Goal: Transaction & Acquisition: Book appointment/travel/reservation

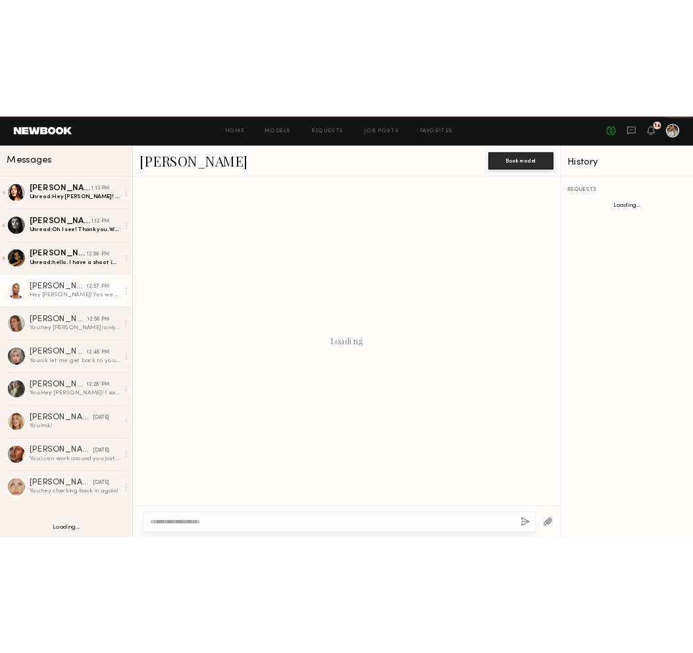
scroll to position [125, 0]
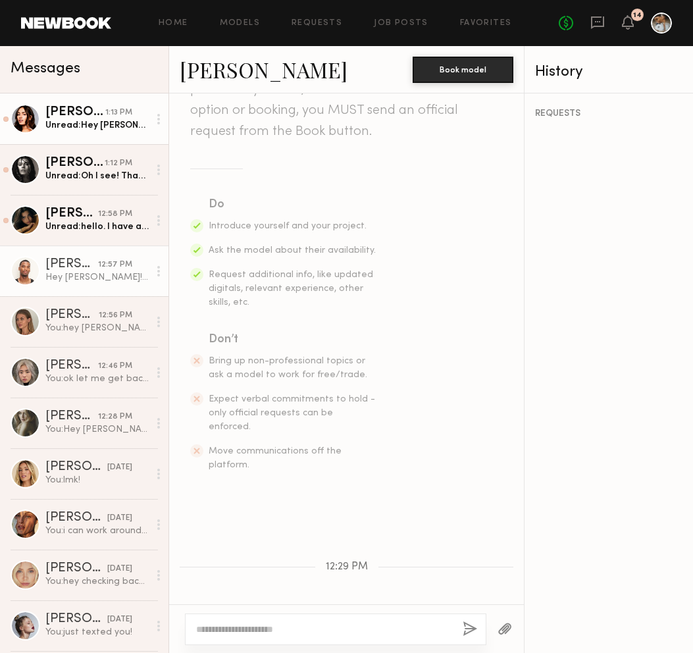
click at [69, 132] on link "Lauren G. 1:13 PM Unread: Hey Wayne! Thanks so much for reaching out, unfortuna…" at bounding box center [84, 118] width 168 height 51
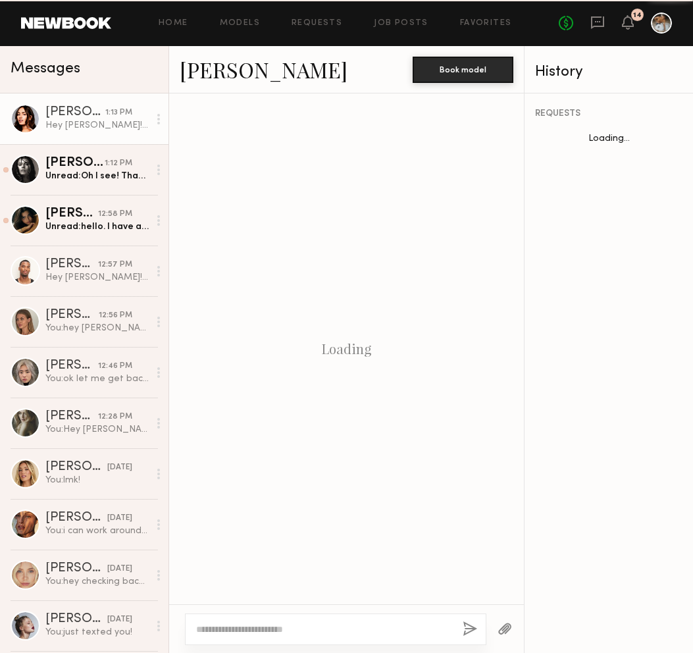
scroll to position [261, 0]
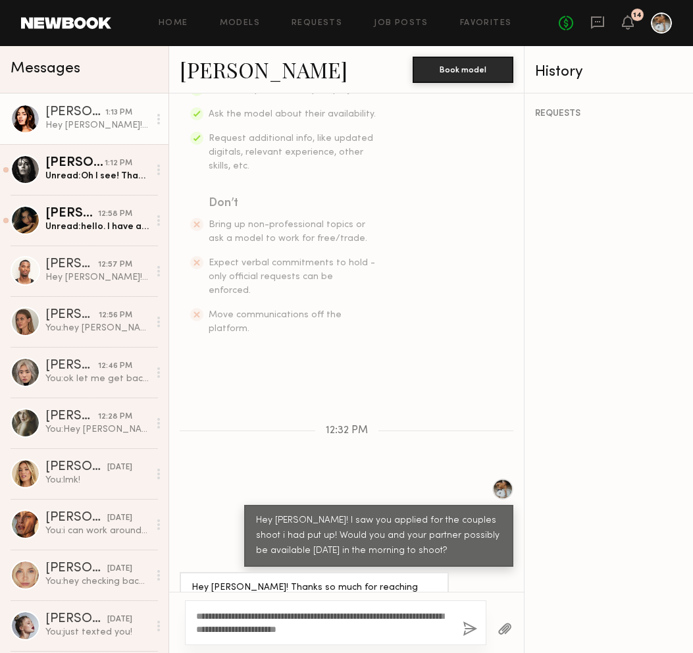
type textarea "**********"
click at [474, 630] on button "button" at bounding box center [469, 629] width 14 height 16
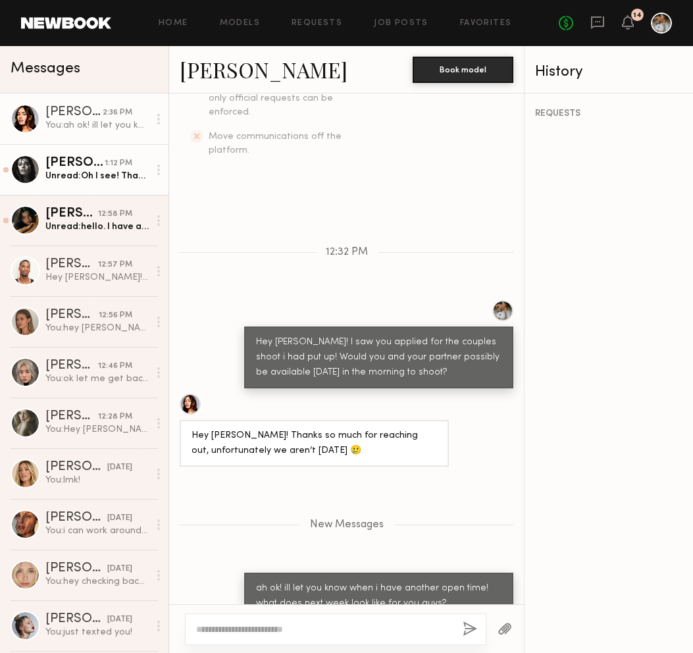
click at [53, 187] on link "Nikola S. 1:12 PM Unread: Oh I see! Thank you. We would have to stay in Venice …" at bounding box center [84, 169] width 168 height 51
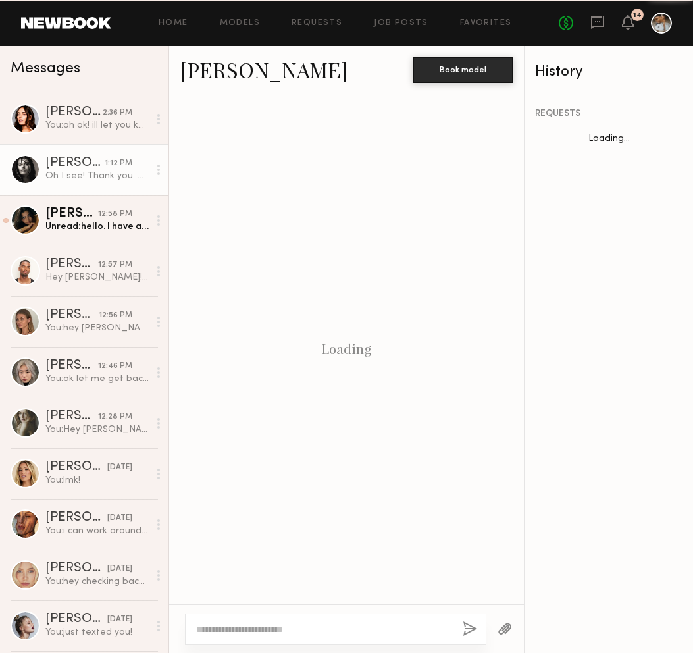
scroll to position [612, 0]
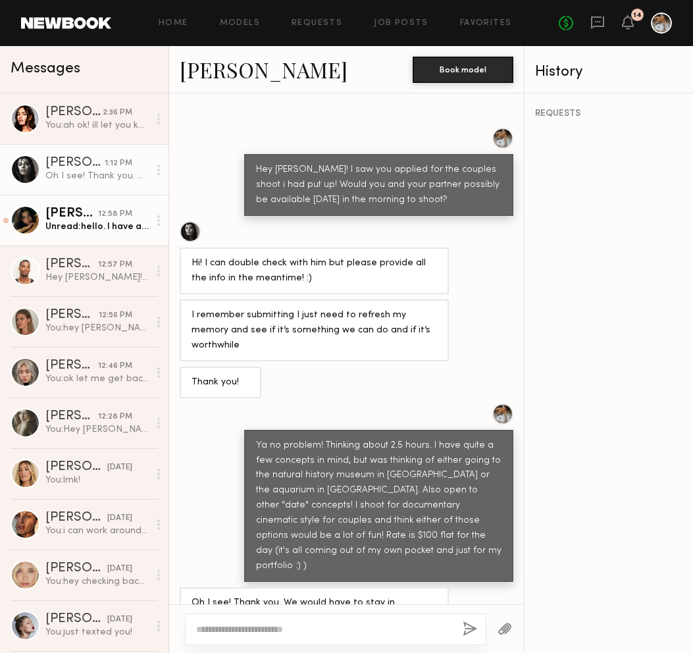
click at [70, 230] on div "Unread: hello. I have a shoot in the morning that day but i can do saterday eve…" at bounding box center [96, 226] width 103 height 12
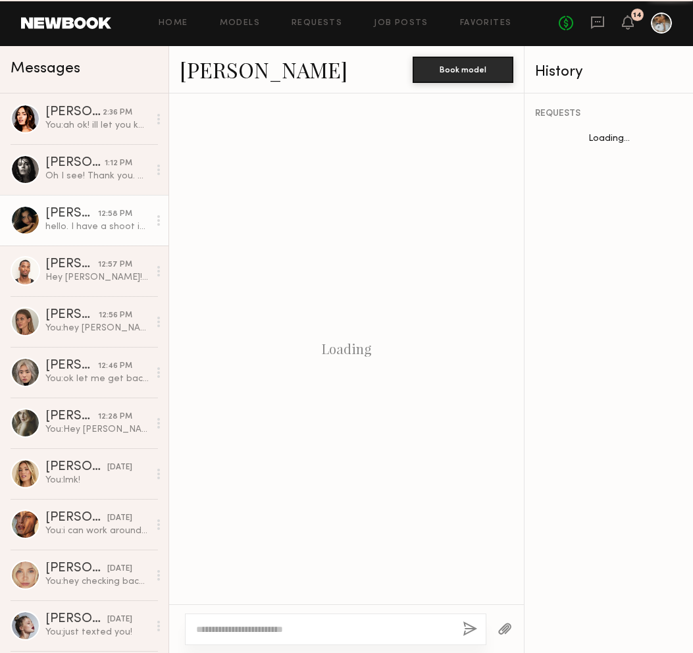
scroll to position [820, 0]
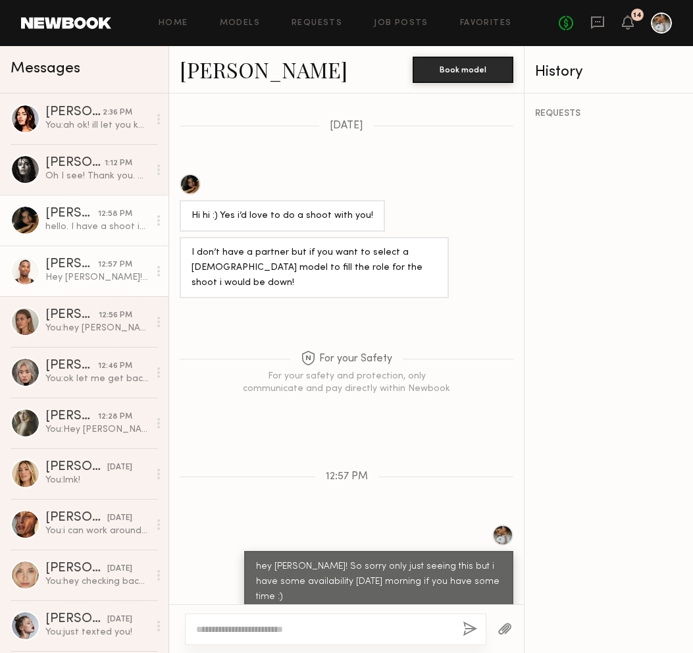
click at [82, 253] on link "Taj G. 12:57 PM Hey Wayne! Yes we are available. Will my partner and I both be …" at bounding box center [84, 270] width 168 height 51
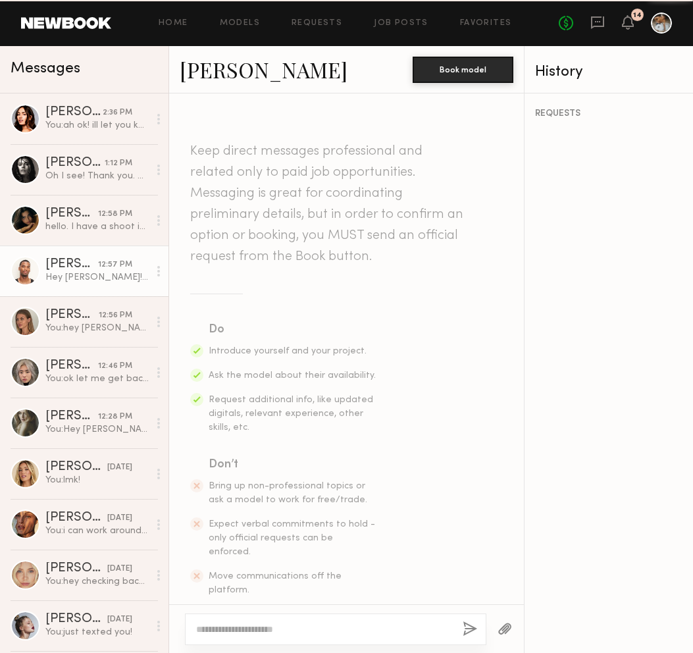
scroll to position [261, 0]
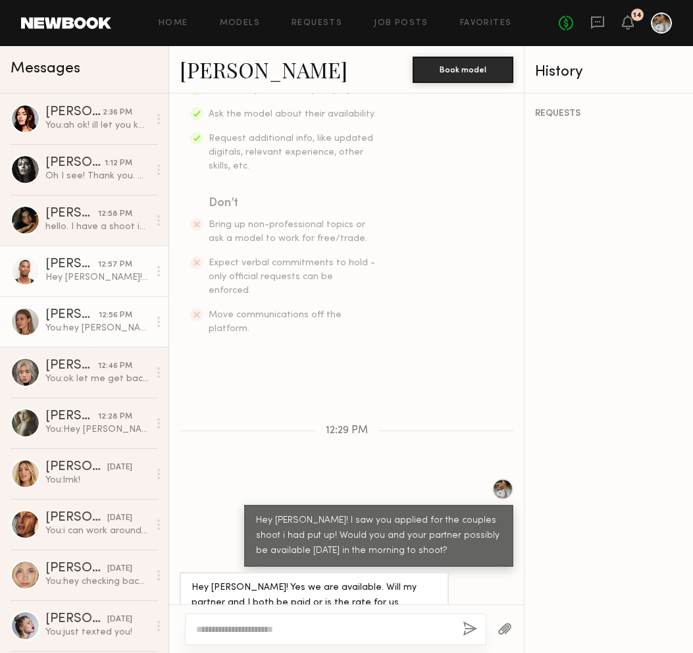
click at [91, 311] on div "Shannon U." at bounding box center [71, 315] width 53 height 13
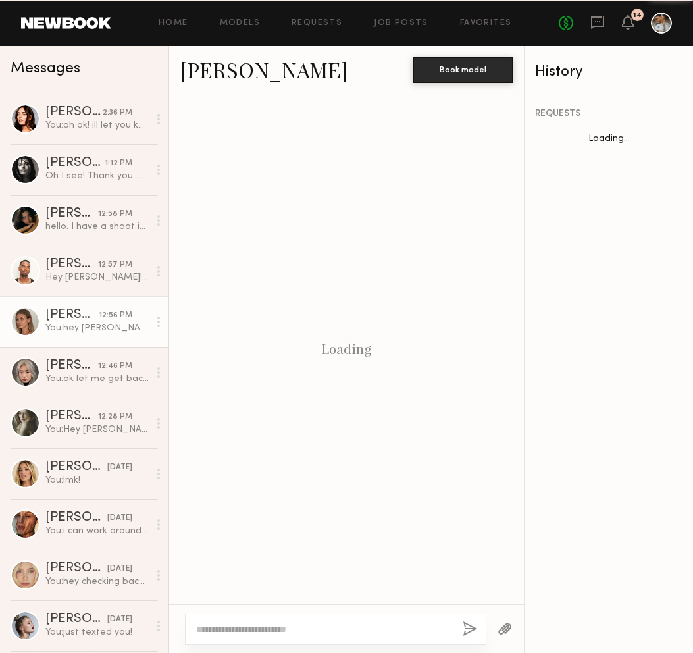
scroll to position [1652, 0]
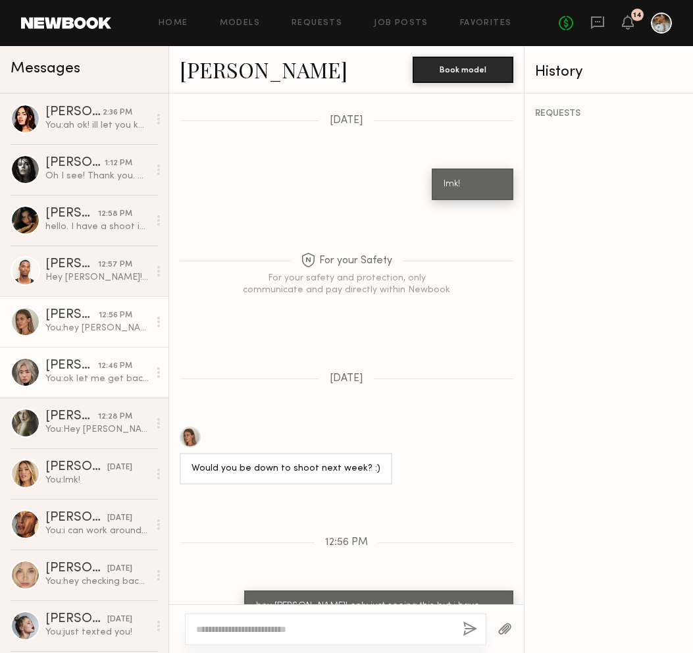
click at [75, 368] on div "Jane N." at bounding box center [71, 365] width 53 height 13
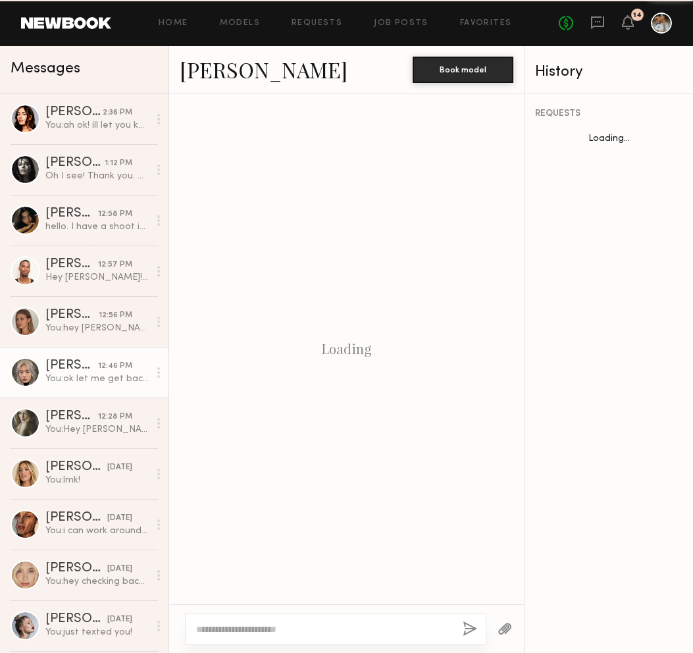
scroll to position [1000, 0]
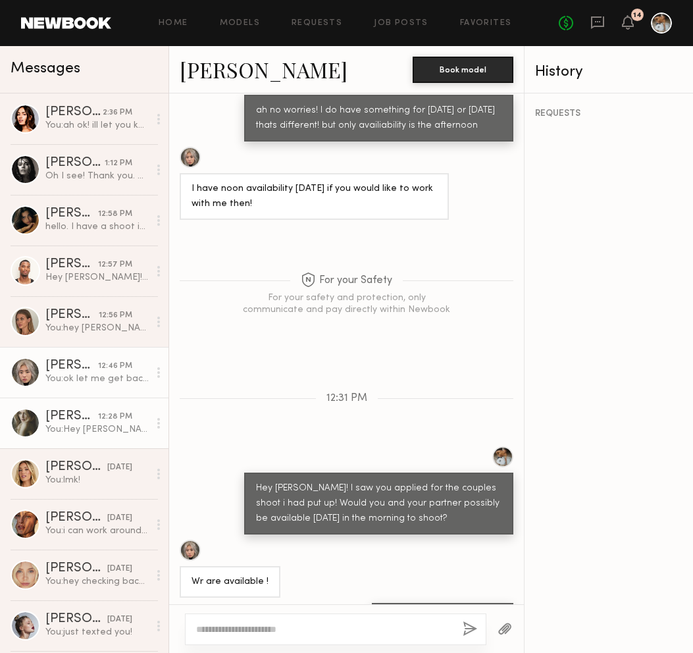
click at [89, 414] on div "[PERSON_NAME]" at bounding box center [71, 416] width 53 height 13
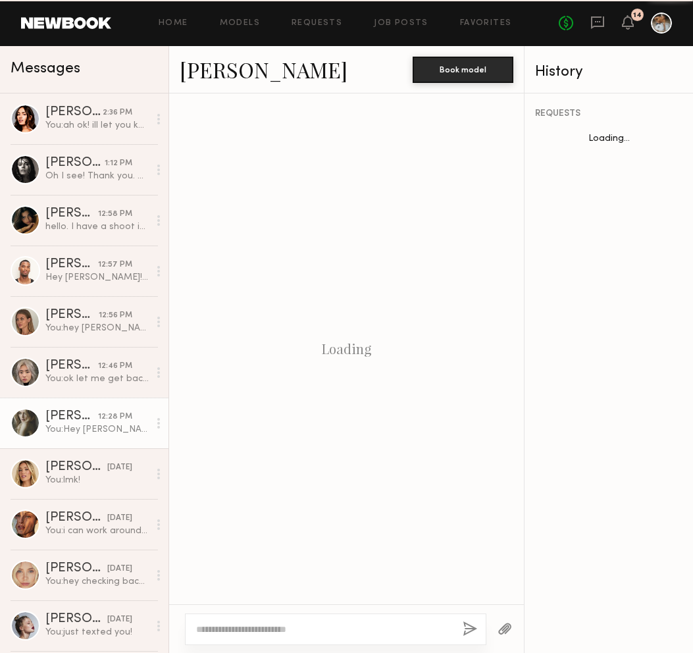
scroll to position [209, 0]
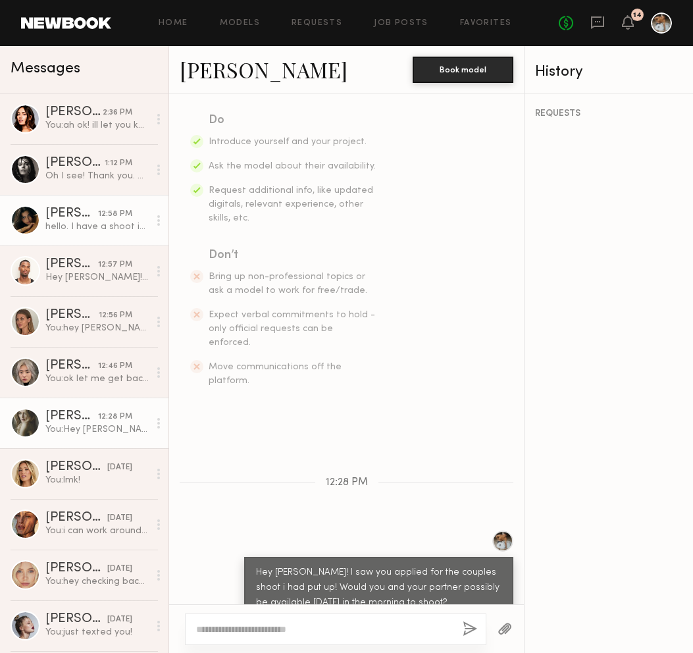
click at [96, 236] on link "Lauren S. 12:58 PM hello. I have a shoot in the morning that day but i can do s…" at bounding box center [84, 220] width 168 height 51
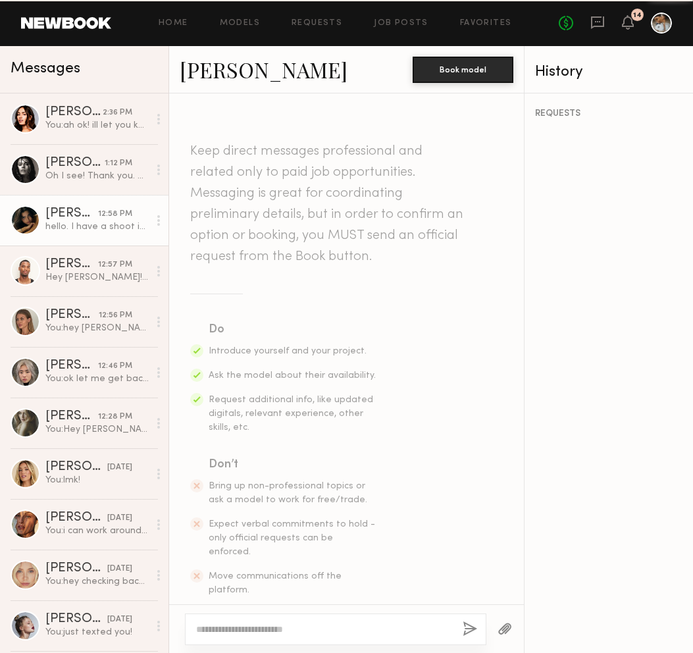
scroll to position [820, 0]
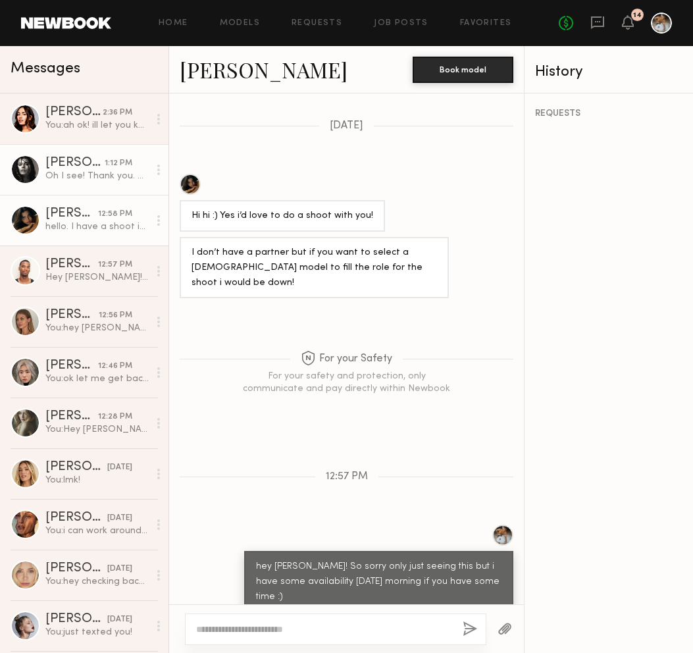
click at [75, 162] on div "Nikola S." at bounding box center [74, 163] width 59 height 13
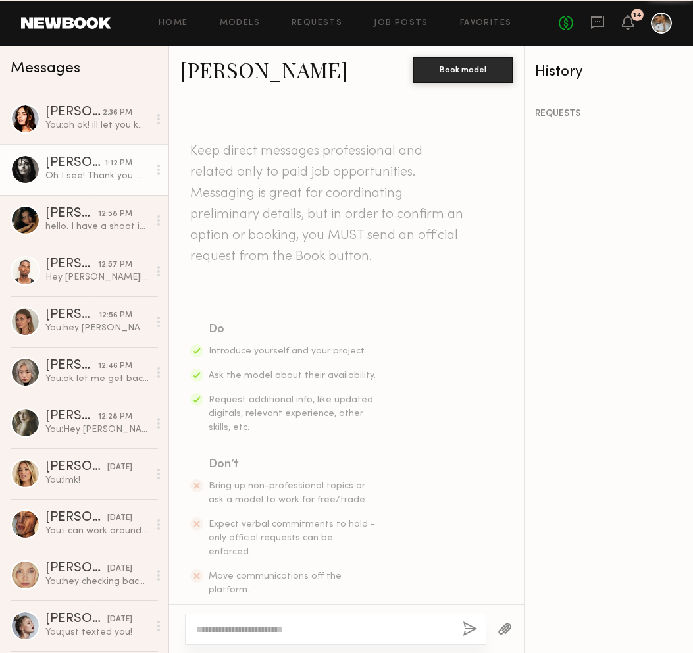
scroll to position [612, 0]
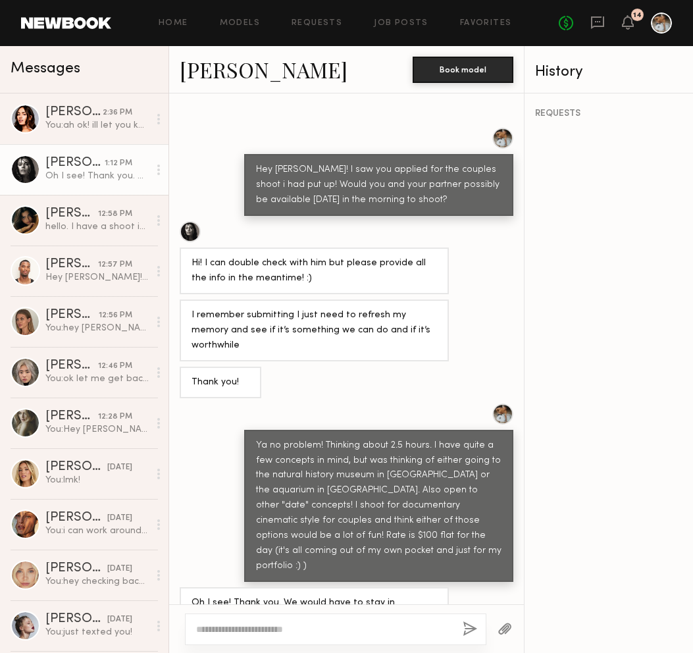
click at [207, 76] on link "Nikola S." at bounding box center [264, 69] width 168 height 28
click at [245, 630] on textarea at bounding box center [324, 628] width 256 height 13
type textarea "**********"
click at [462, 620] on div "**********" at bounding box center [335, 629] width 301 height 32
click at [463, 622] on button "button" at bounding box center [469, 629] width 14 height 16
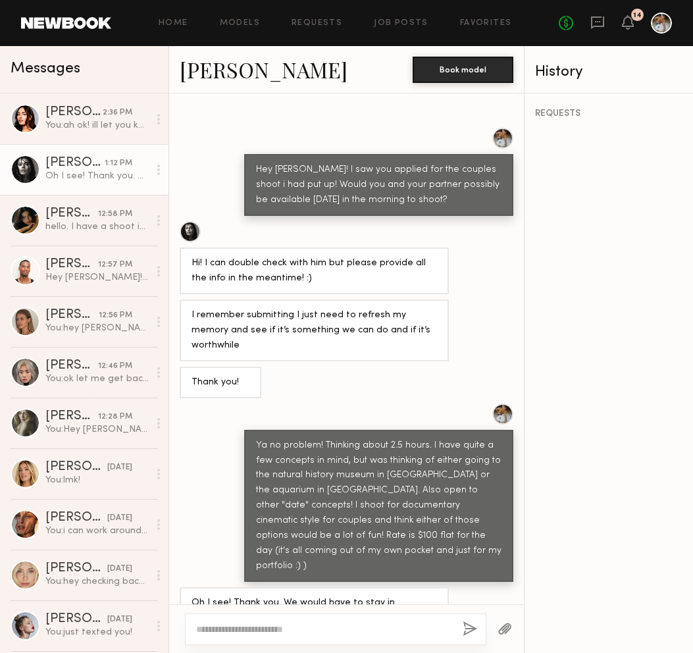
scroll to position [775, 0]
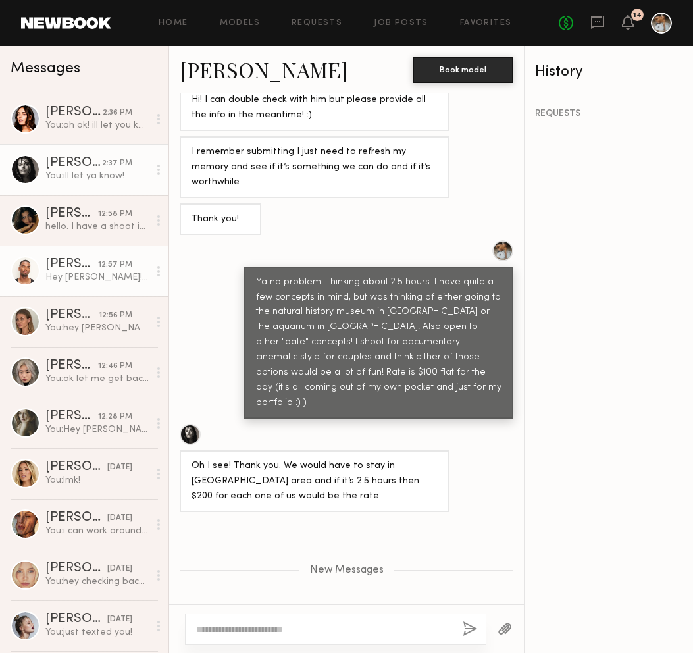
click at [91, 262] on div "Taj G." at bounding box center [71, 264] width 53 height 13
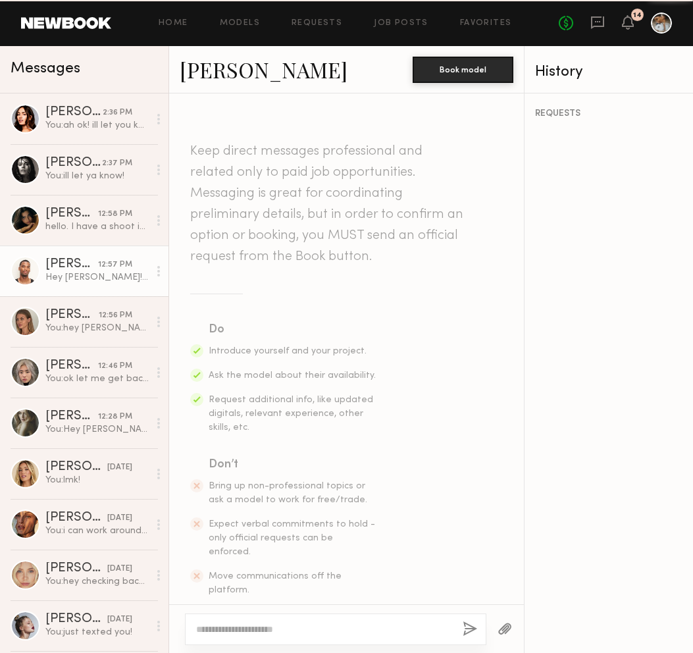
scroll to position [261, 0]
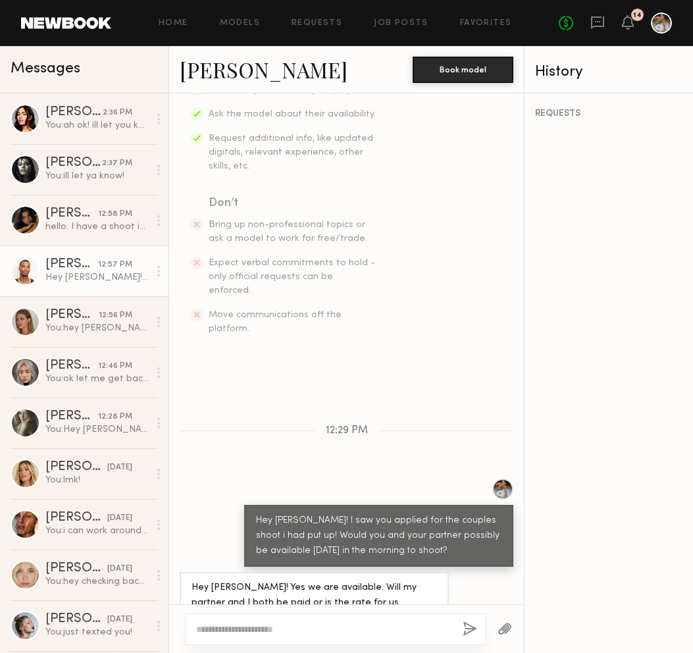
click at [201, 69] on link "Taj G." at bounding box center [264, 69] width 168 height 28
click at [270, 631] on textarea at bounding box center [324, 628] width 256 height 13
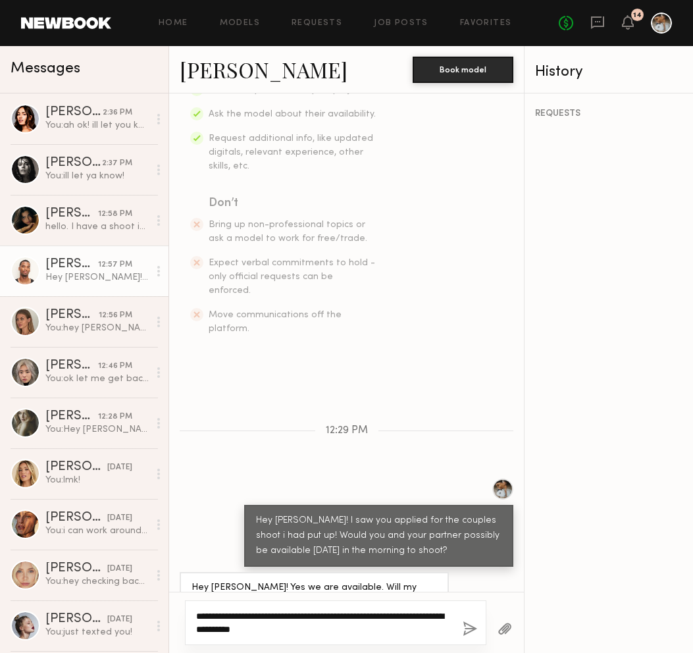
type textarea "**********"
click at [470, 630] on button "button" at bounding box center [469, 629] width 14 height 16
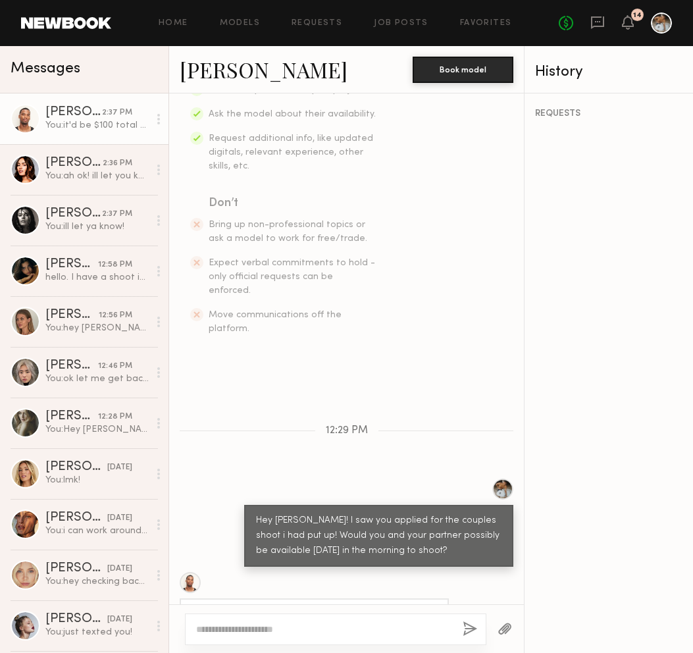
scroll to position [439, 0]
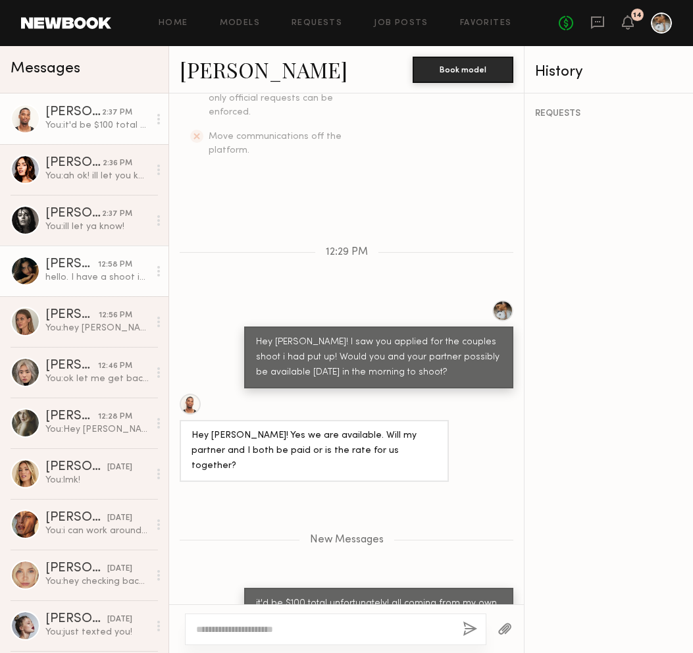
click at [68, 272] on div "hello. I have a shoot in the morning that day but i can do saterday evening or …" at bounding box center [96, 277] width 103 height 12
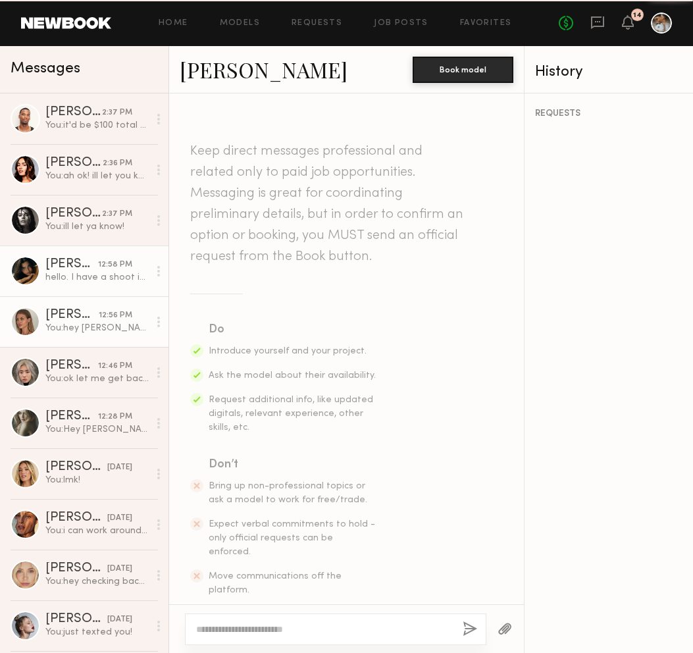
scroll to position [820, 0]
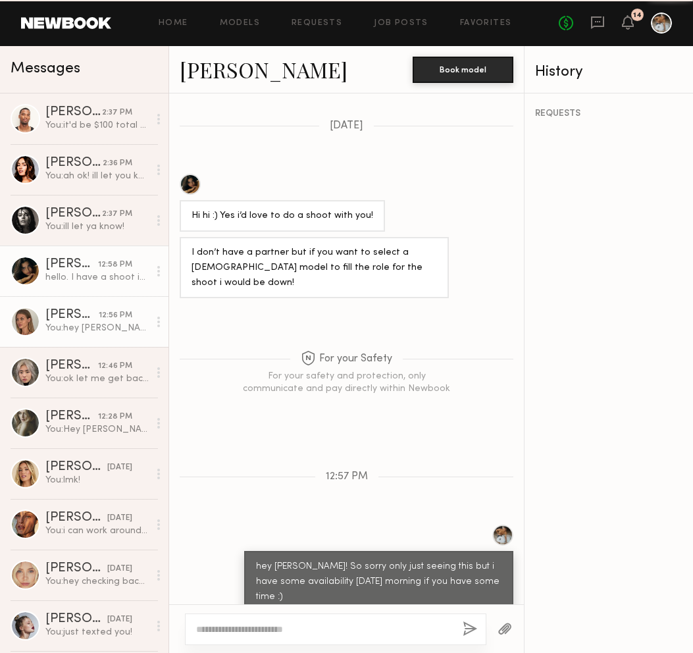
click at [69, 310] on div "Shannon U." at bounding box center [71, 315] width 53 height 13
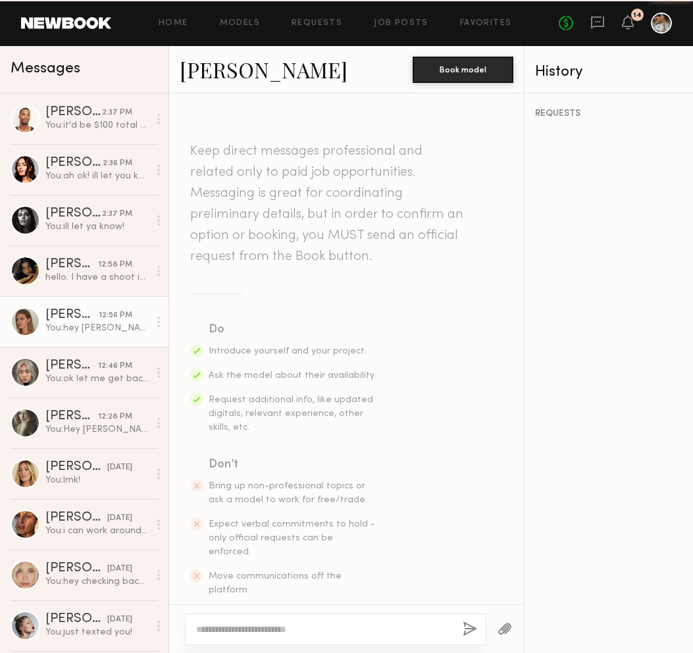
scroll to position [1652, 0]
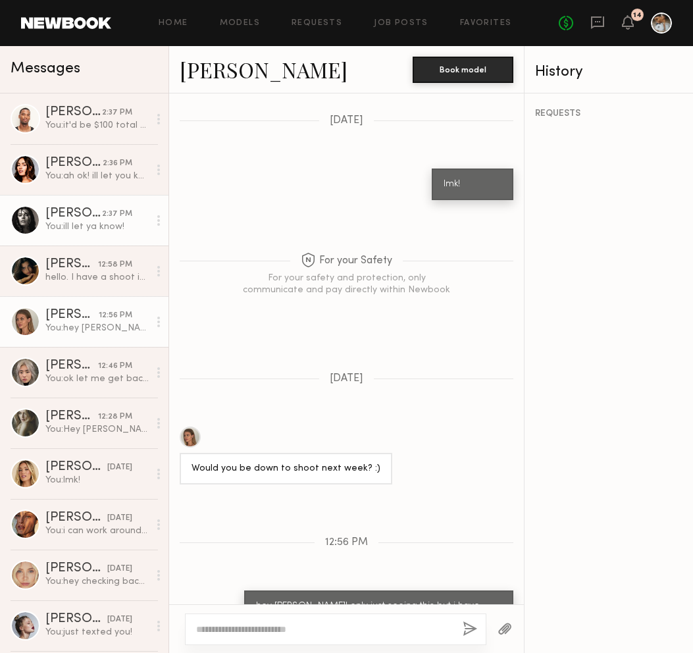
click at [57, 219] on div "[PERSON_NAME]" at bounding box center [73, 213] width 57 height 13
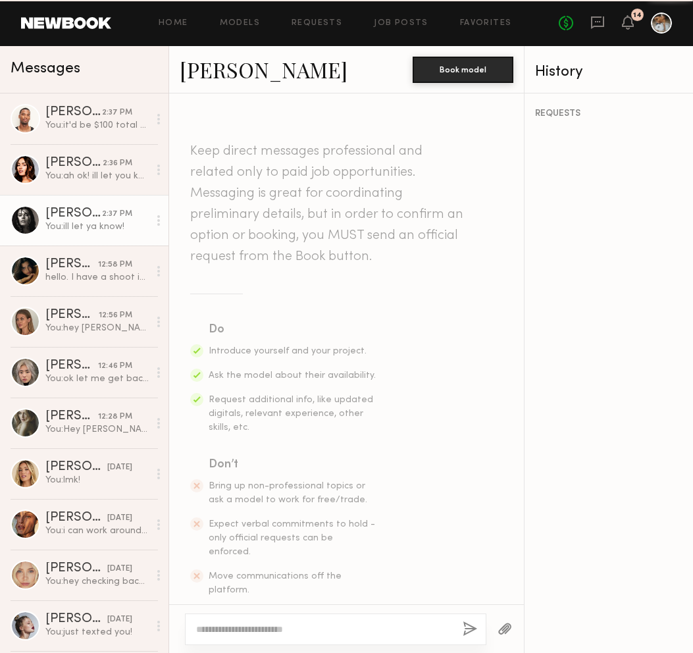
scroll to position [675, 0]
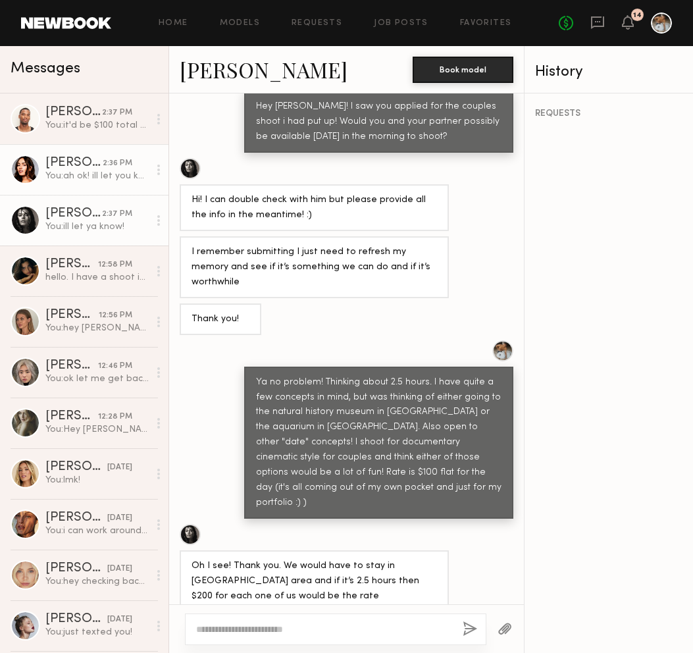
click at [66, 184] on link "Lauren G. 2:36 PM You: ah ok! ill let you know when i have another open time! w…" at bounding box center [84, 169] width 168 height 51
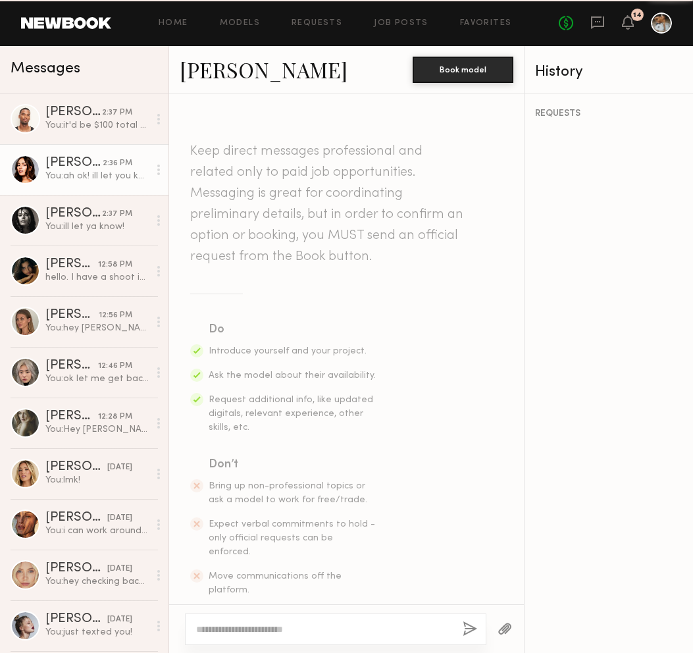
scroll to position [339, 0]
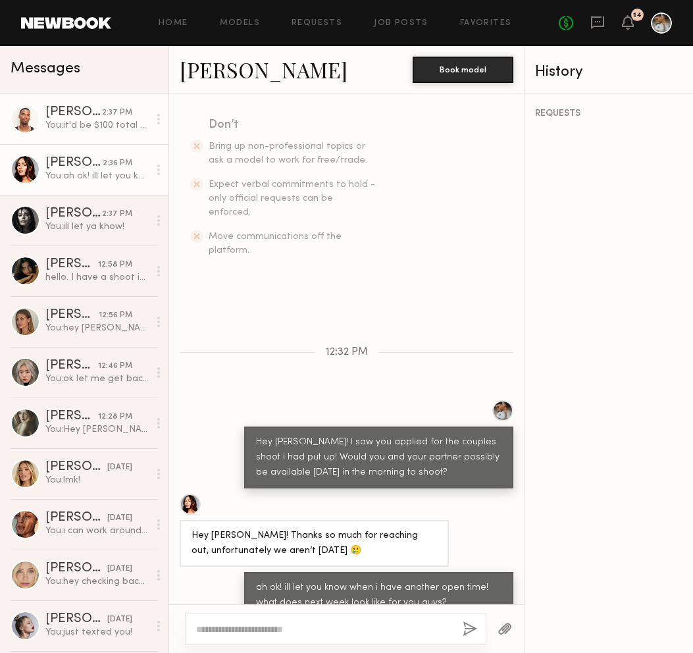
click at [77, 124] on div "You: it'd be $100 total unfortunately! all coming from my own pocket for my por…" at bounding box center [96, 125] width 103 height 12
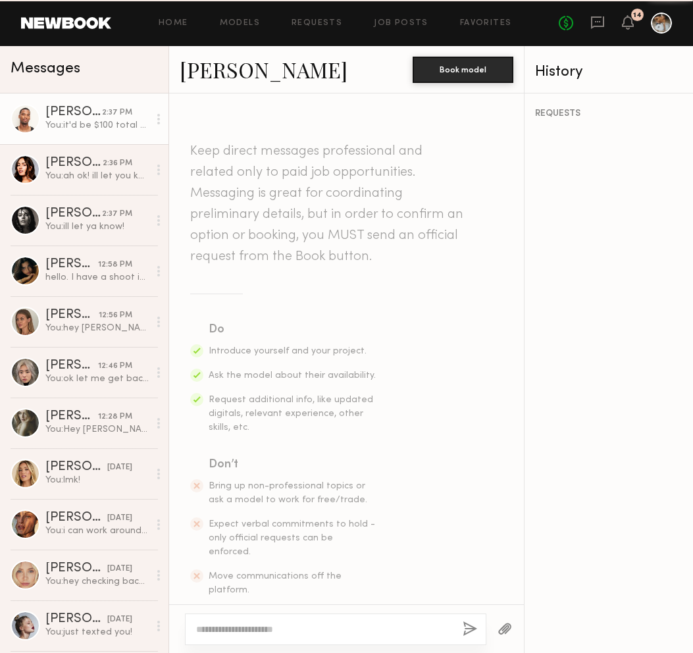
scroll to position [339, 0]
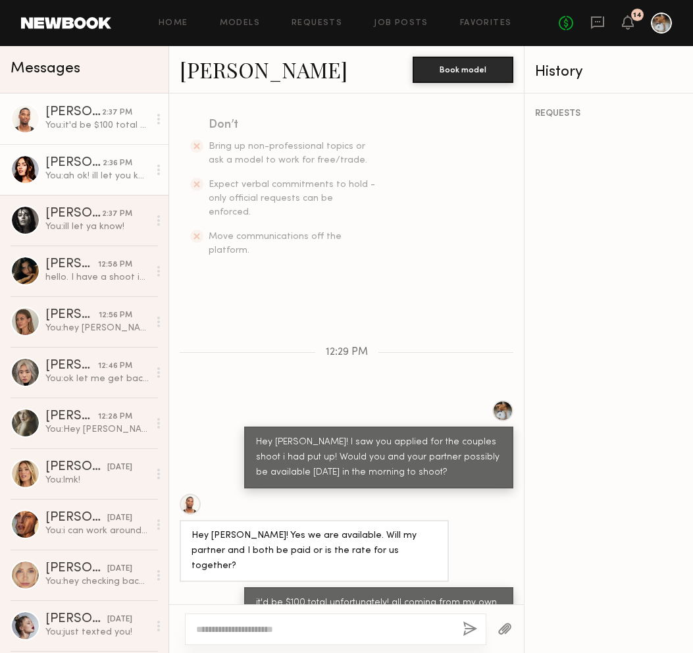
click at [93, 166] on div "[PERSON_NAME]" at bounding box center [73, 163] width 57 height 13
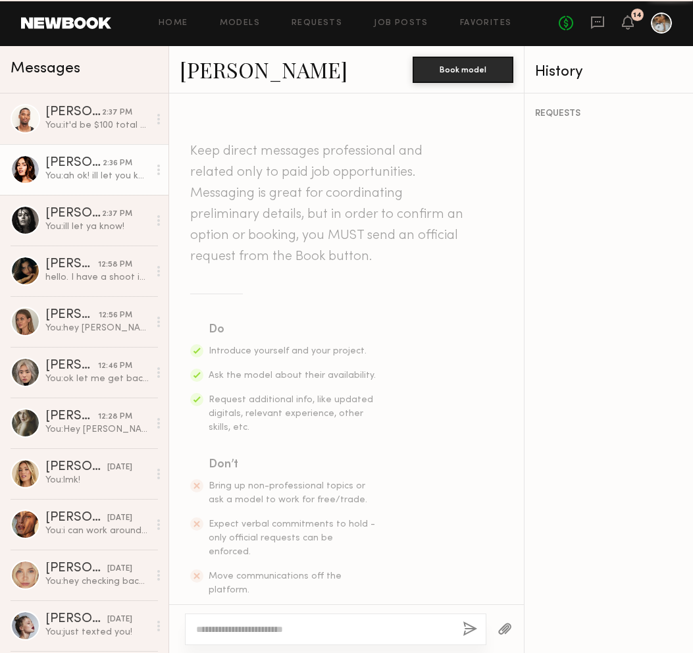
scroll to position [339, 0]
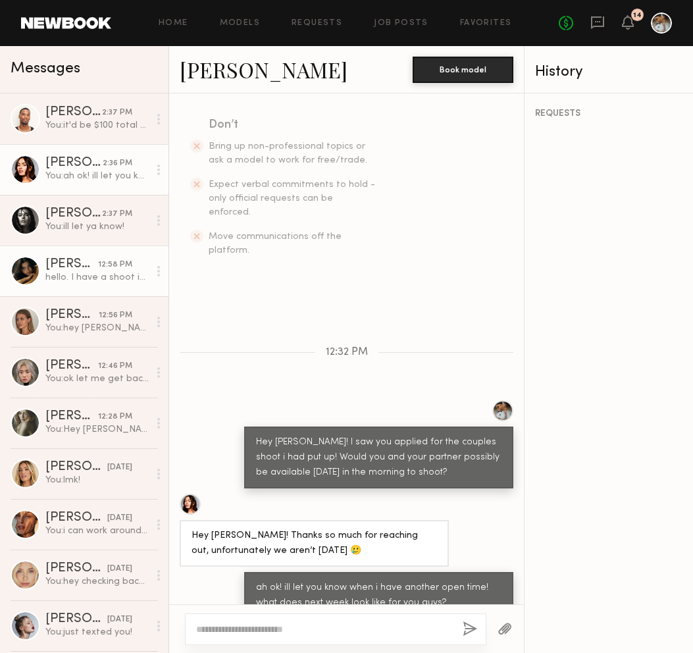
click at [66, 260] on div "[PERSON_NAME]" at bounding box center [71, 264] width 53 height 13
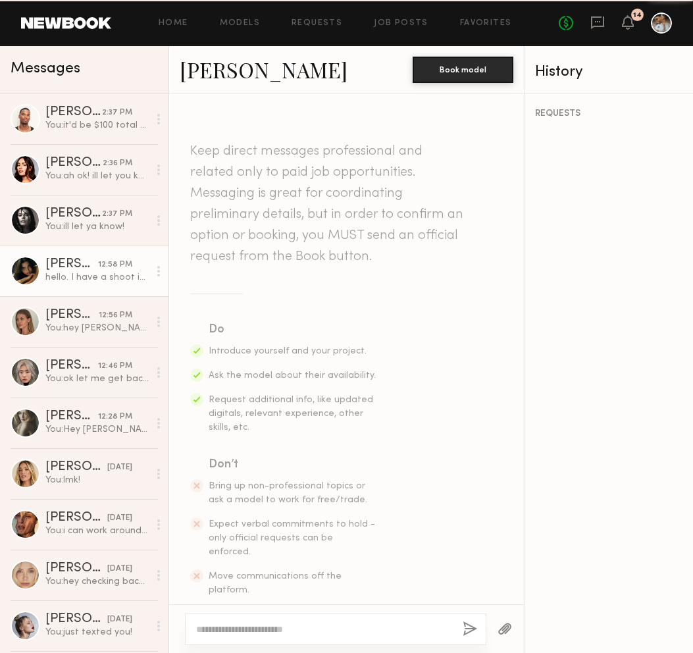
scroll to position [820, 0]
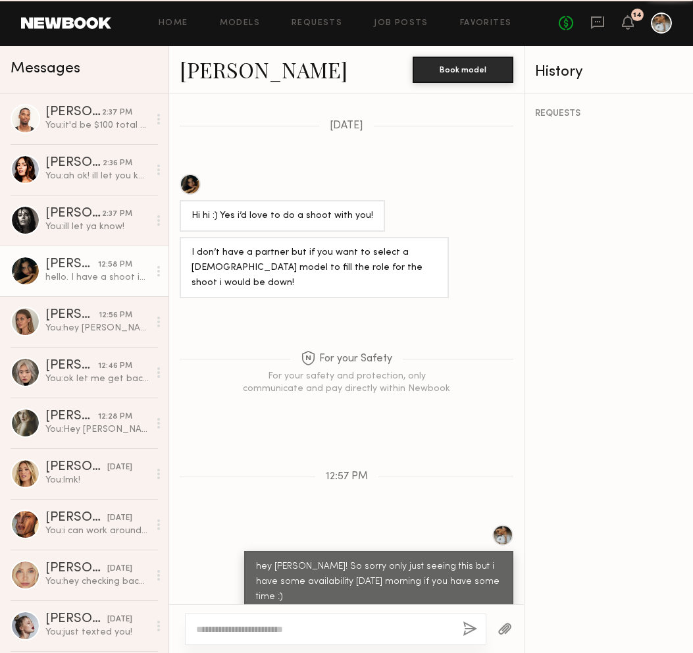
click at [76, 245] on link "Lauren S. 12:58 PM hello. I have a shoot in the morning that day but i can do s…" at bounding box center [84, 270] width 168 height 51
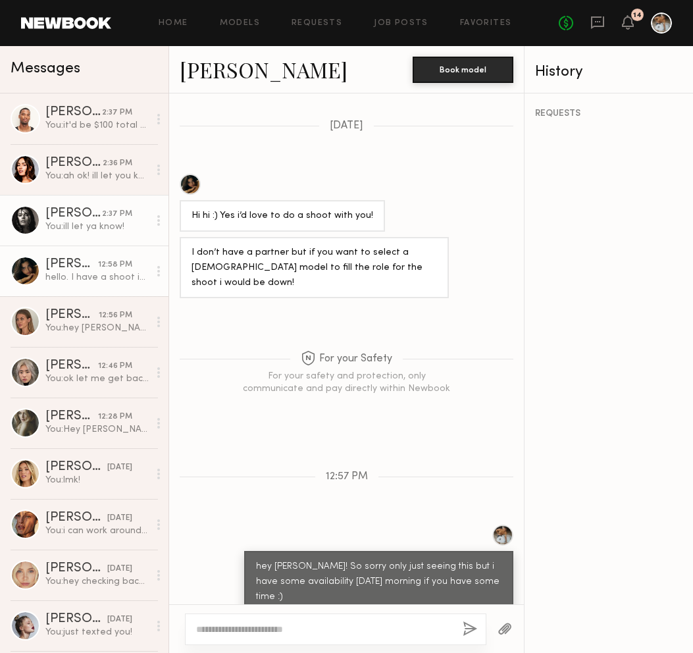
click at [97, 225] on div "You: ill let ya know!" at bounding box center [96, 226] width 103 height 12
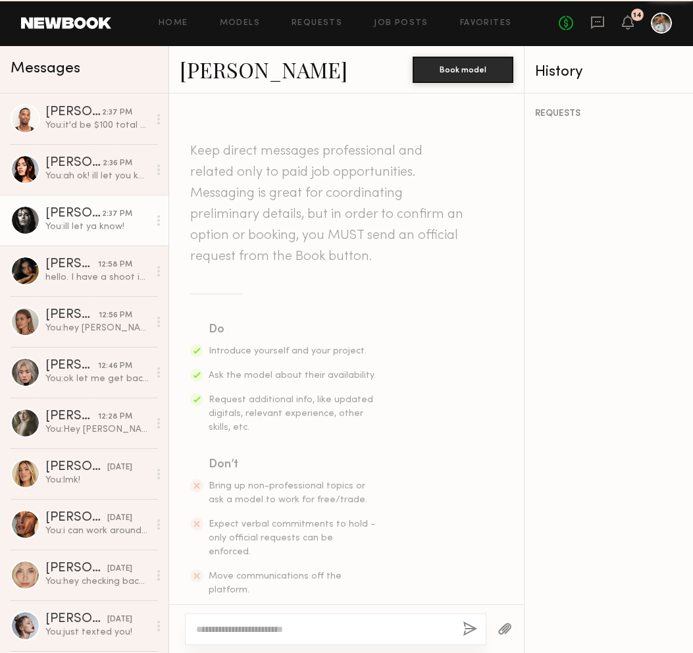
scroll to position [675, 0]
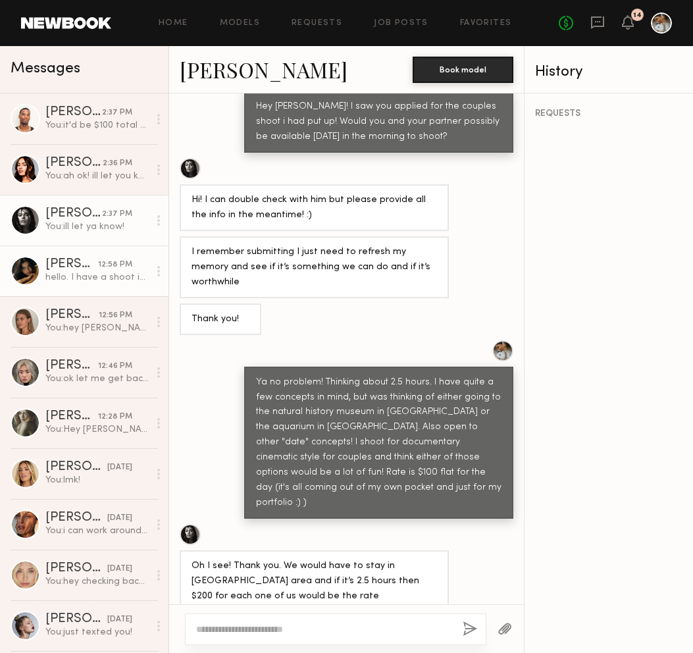
click at [80, 260] on div "[PERSON_NAME]" at bounding box center [71, 264] width 53 height 13
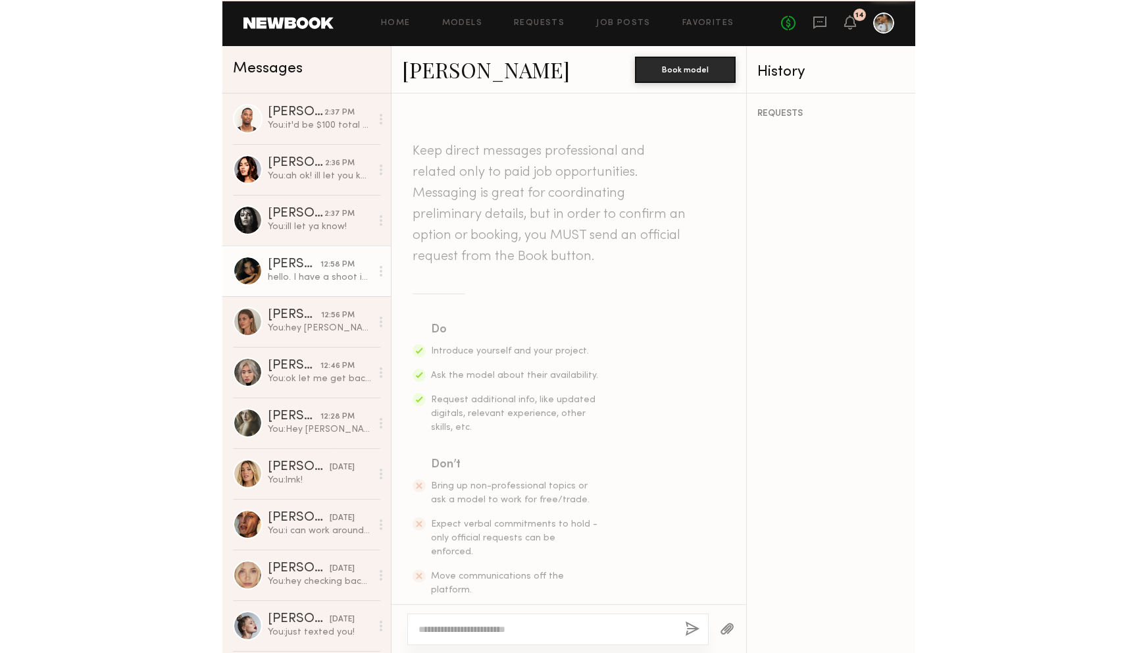
scroll to position [820, 0]
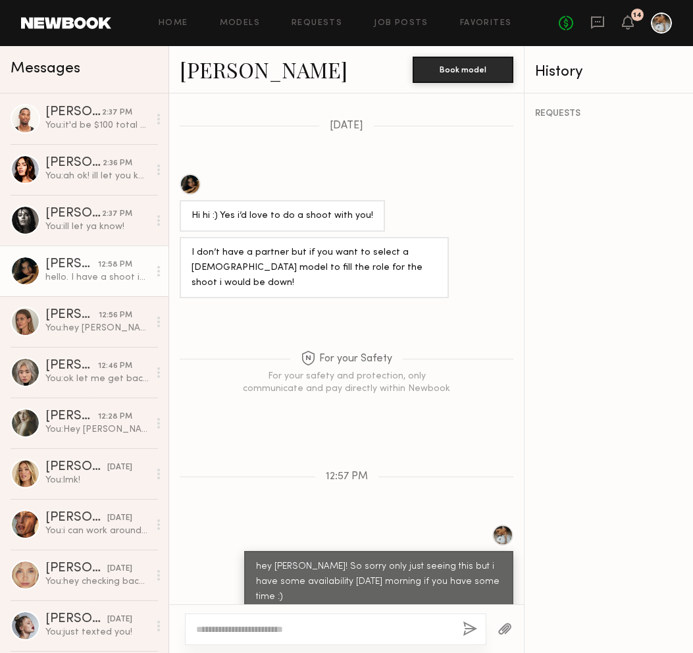
click at [234, 75] on link "[PERSON_NAME]" at bounding box center [264, 69] width 168 height 28
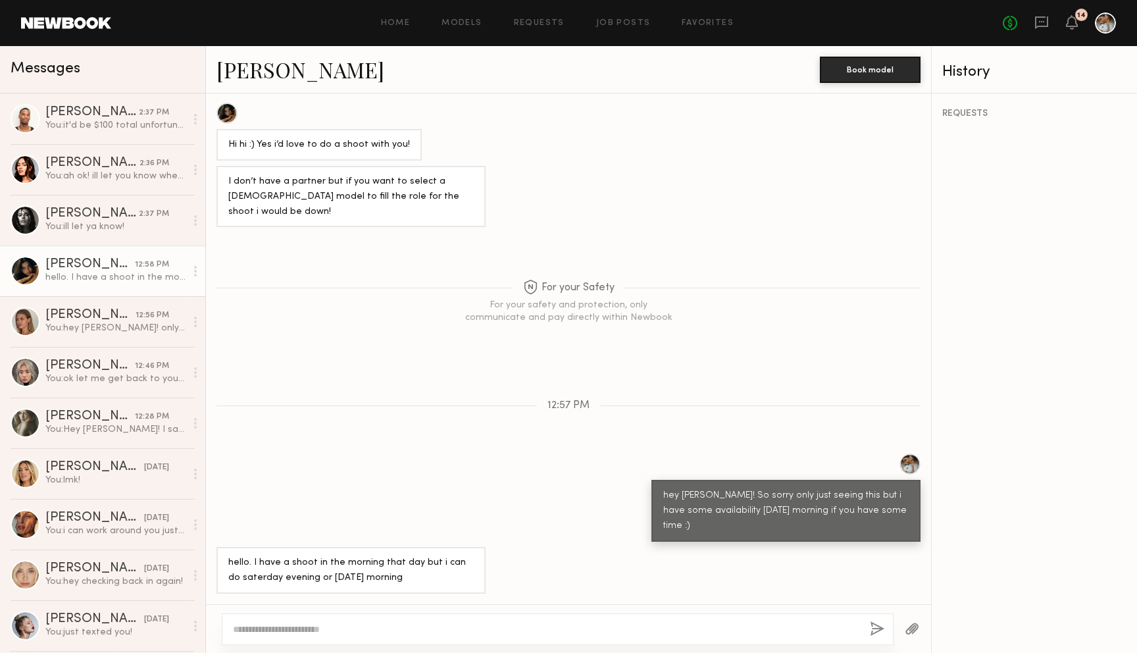
scroll to position [683, 0]
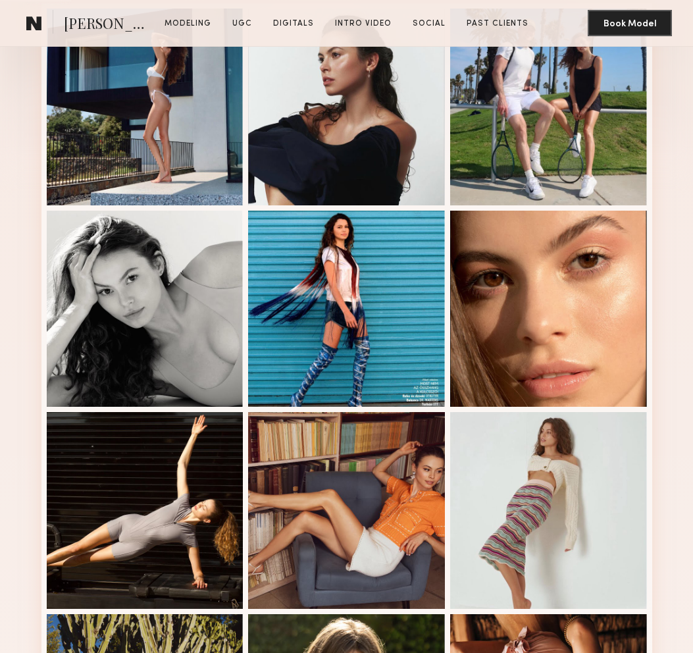
scroll to position [369, 0]
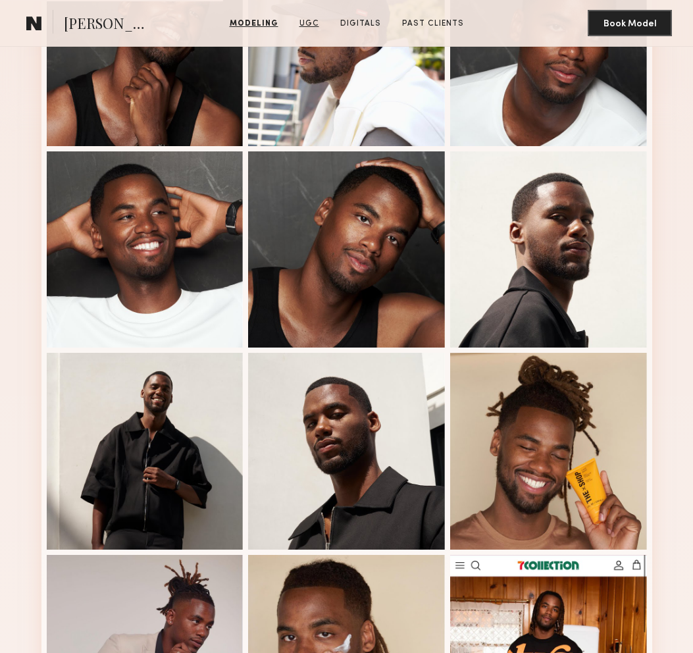
scroll to position [415, 0]
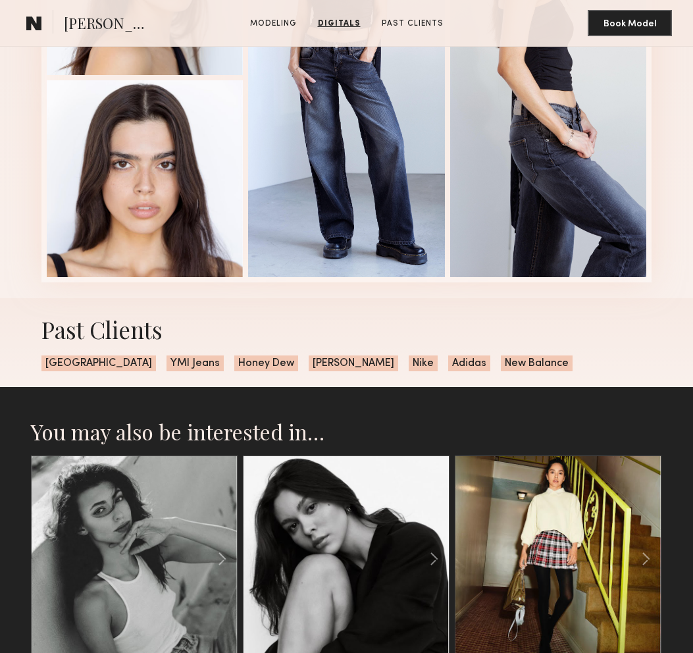
scroll to position [1656, 0]
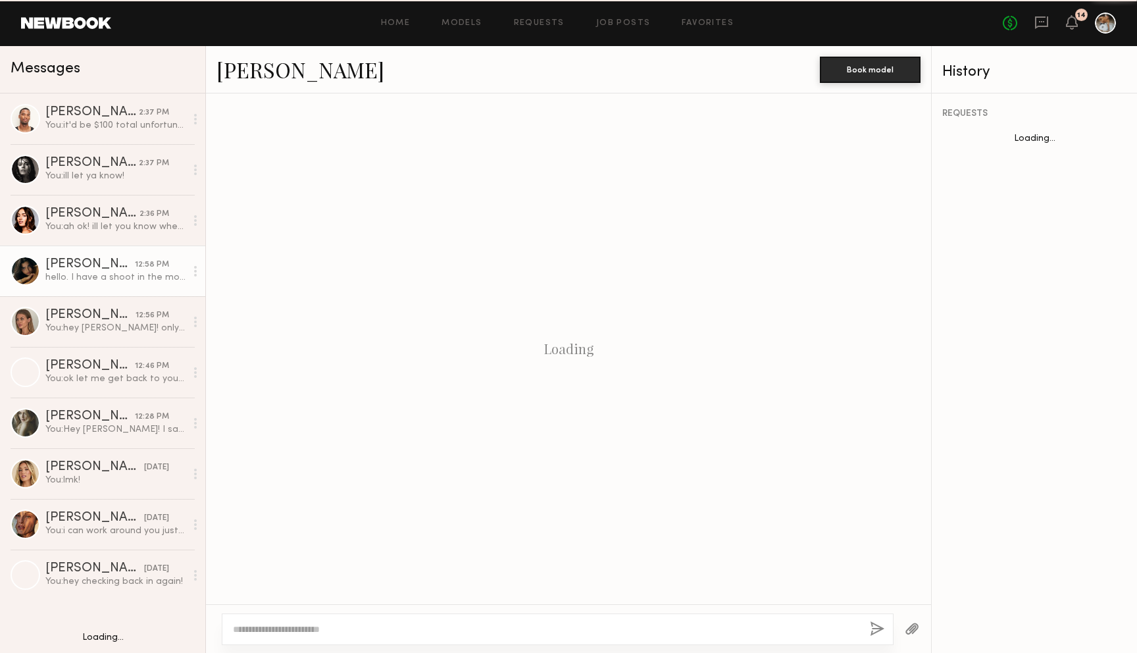
scroll to position [683, 0]
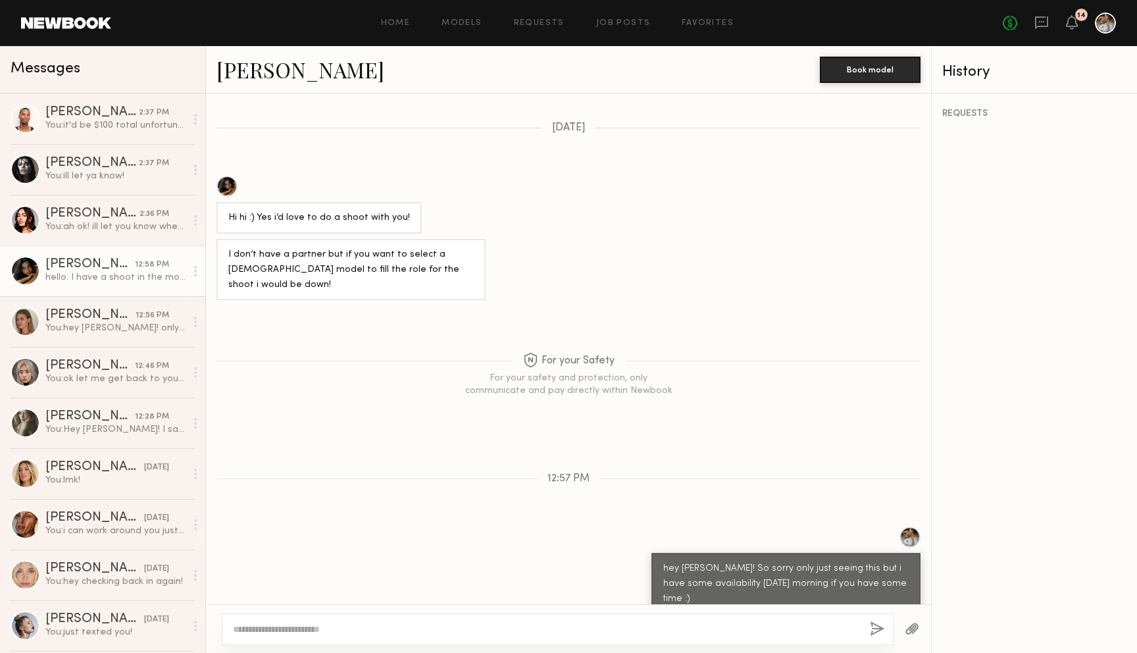
click at [226, 176] on div at bounding box center [226, 186] width 21 height 21
click at [618, 25] on link "Job Posts" at bounding box center [623, 23] width 55 height 9
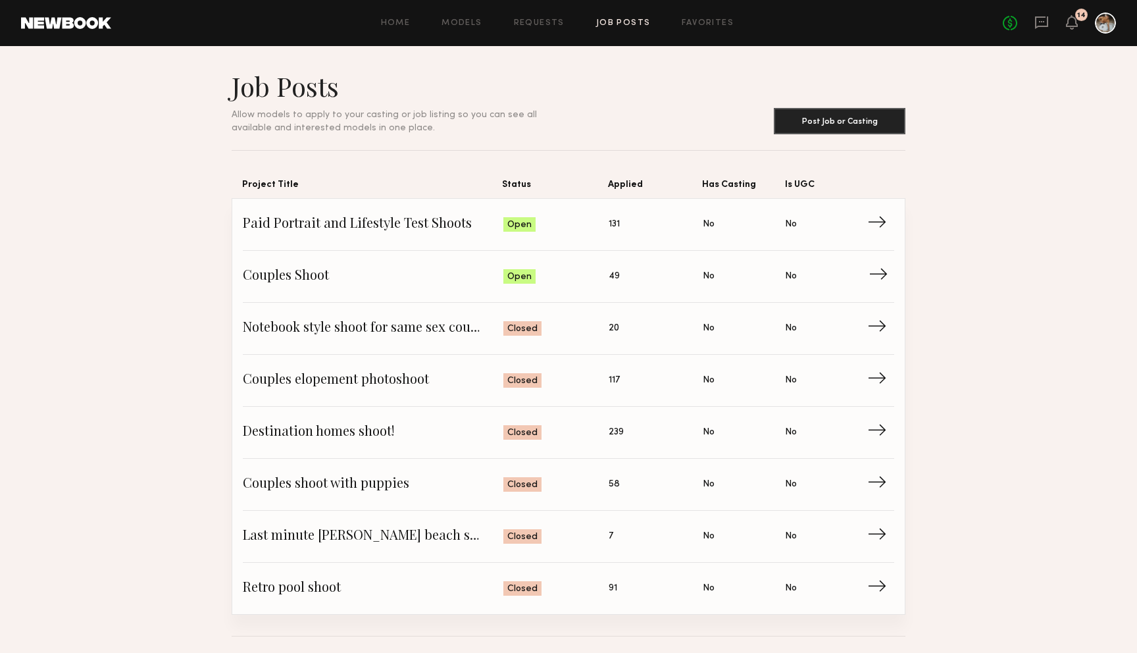
click at [426, 282] on span "Couples Shoot" at bounding box center [373, 276] width 260 height 20
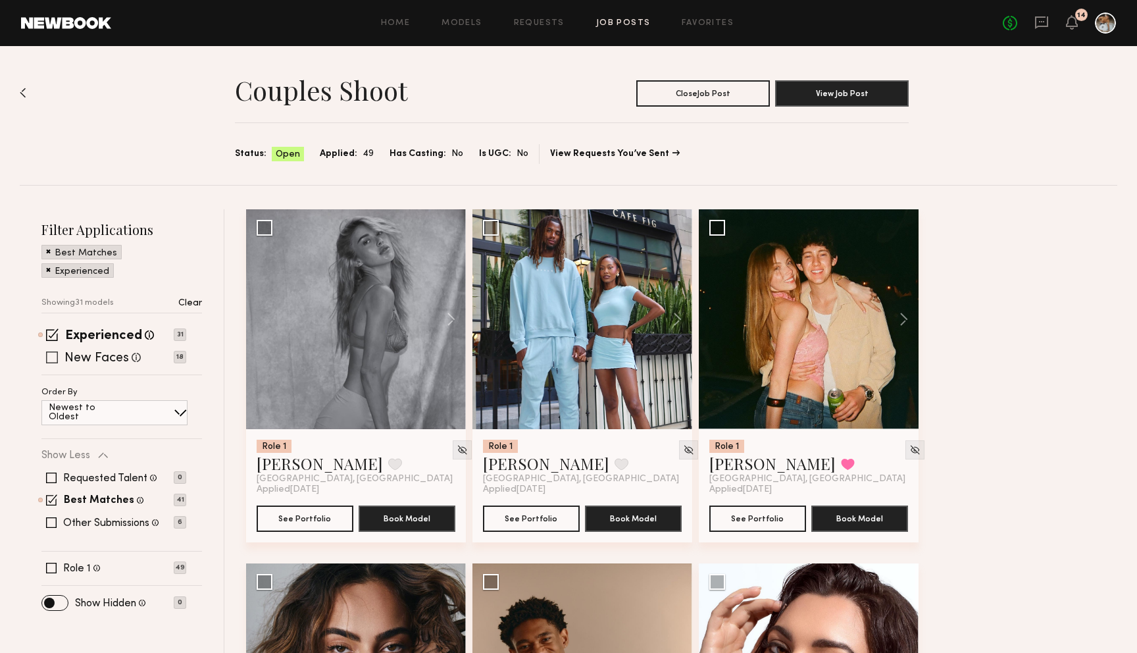
click at [57, 357] on span at bounding box center [52, 357] width 12 height 12
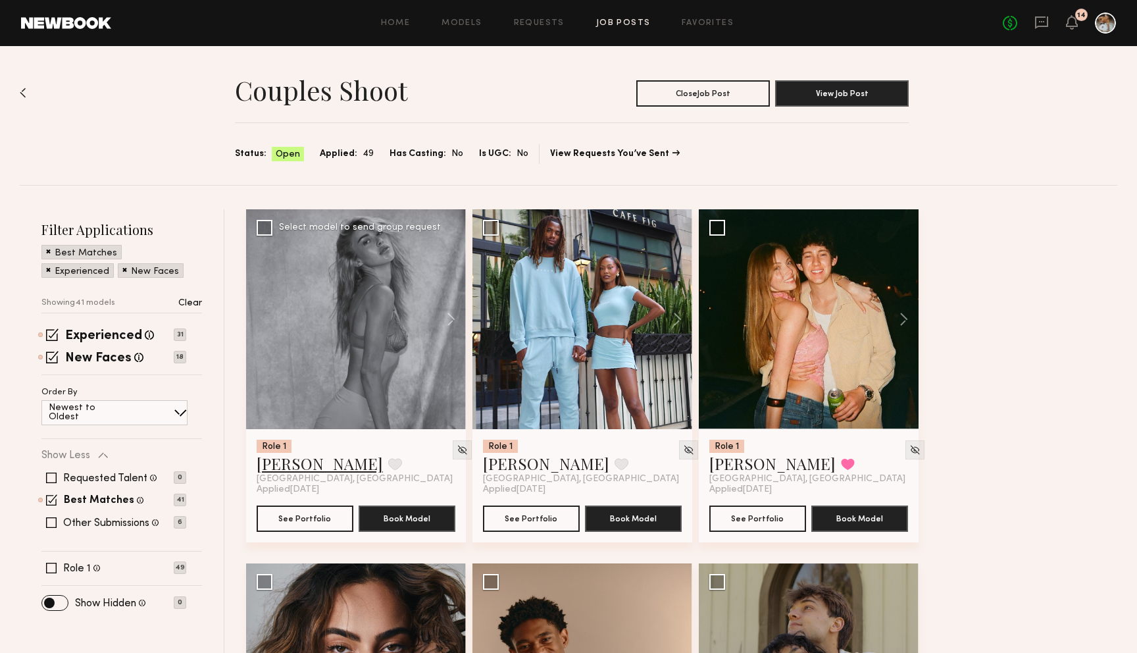
click at [294, 469] on link "Johanna C." at bounding box center [320, 463] width 126 height 21
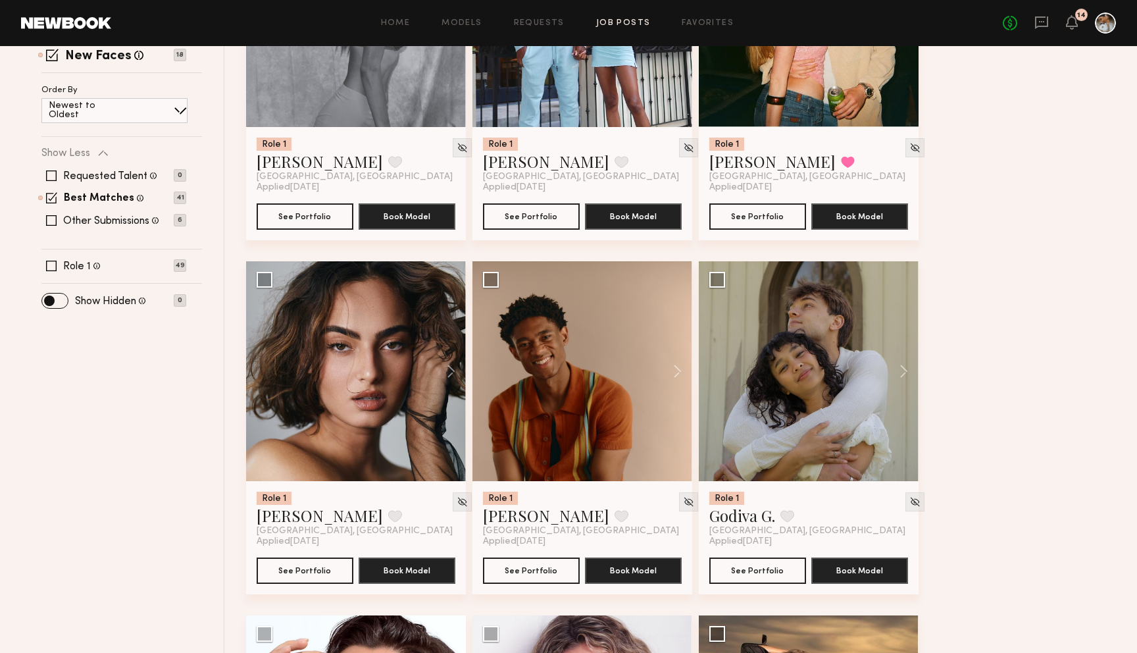
scroll to position [308, 0]
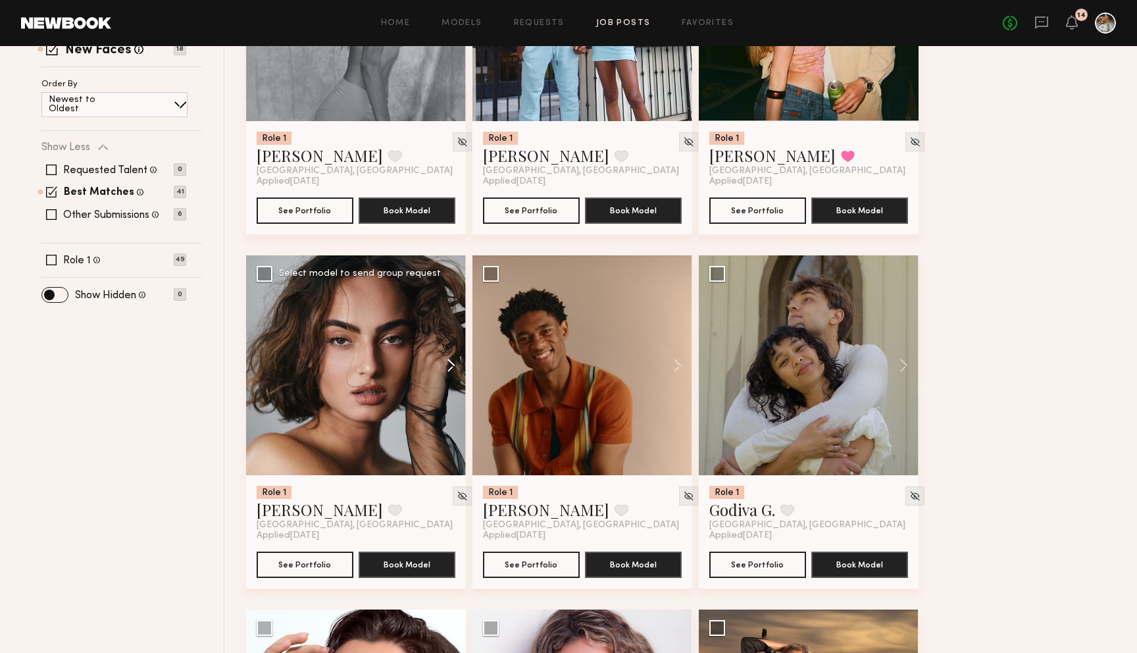
click at [454, 357] on button at bounding box center [445, 365] width 42 height 220
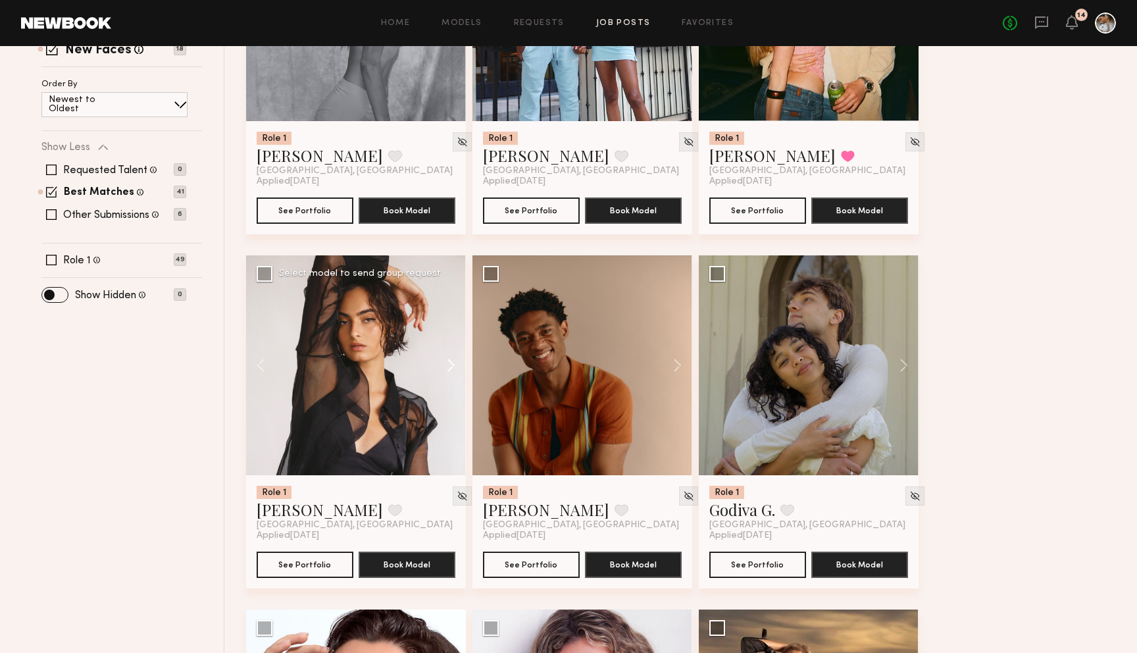
click at [454, 357] on button at bounding box center [445, 365] width 42 height 220
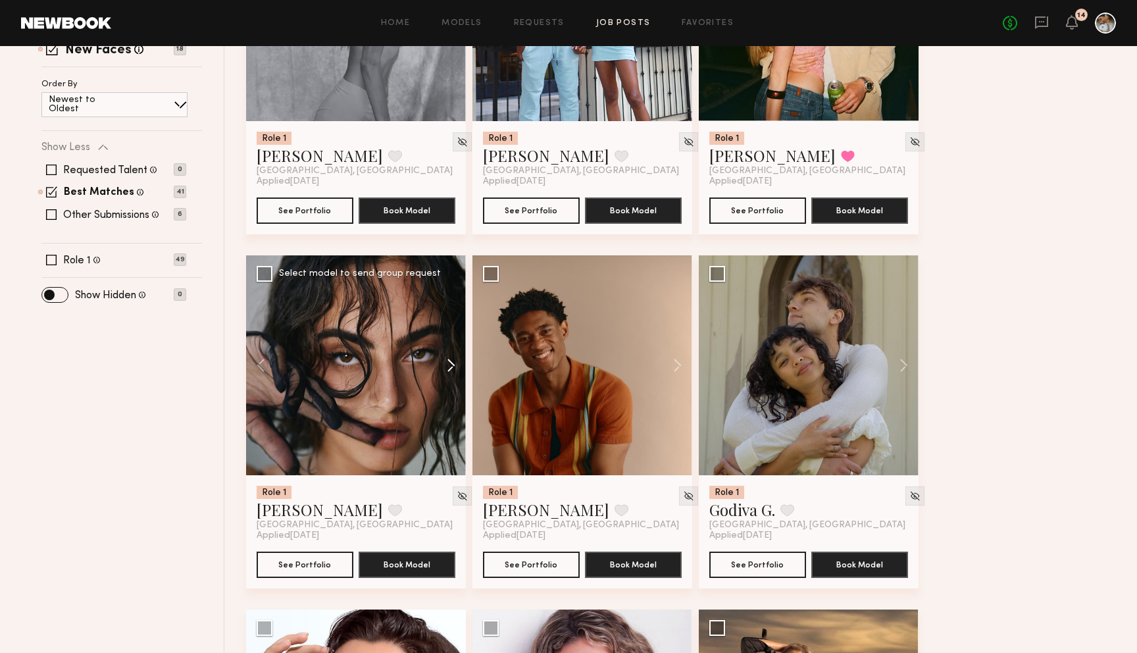
click at [454, 361] on button at bounding box center [445, 365] width 42 height 220
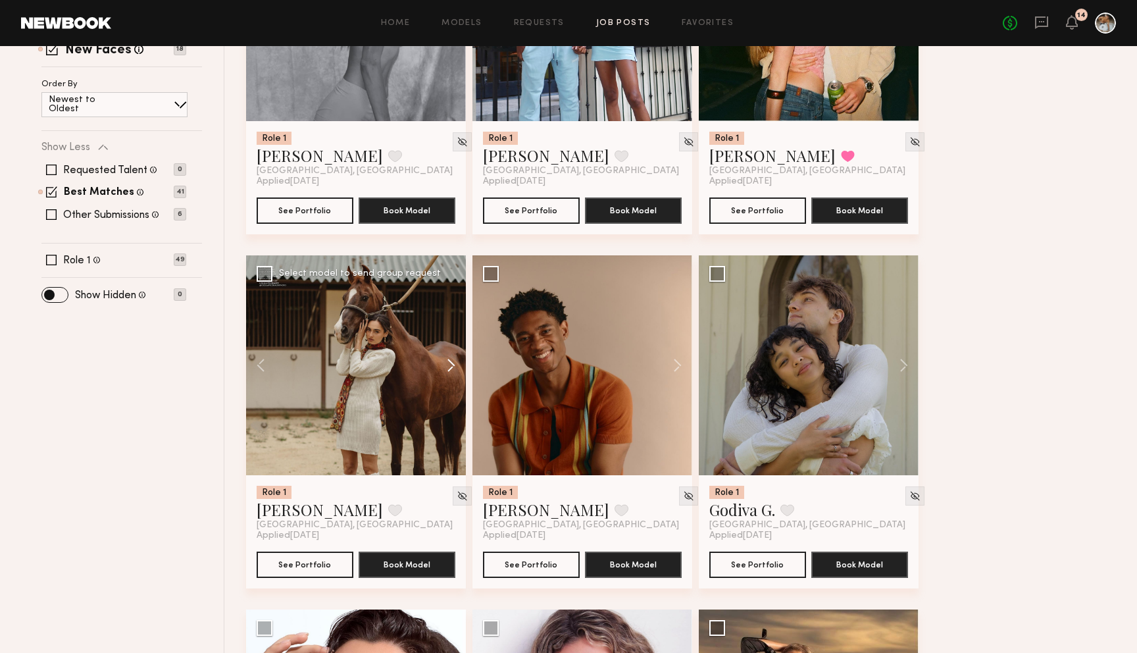
click at [451, 368] on button at bounding box center [445, 365] width 42 height 220
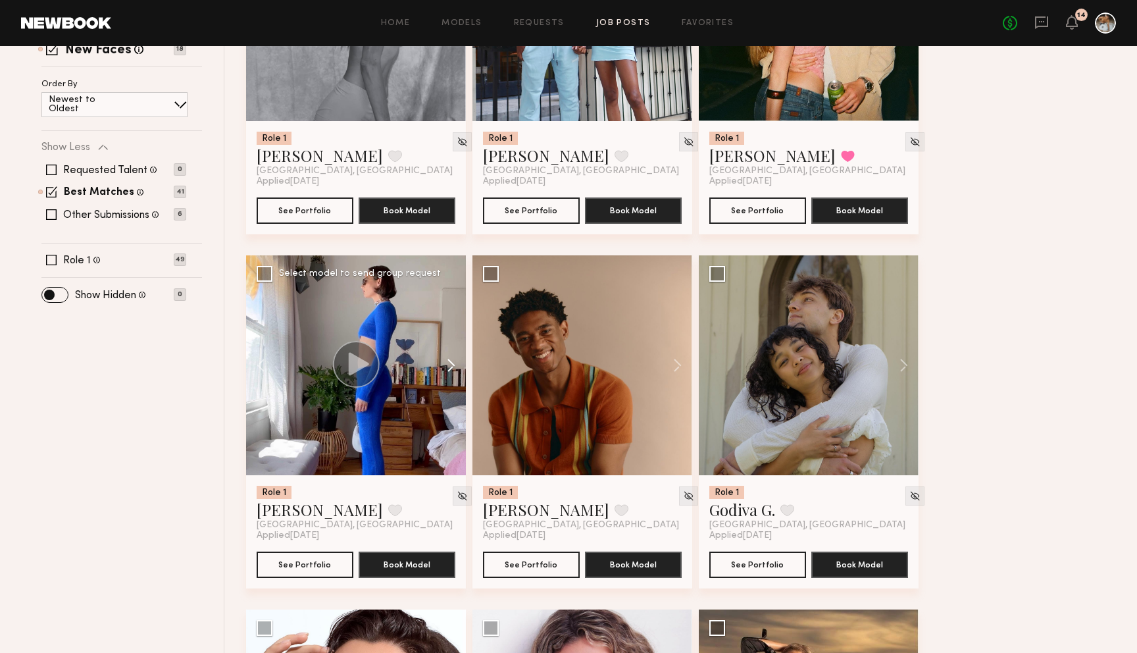
click at [449, 372] on button at bounding box center [445, 365] width 42 height 220
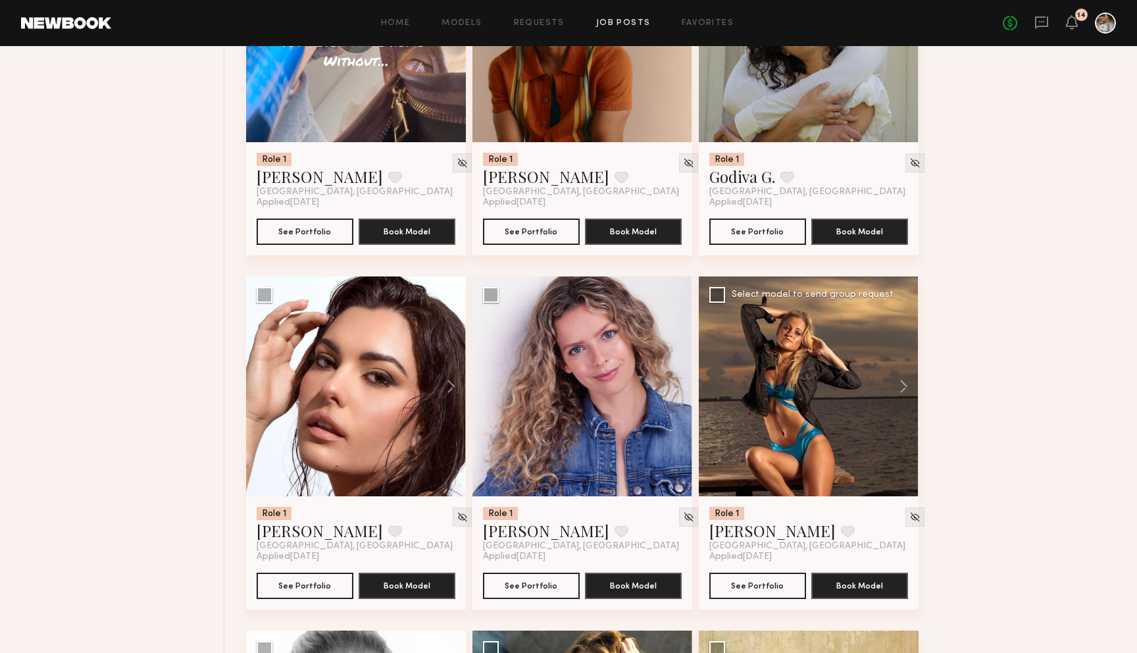
scroll to position [699, 0]
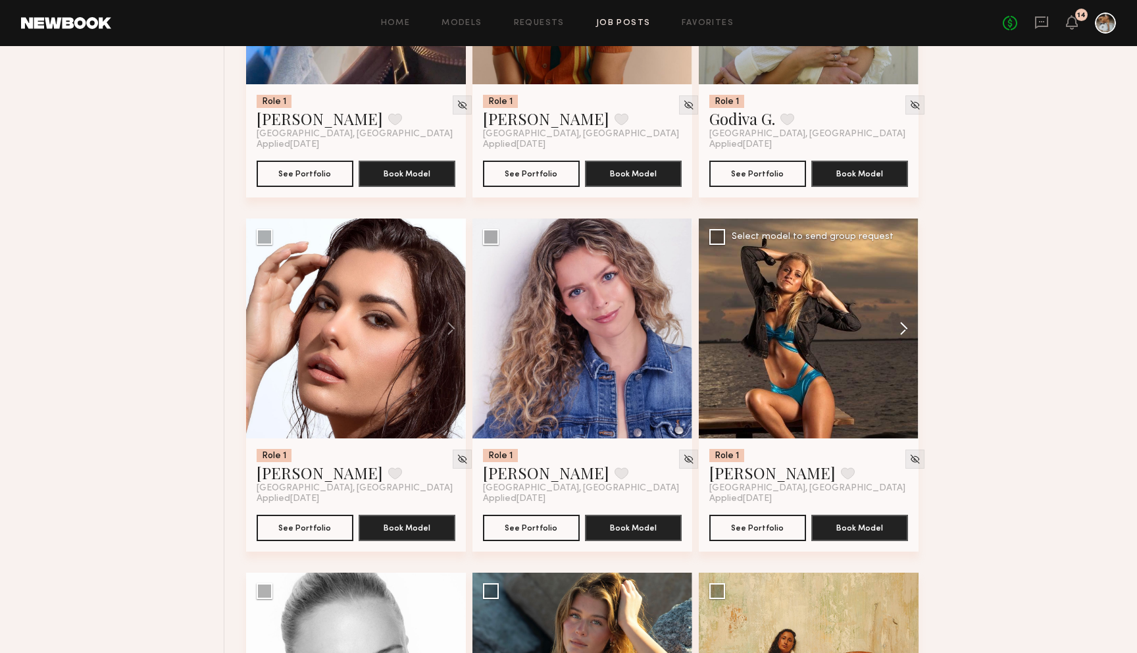
click at [900, 328] on button at bounding box center [897, 328] width 42 height 220
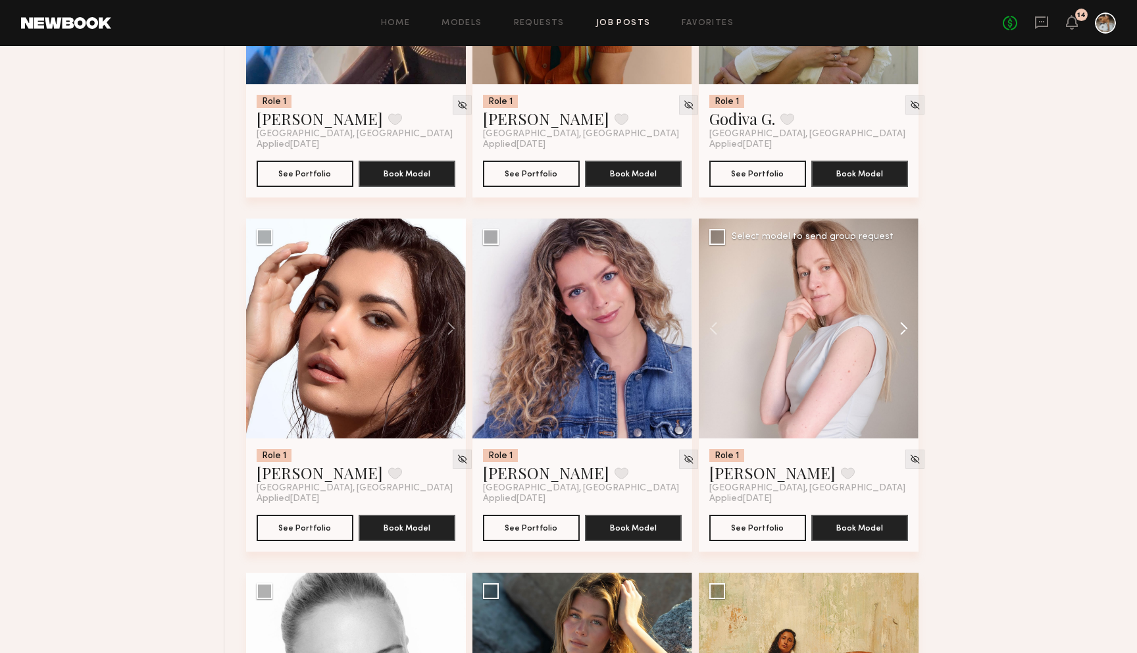
click at [906, 328] on button at bounding box center [897, 328] width 42 height 220
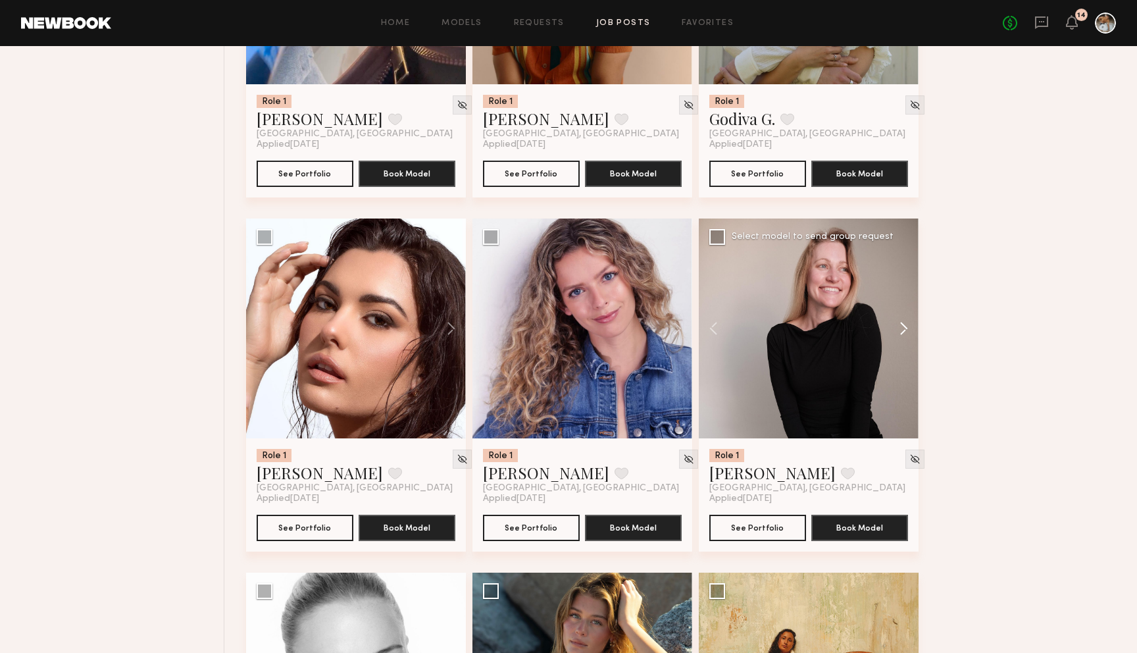
click at [903, 330] on button at bounding box center [897, 328] width 42 height 220
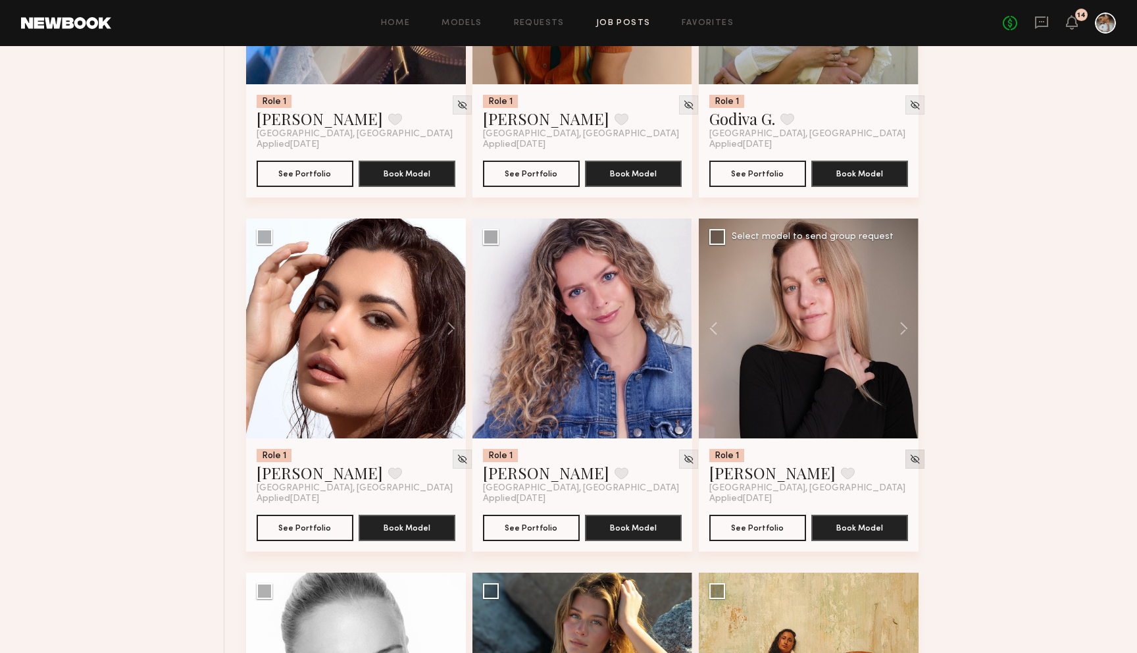
click at [909, 458] on img at bounding box center [914, 458] width 11 height 11
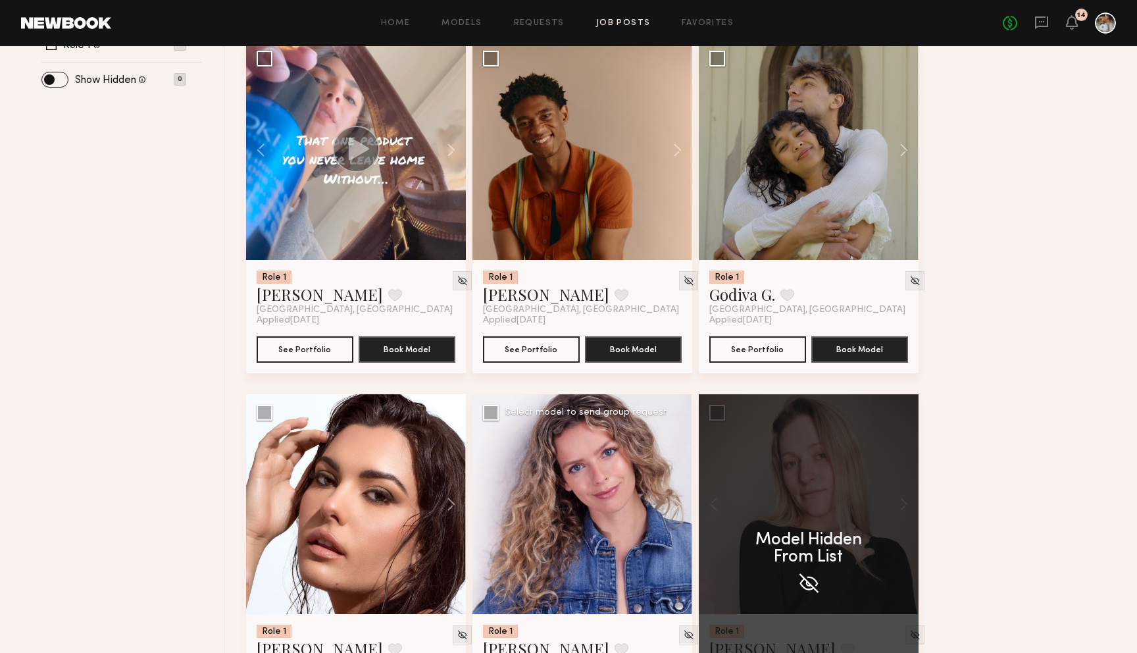
scroll to position [509, 0]
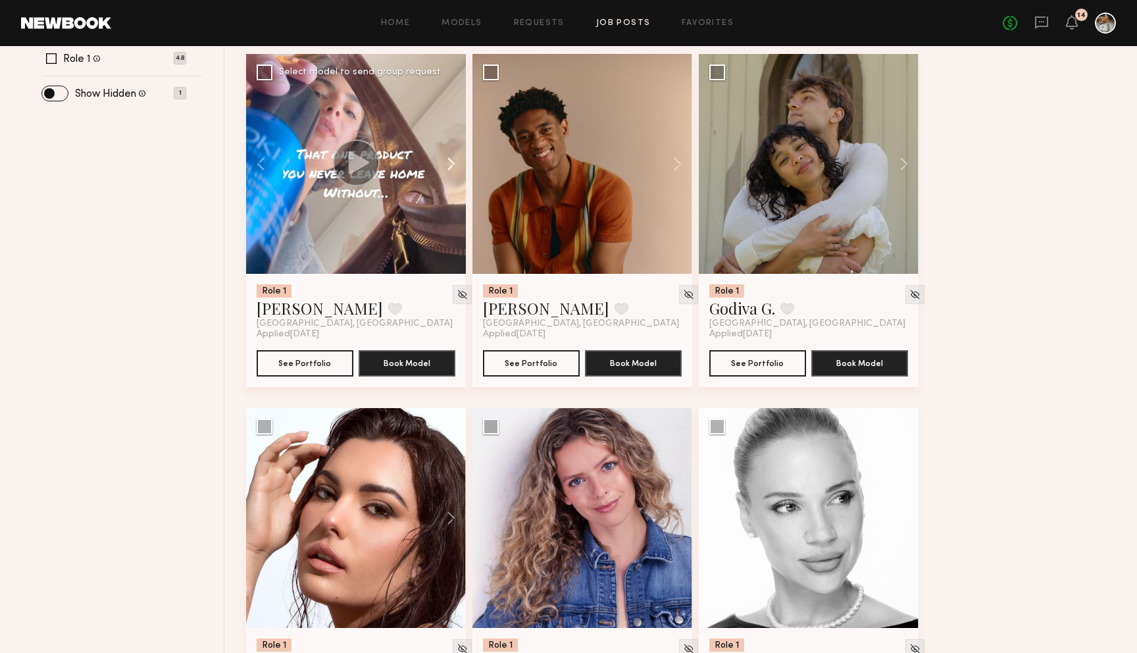
click at [450, 168] on button at bounding box center [445, 164] width 42 height 220
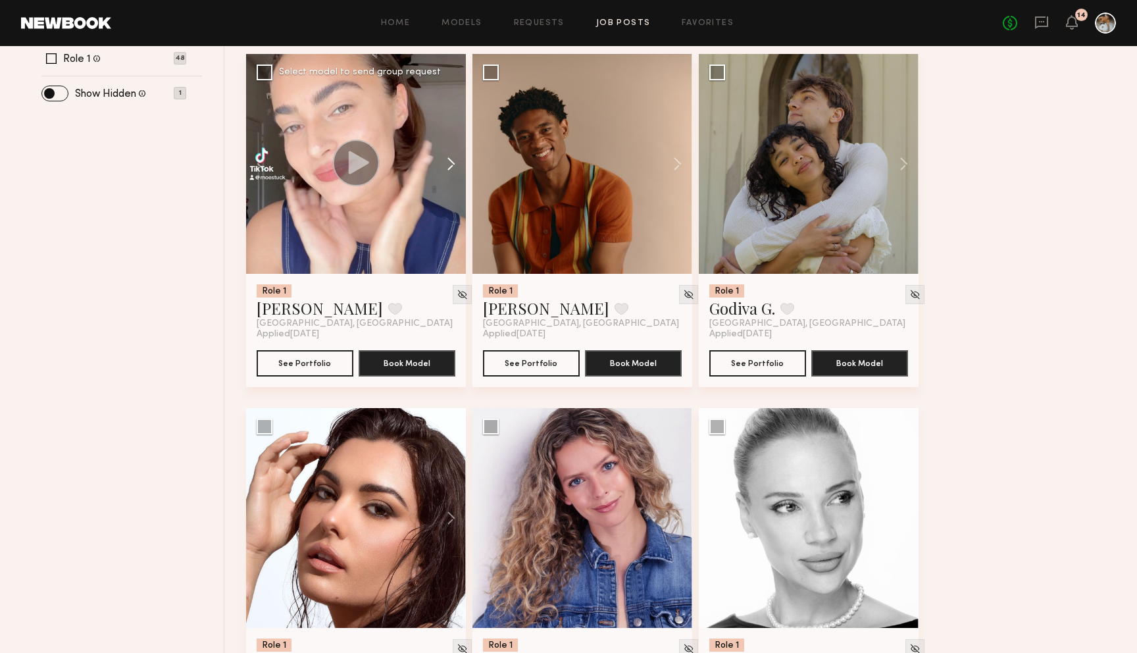
click at [450, 166] on button at bounding box center [445, 164] width 42 height 220
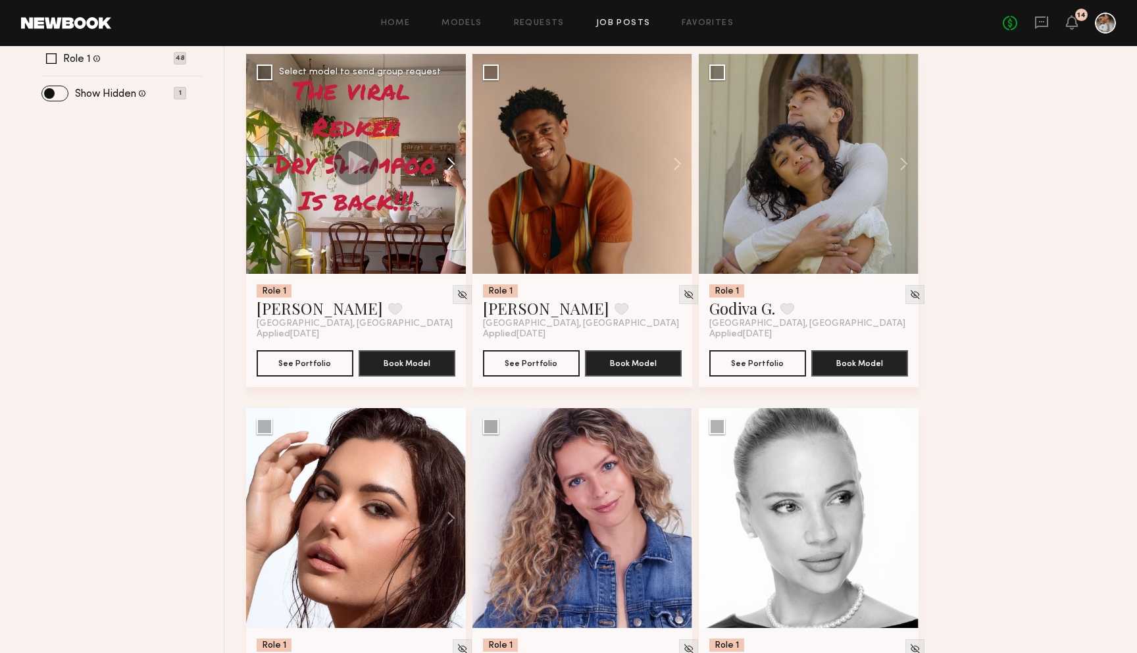
click at [450, 166] on button at bounding box center [445, 164] width 42 height 220
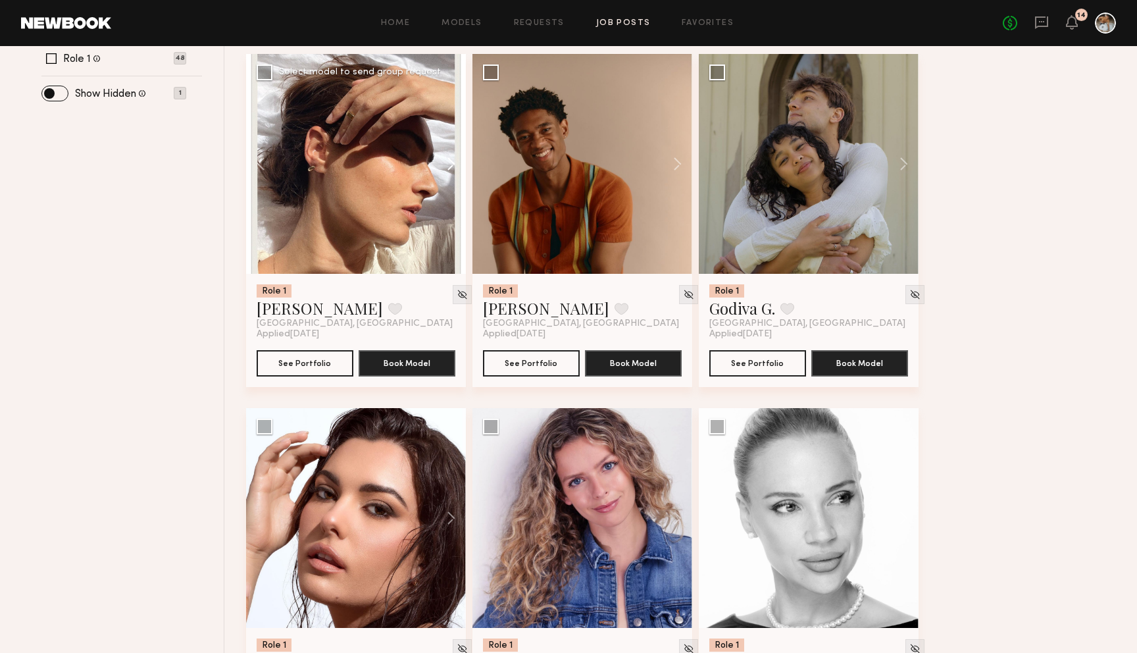
click at [450, 166] on button at bounding box center [445, 164] width 42 height 220
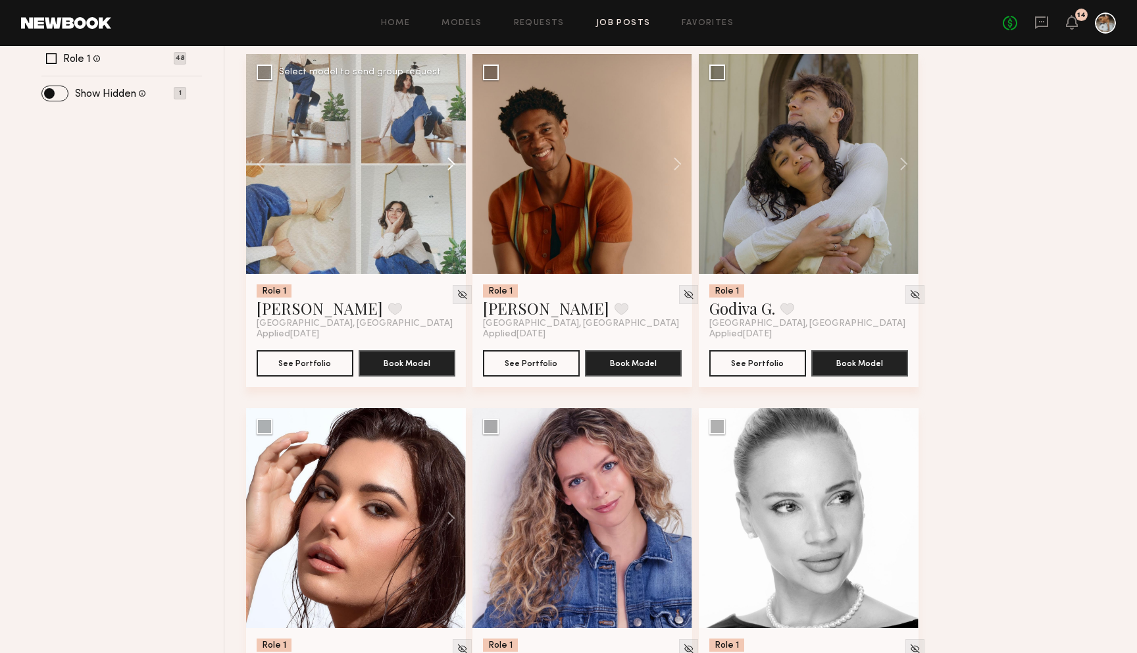
click at [450, 166] on button at bounding box center [445, 164] width 42 height 220
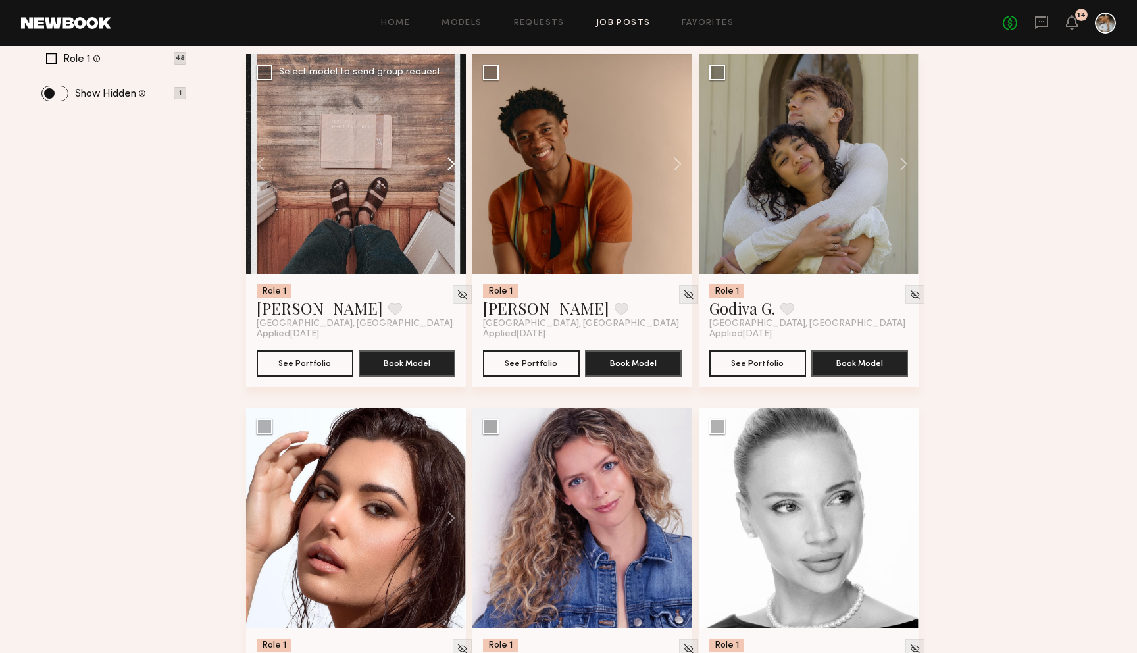
click at [450, 166] on button at bounding box center [445, 164] width 42 height 220
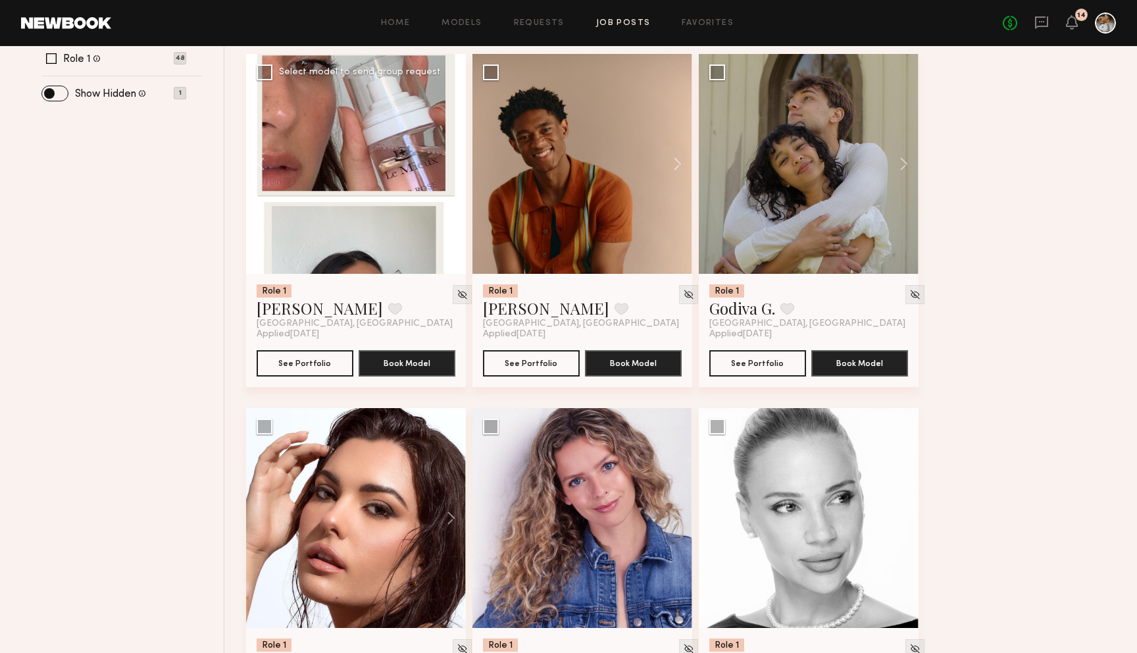
click at [449, 165] on div at bounding box center [356, 164] width 220 height 220
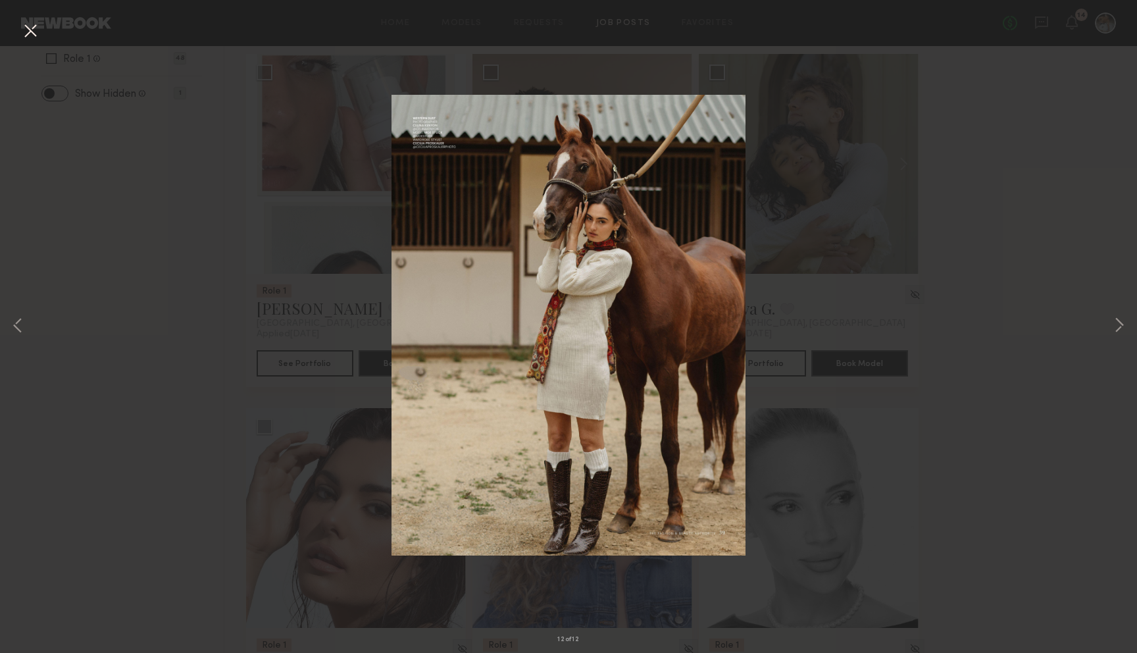
click at [324, 222] on div "12 of 12" at bounding box center [568, 326] width 1137 height 653
click at [34, 35] on button at bounding box center [30, 32] width 21 height 24
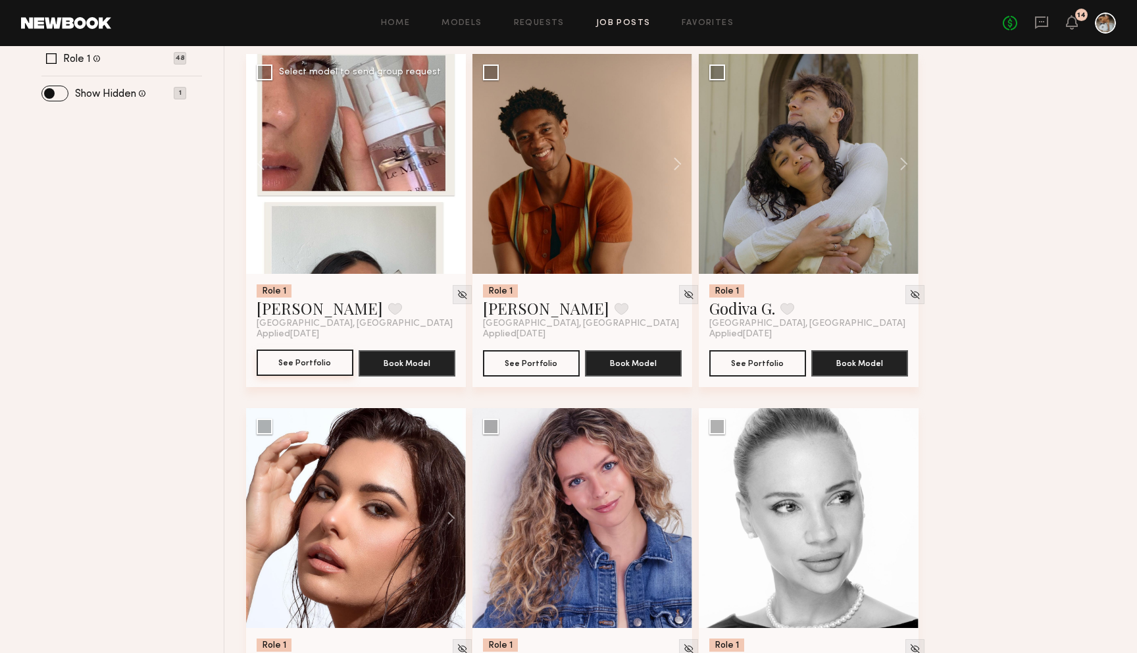
click at [312, 355] on button "See Portfolio" at bounding box center [305, 362] width 97 height 26
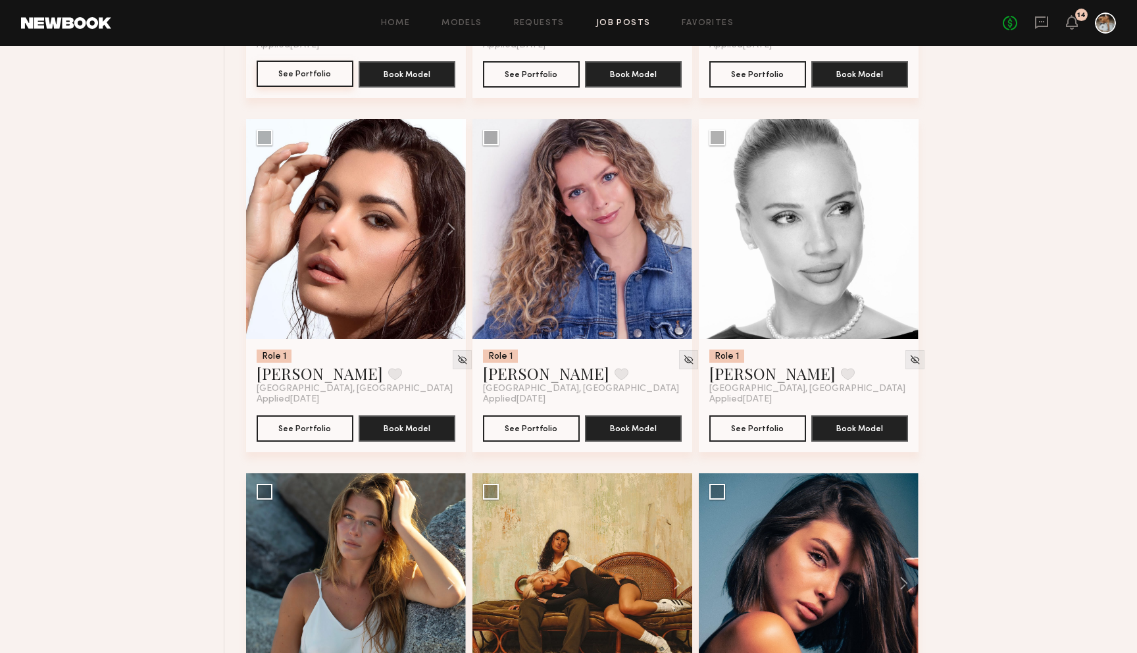
scroll to position [964, 0]
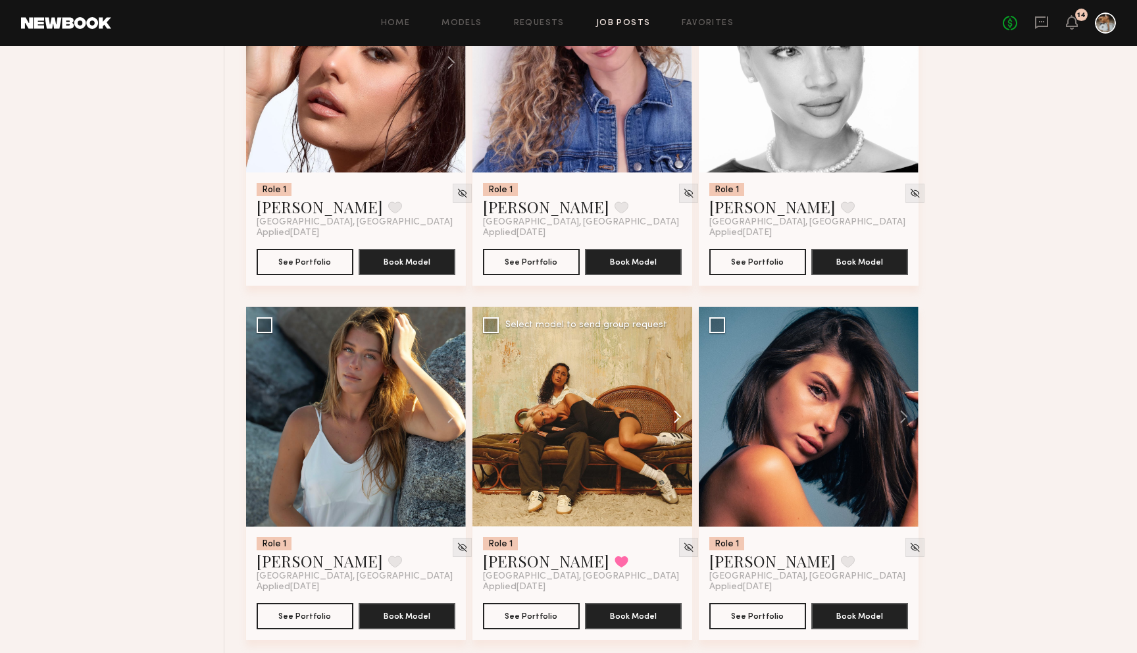
click at [681, 411] on button at bounding box center [671, 417] width 42 height 220
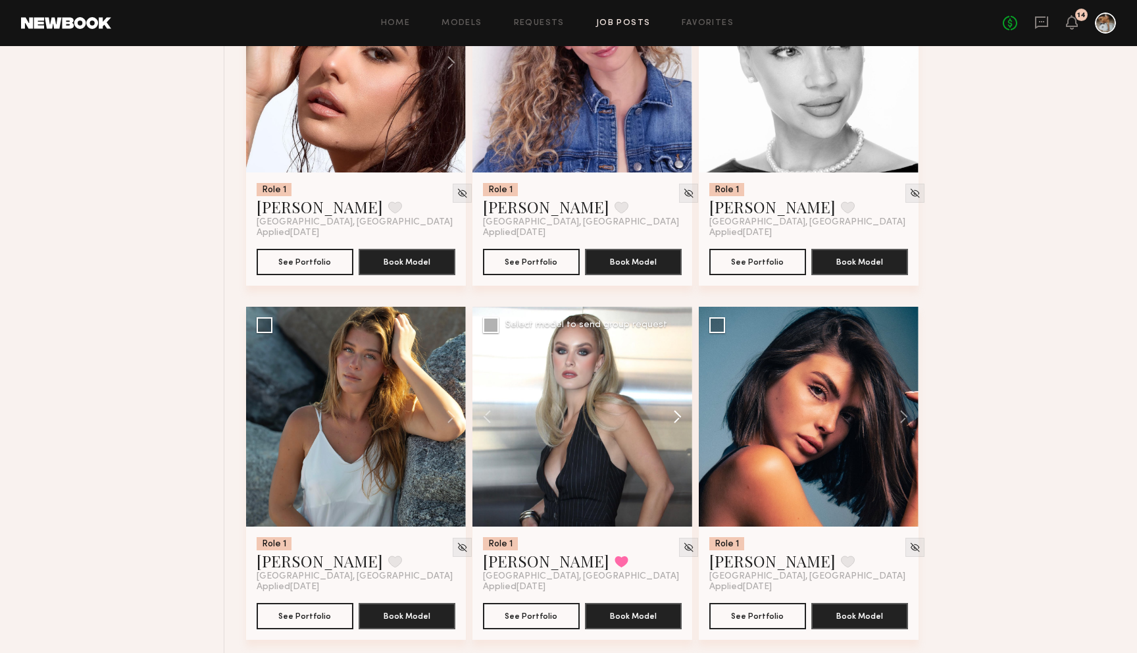
click at [678, 416] on button at bounding box center [671, 417] width 42 height 220
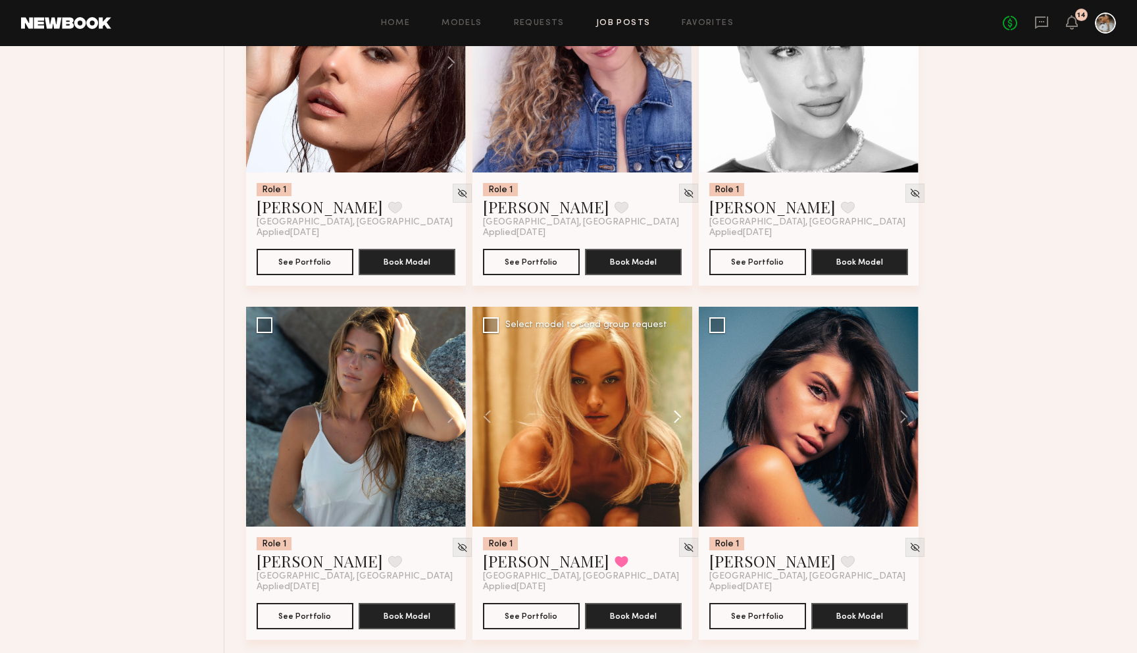
click at [678, 416] on button at bounding box center [671, 417] width 42 height 220
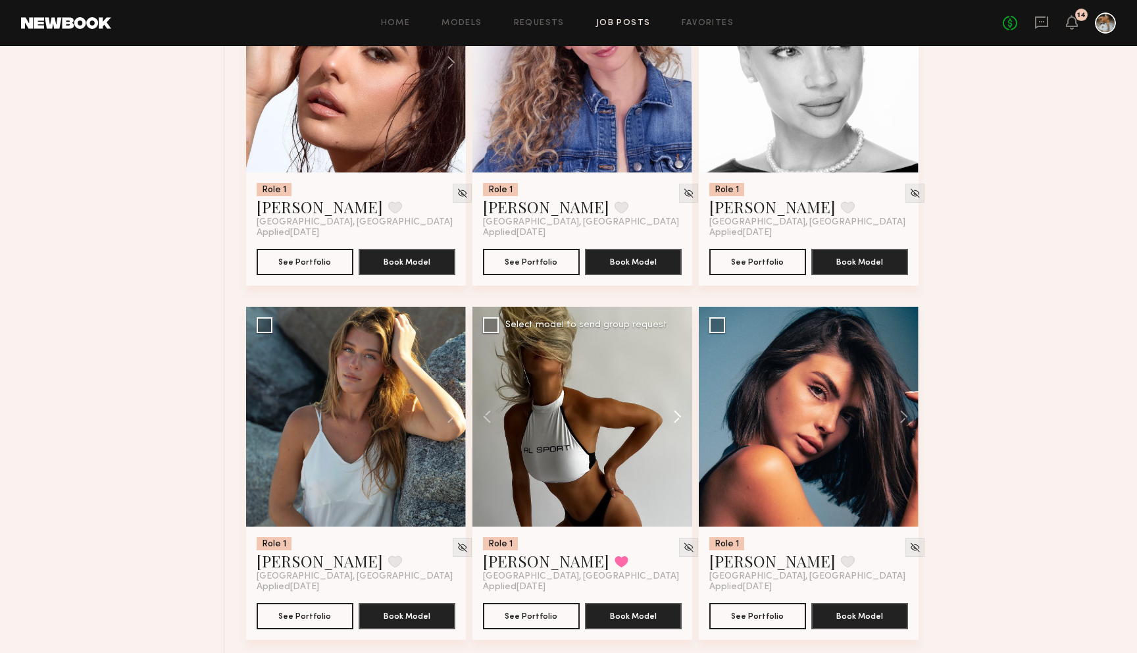
click at [678, 416] on button at bounding box center [671, 417] width 42 height 220
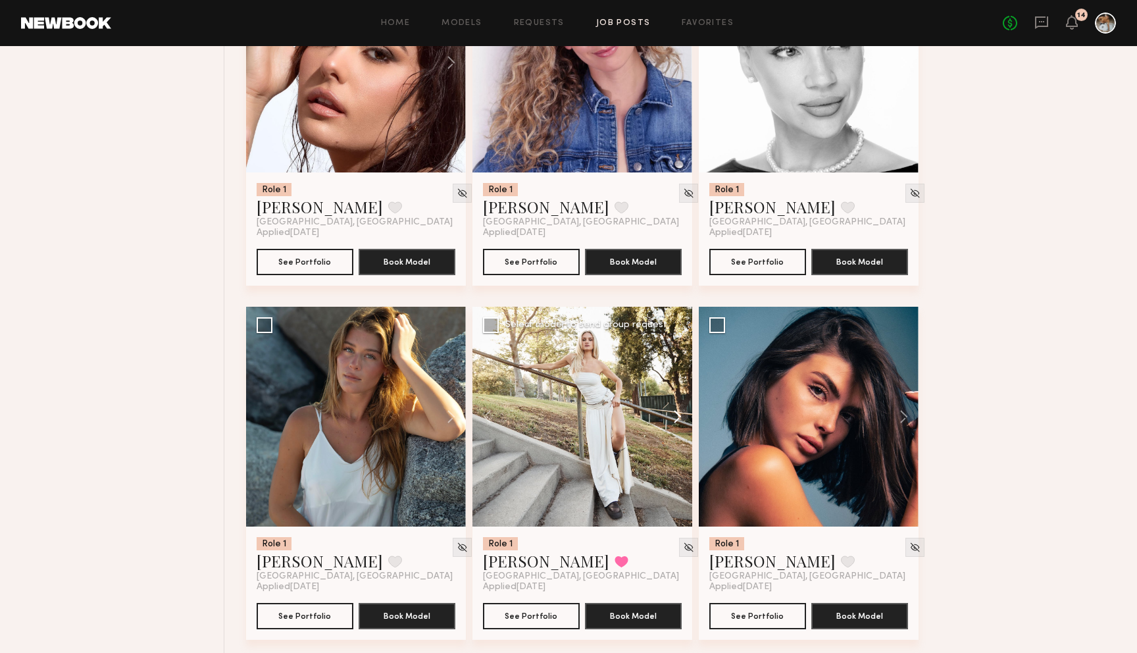
click at [678, 416] on button at bounding box center [671, 417] width 42 height 220
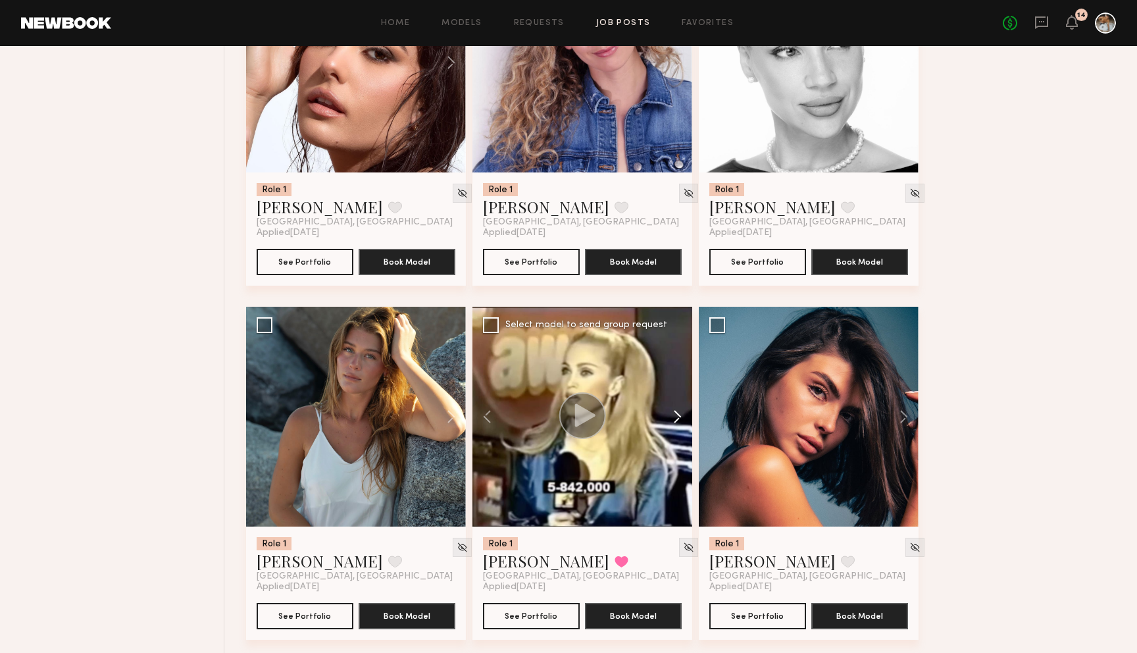
click at [678, 416] on button at bounding box center [671, 417] width 42 height 220
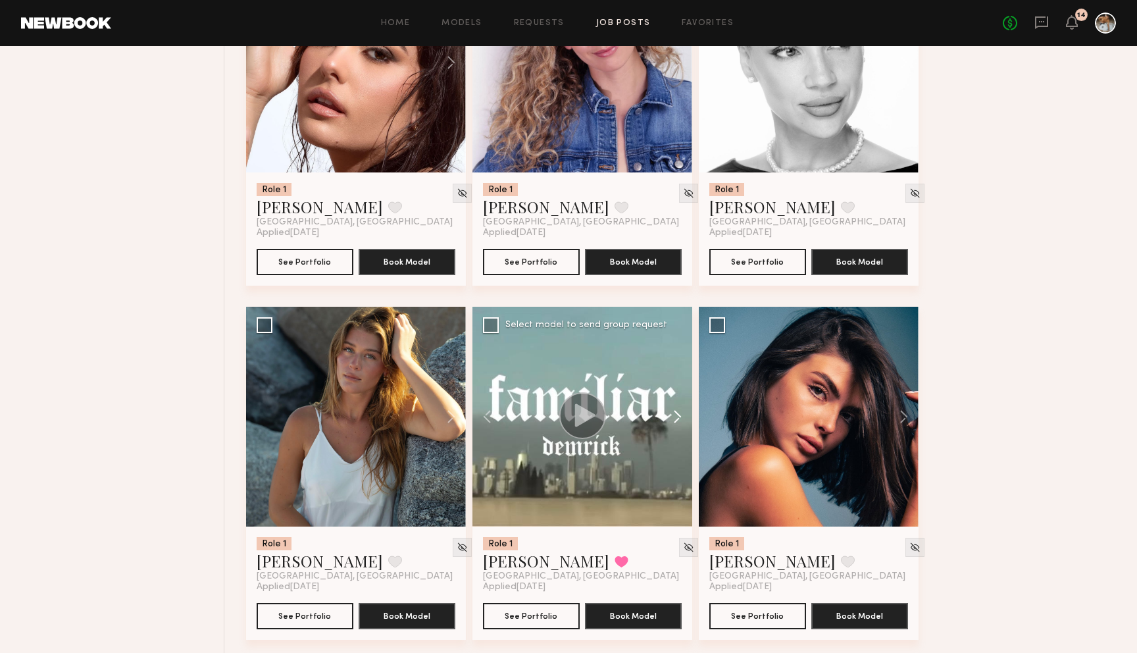
click at [678, 416] on button at bounding box center [671, 417] width 42 height 220
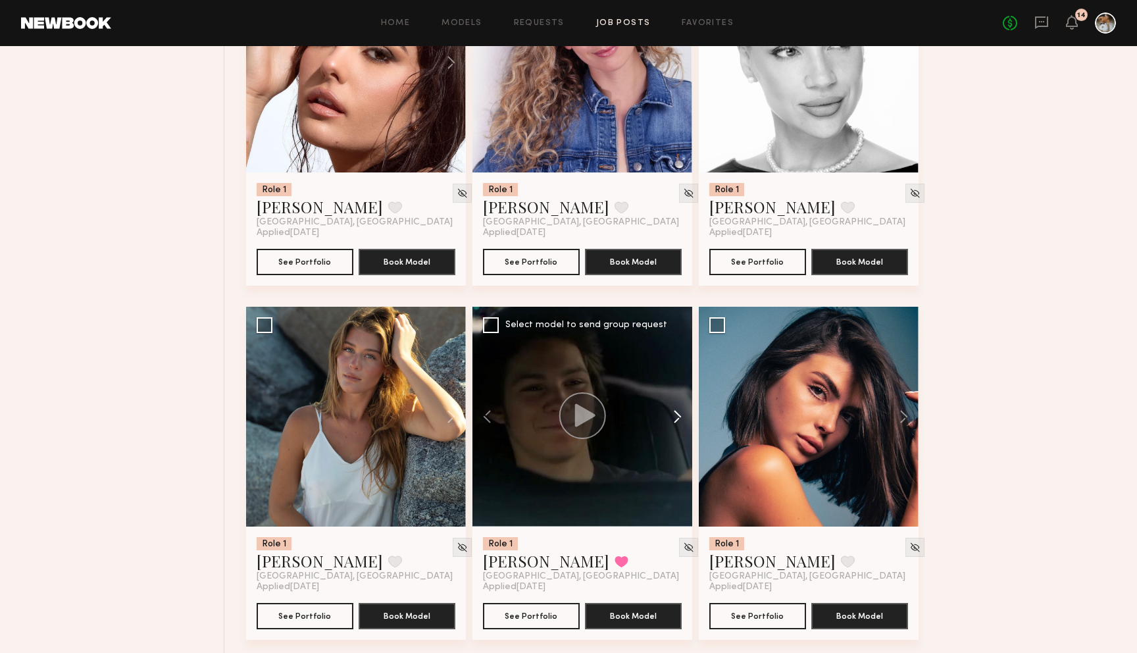
click at [678, 416] on button at bounding box center [671, 417] width 42 height 220
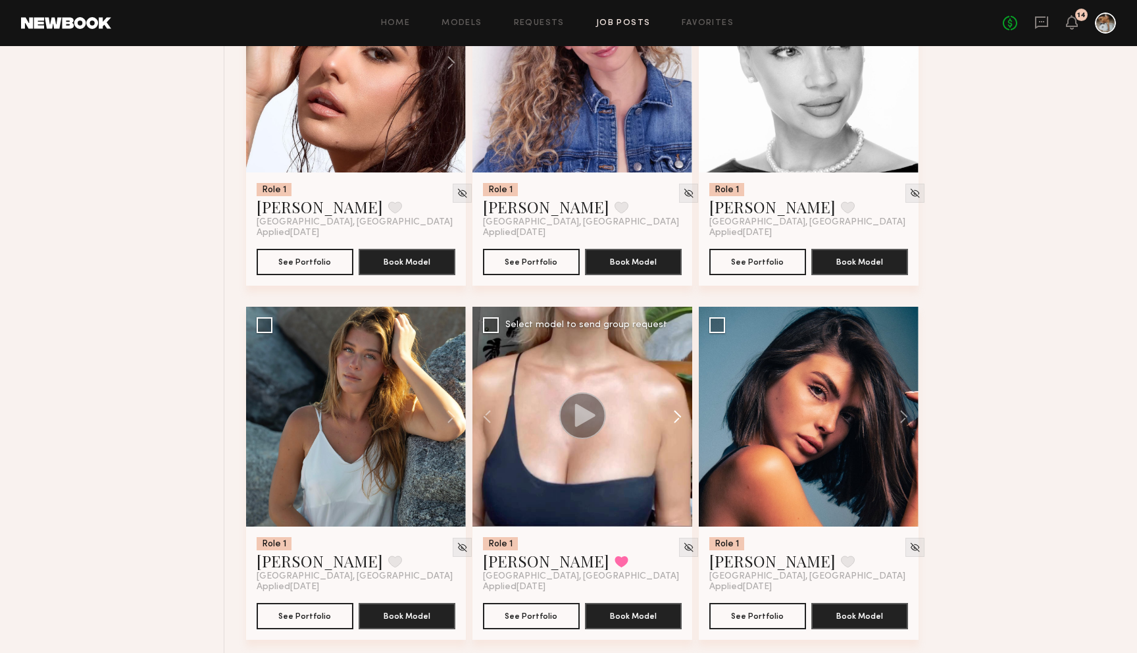
click at [678, 416] on button at bounding box center [671, 417] width 42 height 220
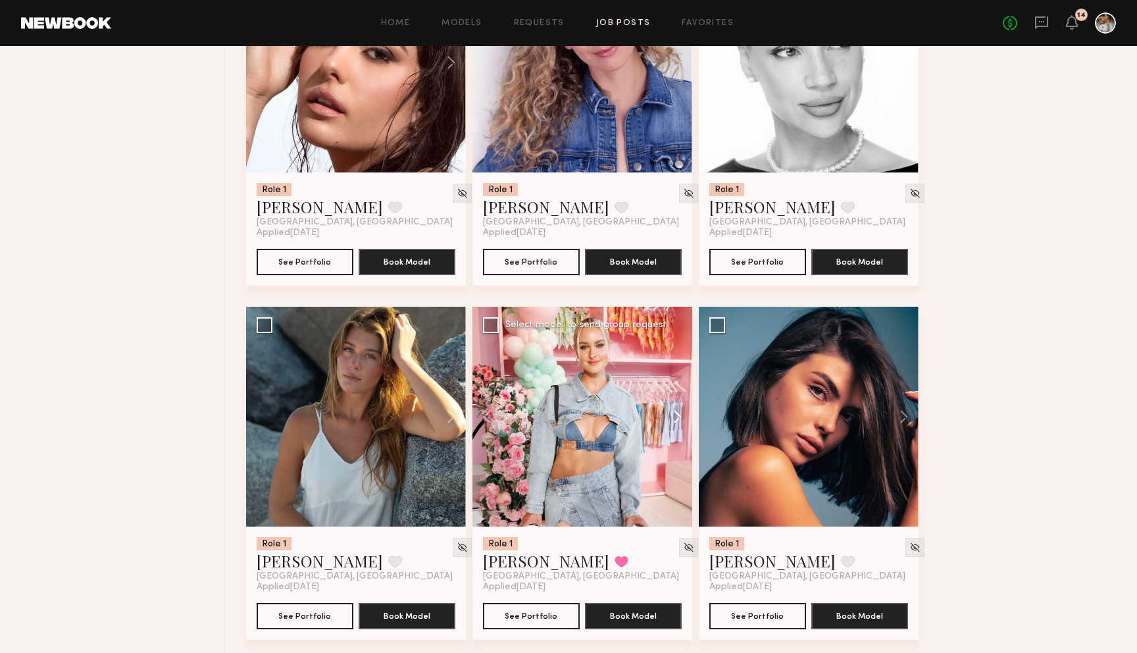
click at [678, 417] on button at bounding box center [671, 417] width 42 height 220
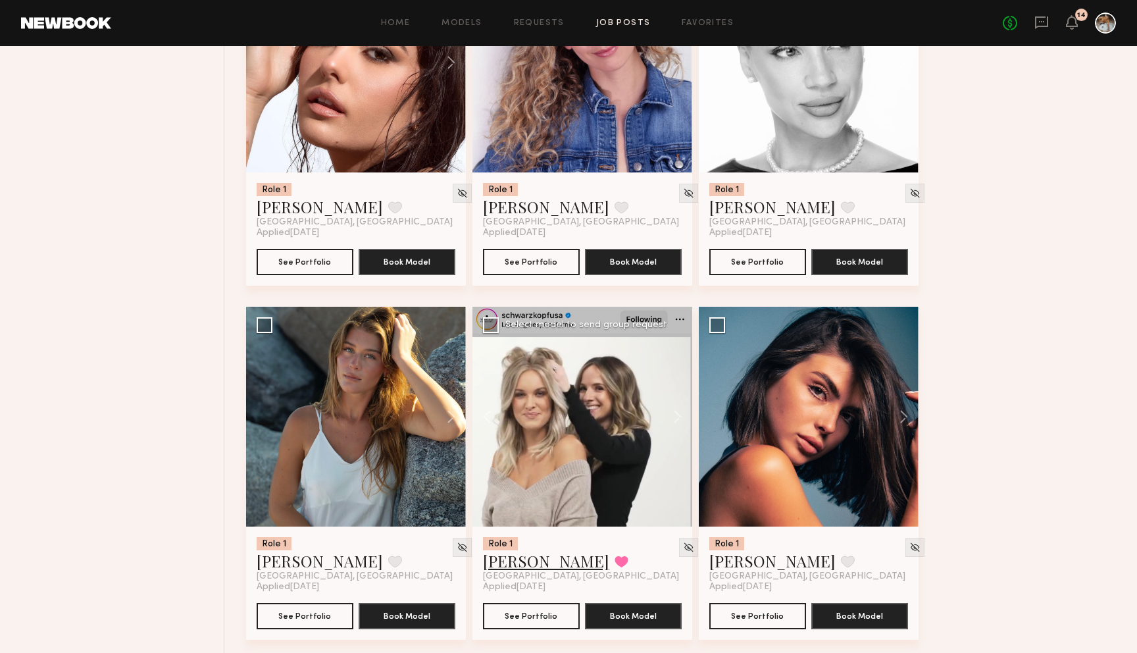
click at [521, 566] on link "Brittany P." at bounding box center [546, 560] width 126 height 21
click at [457, 422] on button at bounding box center [445, 417] width 42 height 220
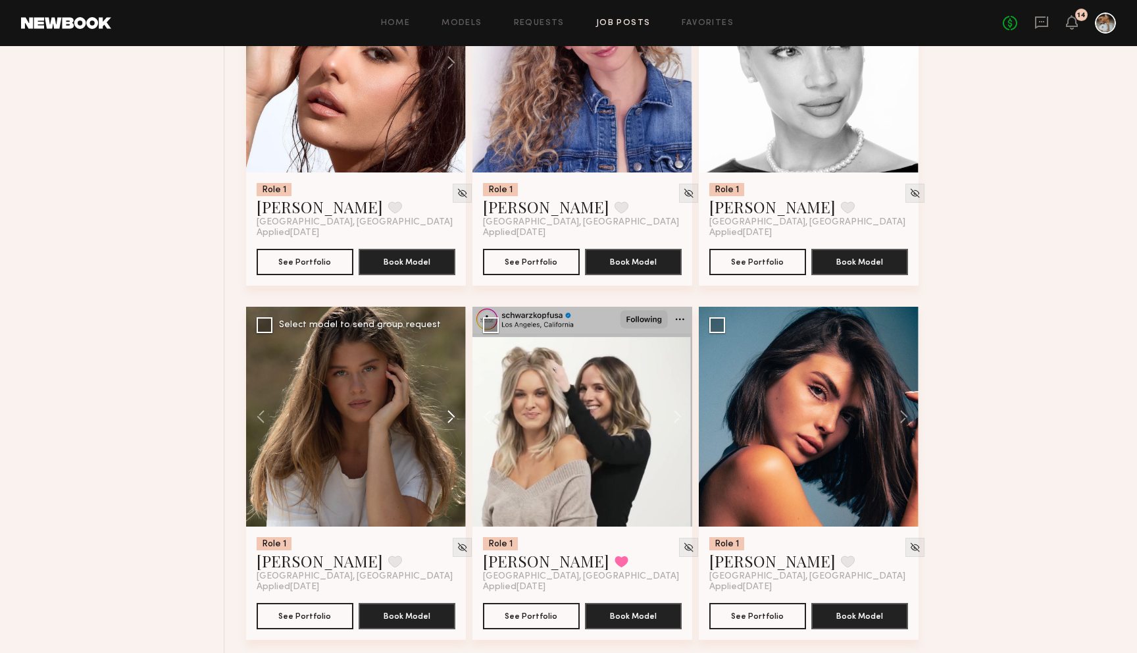
click at [456, 422] on button at bounding box center [445, 417] width 42 height 220
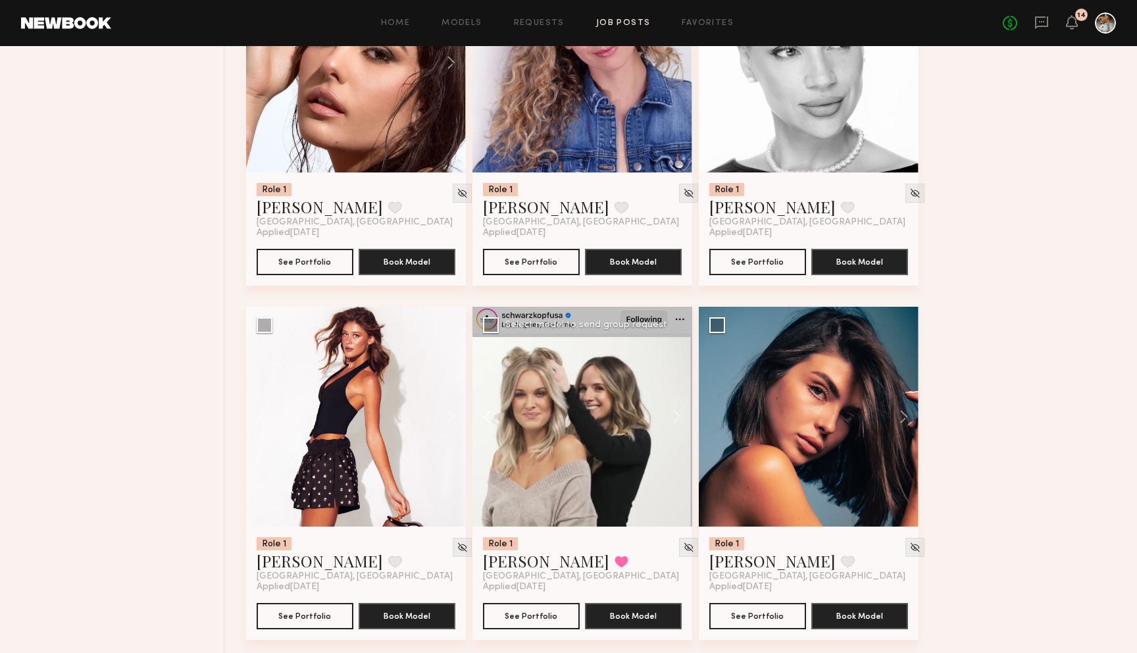
click at [480, 421] on button at bounding box center [493, 417] width 42 height 220
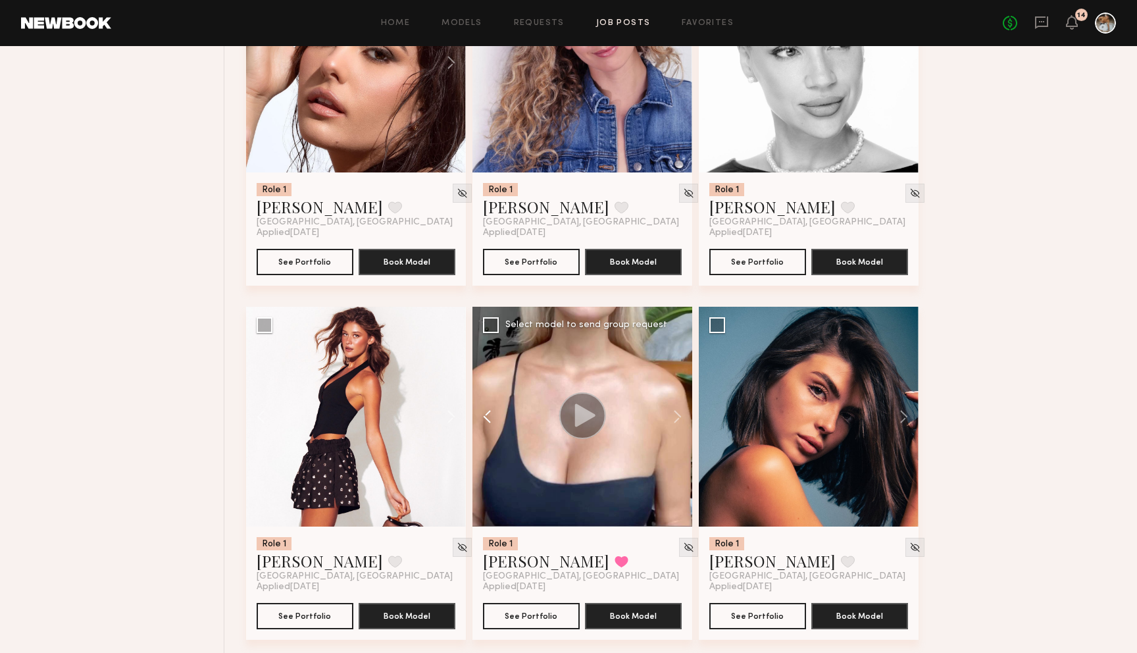
click at [480, 421] on button at bounding box center [493, 417] width 42 height 220
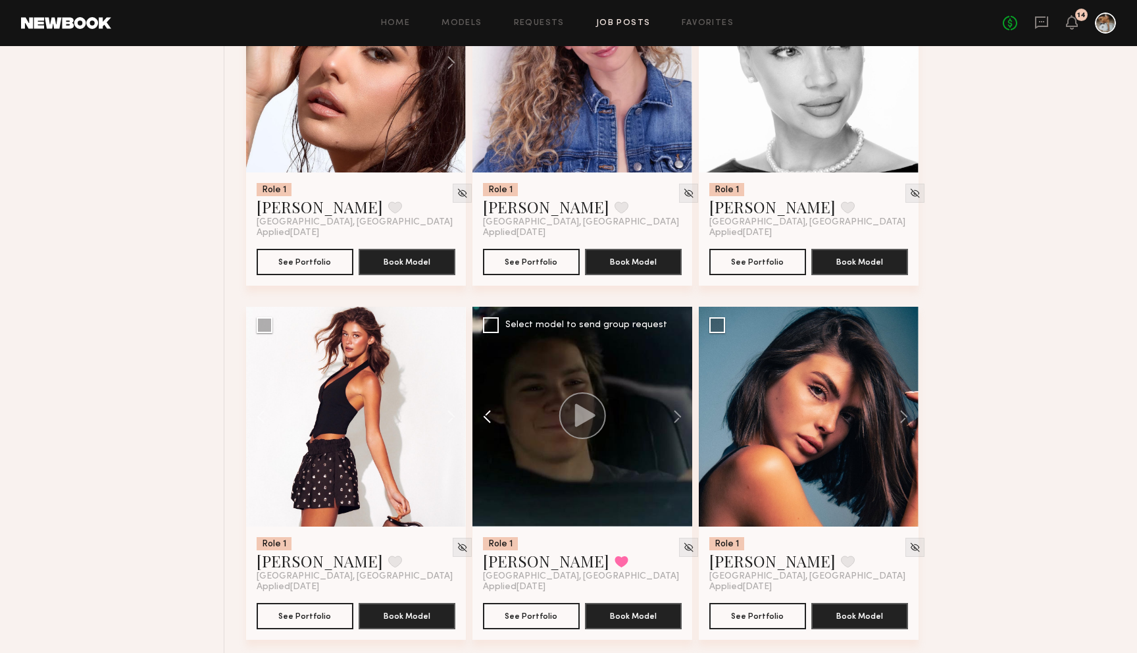
click at [480, 421] on button at bounding box center [493, 417] width 42 height 220
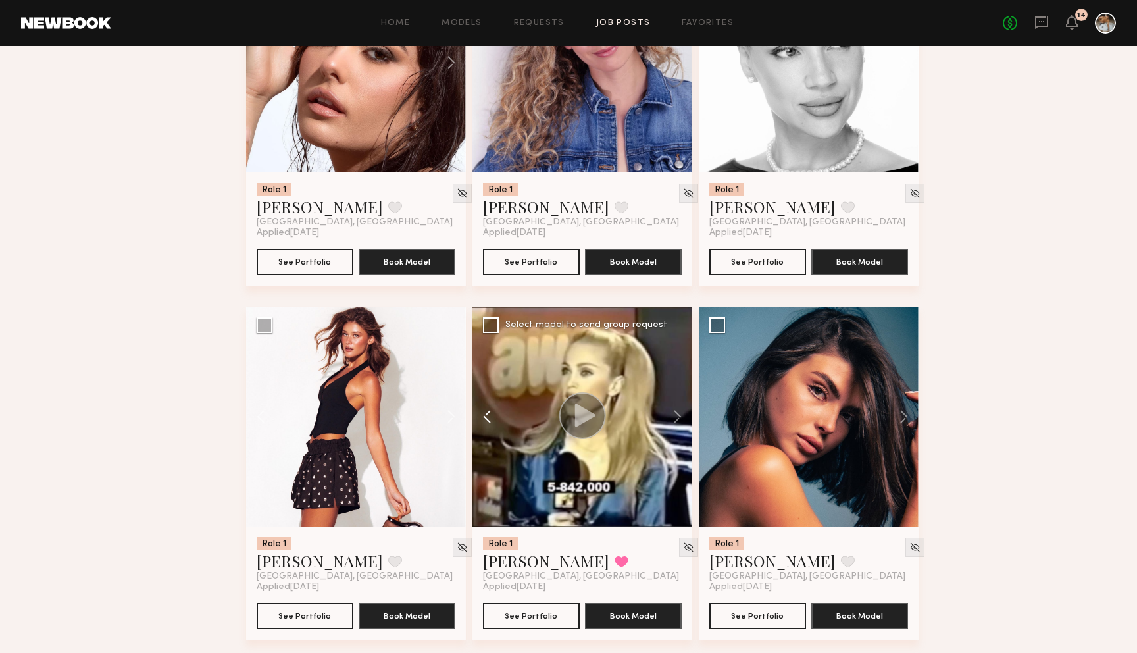
click at [480, 421] on button at bounding box center [493, 417] width 42 height 220
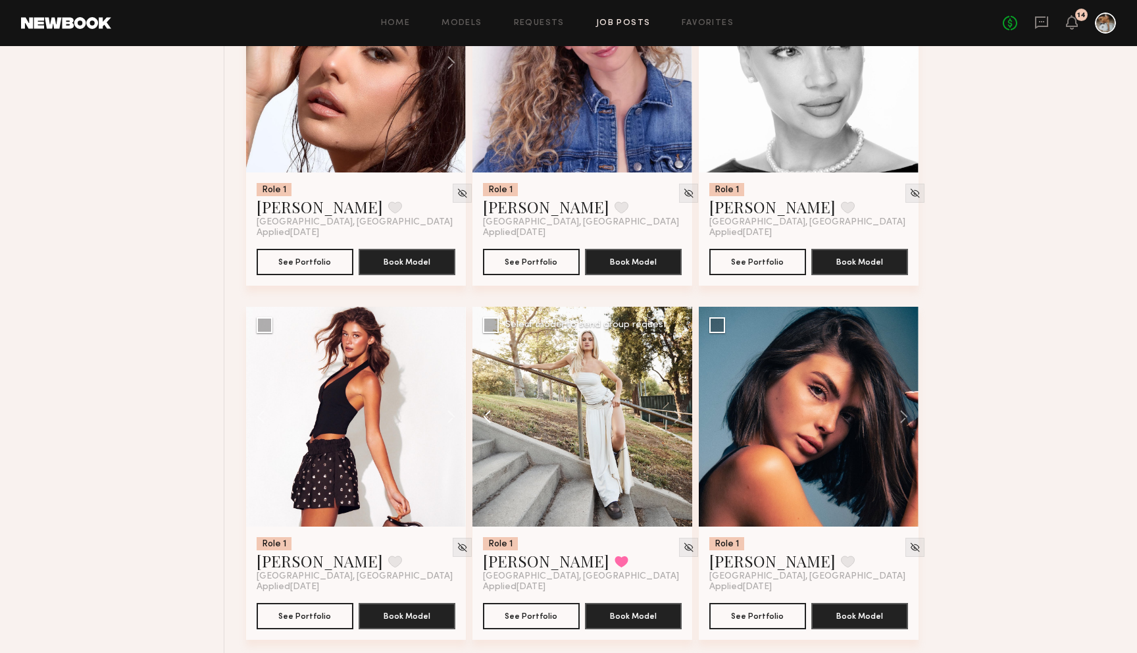
click at [480, 421] on button at bounding box center [493, 417] width 42 height 220
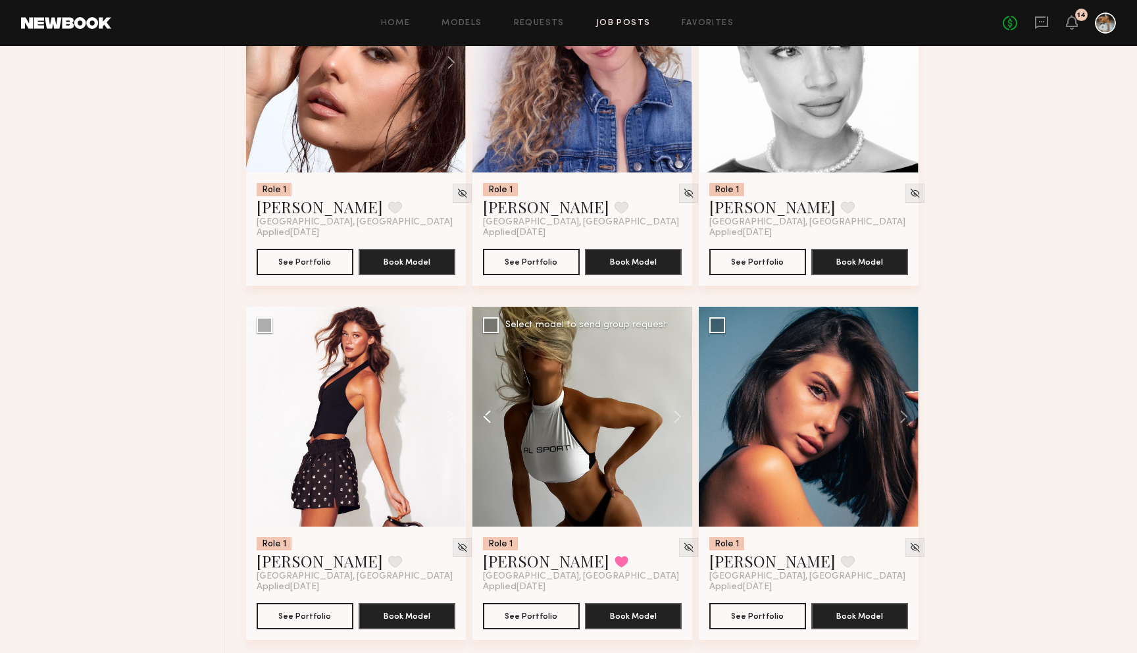
click at [480, 421] on button at bounding box center [493, 417] width 42 height 220
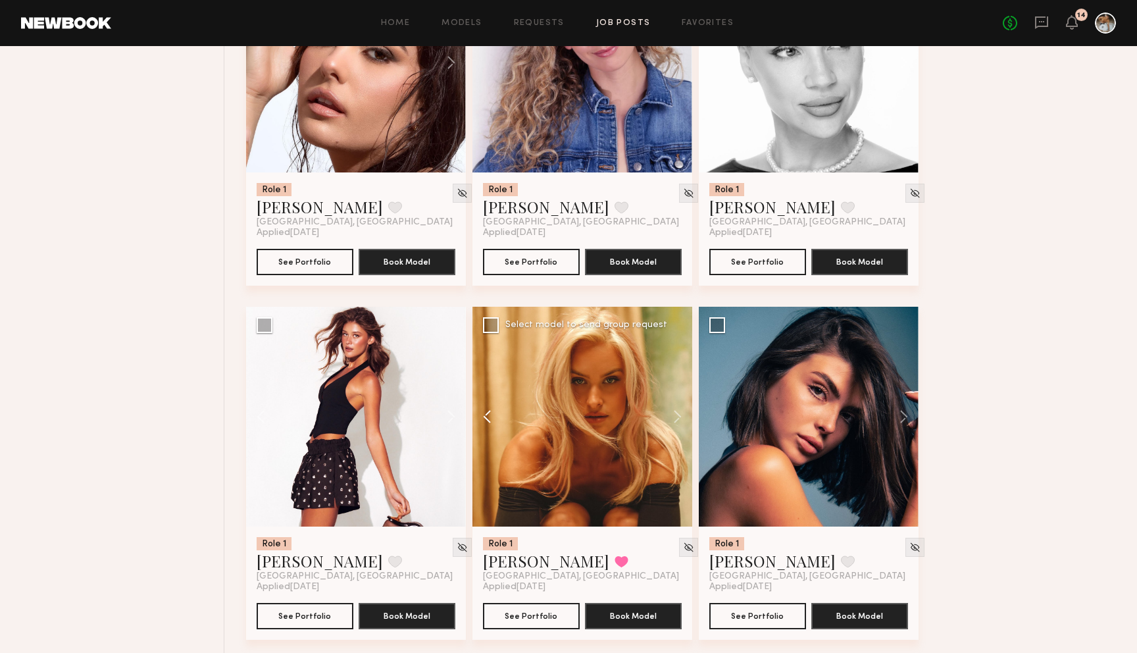
click at [480, 421] on button at bounding box center [493, 417] width 42 height 220
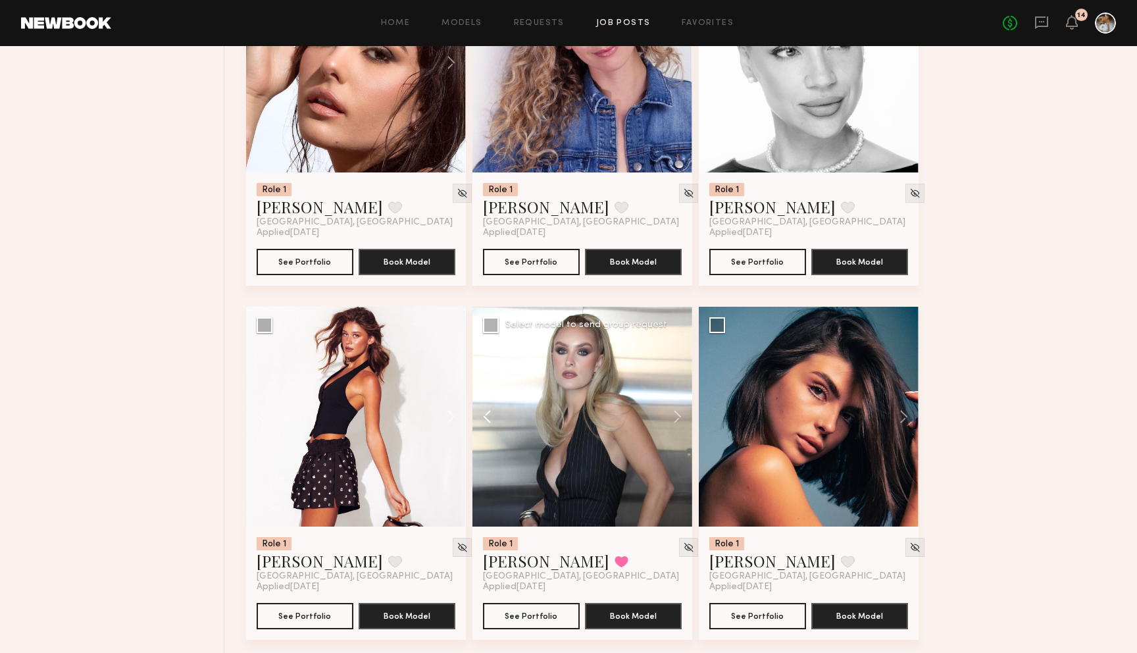
click at [480, 421] on button at bounding box center [493, 417] width 42 height 220
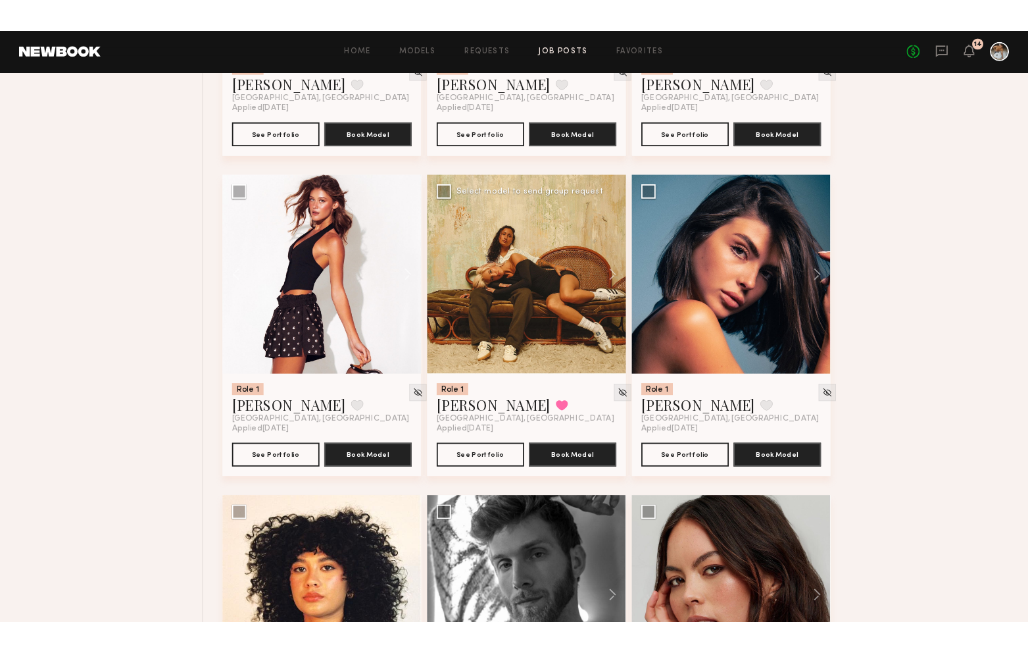
scroll to position [1072, 0]
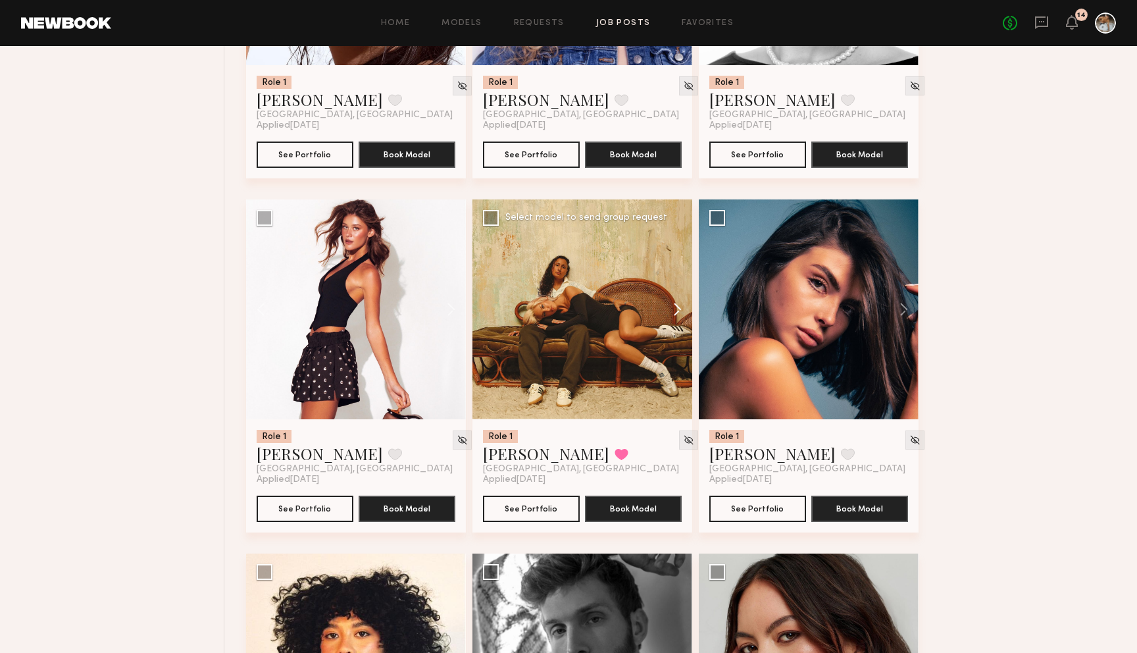
click at [682, 301] on button at bounding box center [671, 309] width 42 height 220
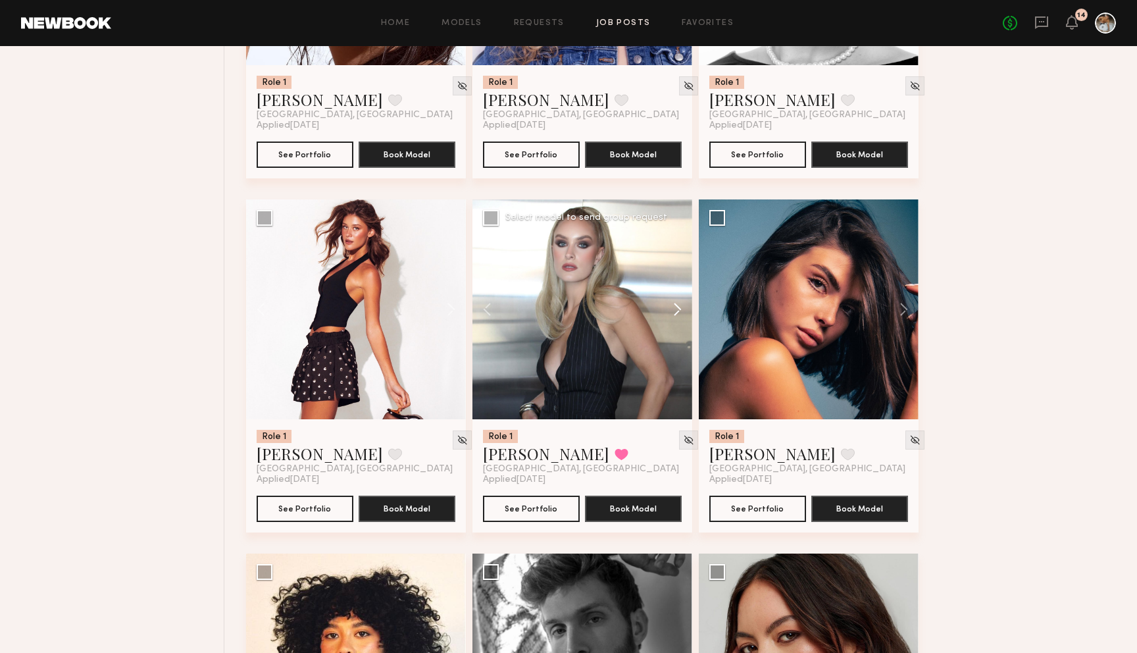
click at [678, 312] on button at bounding box center [671, 309] width 42 height 220
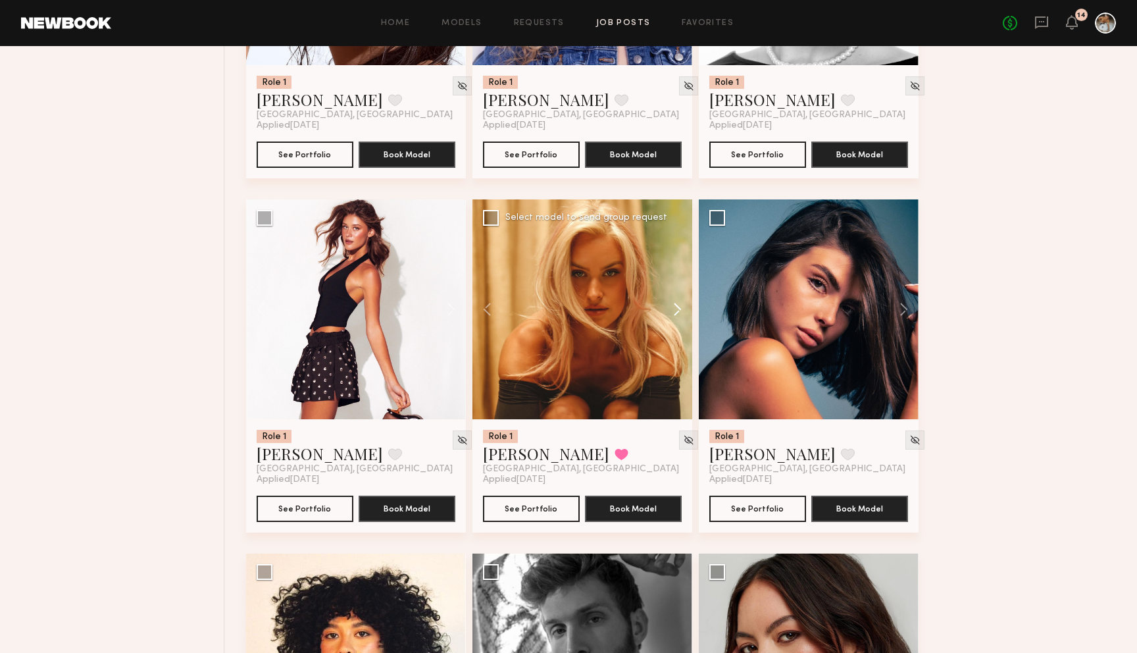
click at [678, 312] on button at bounding box center [671, 309] width 42 height 220
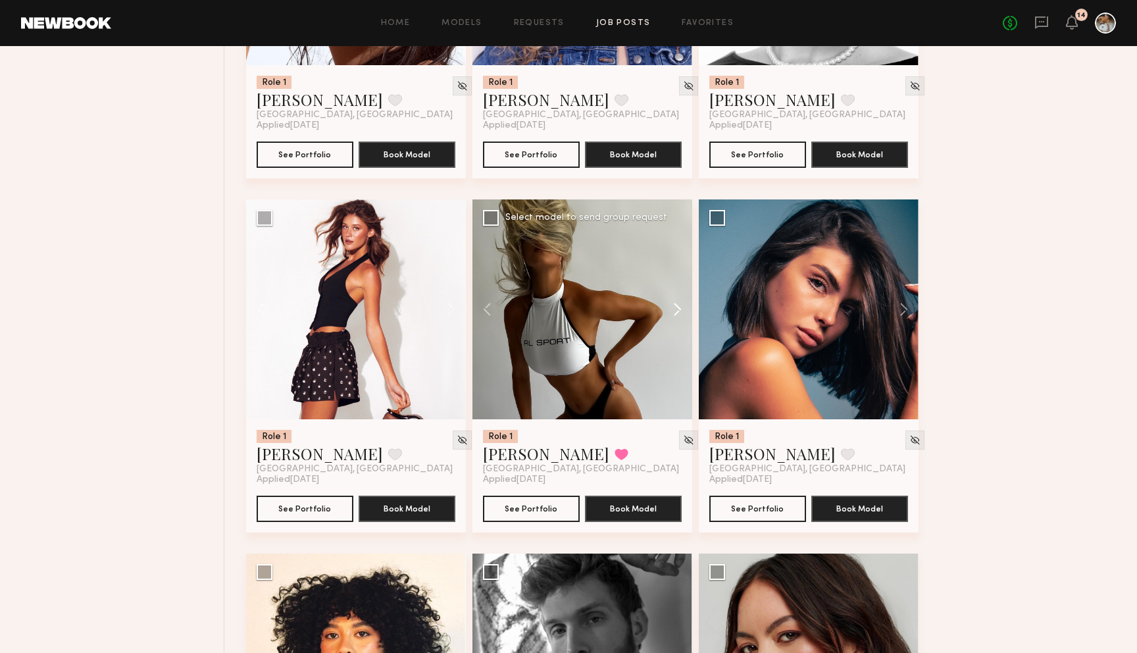
click at [678, 311] on button at bounding box center [671, 309] width 42 height 220
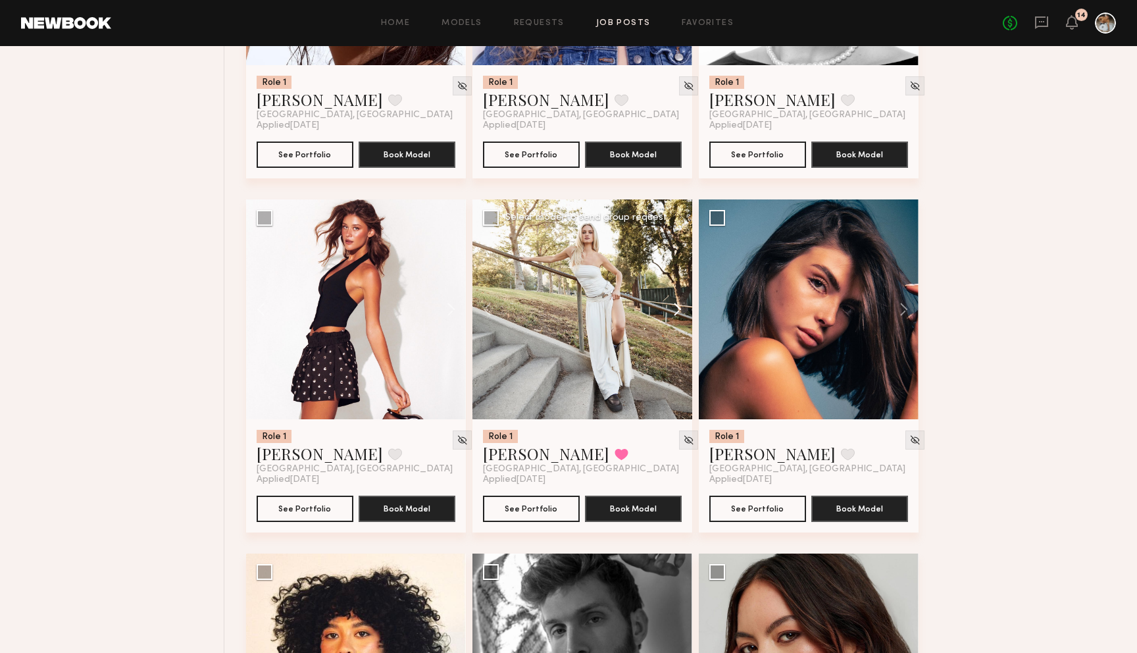
click at [678, 310] on button at bounding box center [671, 309] width 42 height 220
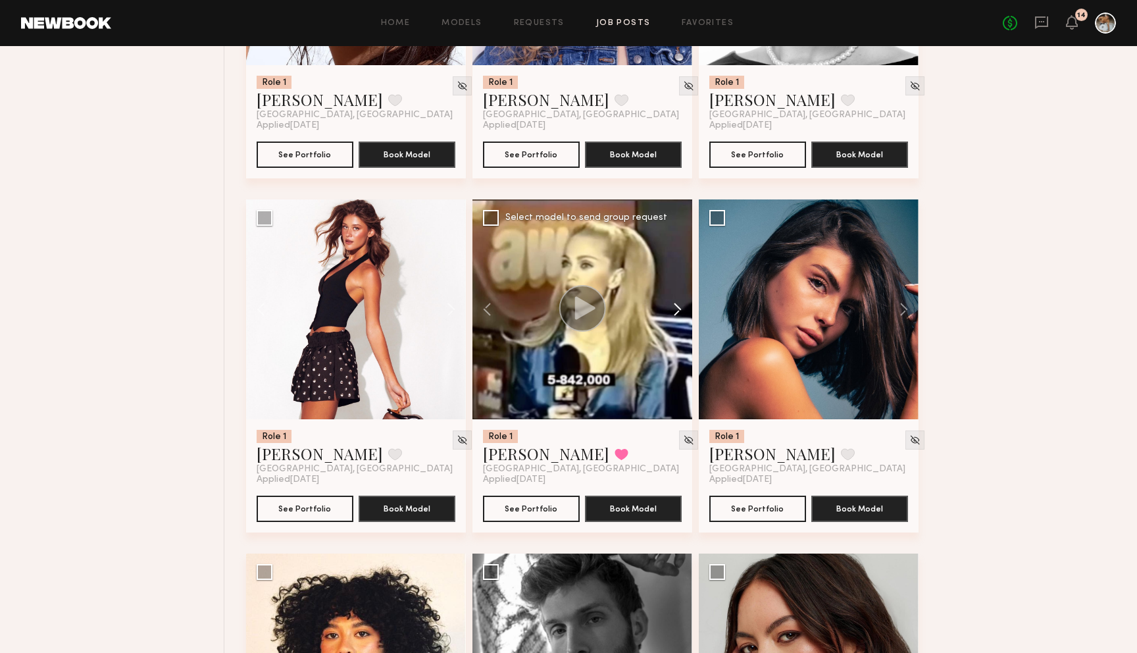
click at [678, 310] on button at bounding box center [671, 309] width 42 height 220
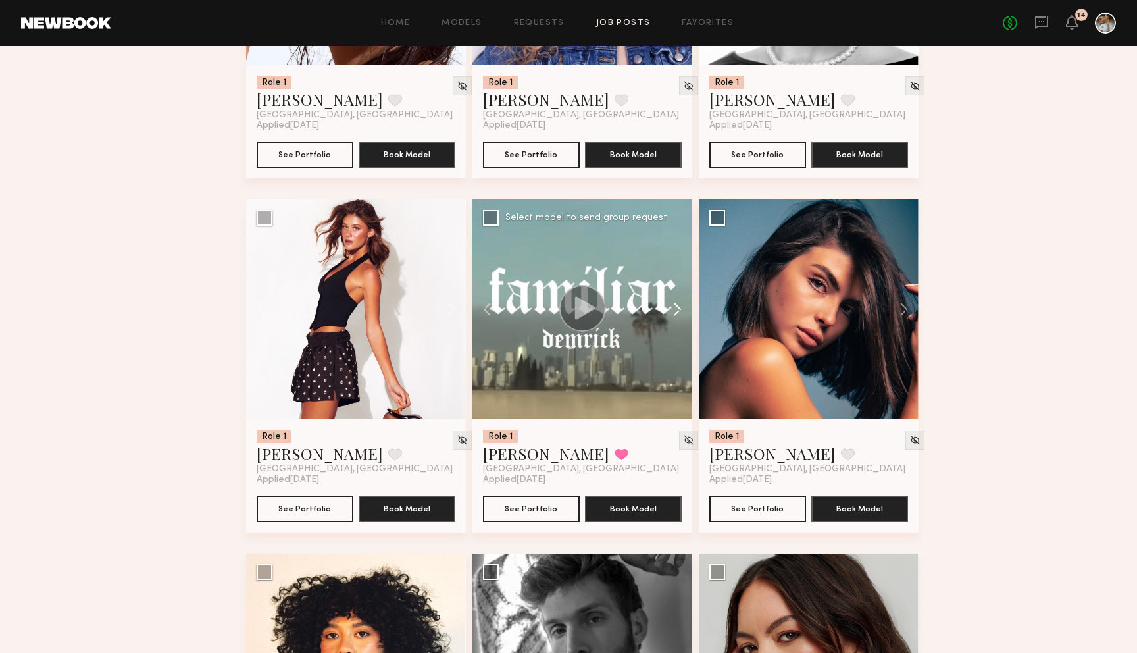
click at [678, 310] on button at bounding box center [671, 309] width 42 height 220
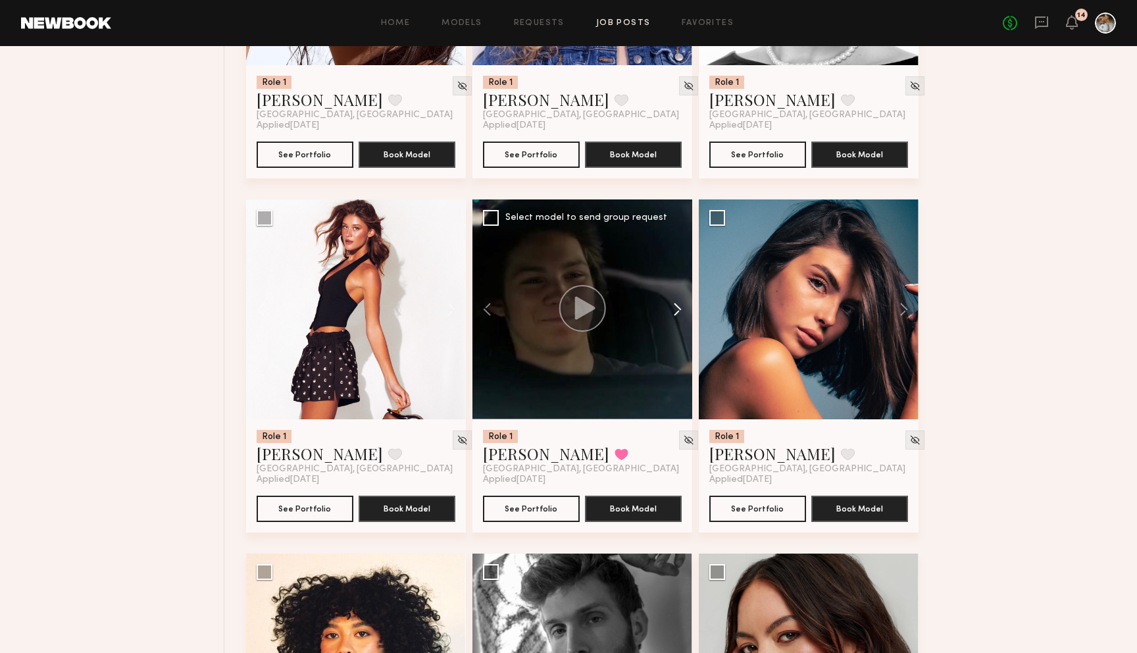
click at [678, 310] on button at bounding box center [671, 309] width 42 height 220
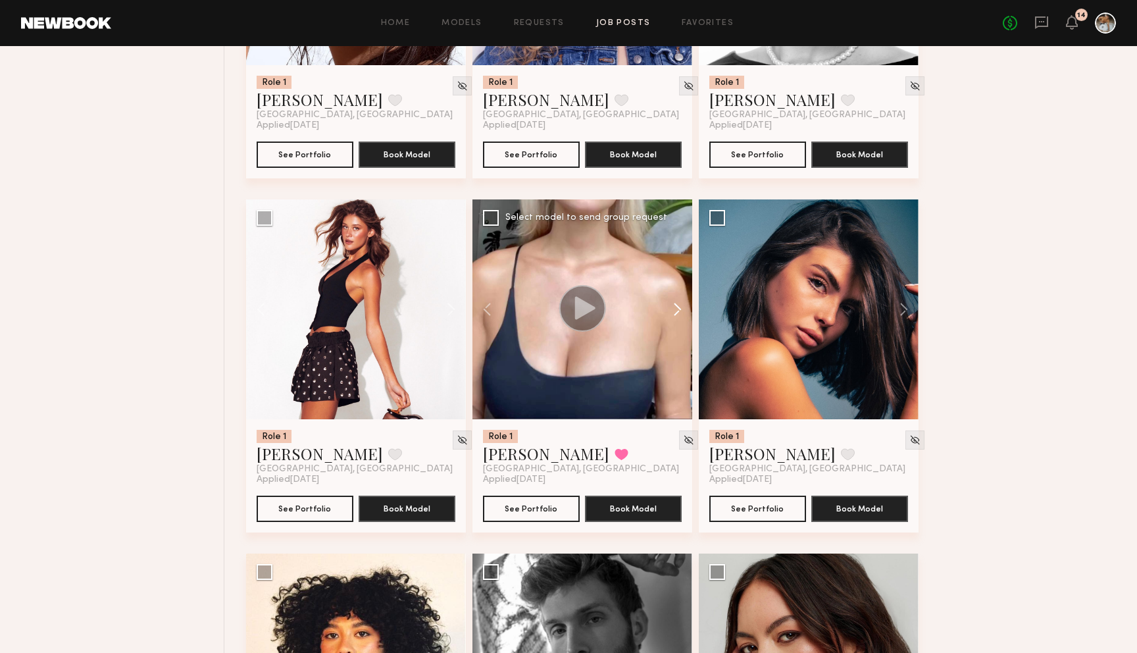
click at [678, 310] on button at bounding box center [671, 309] width 42 height 220
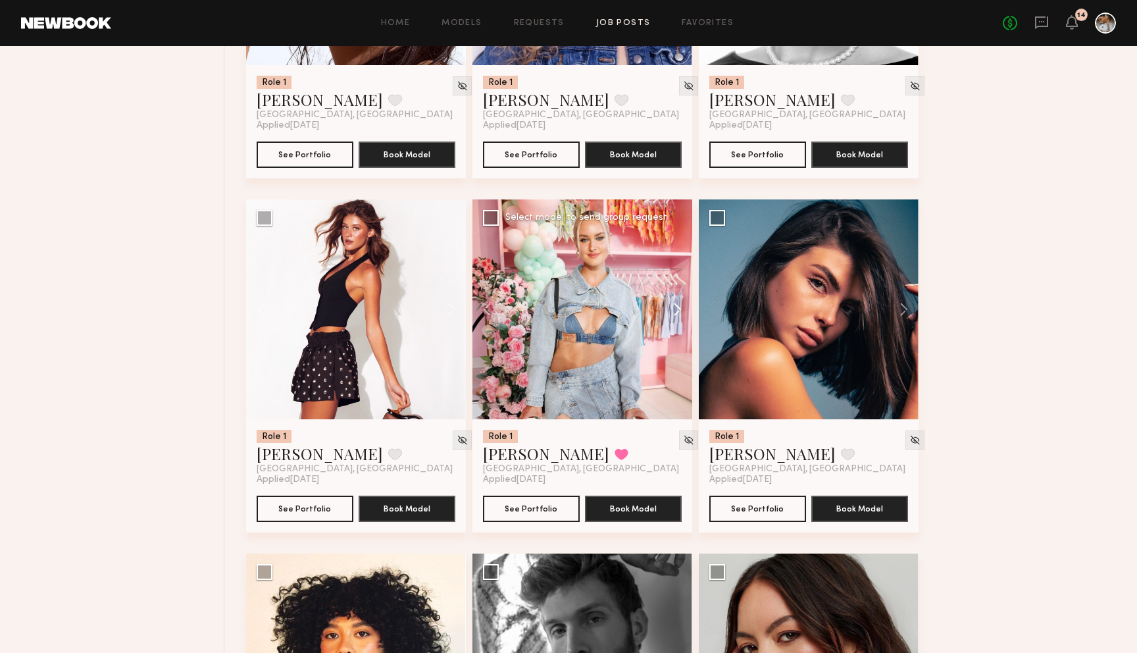
click at [678, 310] on button at bounding box center [671, 309] width 42 height 220
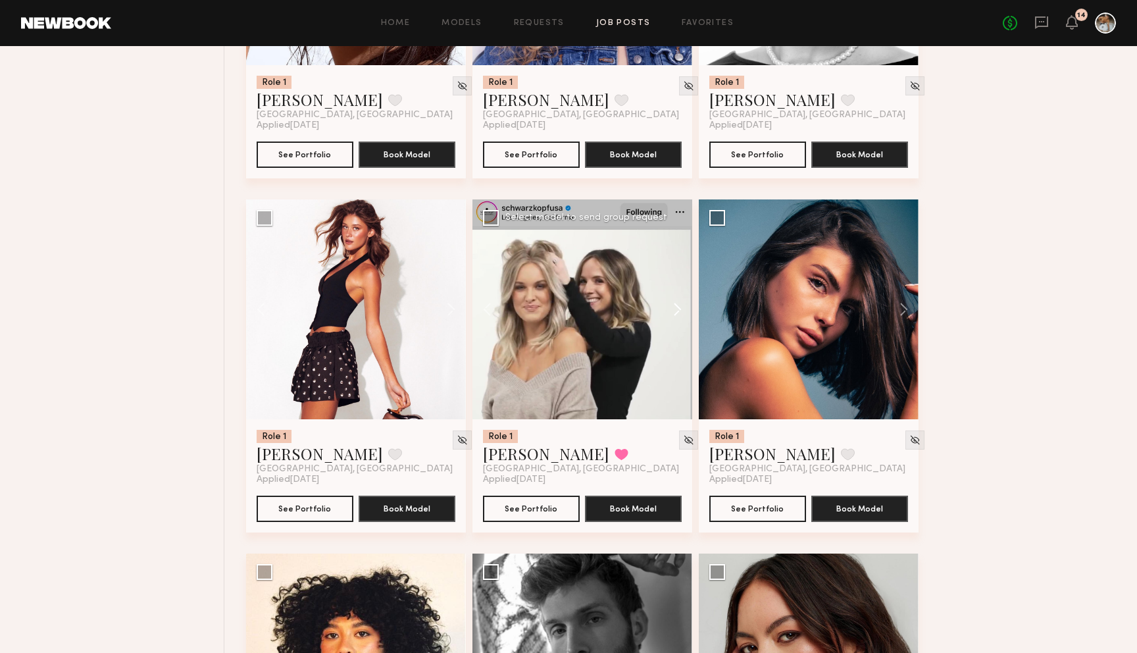
click at [678, 310] on button at bounding box center [671, 309] width 42 height 220
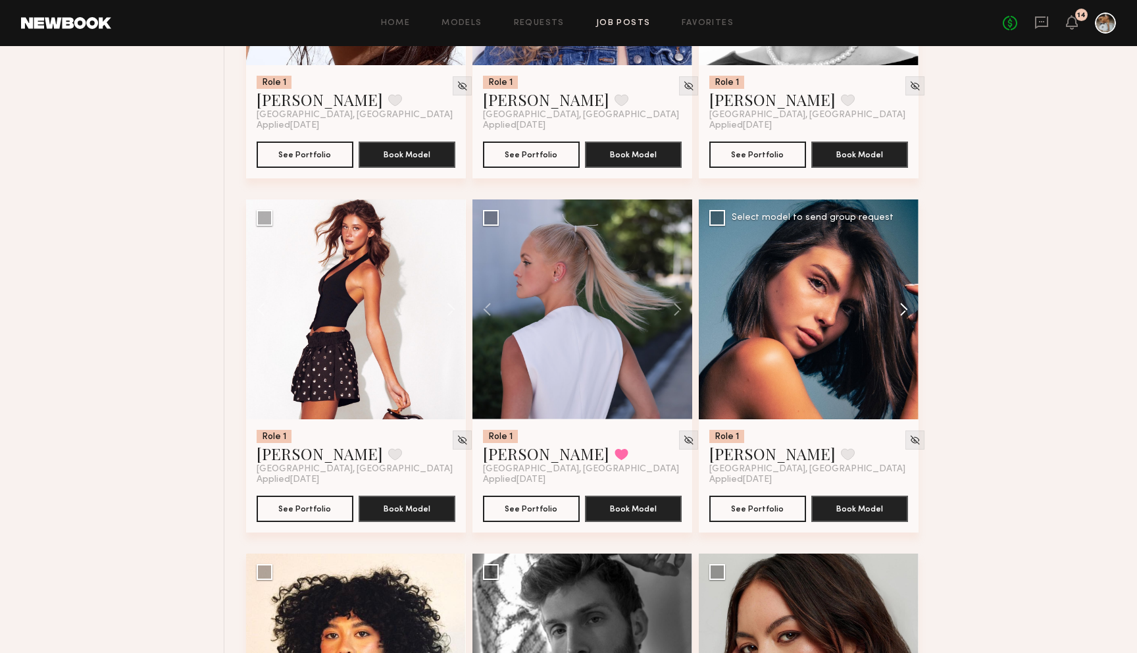
click at [904, 310] on button at bounding box center [897, 309] width 42 height 220
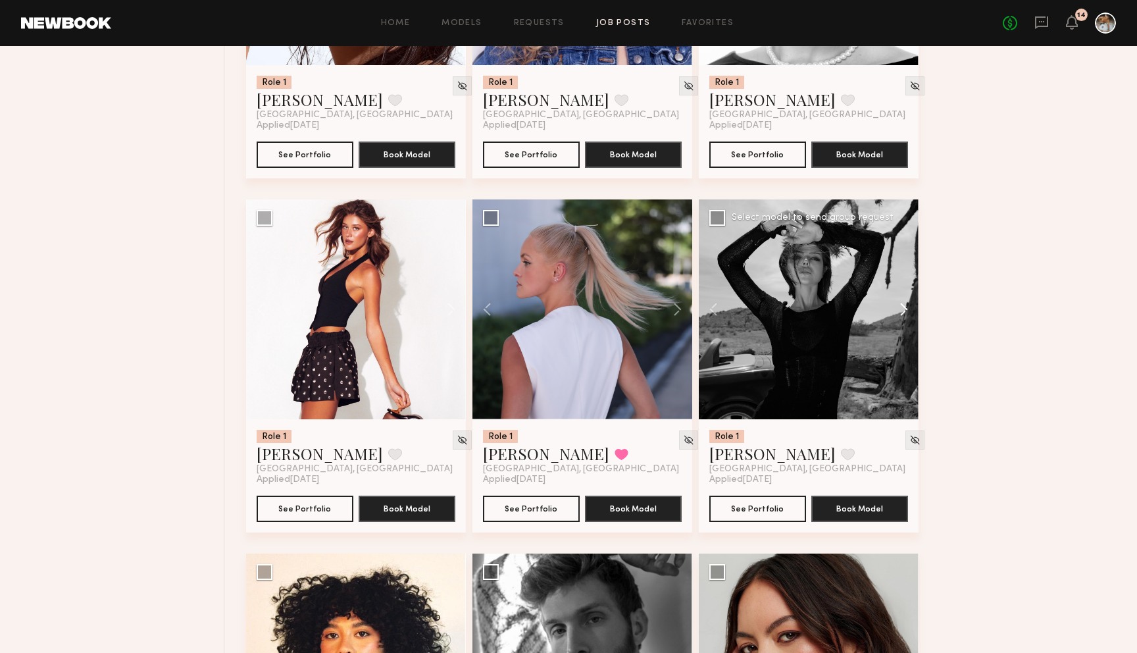
click at [904, 310] on button at bounding box center [897, 309] width 42 height 220
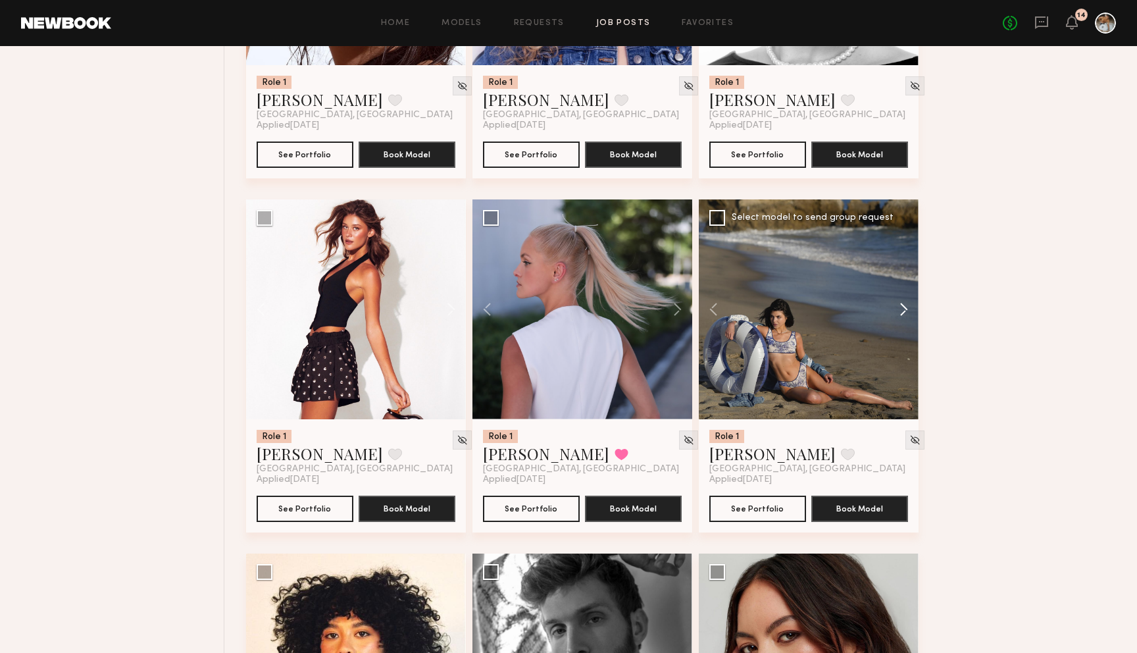
click at [903, 310] on button at bounding box center [897, 309] width 42 height 220
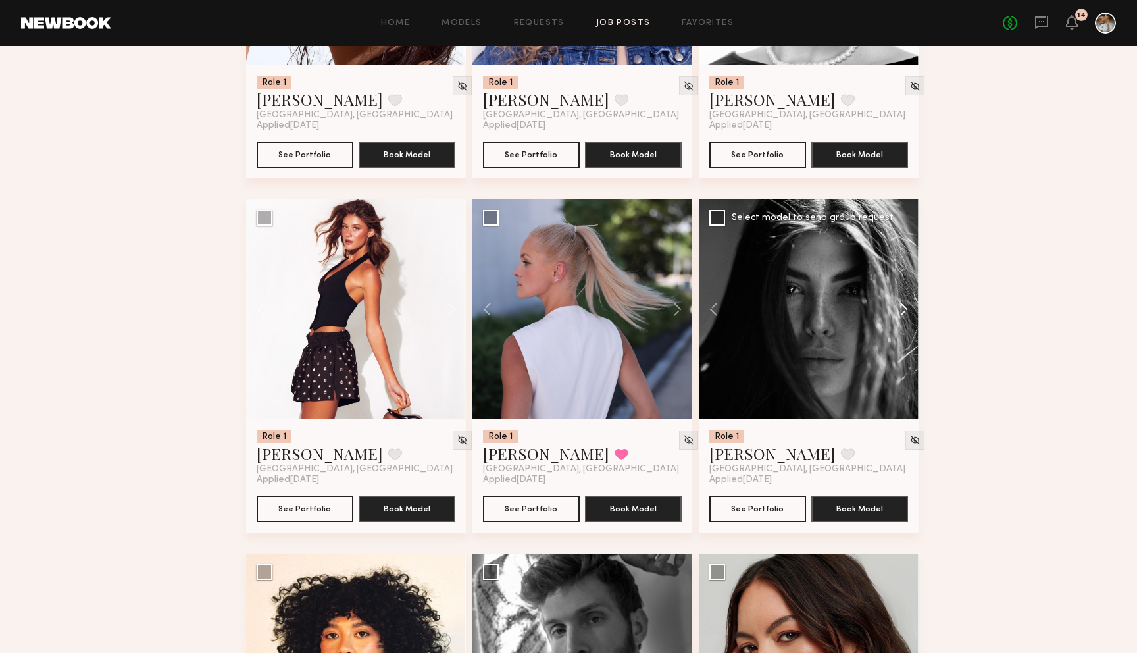
click at [903, 310] on button at bounding box center [897, 309] width 42 height 220
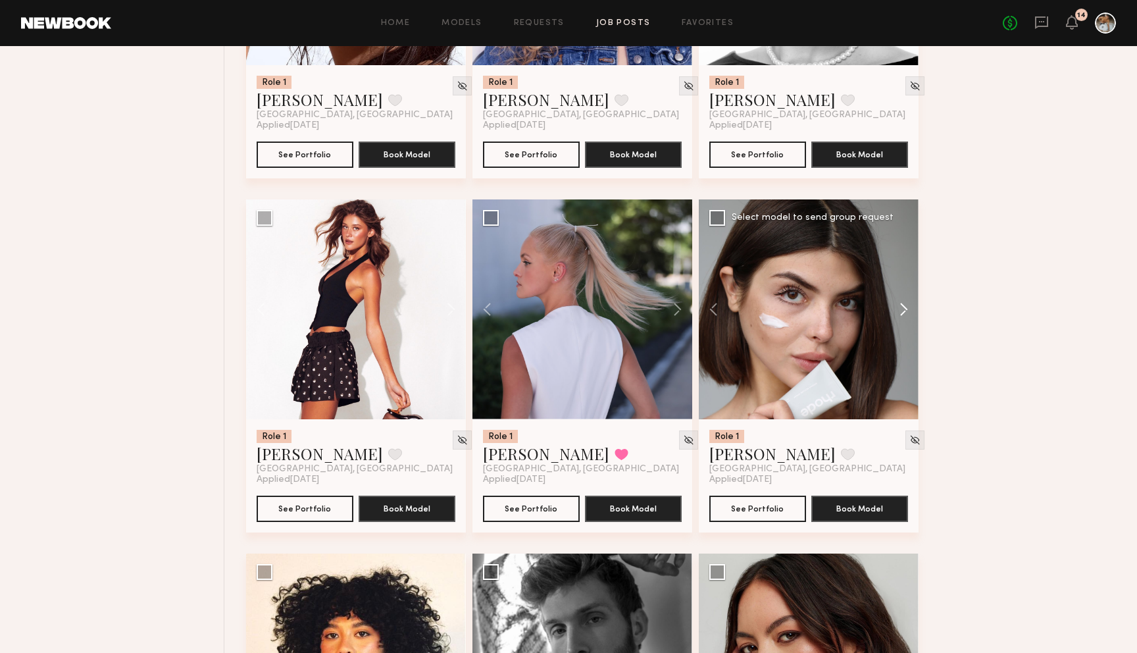
click at [903, 312] on button at bounding box center [897, 309] width 42 height 220
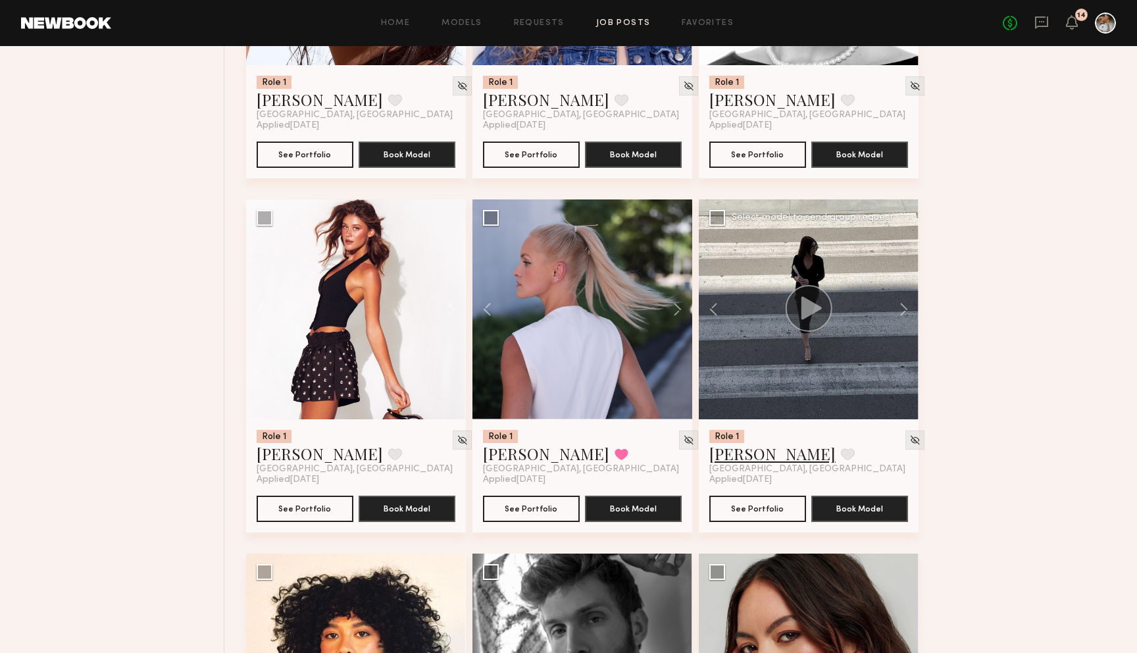
click at [734, 461] on link "Kate A." at bounding box center [772, 453] width 126 height 21
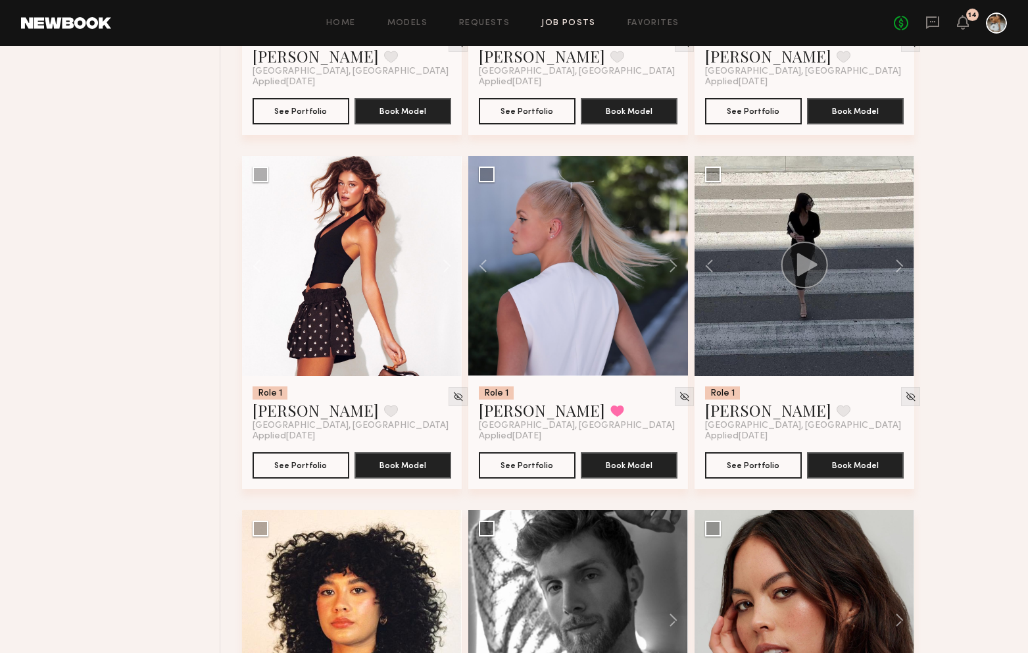
scroll to position [1120, 0]
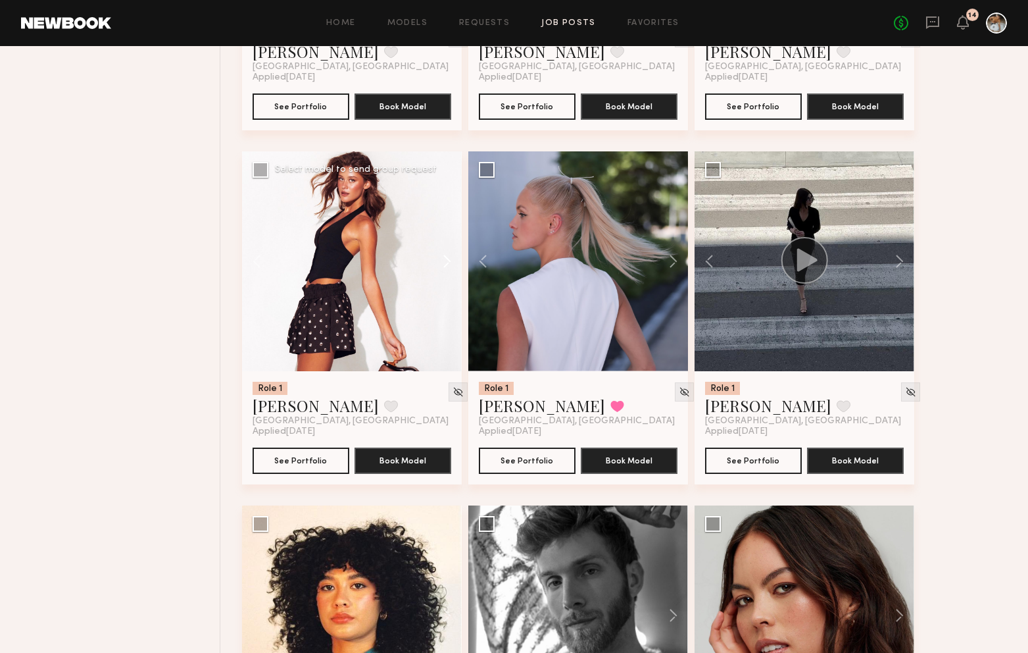
click at [457, 268] on button at bounding box center [441, 261] width 42 height 220
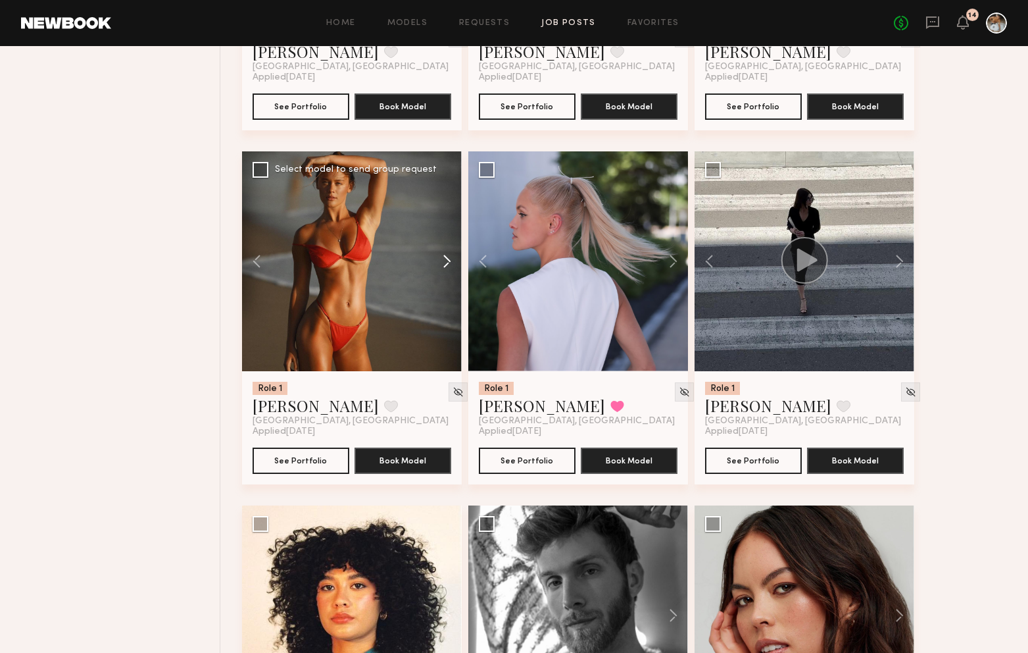
click at [449, 265] on button at bounding box center [441, 261] width 42 height 220
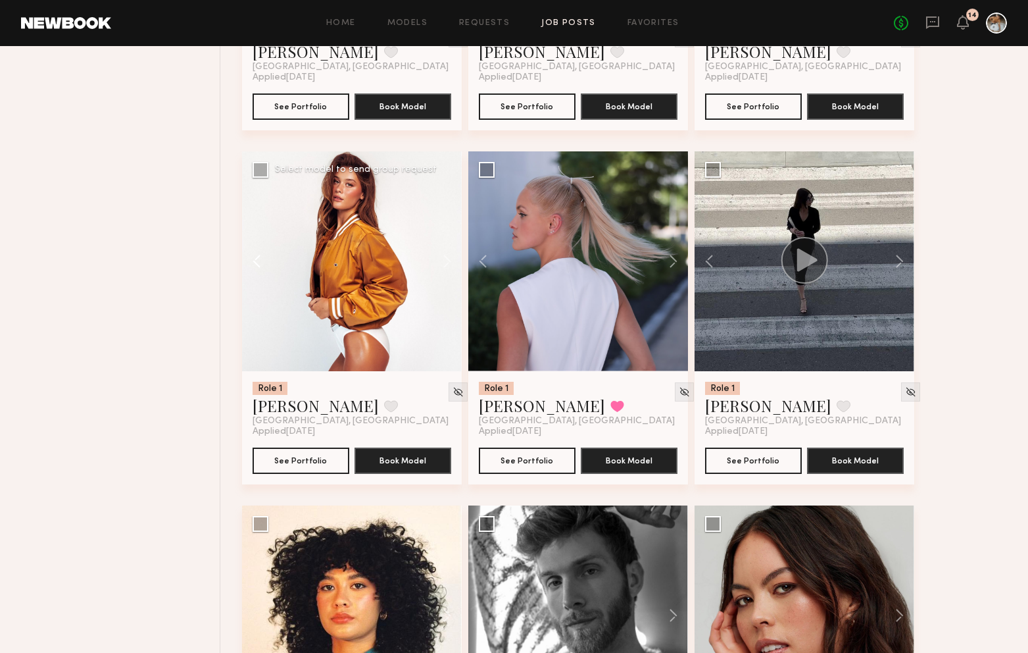
click at [265, 268] on button at bounding box center [263, 261] width 42 height 220
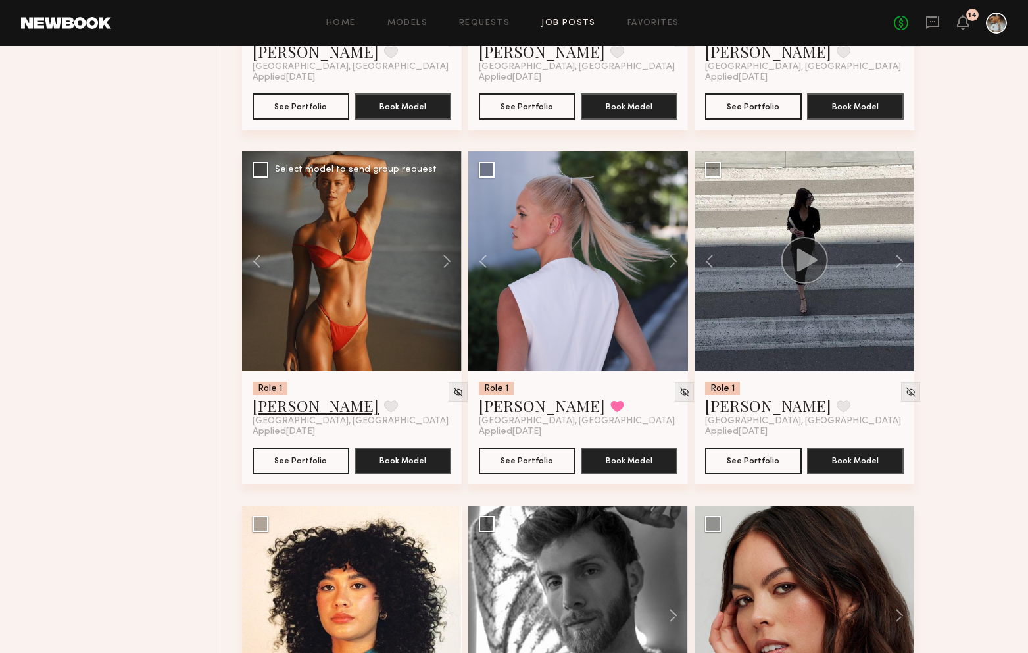
click at [282, 408] on link "Nicole B." at bounding box center [316, 405] width 126 height 21
click at [295, 410] on link "Nicole B." at bounding box center [316, 405] width 126 height 21
click at [897, 267] on button at bounding box center [893, 261] width 42 height 220
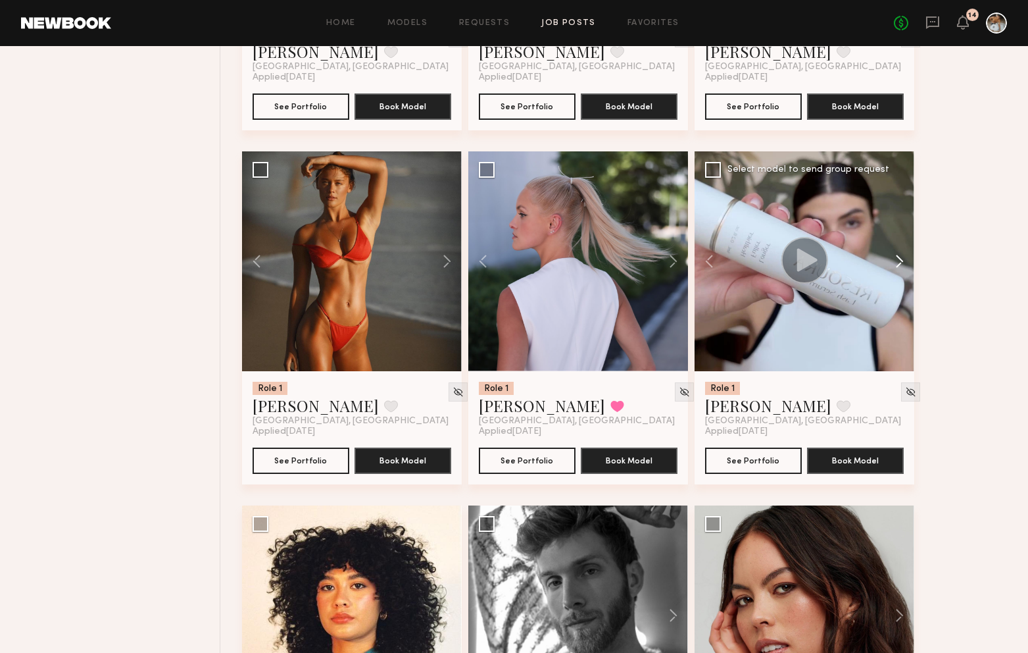
click at [897, 267] on button at bounding box center [893, 261] width 42 height 220
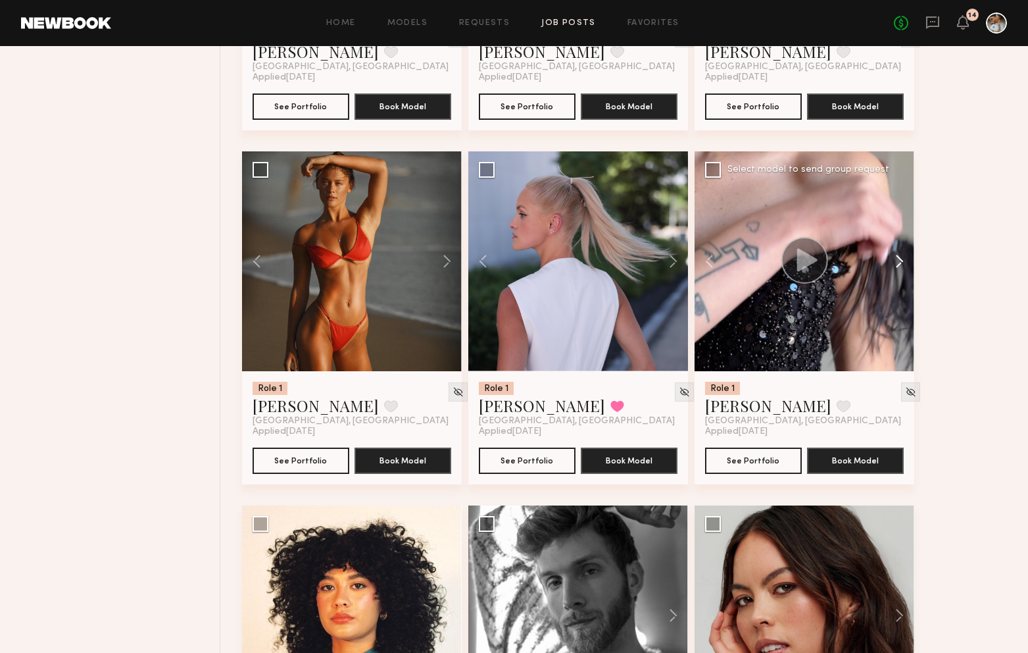
click at [900, 266] on button at bounding box center [893, 261] width 42 height 220
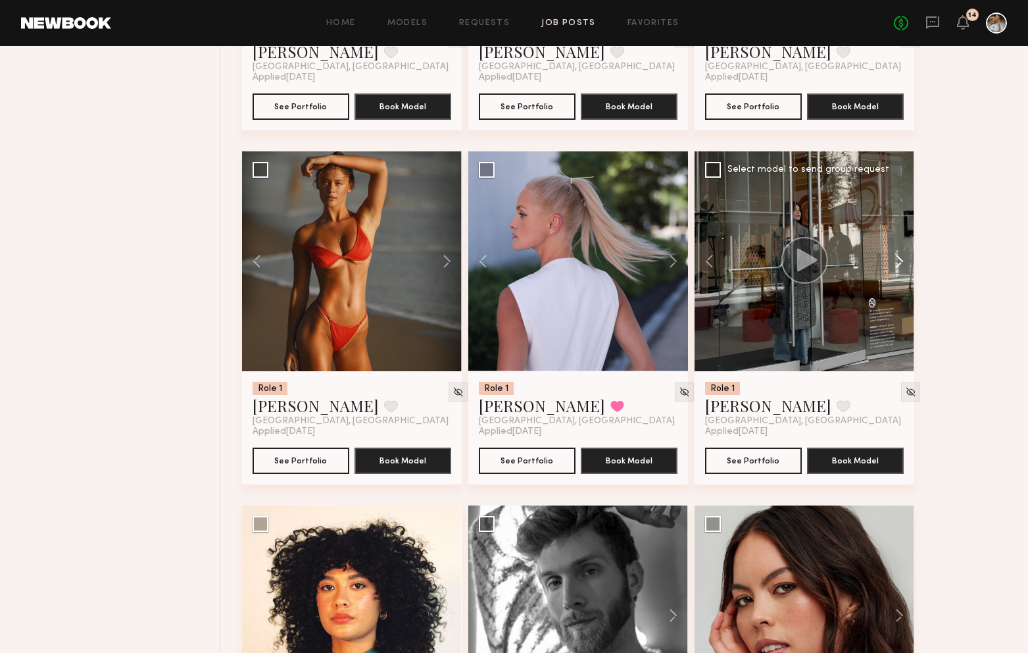
click at [900, 266] on button at bounding box center [893, 261] width 42 height 220
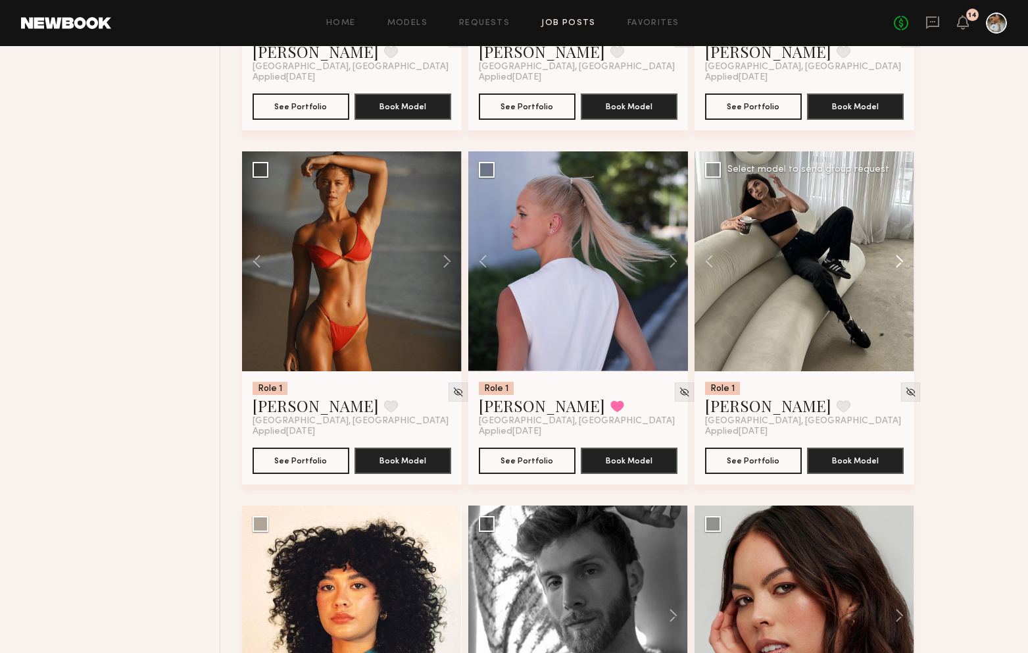
click at [903, 268] on button at bounding box center [893, 261] width 42 height 220
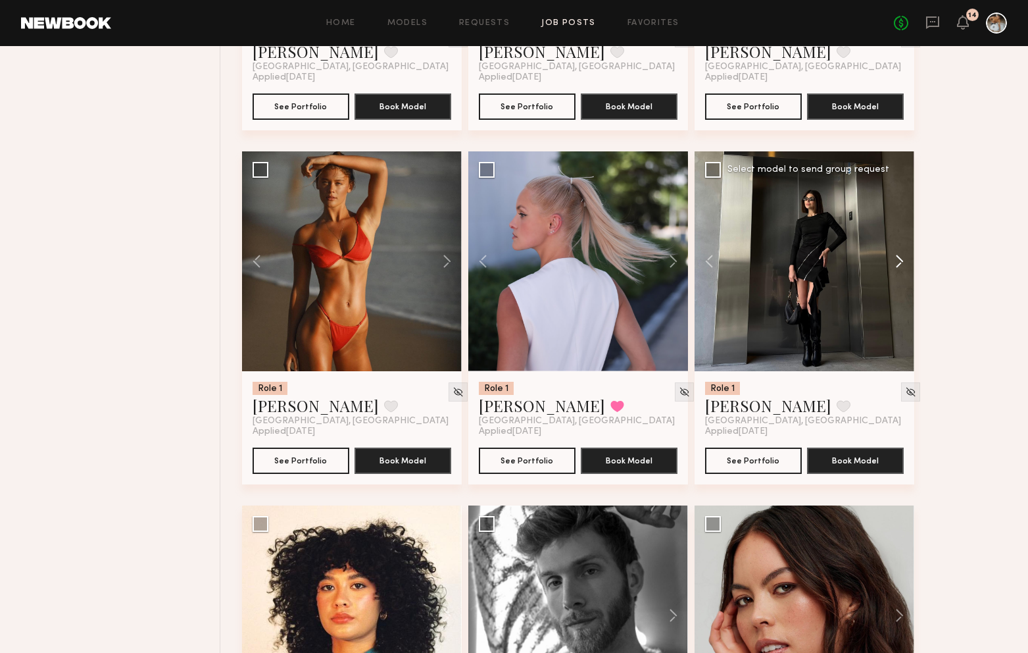
click at [903, 266] on button at bounding box center [893, 261] width 42 height 220
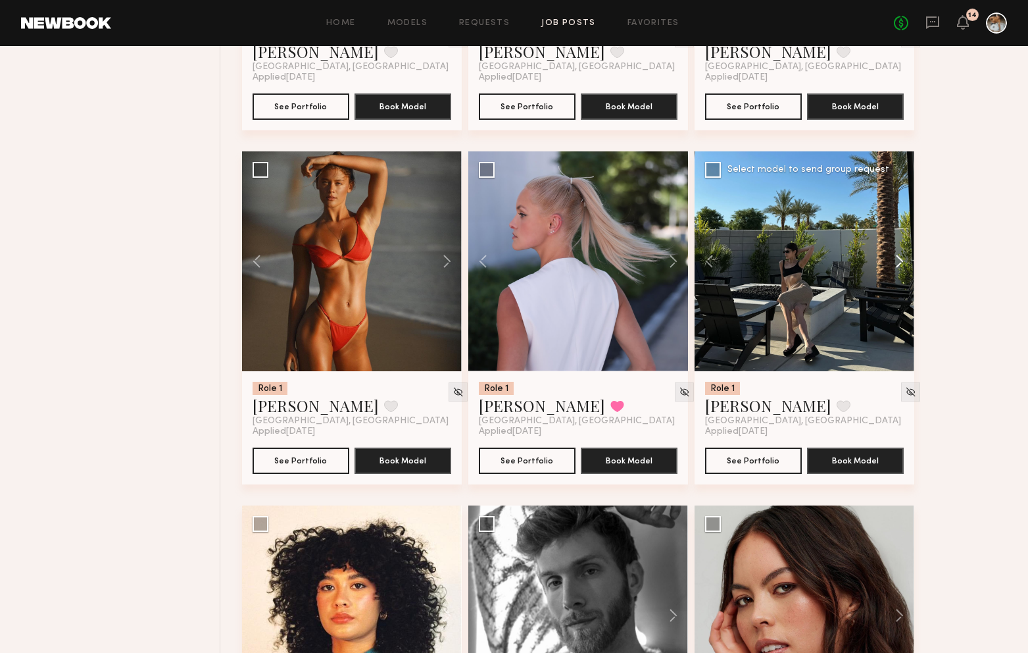
click at [901, 265] on button at bounding box center [893, 261] width 42 height 220
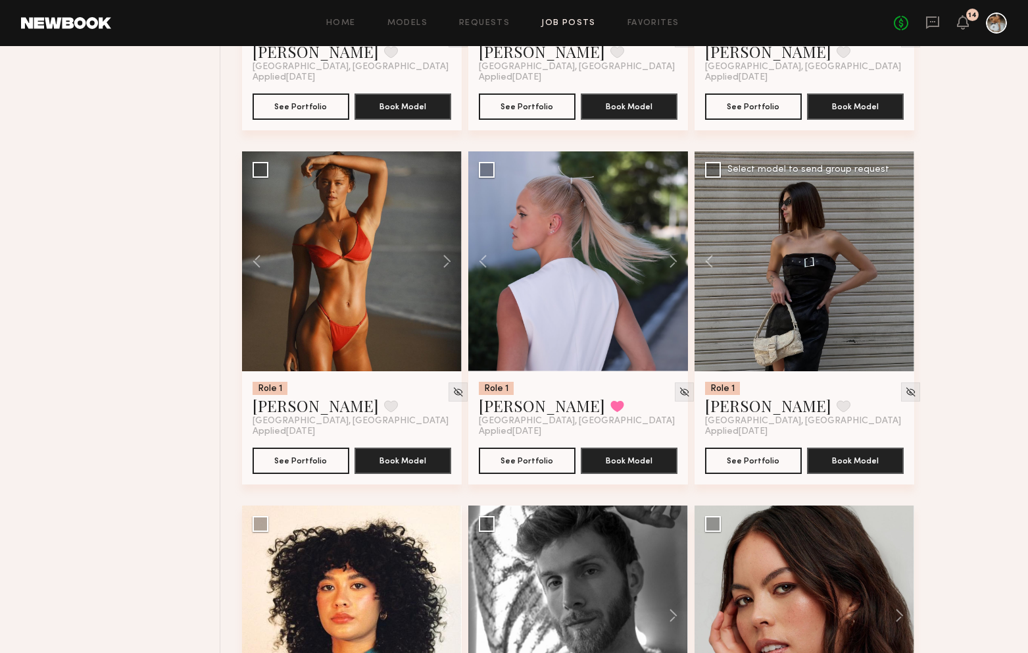
click at [901, 265] on div at bounding box center [805, 261] width 220 height 220
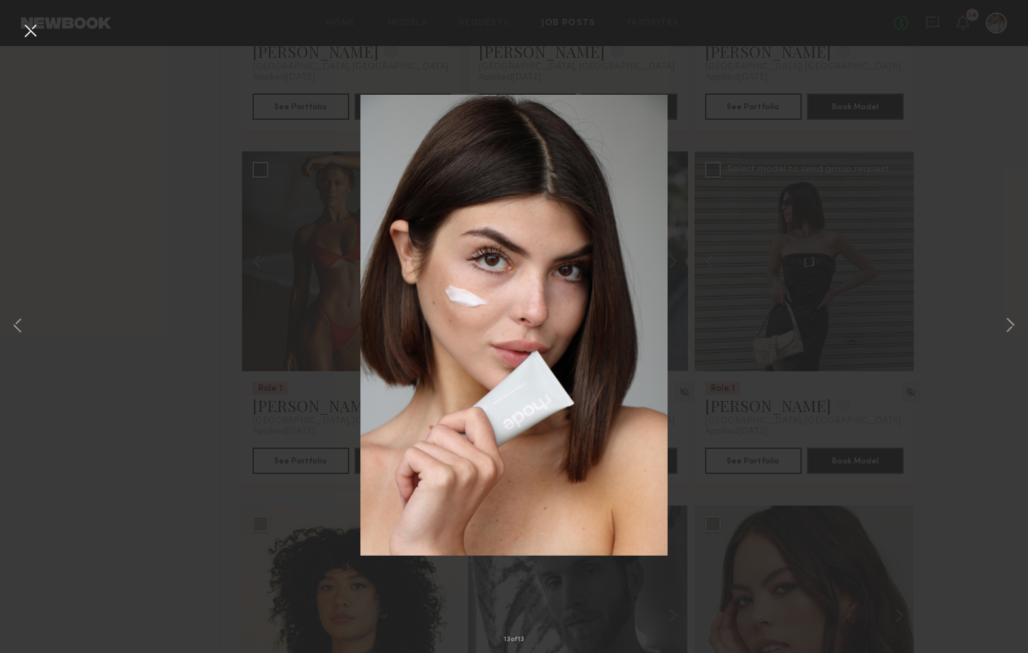
click at [30, 39] on button at bounding box center [30, 32] width 21 height 24
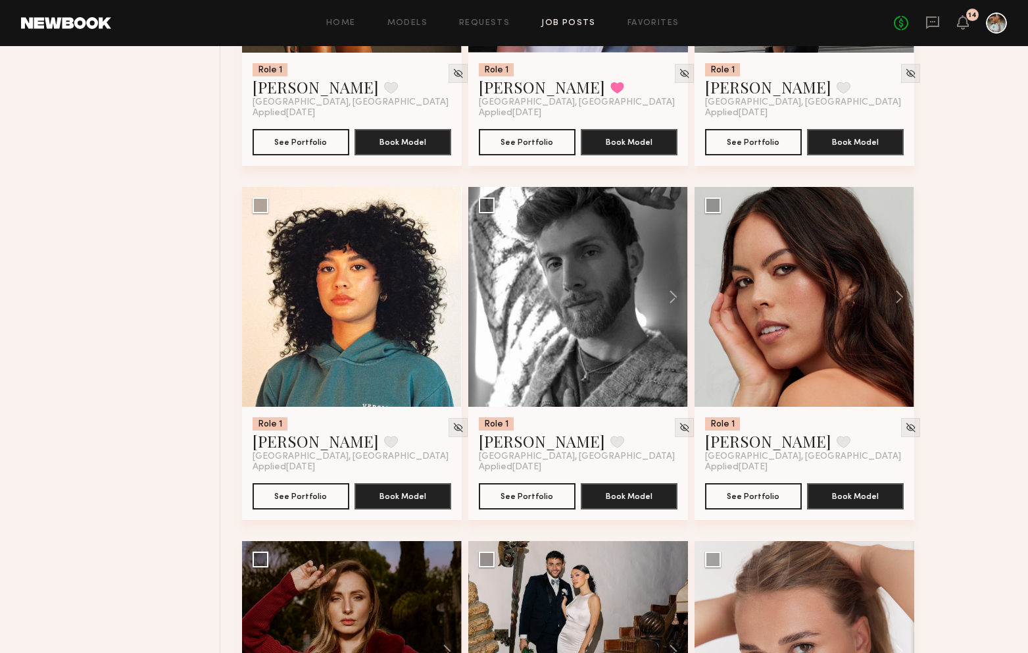
scroll to position [1450, 0]
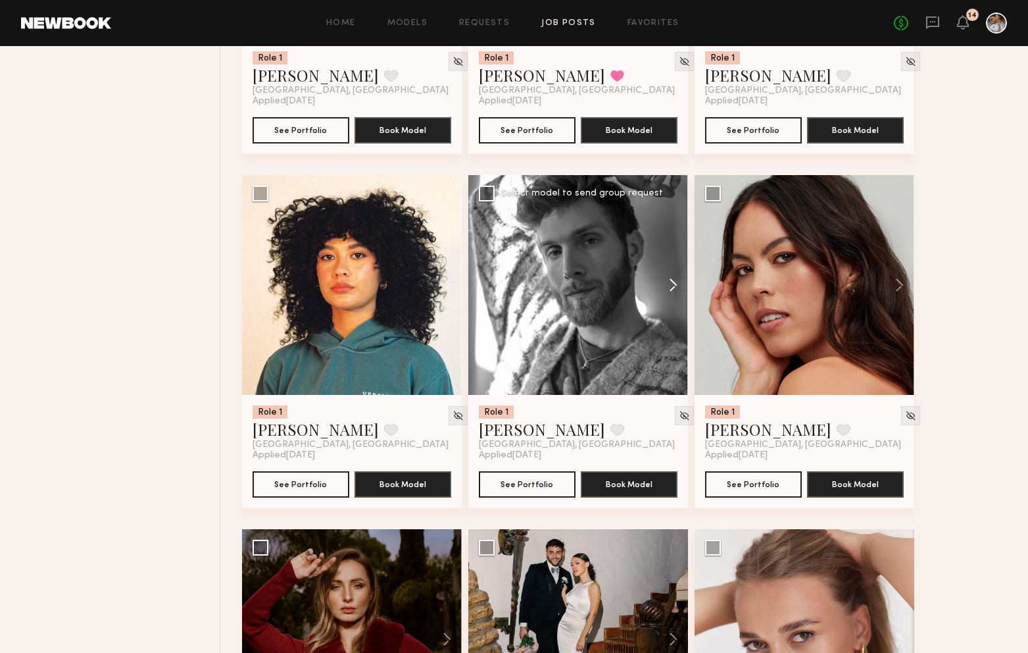
click at [674, 288] on button at bounding box center [667, 285] width 42 height 220
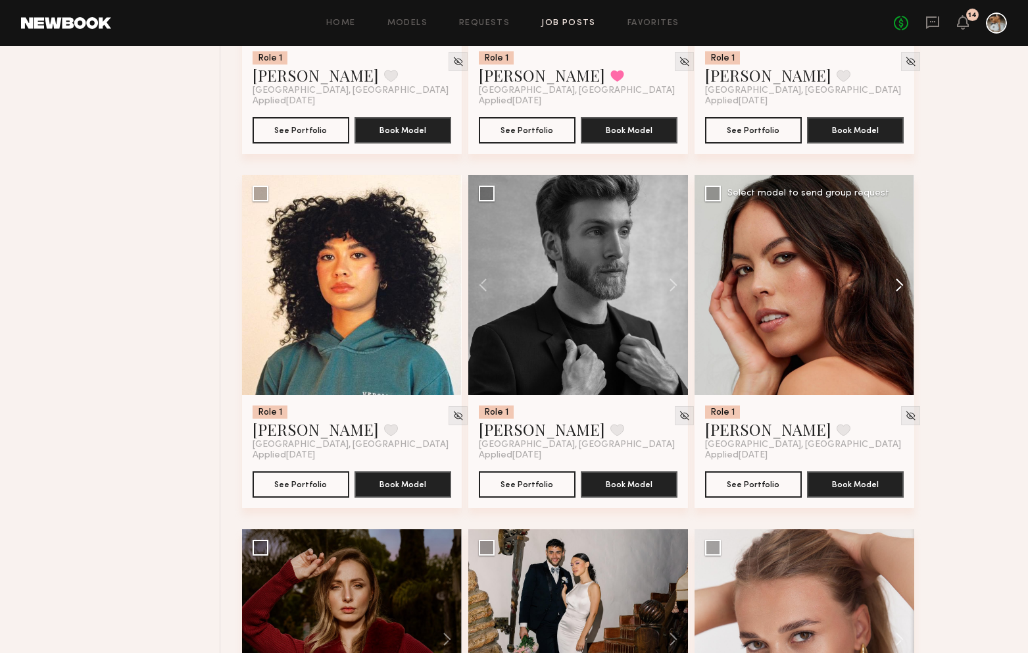
click at [895, 284] on button at bounding box center [893, 285] width 42 height 220
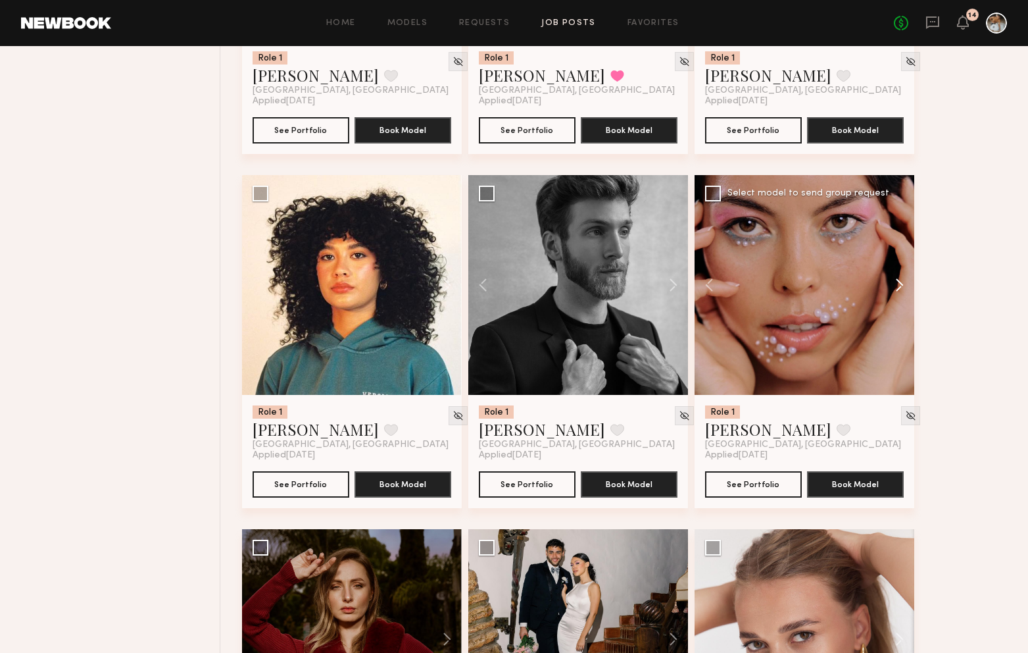
click at [895, 284] on button at bounding box center [893, 285] width 42 height 220
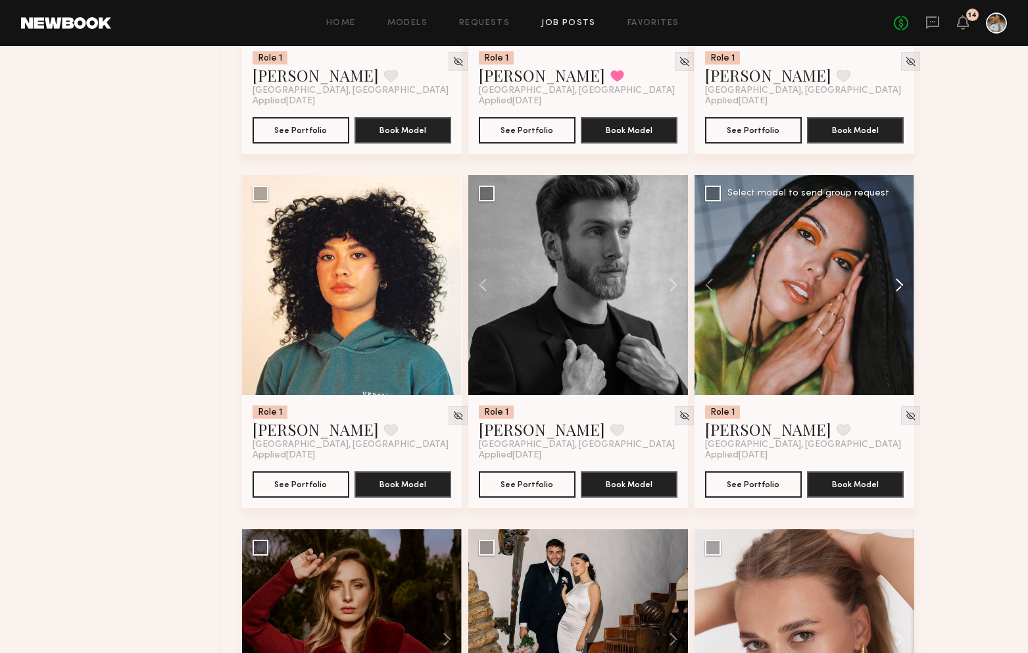
click at [895, 289] on button at bounding box center [893, 285] width 42 height 220
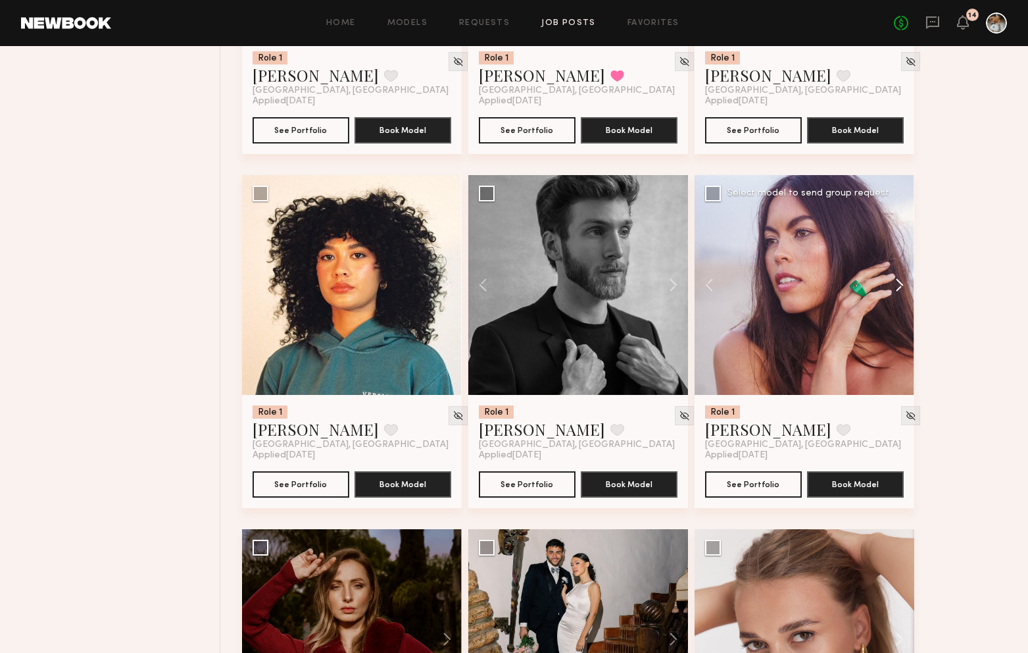
click at [895, 289] on button at bounding box center [893, 285] width 42 height 220
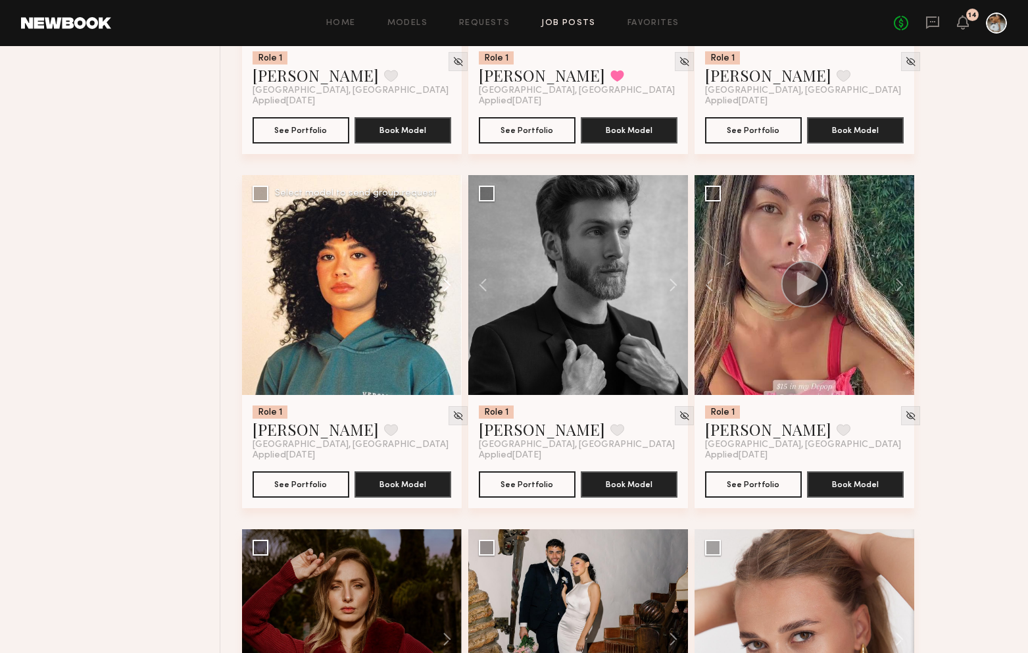
click at [441, 291] on button at bounding box center [441, 285] width 42 height 220
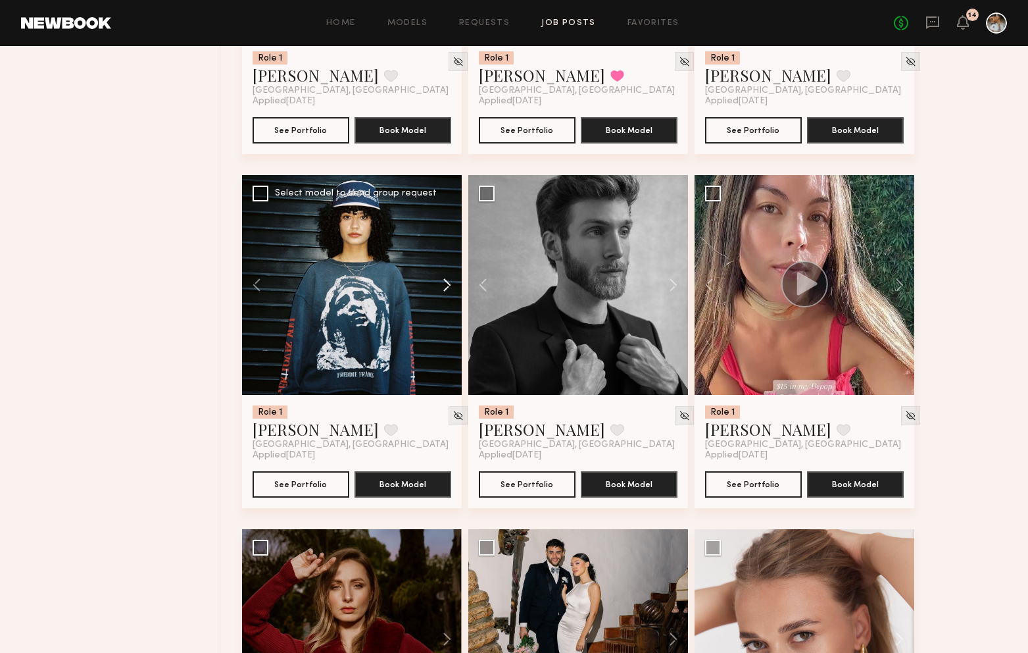
click at [446, 290] on button at bounding box center [441, 285] width 42 height 220
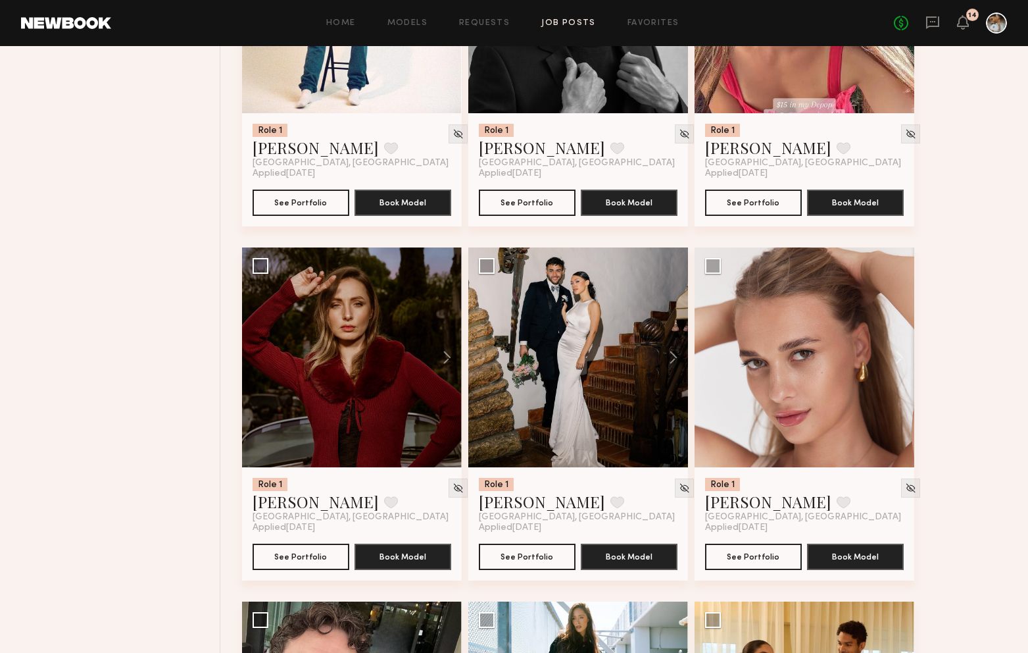
scroll to position [1733, 0]
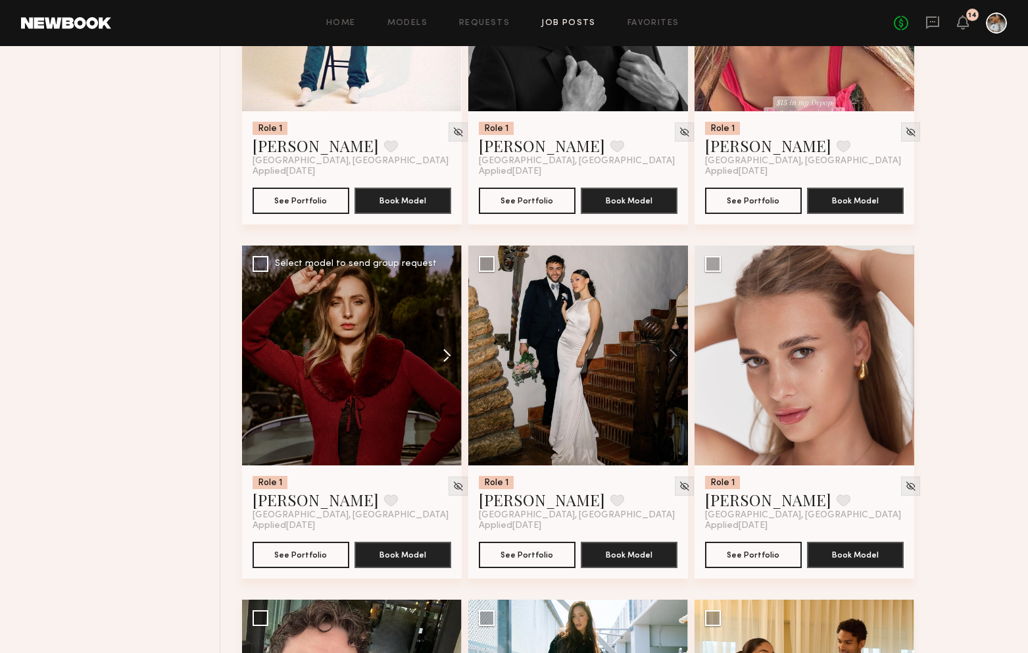
click at [445, 350] on button at bounding box center [441, 355] width 42 height 220
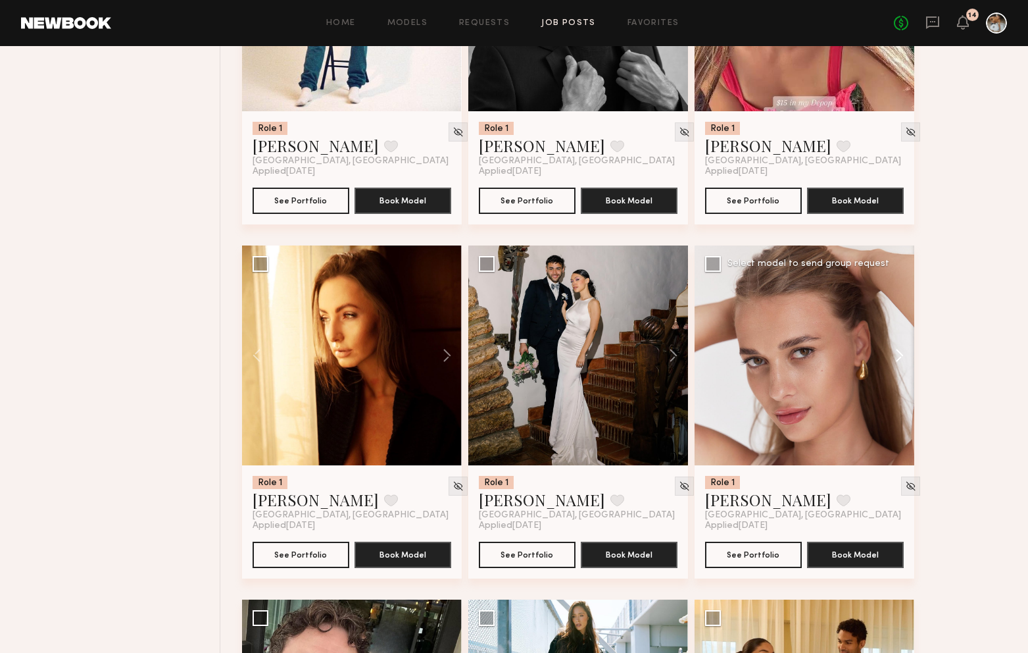
click at [899, 359] on button at bounding box center [893, 355] width 42 height 220
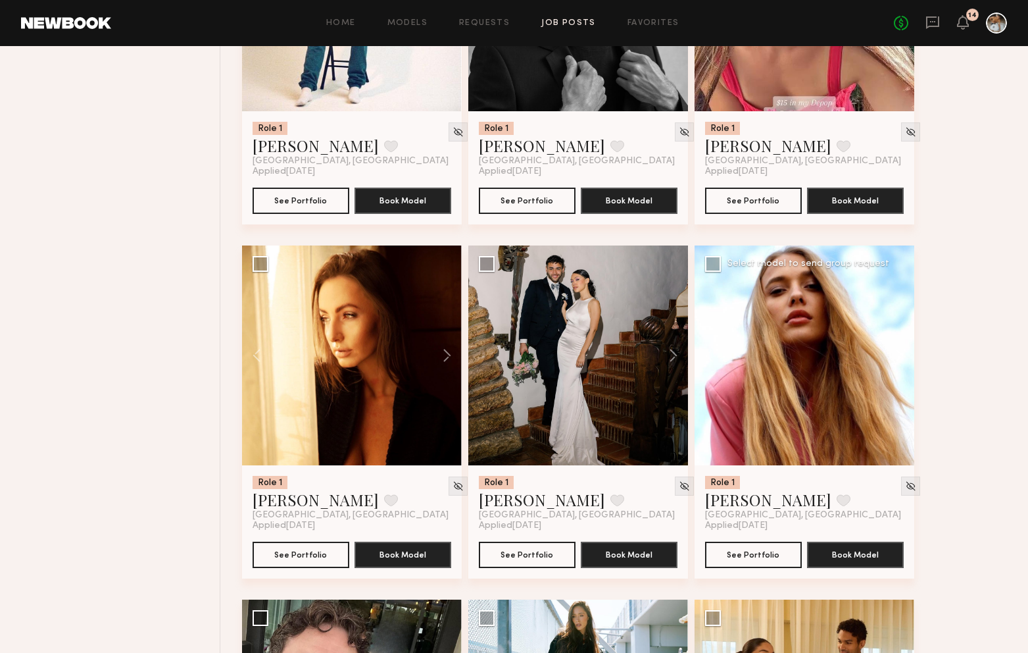
click at [901, 360] on button at bounding box center [893, 355] width 42 height 220
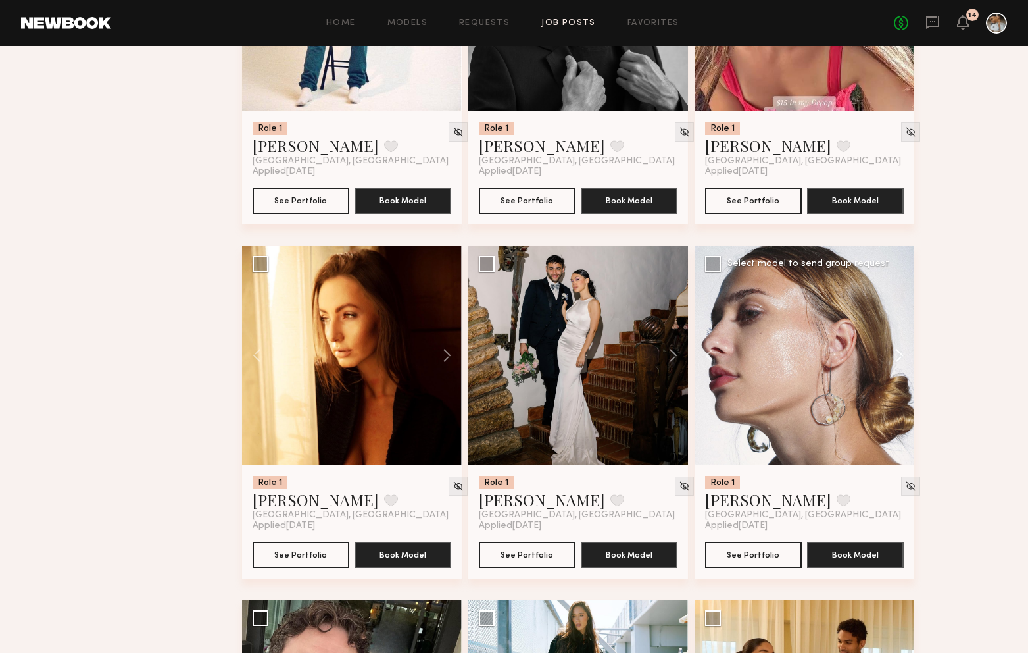
click at [901, 360] on button at bounding box center [893, 355] width 42 height 220
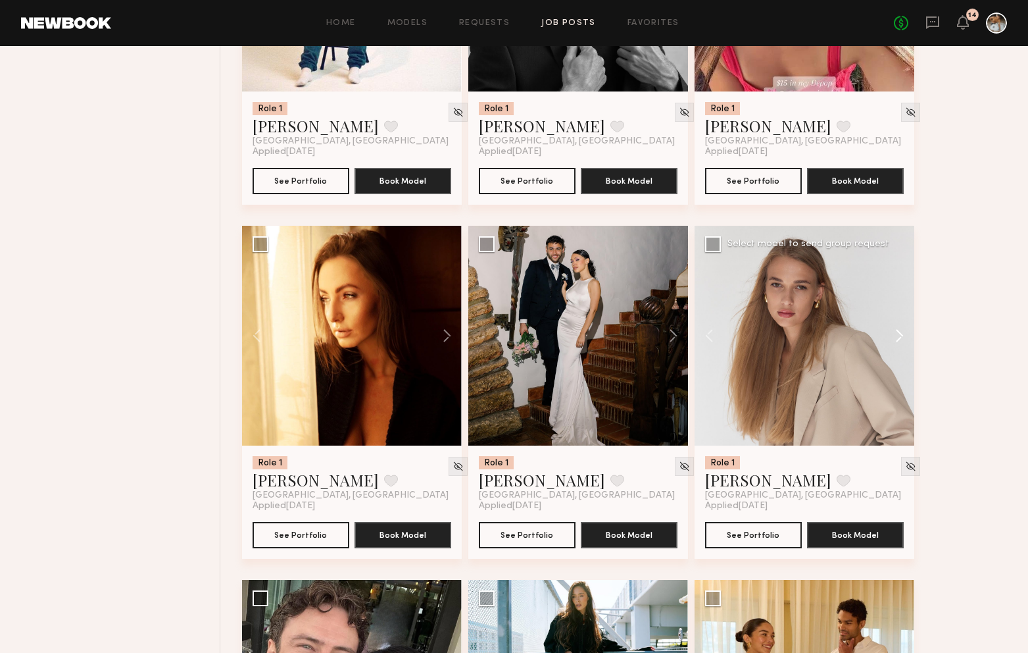
scroll to position [1754, 0]
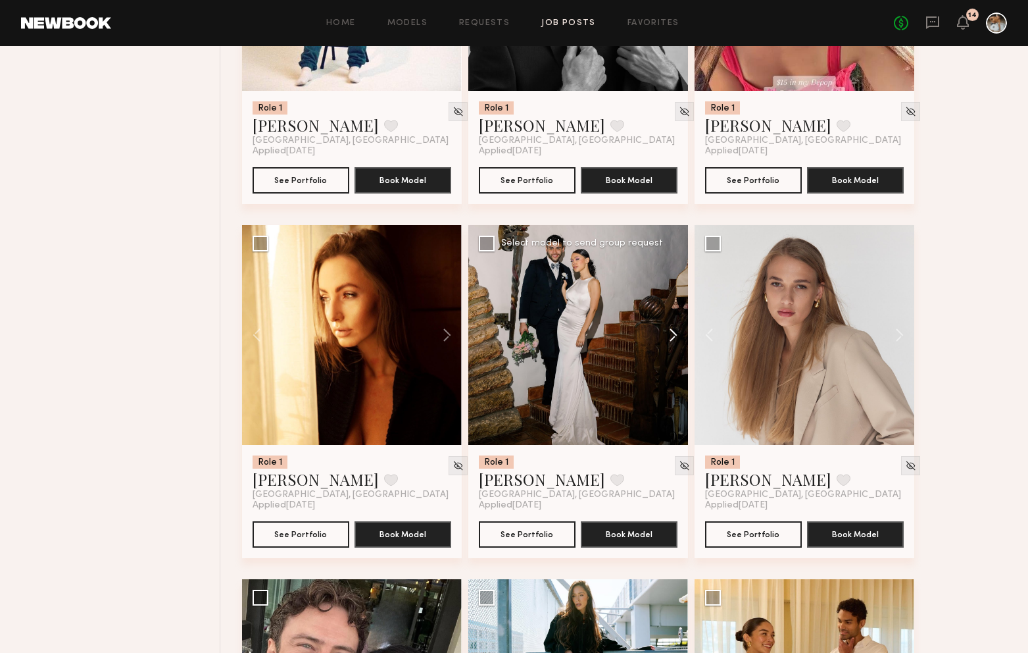
click at [676, 336] on button at bounding box center [667, 335] width 42 height 220
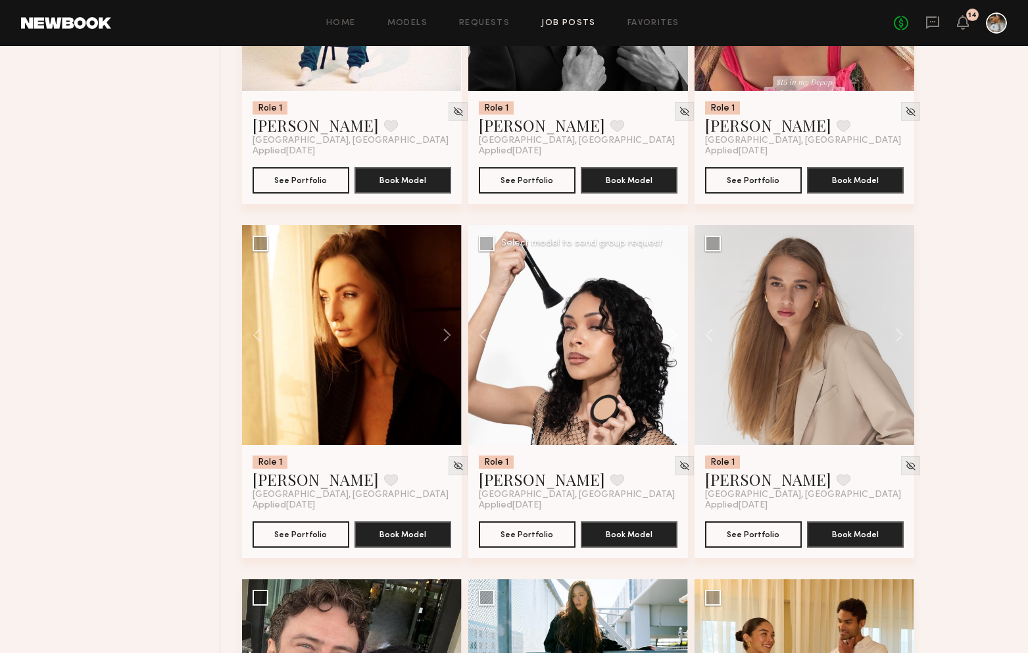
click at [679, 333] on button at bounding box center [667, 335] width 42 height 220
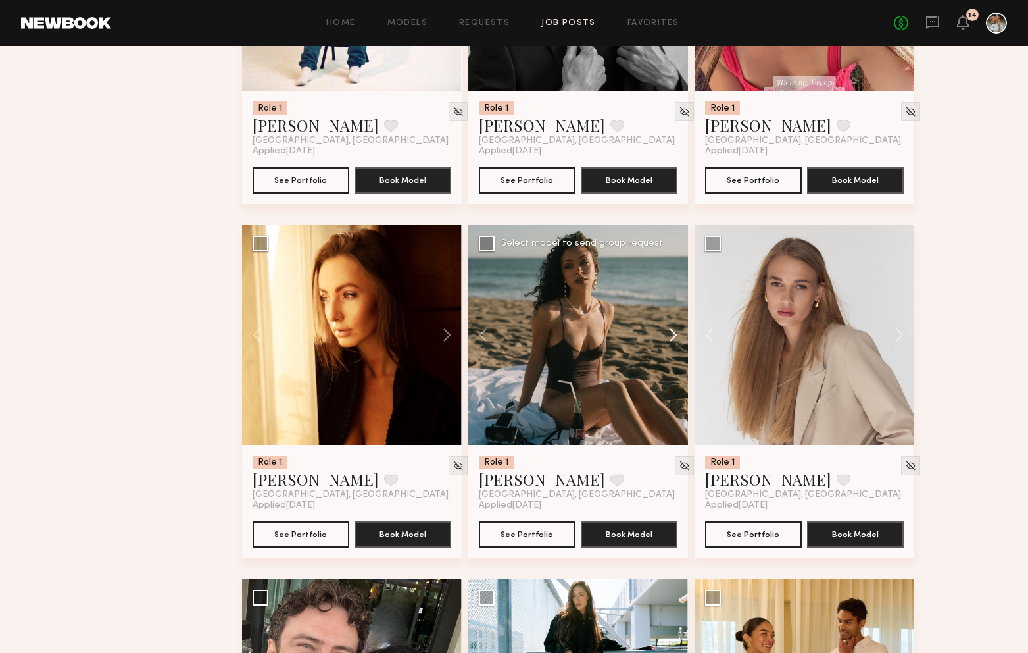
click at [679, 333] on button at bounding box center [667, 335] width 42 height 220
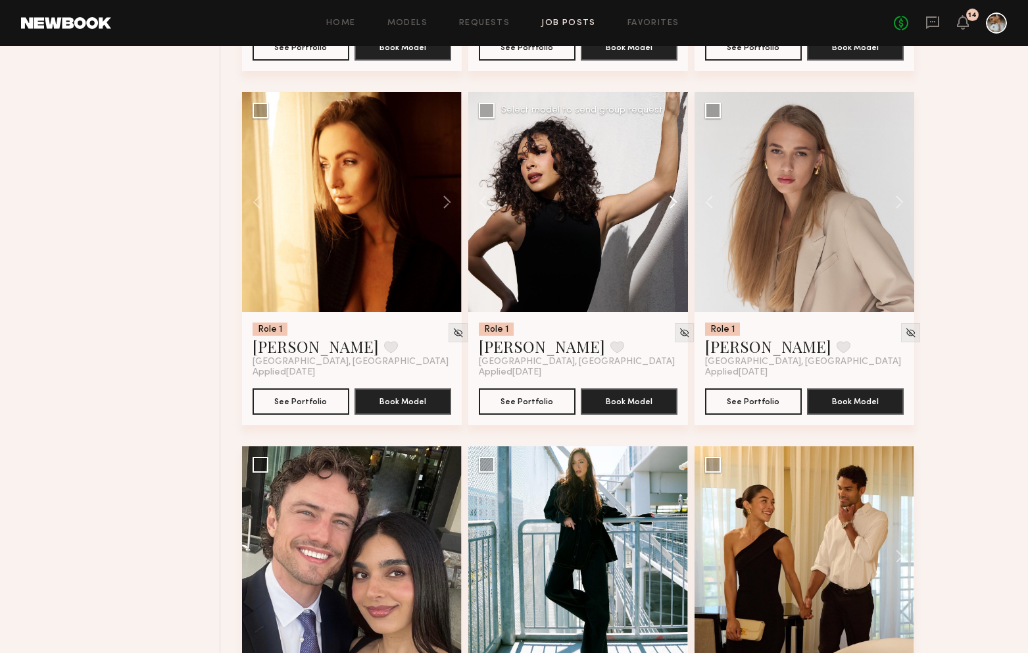
scroll to position [2106, 0]
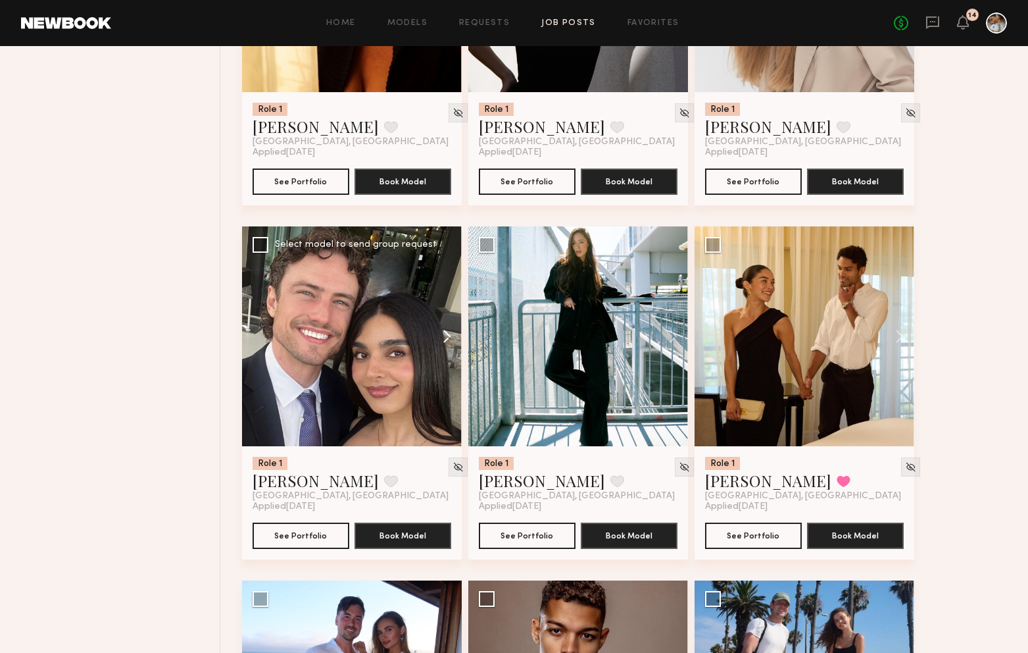
click at [443, 343] on button at bounding box center [441, 336] width 42 height 220
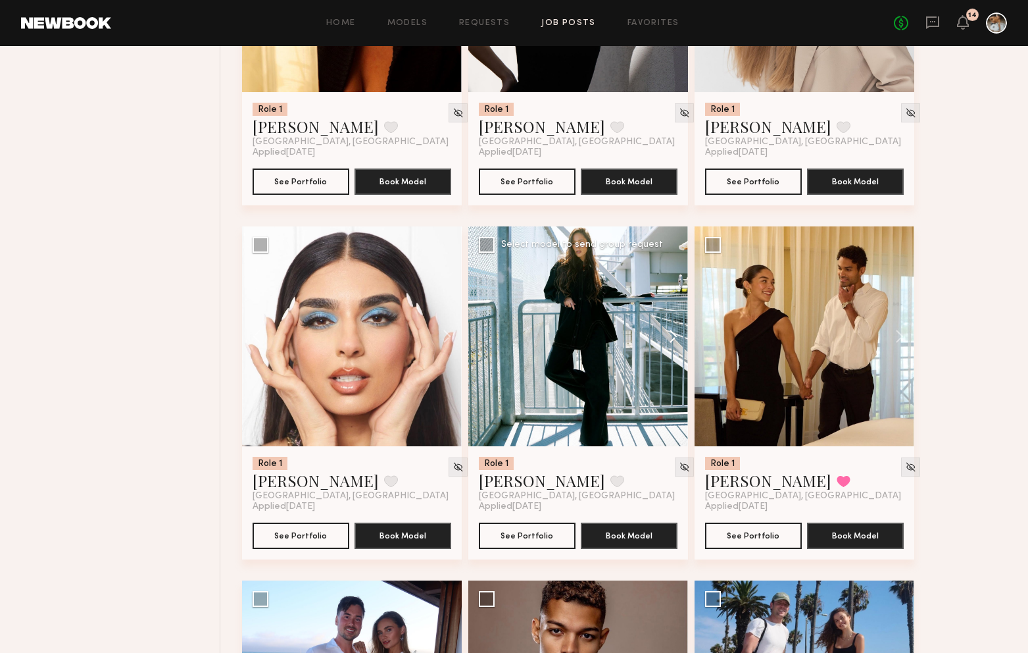
click at [676, 334] on button at bounding box center [667, 336] width 42 height 220
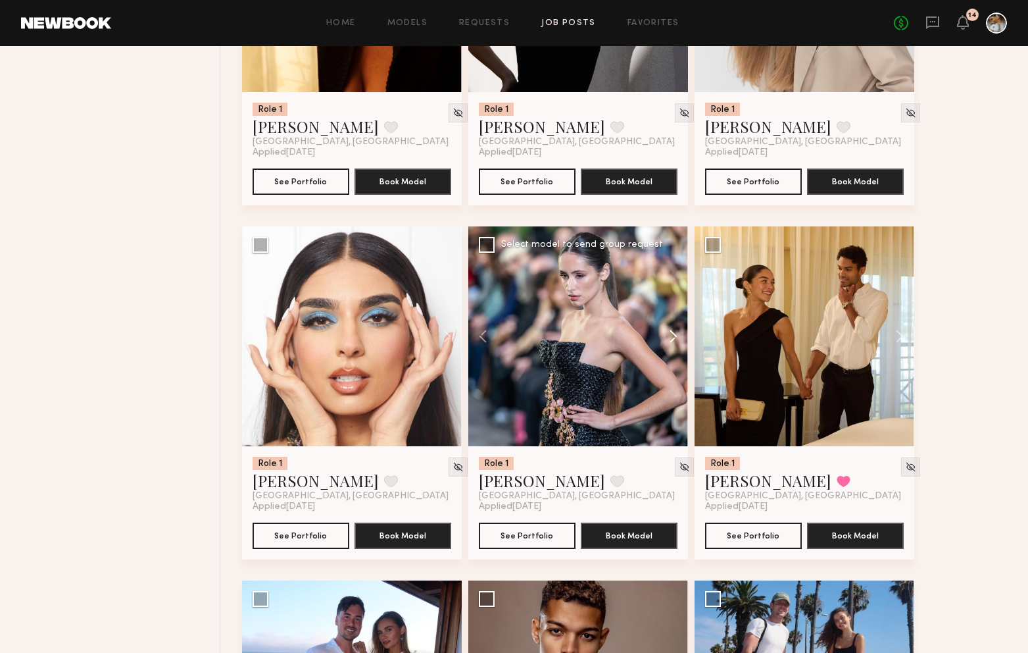
click at [674, 336] on button at bounding box center [667, 336] width 42 height 220
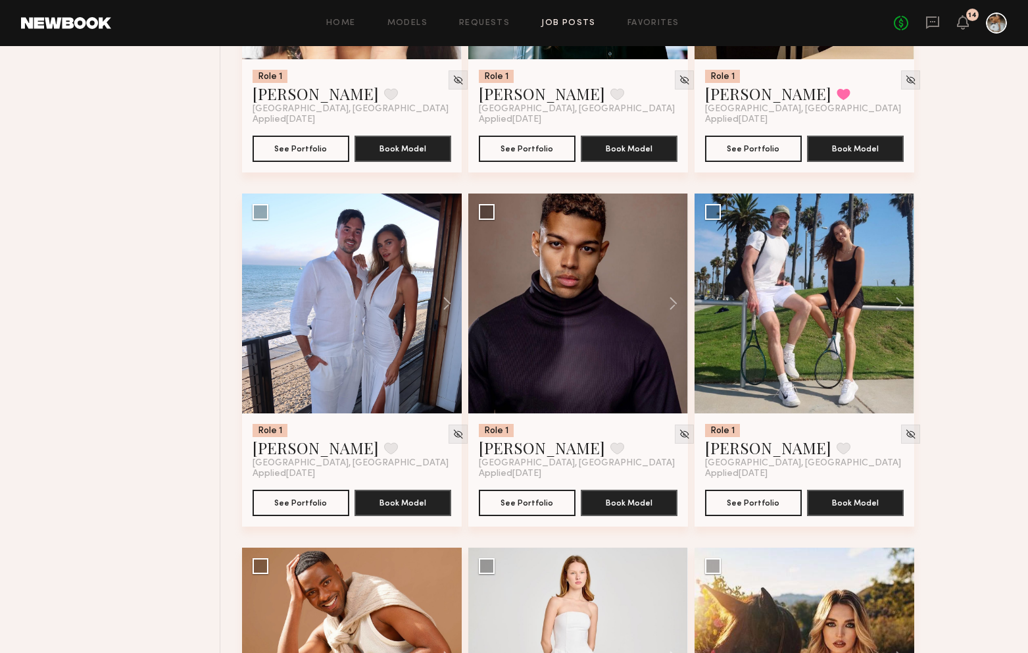
scroll to position [2525, 0]
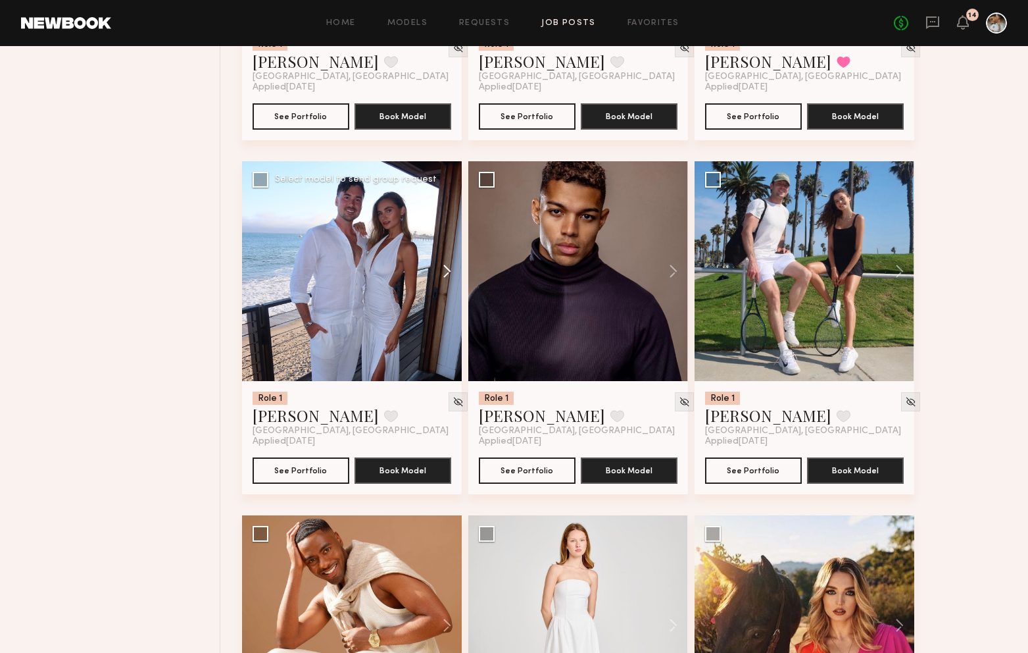
click at [449, 276] on button at bounding box center [441, 271] width 42 height 220
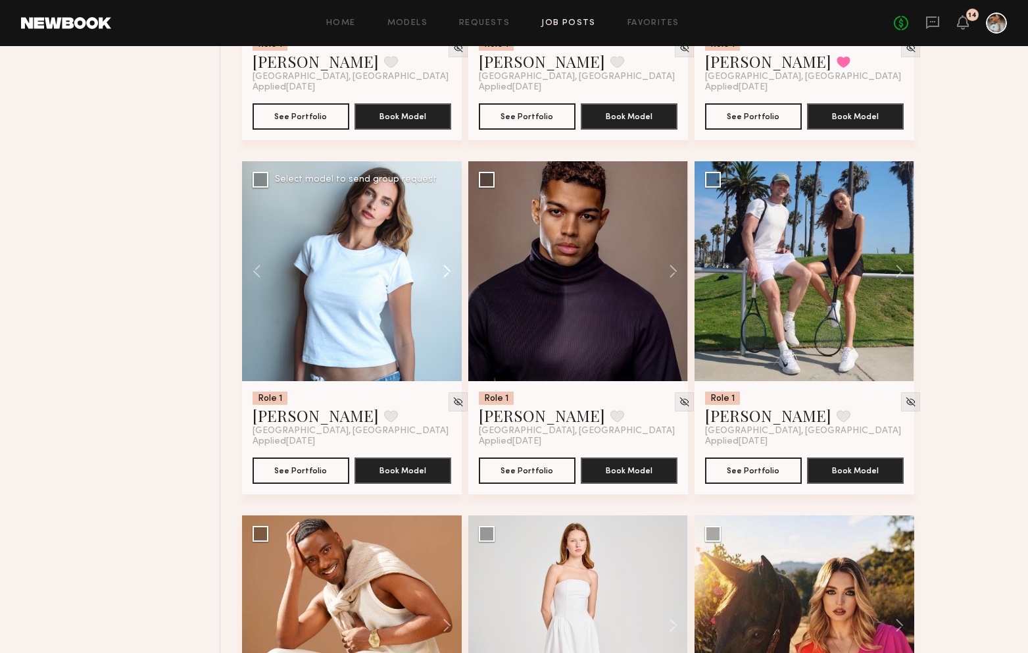
click at [449, 276] on button at bounding box center [441, 271] width 42 height 220
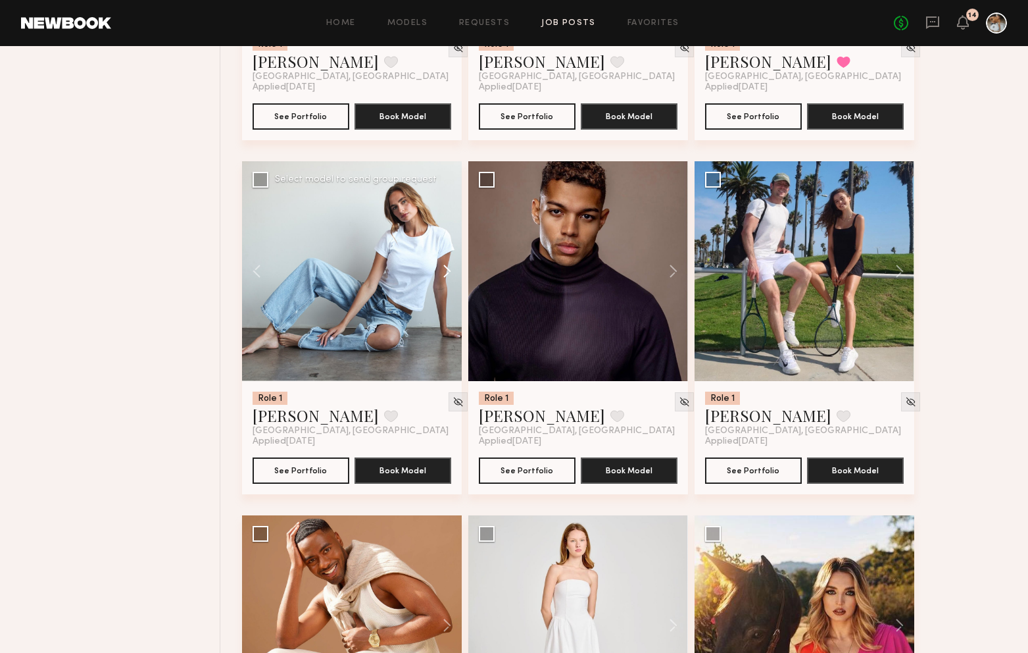
click at [449, 276] on button at bounding box center [441, 271] width 42 height 220
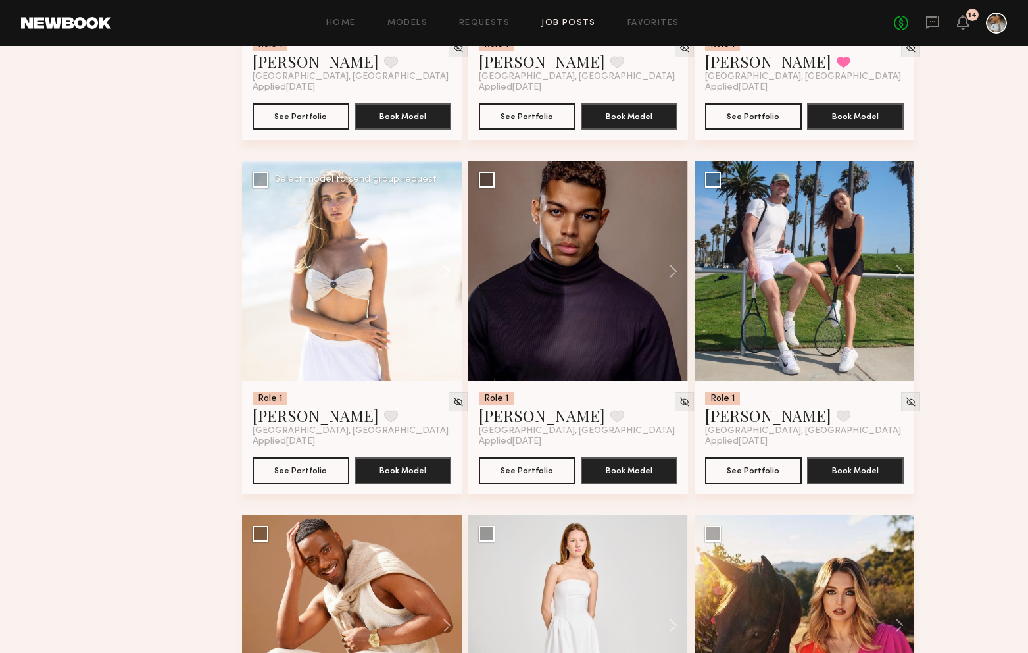
click at [449, 276] on button at bounding box center [441, 271] width 42 height 220
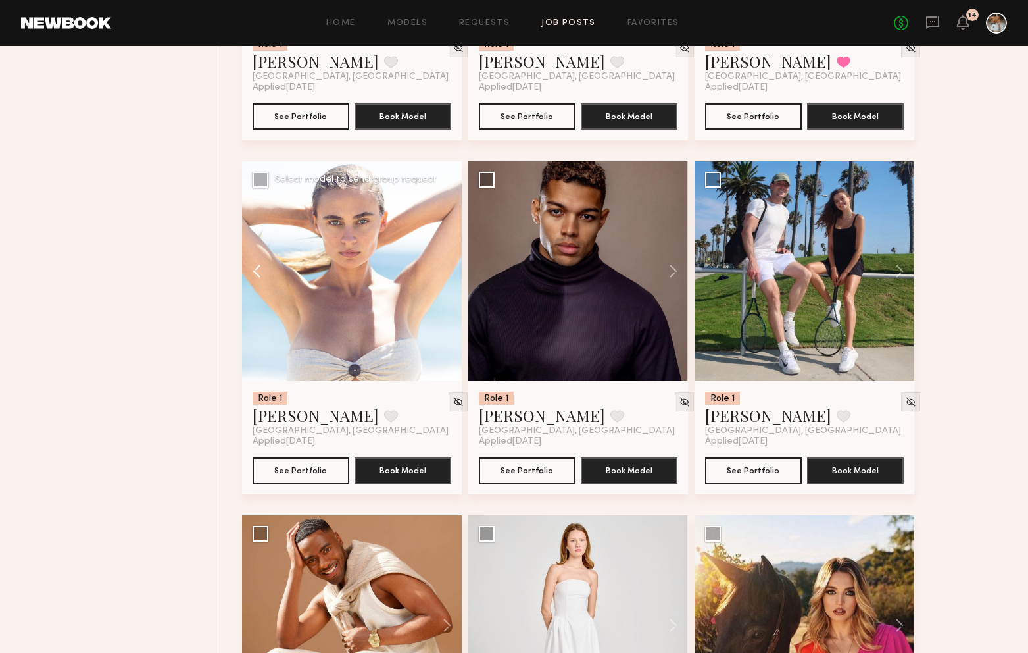
click at [247, 282] on button at bounding box center [263, 271] width 42 height 220
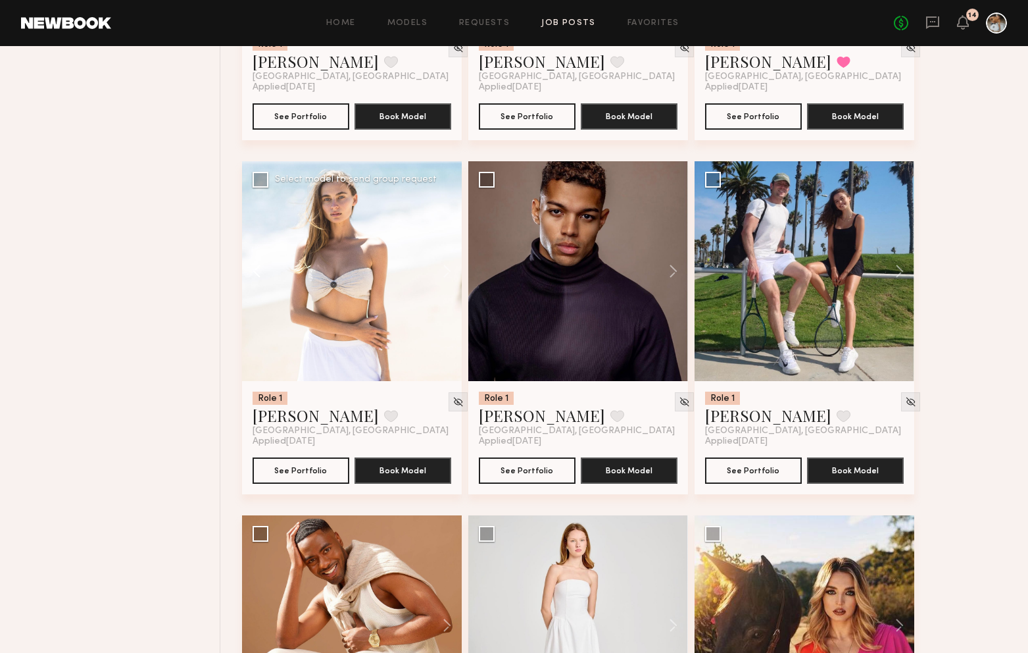
click at [254, 282] on button at bounding box center [263, 271] width 42 height 220
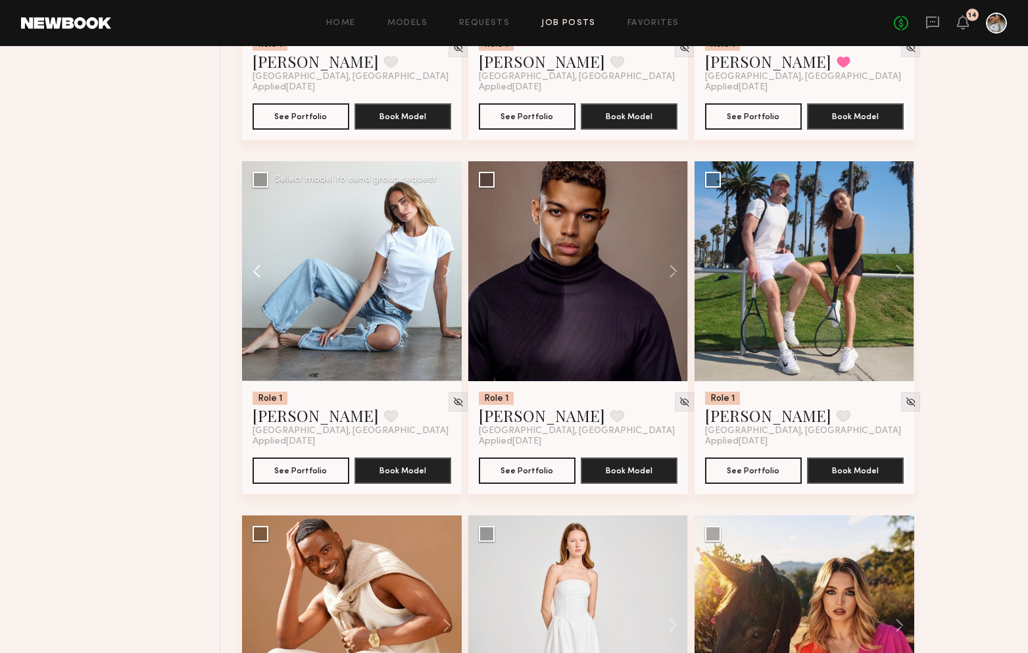
click at [254, 282] on button at bounding box center [263, 271] width 42 height 220
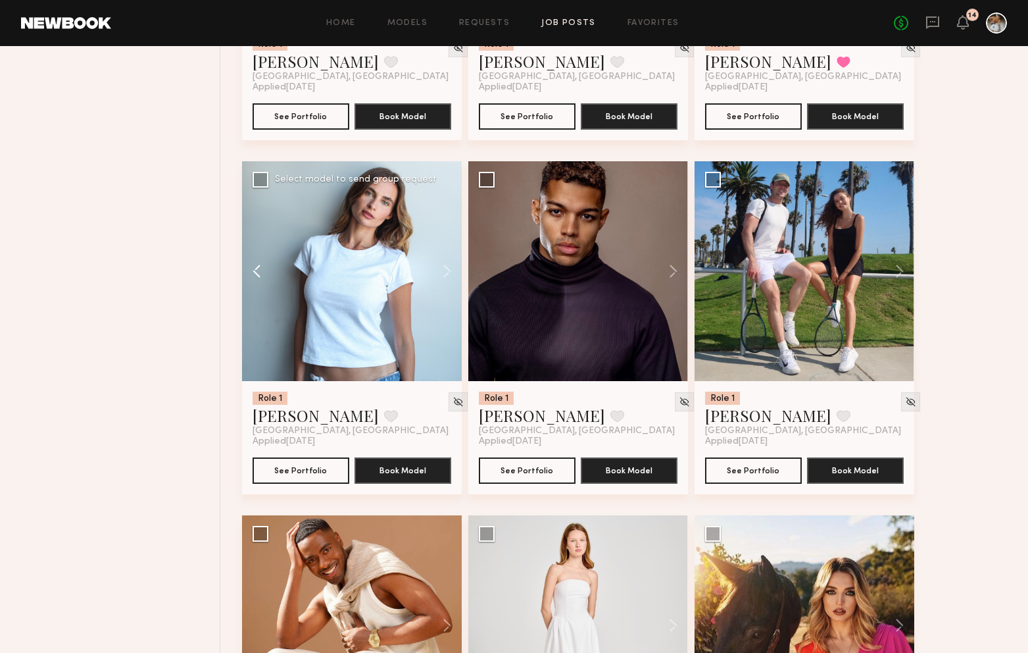
click at [254, 282] on button at bounding box center [263, 271] width 42 height 220
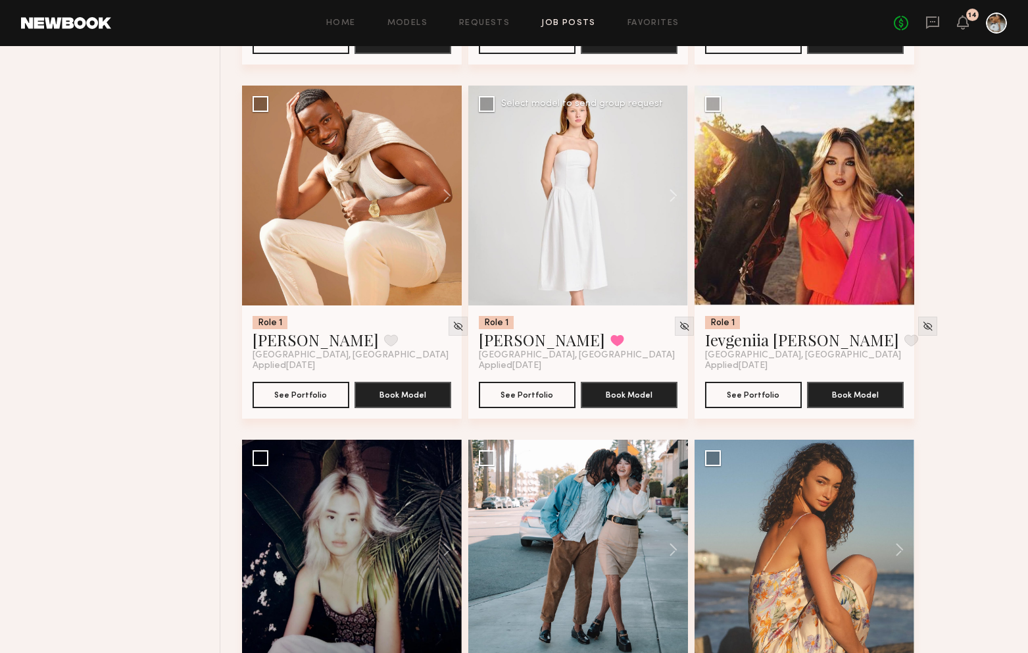
scroll to position [2965, 0]
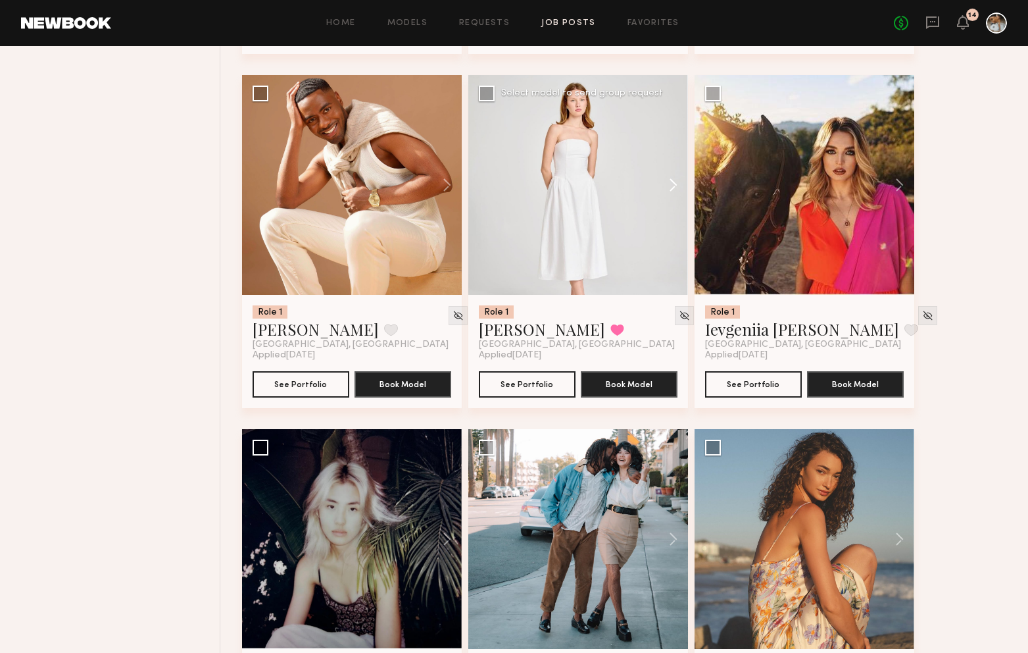
click at [672, 184] on button at bounding box center [667, 185] width 42 height 220
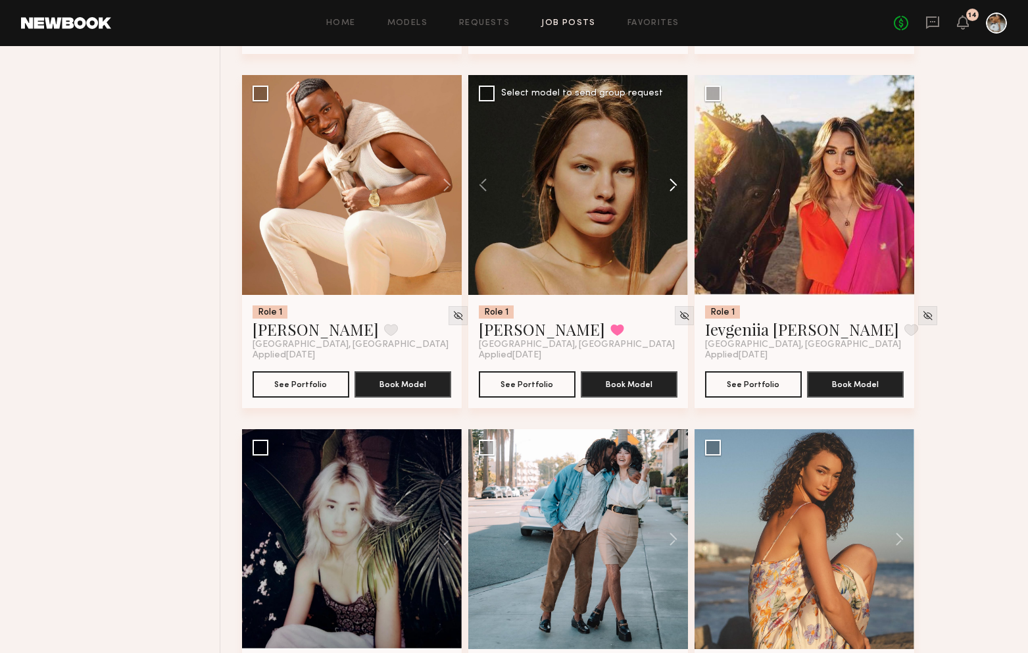
click at [672, 184] on button at bounding box center [667, 185] width 42 height 220
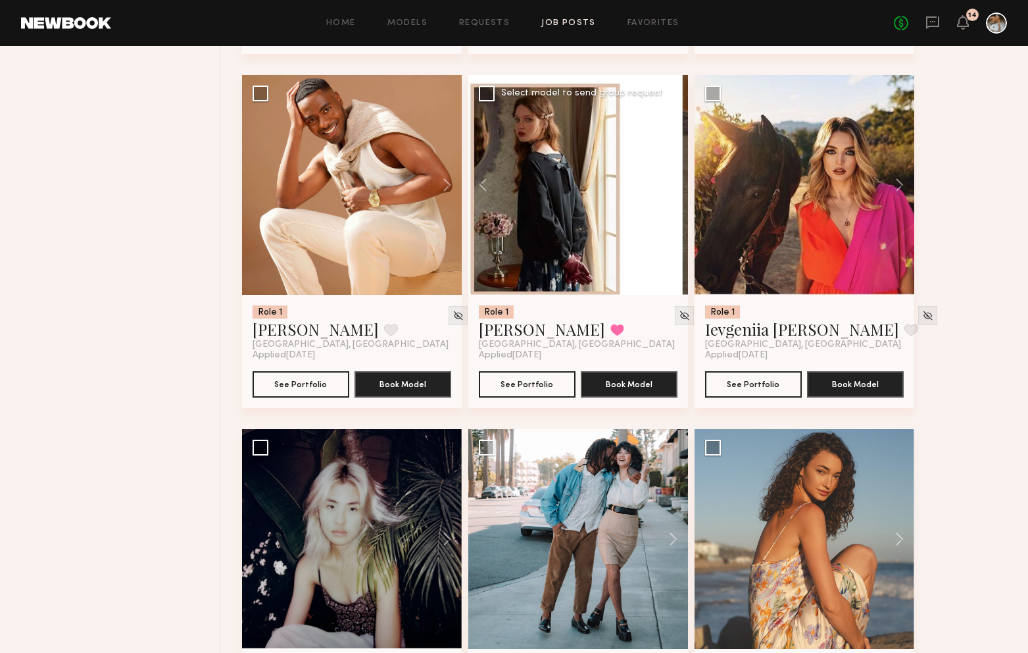
click at [676, 191] on button at bounding box center [667, 185] width 42 height 220
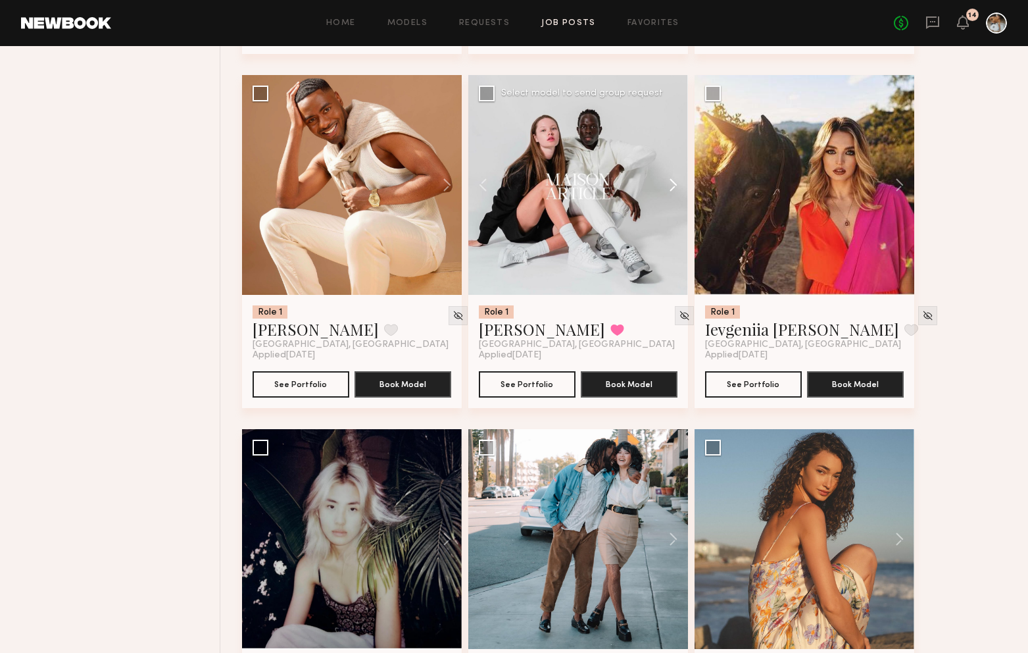
click at [676, 191] on button at bounding box center [667, 185] width 42 height 220
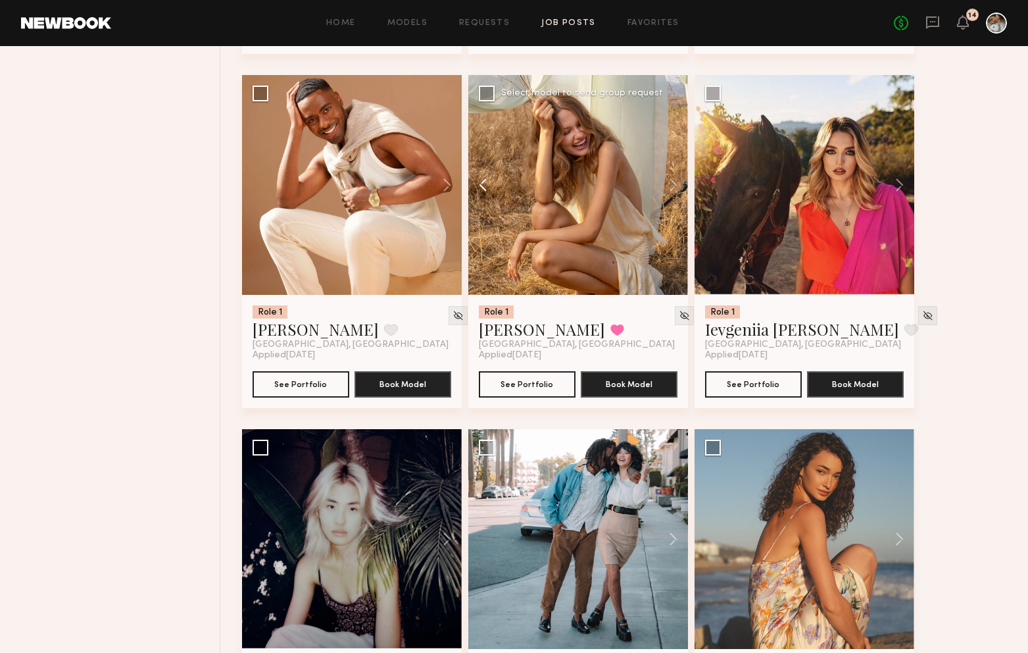
click at [487, 186] on button at bounding box center [489, 185] width 42 height 220
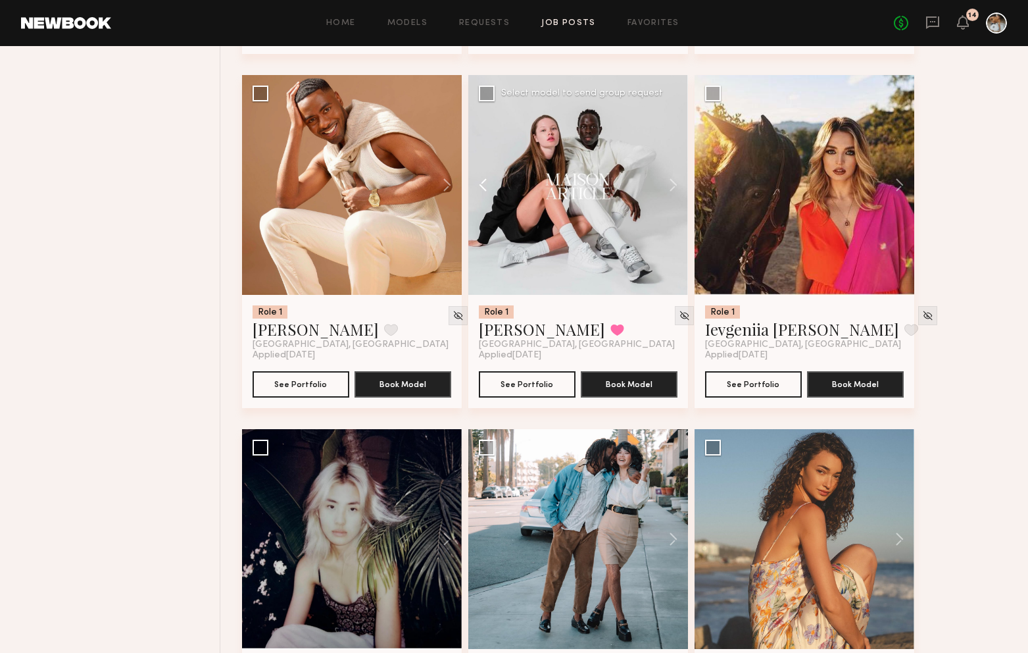
click at [487, 186] on button at bounding box center [489, 185] width 42 height 220
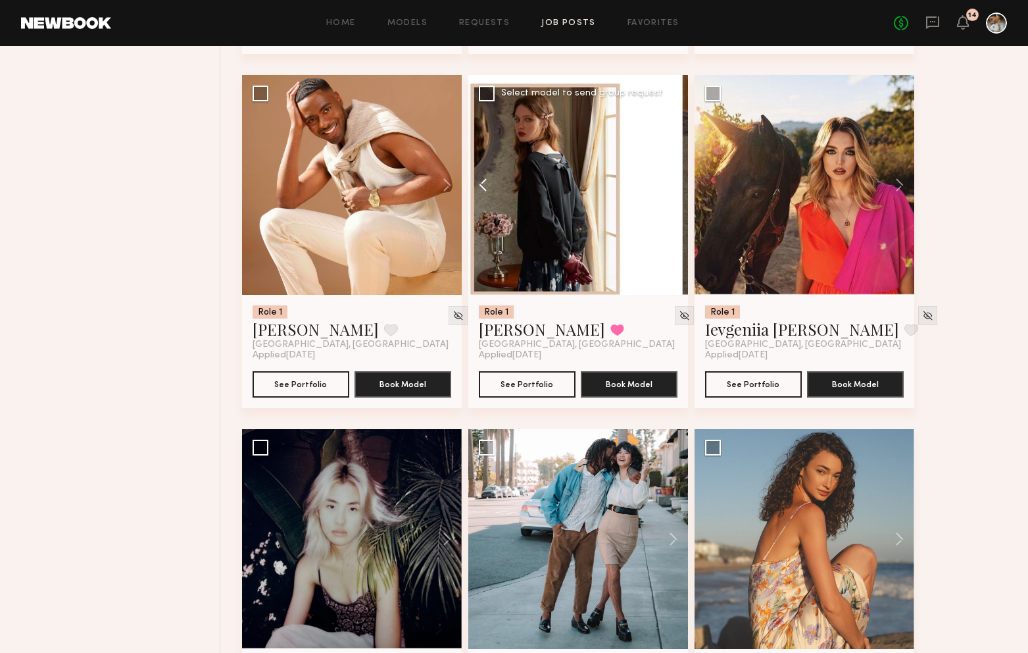
click at [487, 186] on button at bounding box center [489, 185] width 42 height 220
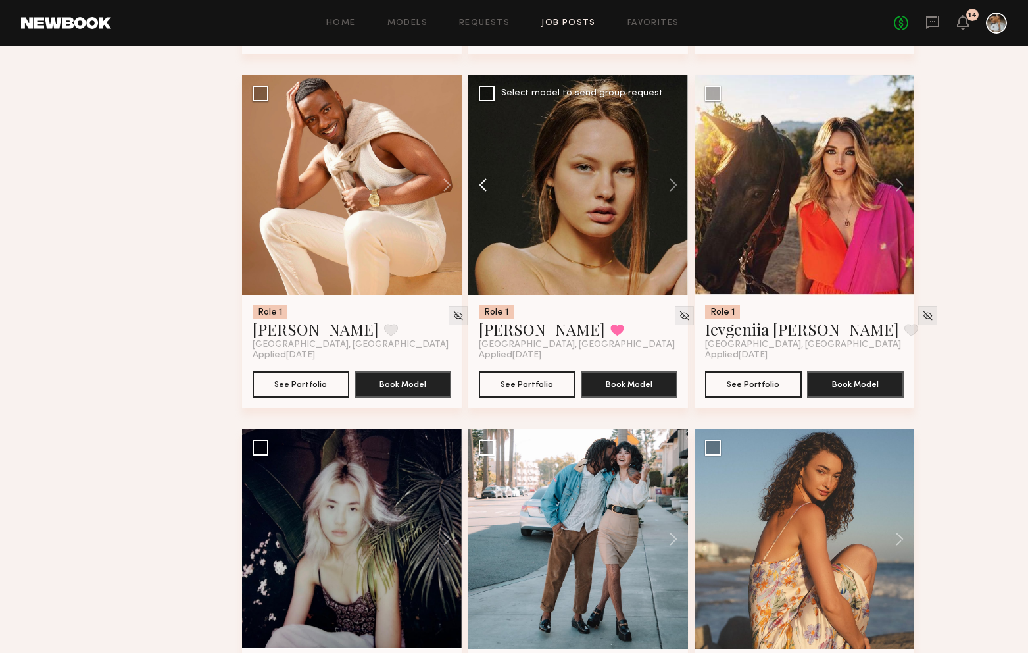
click at [487, 186] on button at bounding box center [489, 185] width 42 height 220
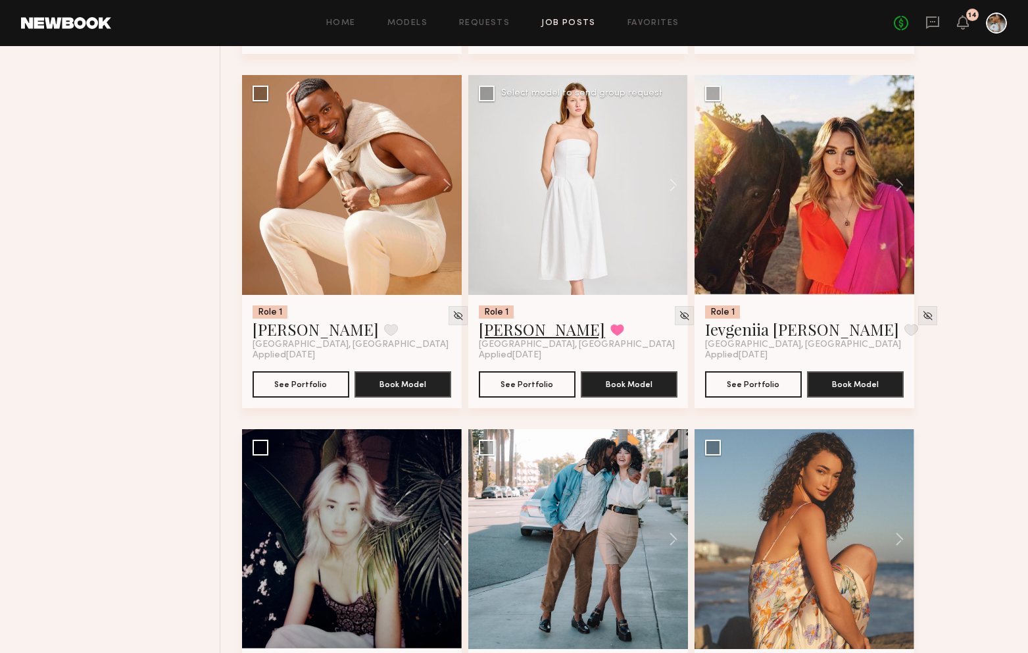
click at [518, 332] on link "Anastasiia M." at bounding box center [542, 328] width 126 height 21
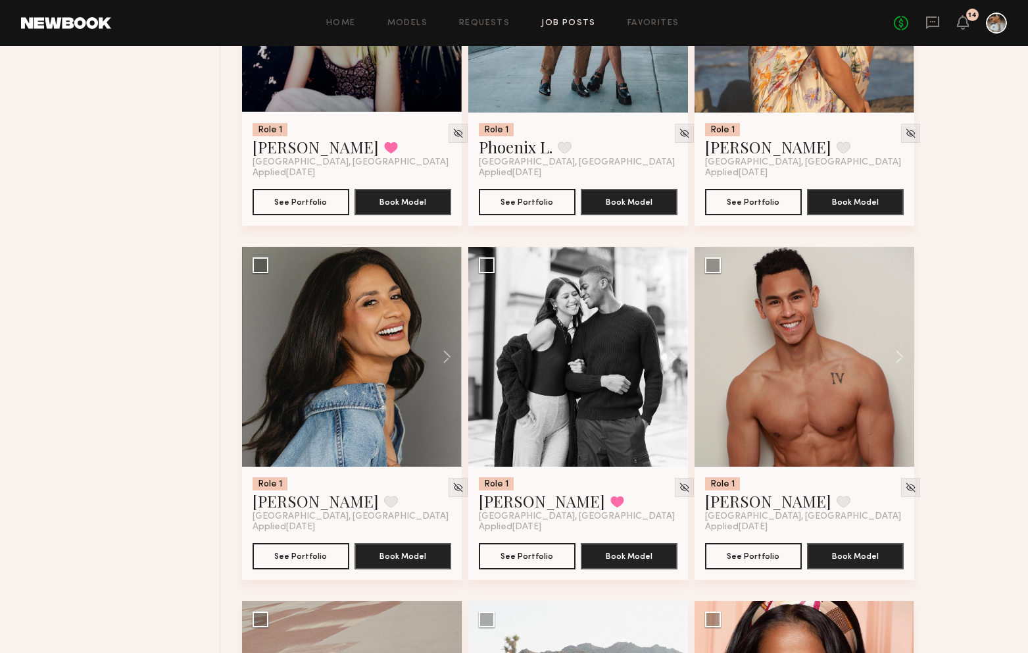
scroll to position [3504, 0]
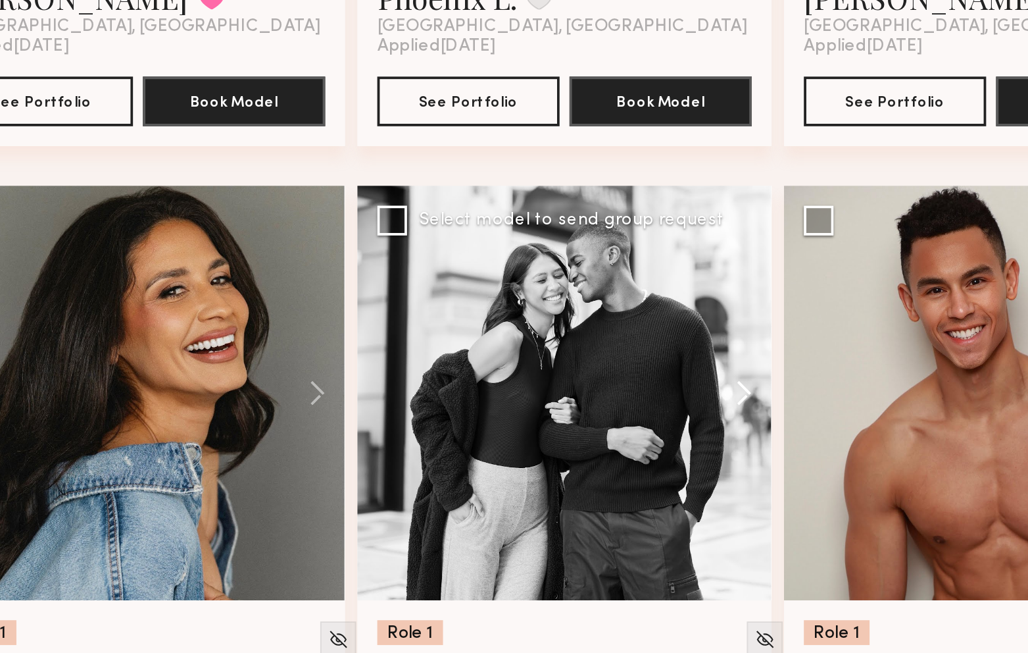
click at [672, 357] on button at bounding box center [667, 354] width 42 height 220
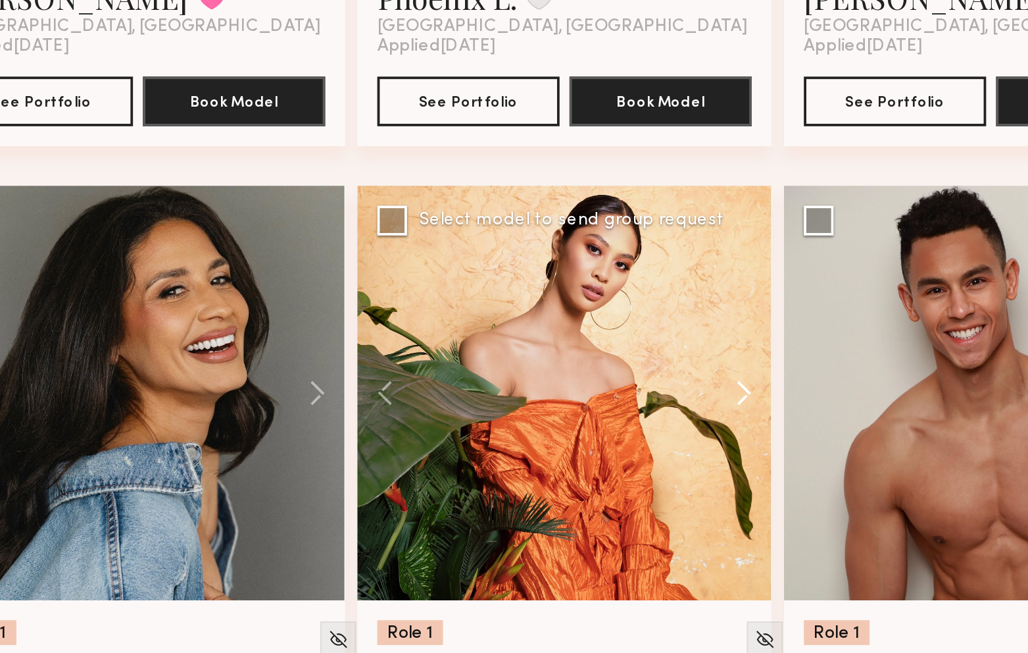
click at [672, 357] on button at bounding box center [667, 354] width 42 height 220
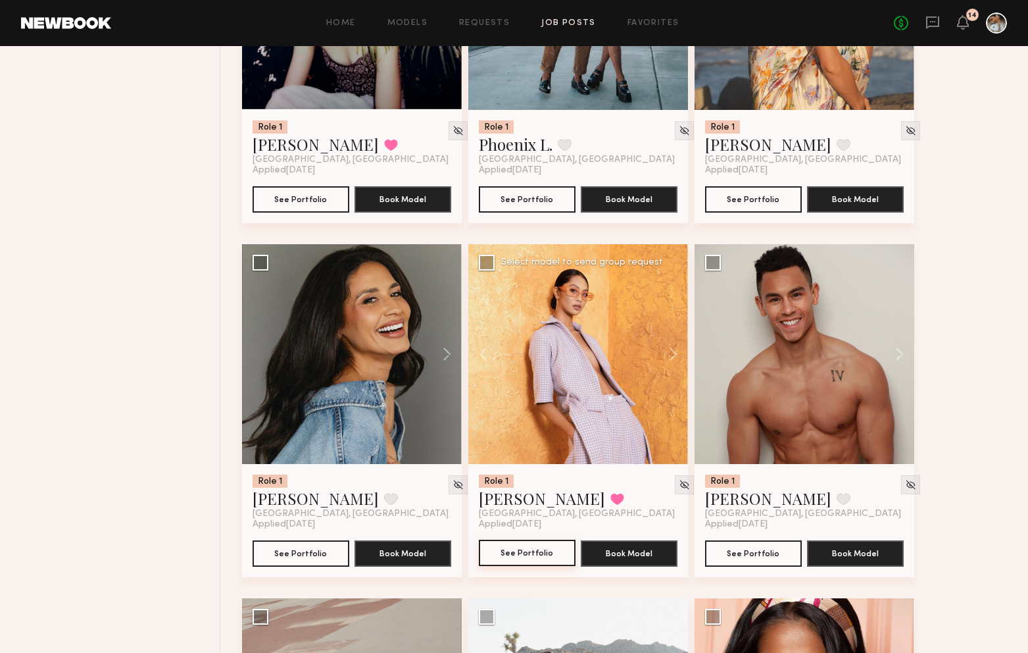
click at [529, 558] on button "See Portfolio" at bounding box center [527, 552] width 97 height 26
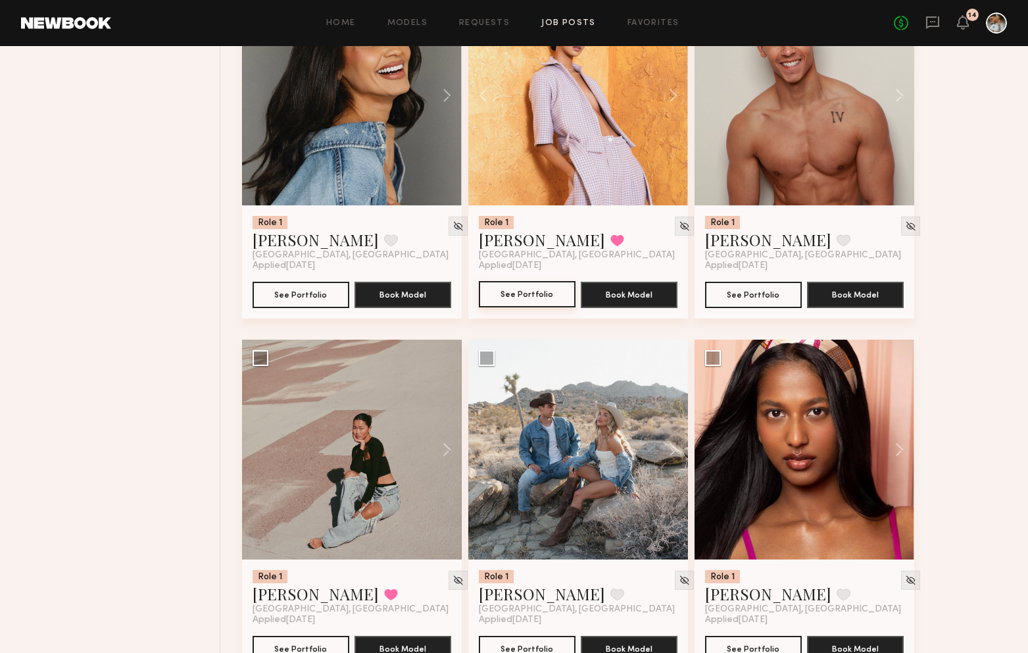
scroll to position [3818, 0]
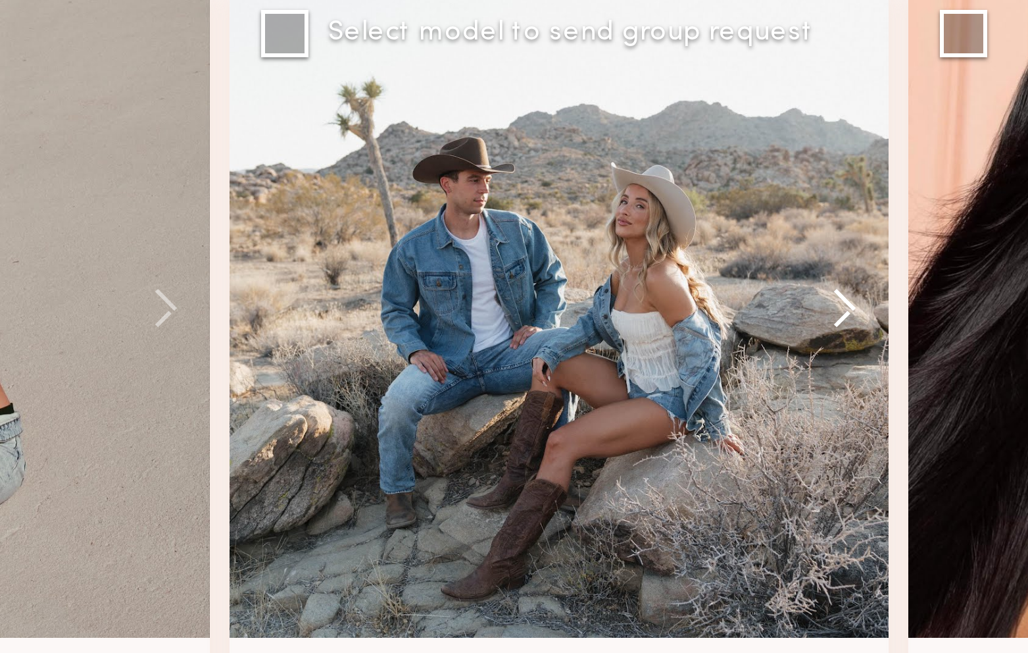
click at [673, 392] on button at bounding box center [667, 394] width 42 height 220
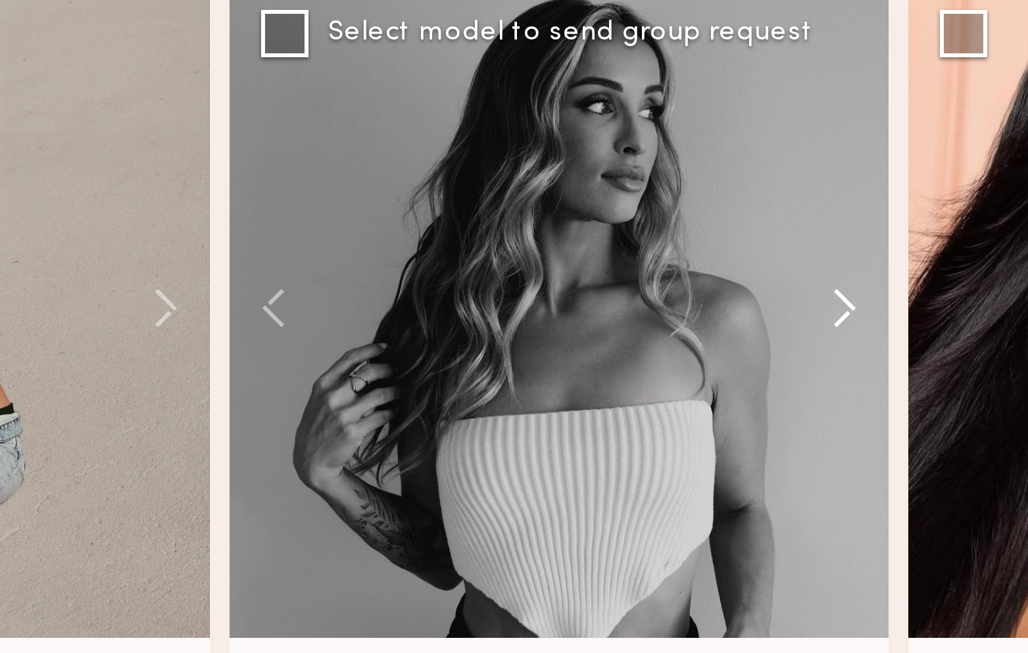
click at [675, 399] on button at bounding box center [667, 394] width 42 height 220
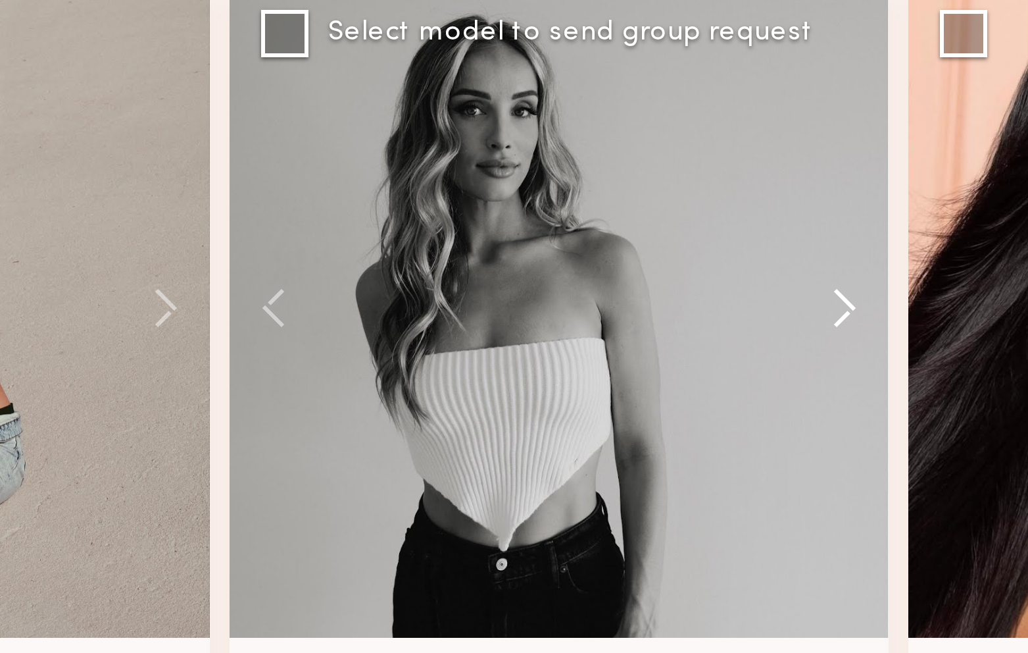
click at [675, 399] on button at bounding box center [667, 394] width 42 height 220
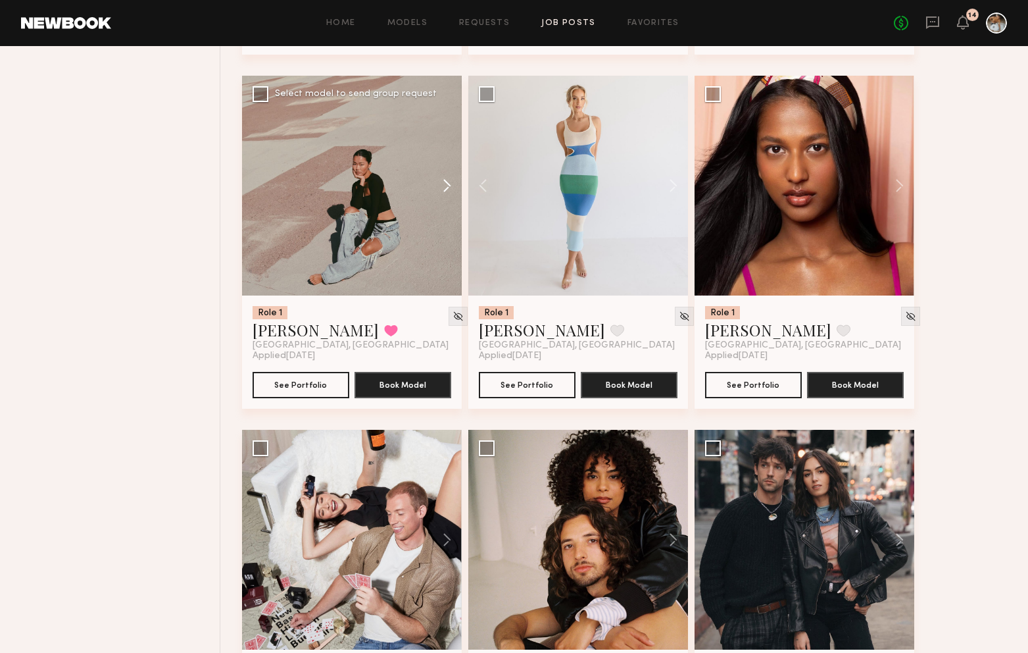
scroll to position [4161, 0]
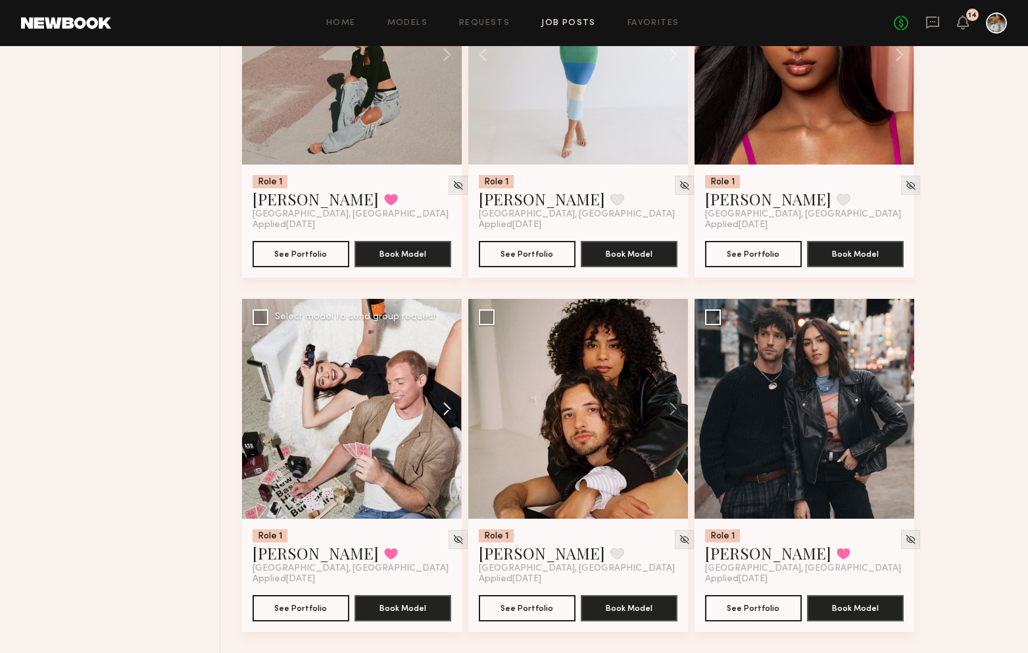
click at [449, 406] on button at bounding box center [441, 409] width 42 height 220
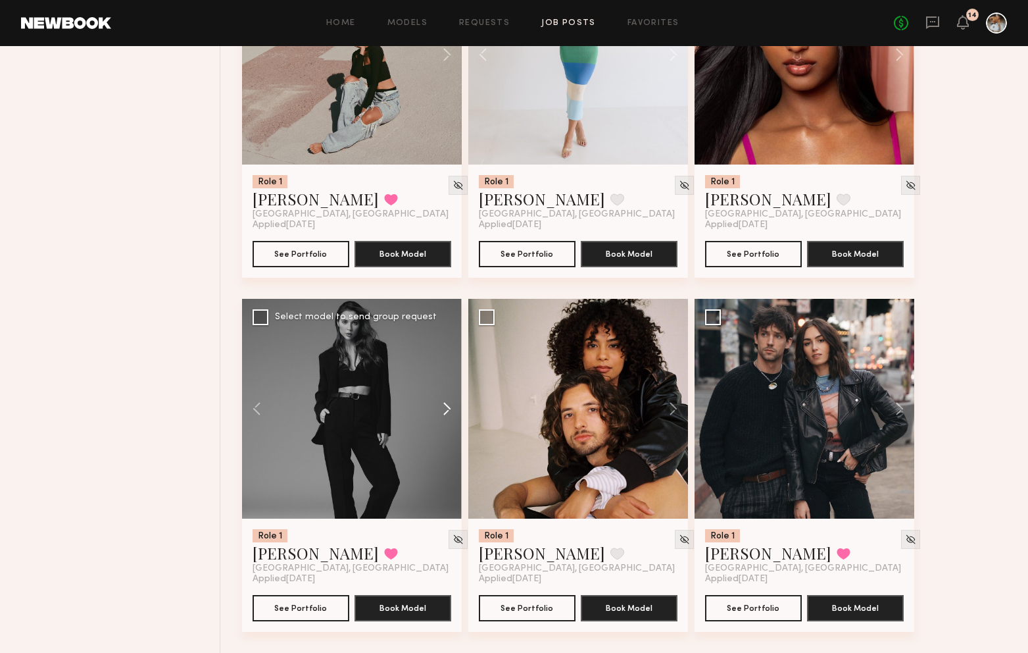
click at [448, 405] on button at bounding box center [441, 409] width 42 height 220
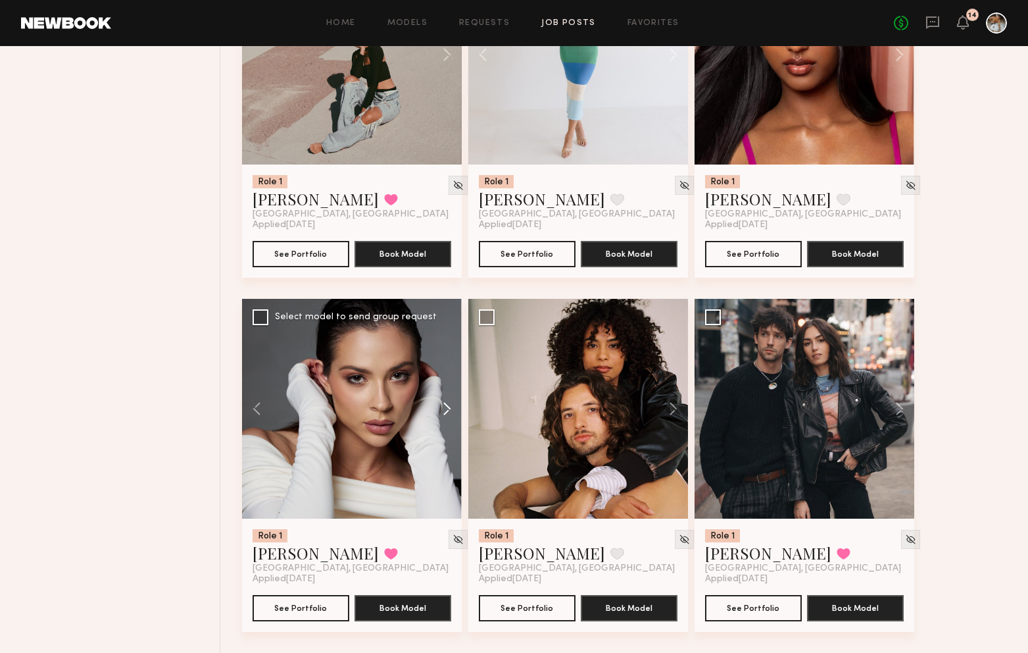
click at [444, 412] on button at bounding box center [441, 409] width 42 height 220
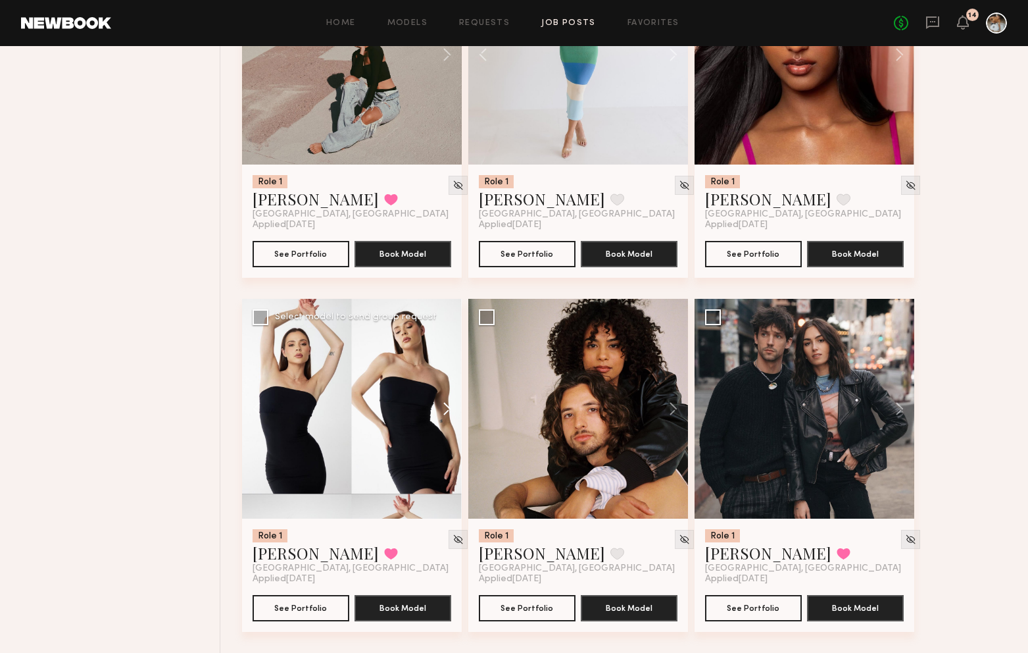
click at [447, 405] on button at bounding box center [441, 409] width 42 height 220
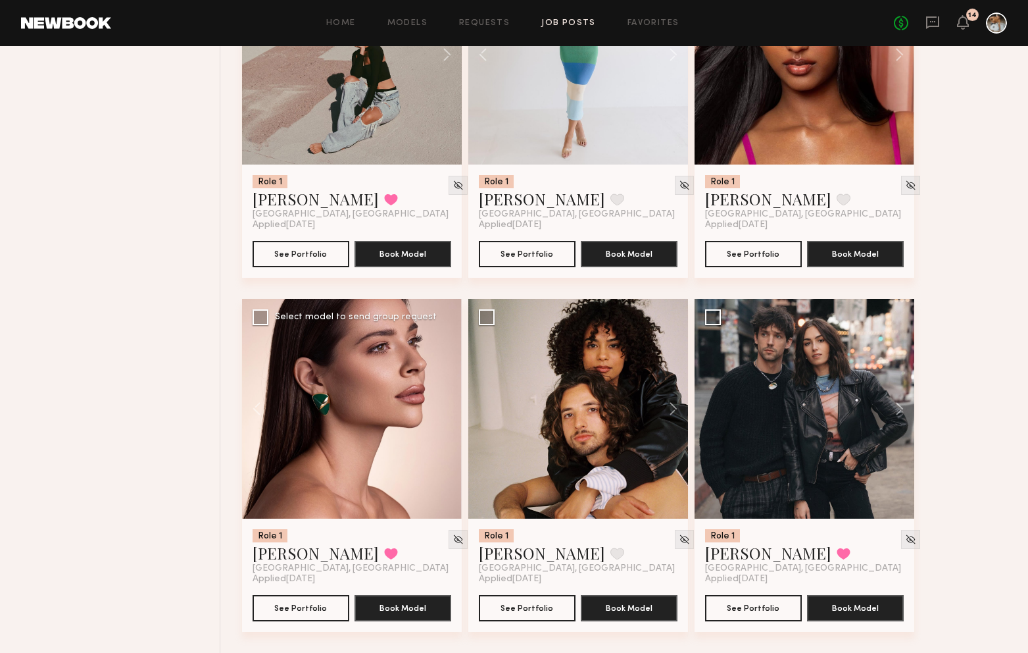
click at [448, 409] on div at bounding box center [352, 409] width 220 height 220
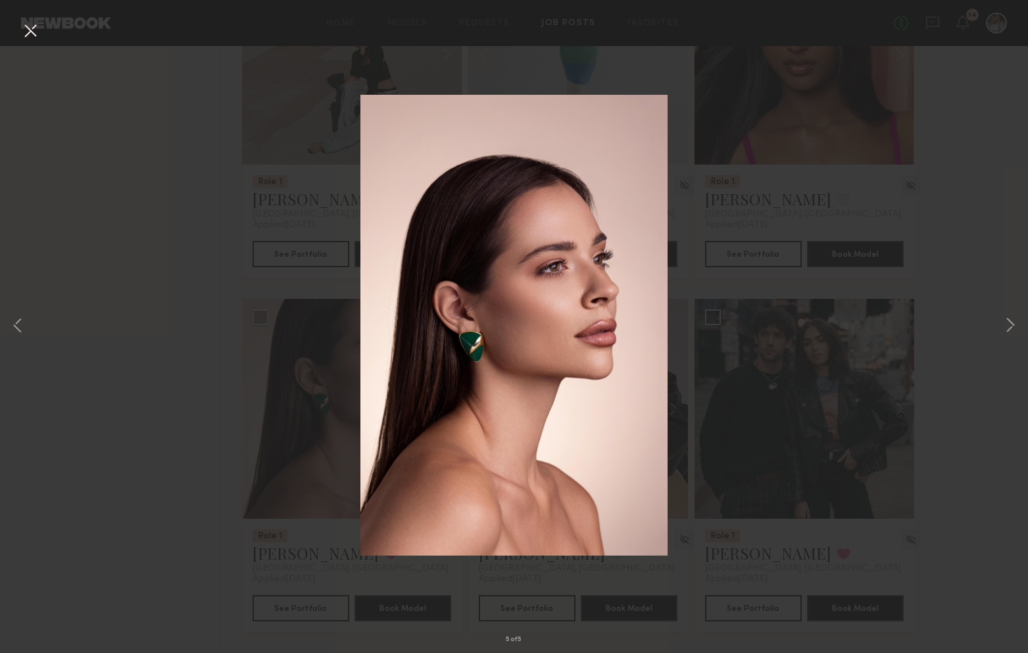
click at [247, 449] on div "5 of 5" at bounding box center [514, 326] width 1028 height 653
click at [1007, 323] on button at bounding box center [1011, 326] width 16 height 522
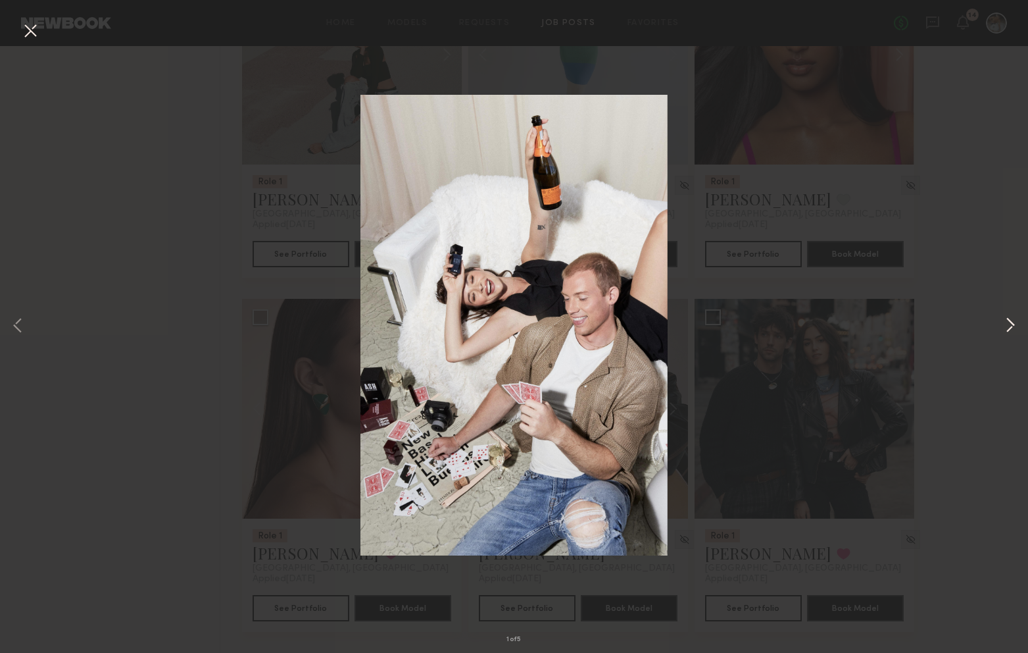
click at [1008, 325] on button at bounding box center [1011, 326] width 16 height 522
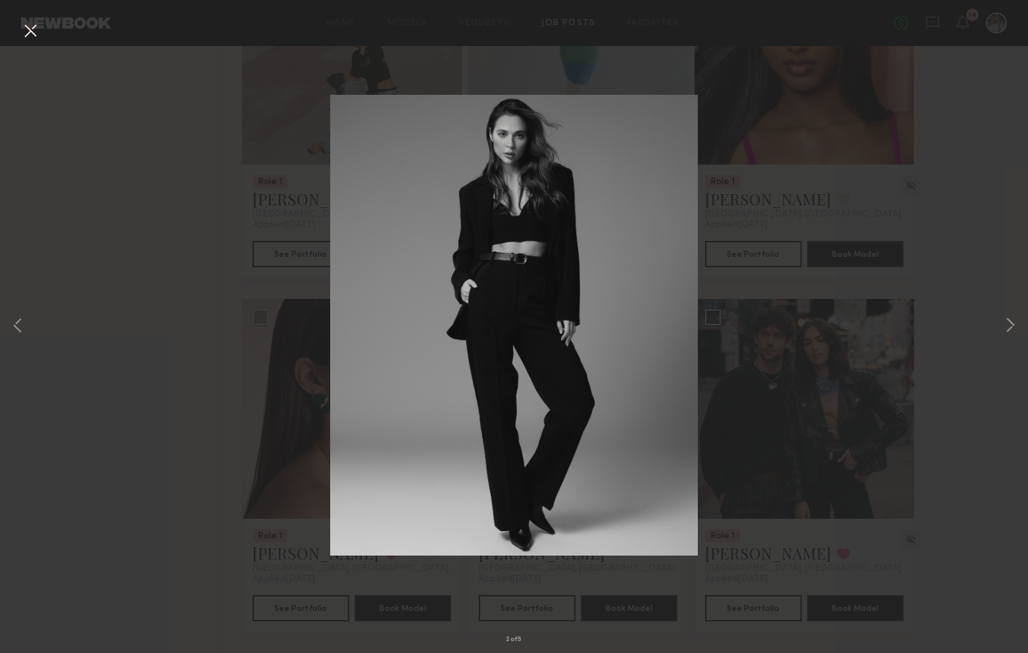
click at [28, 28] on button at bounding box center [30, 32] width 21 height 24
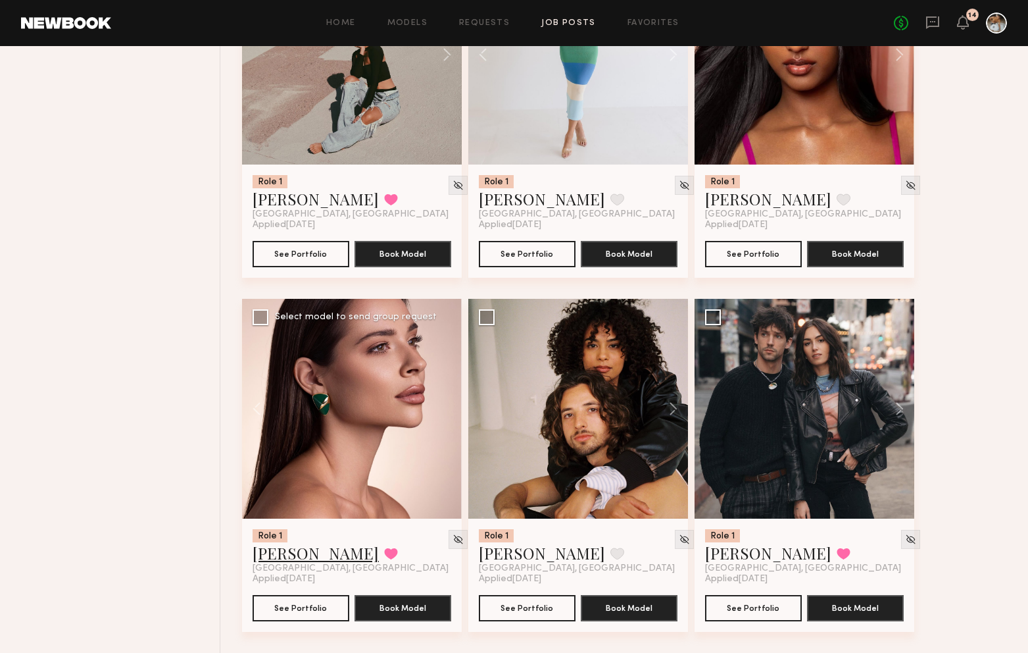
click at [295, 553] on link "Anastasia M." at bounding box center [316, 552] width 126 height 21
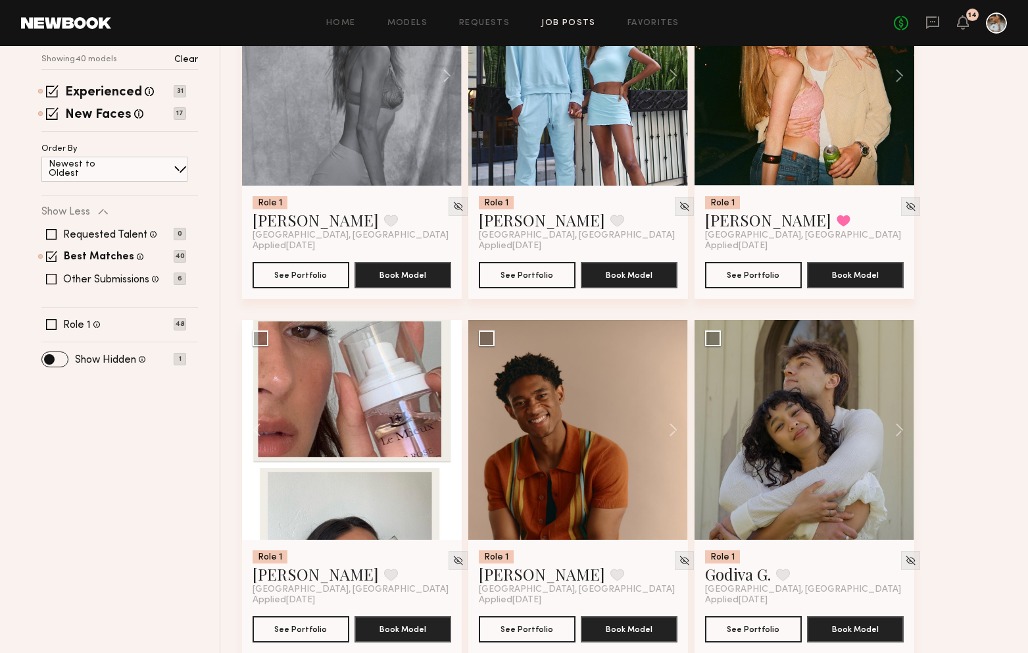
scroll to position [0, 0]
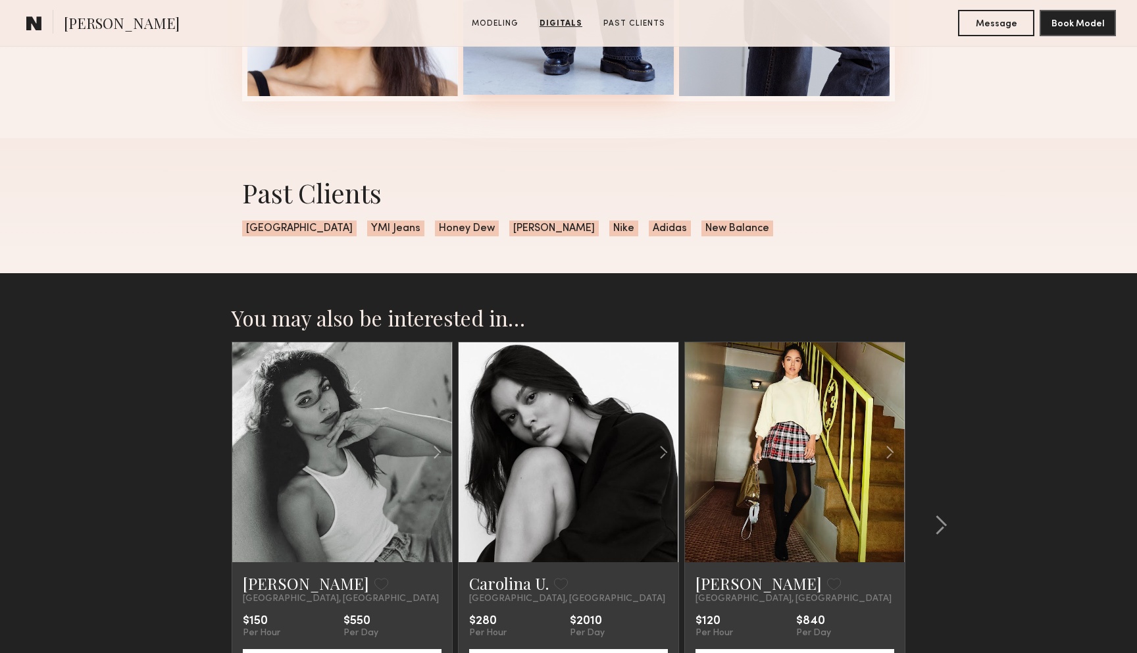
scroll to position [1816, 0]
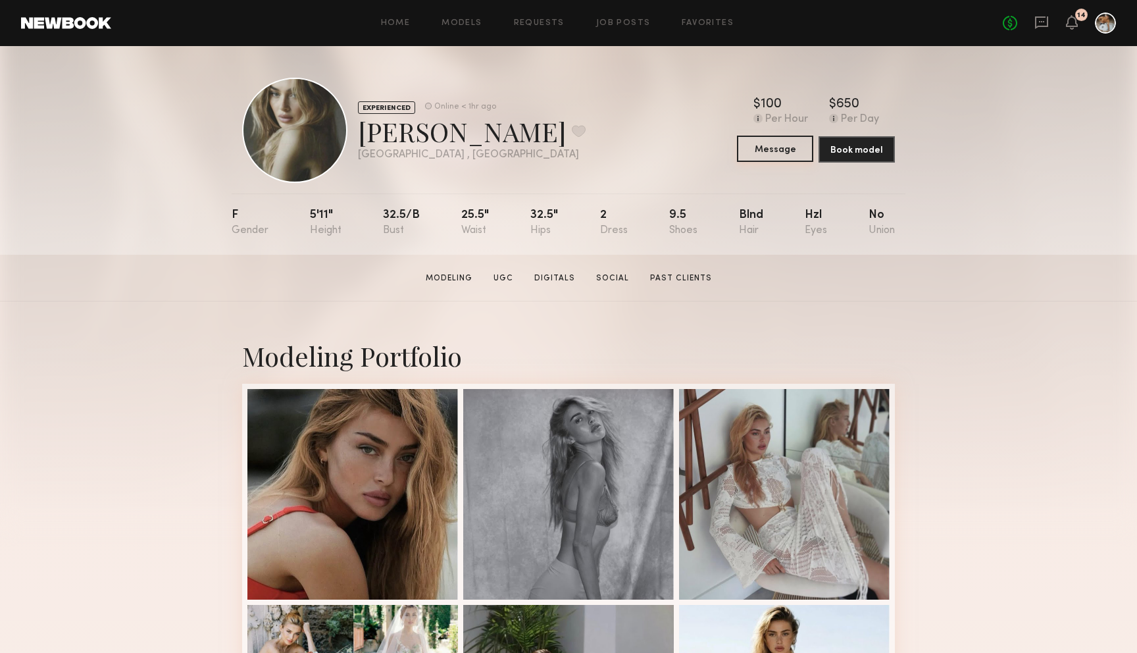
click at [774, 157] on button "Message" at bounding box center [775, 149] width 76 height 26
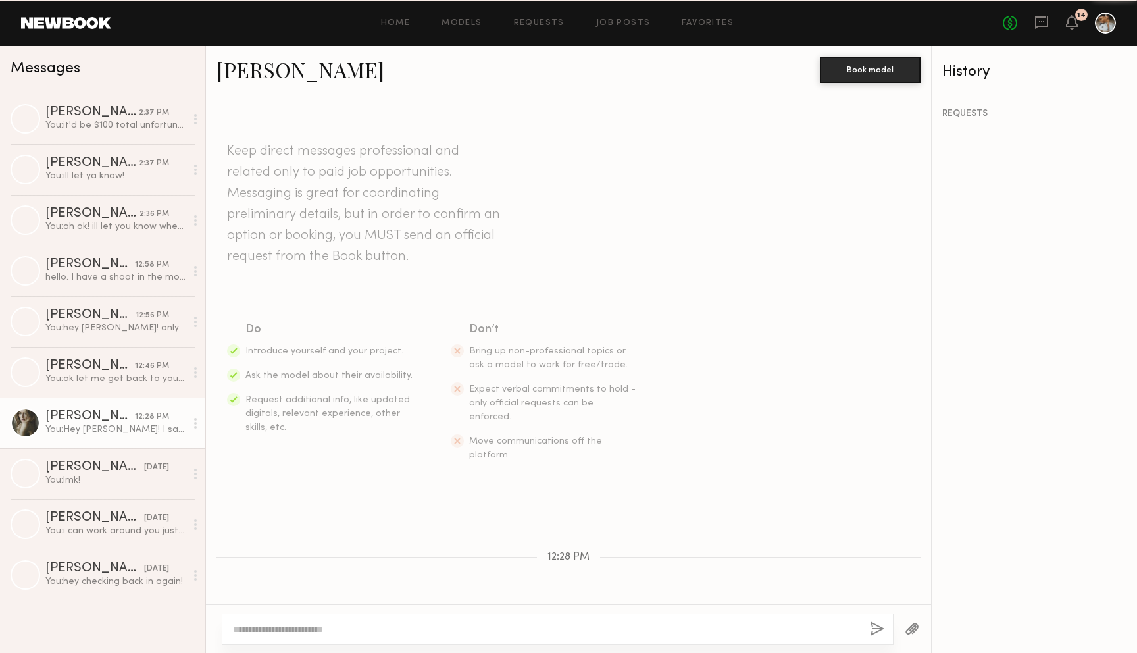
scroll to position [73, 0]
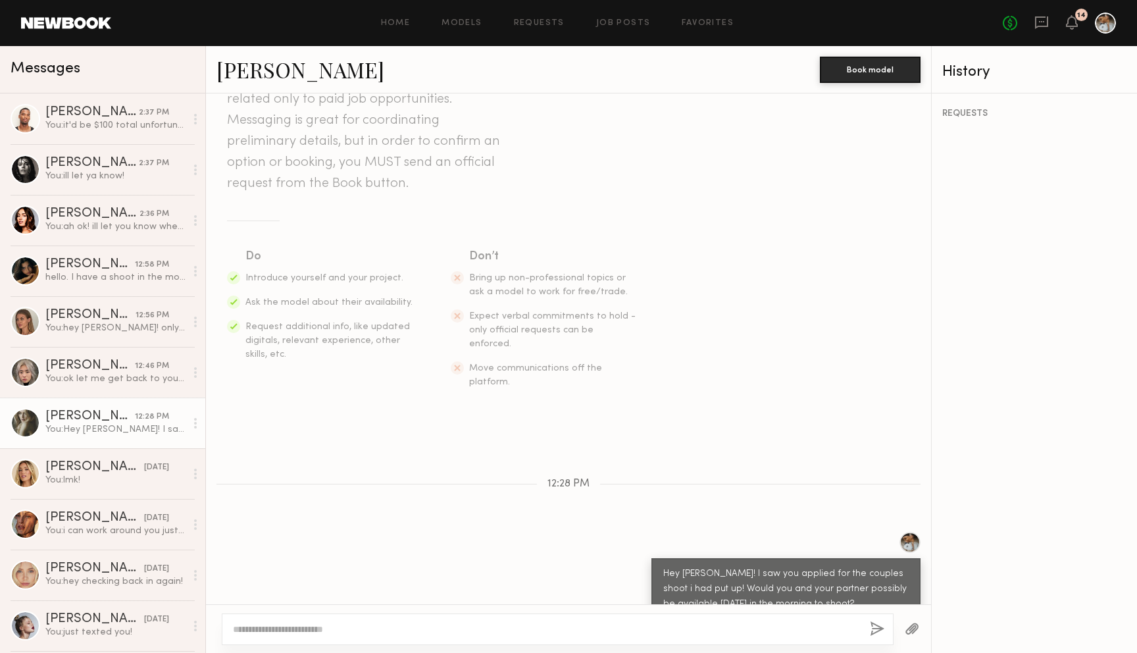
click at [739, 566] on div "Hey Johanna! I saw you applied for the couples shoot i had put up! Would you an…" at bounding box center [785, 588] width 245 height 45
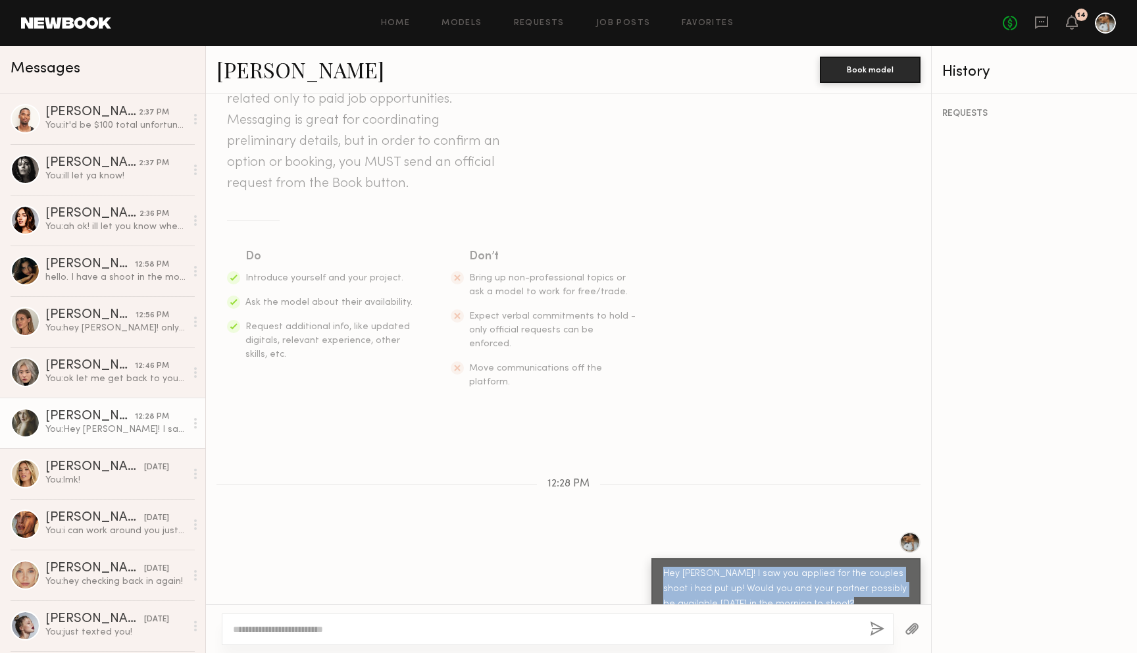
click at [739, 566] on div "Hey Johanna! I saw you applied for the couples shoot i had put up! Would you an…" at bounding box center [785, 588] width 245 height 45
copy div "Hey Johanna! I saw you applied for the couples shoot i had put up! Would you an…"
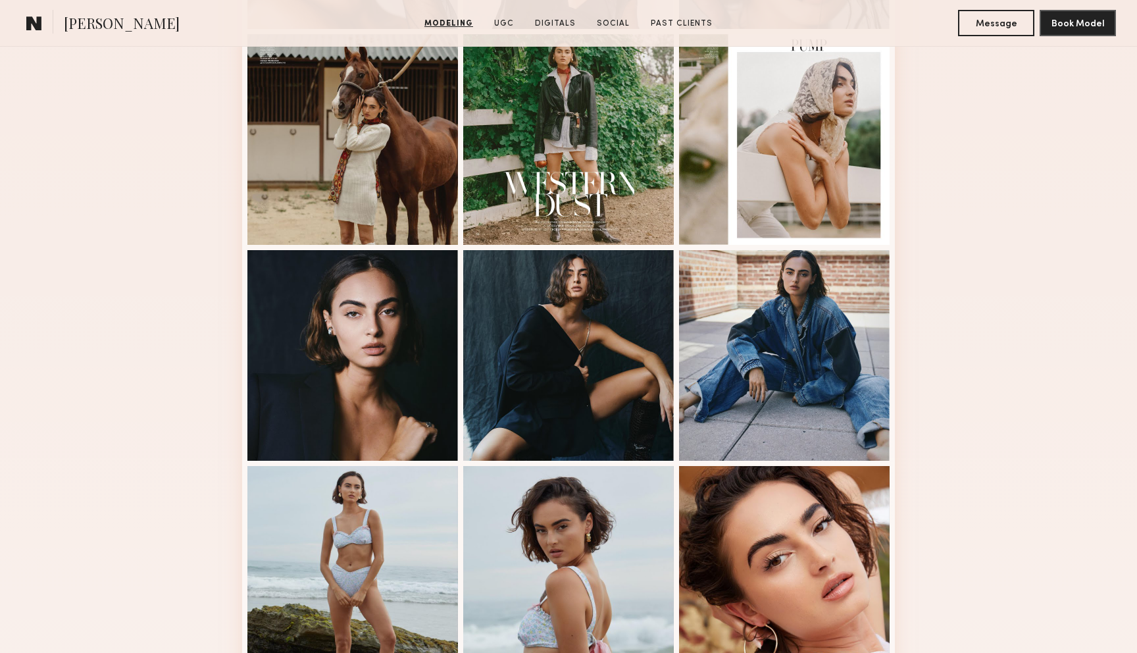
scroll to position [570, 0]
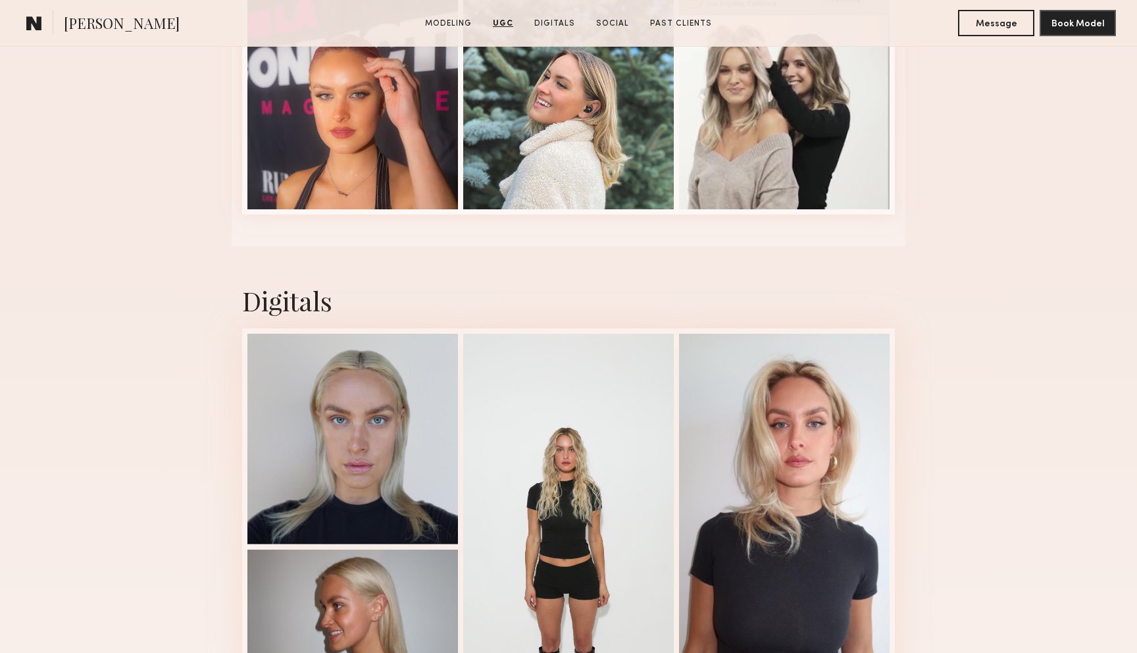
scroll to position [2871, 0]
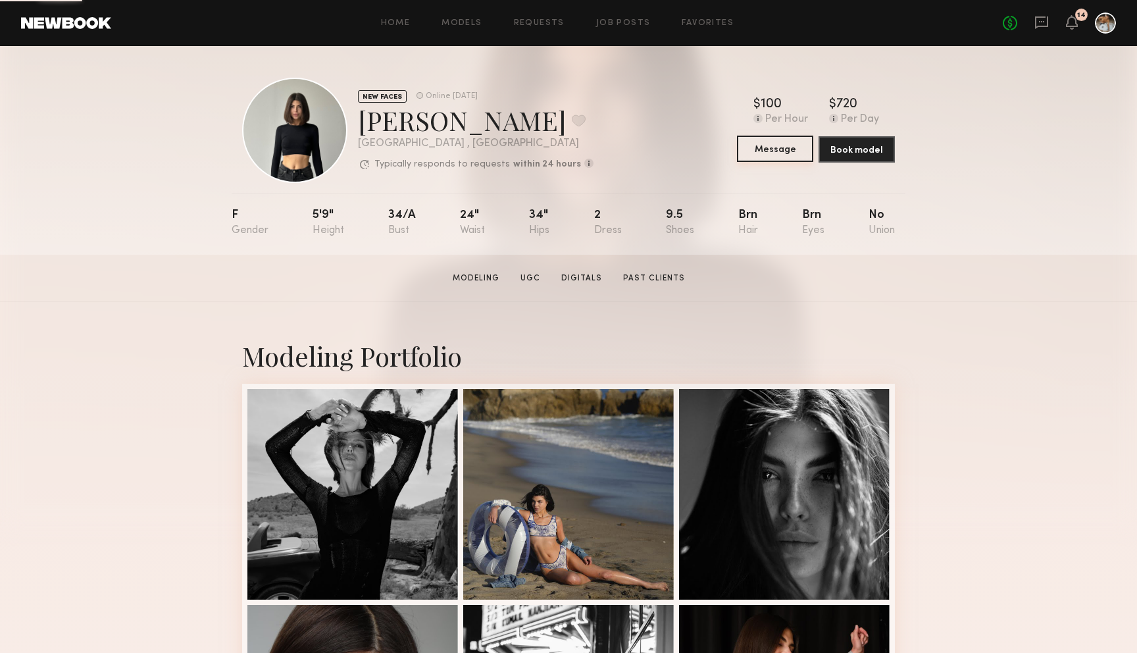
click at [783, 155] on button "Message" at bounding box center [775, 149] width 76 height 26
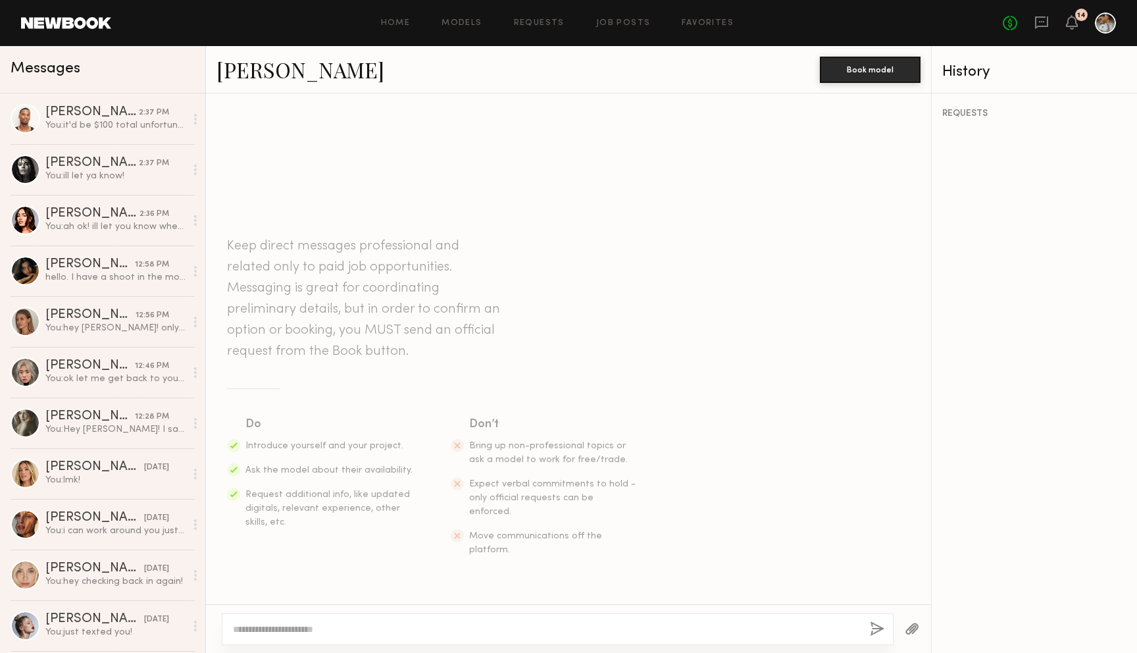
click at [328, 625] on textarea at bounding box center [546, 628] width 626 height 13
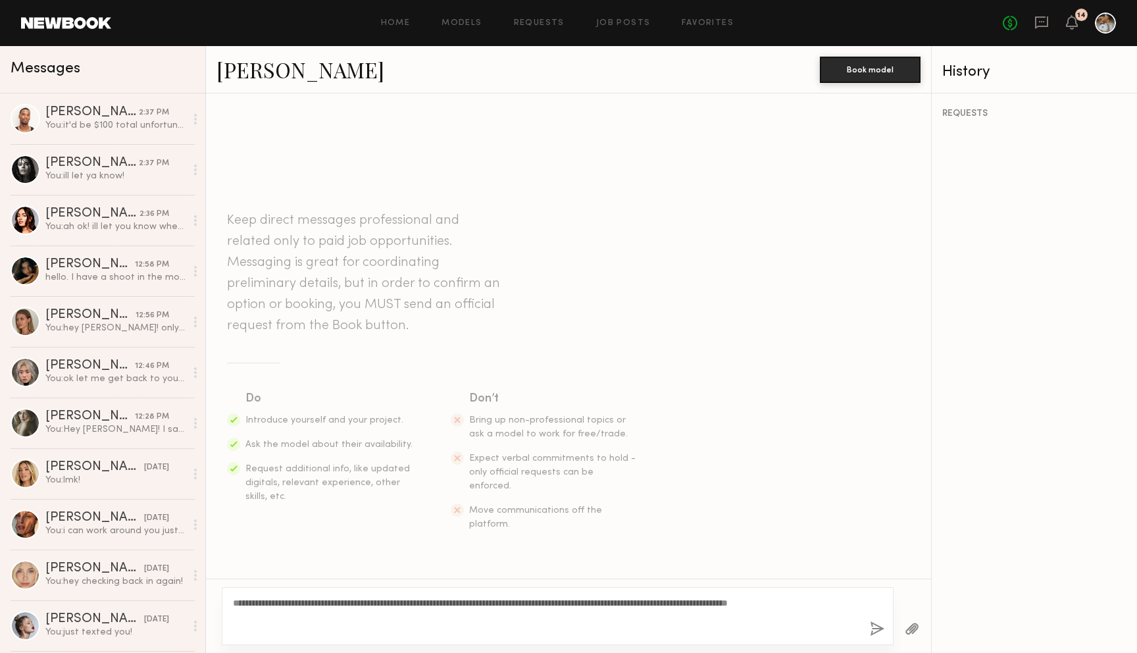
click at [255, 599] on textarea "**********" at bounding box center [546, 615] width 626 height 39
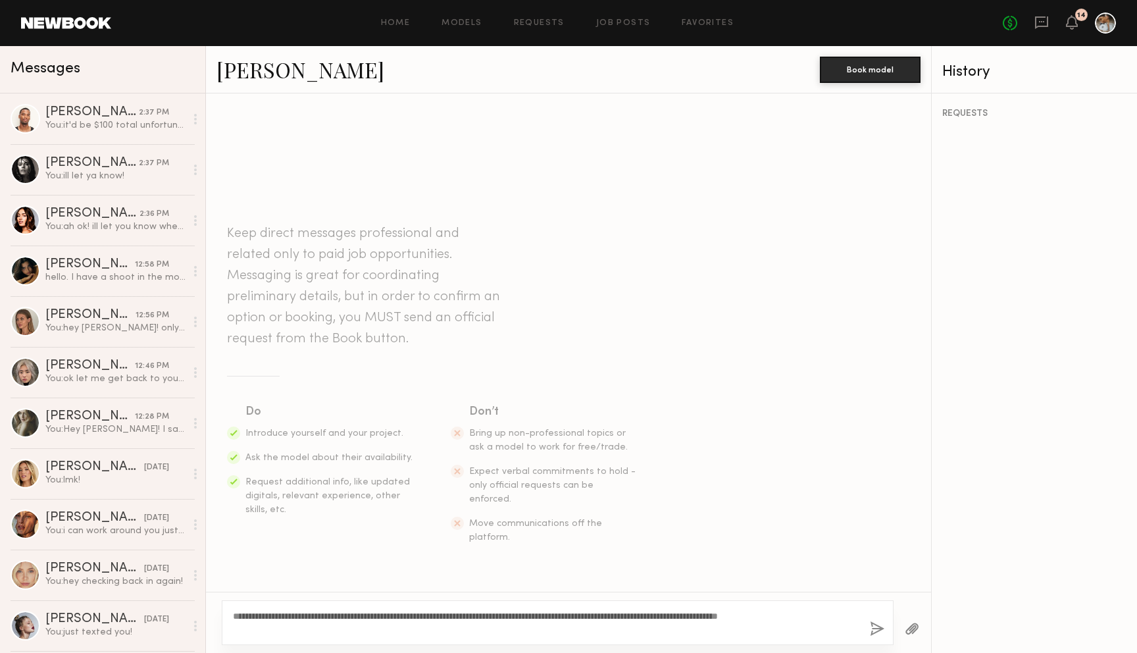
type textarea "**********"
click at [878, 630] on button "button" at bounding box center [877, 629] width 14 height 16
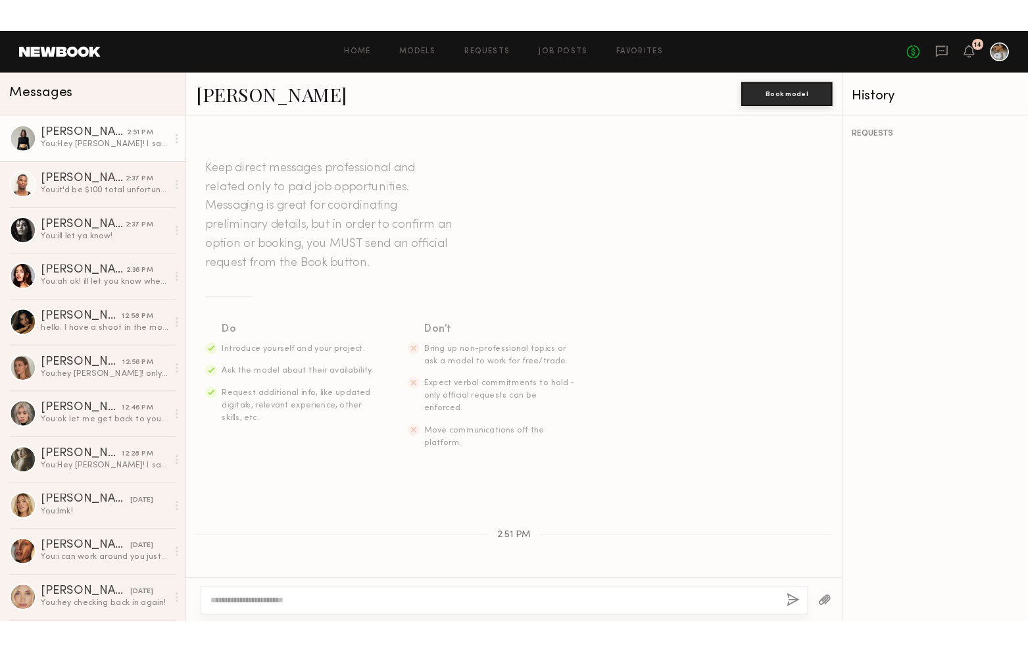
scroll to position [73, 0]
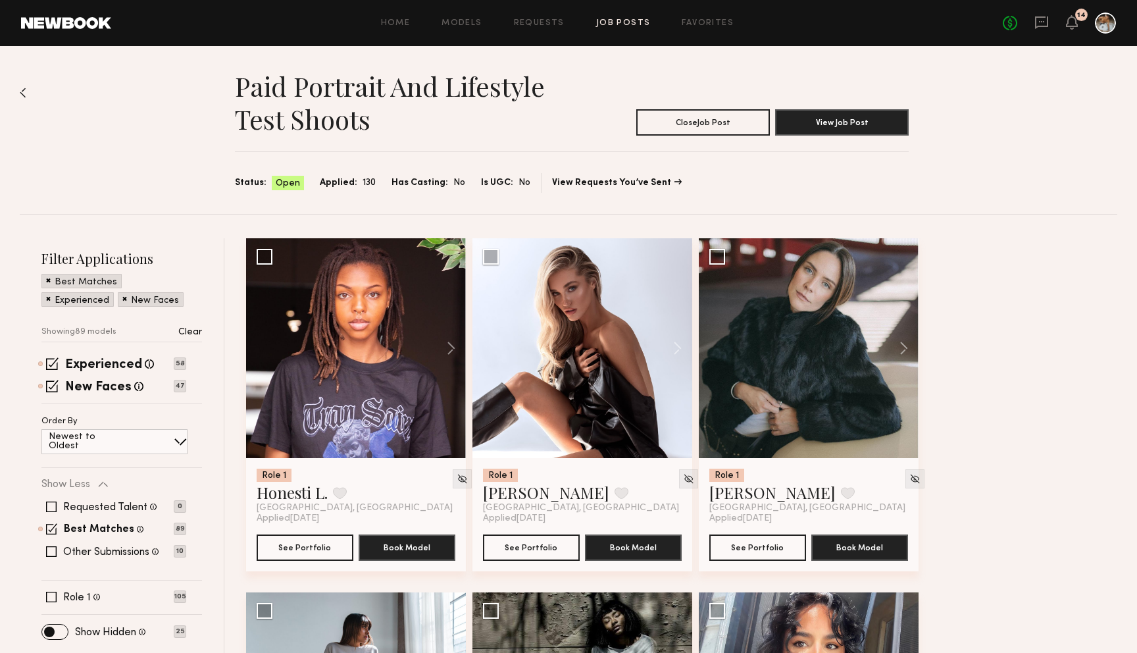
scroll to position [7105, 0]
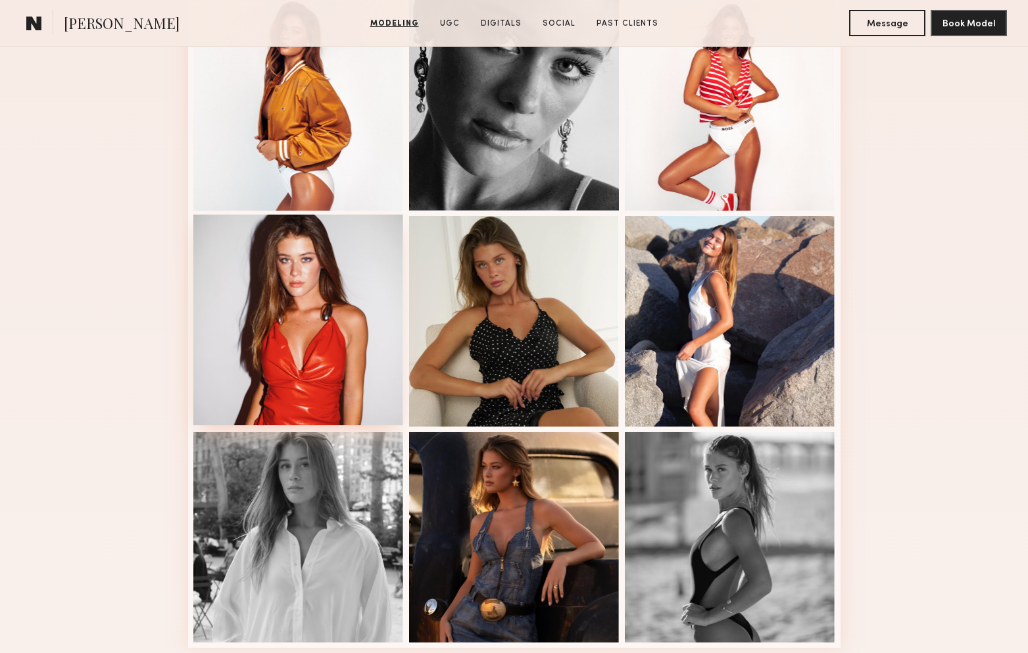
scroll to position [844, 0]
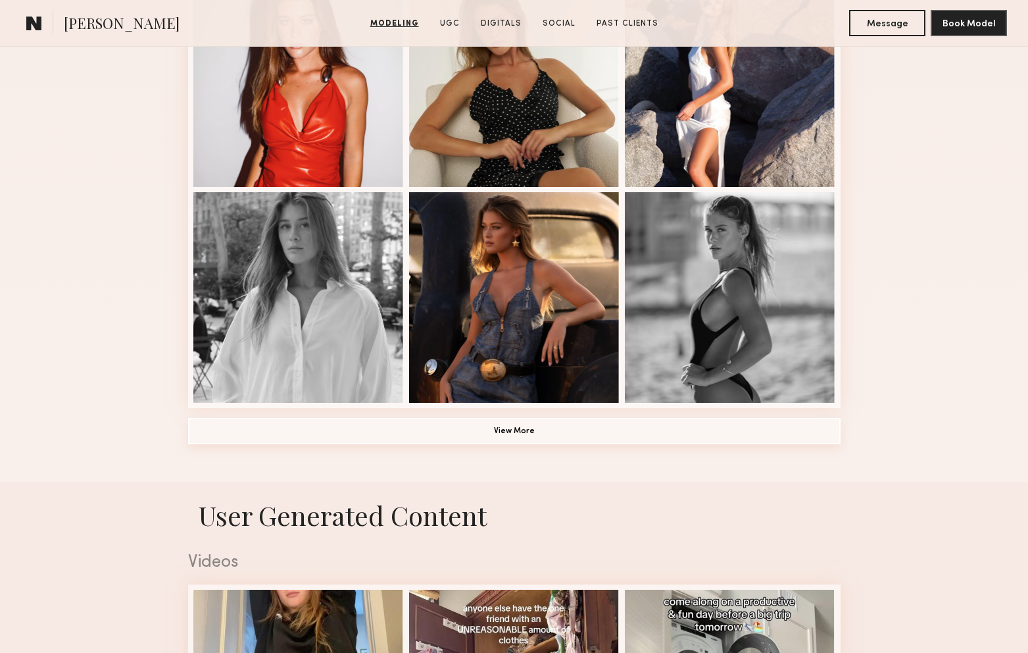
click at [412, 440] on button "View More" at bounding box center [514, 431] width 653 height 26
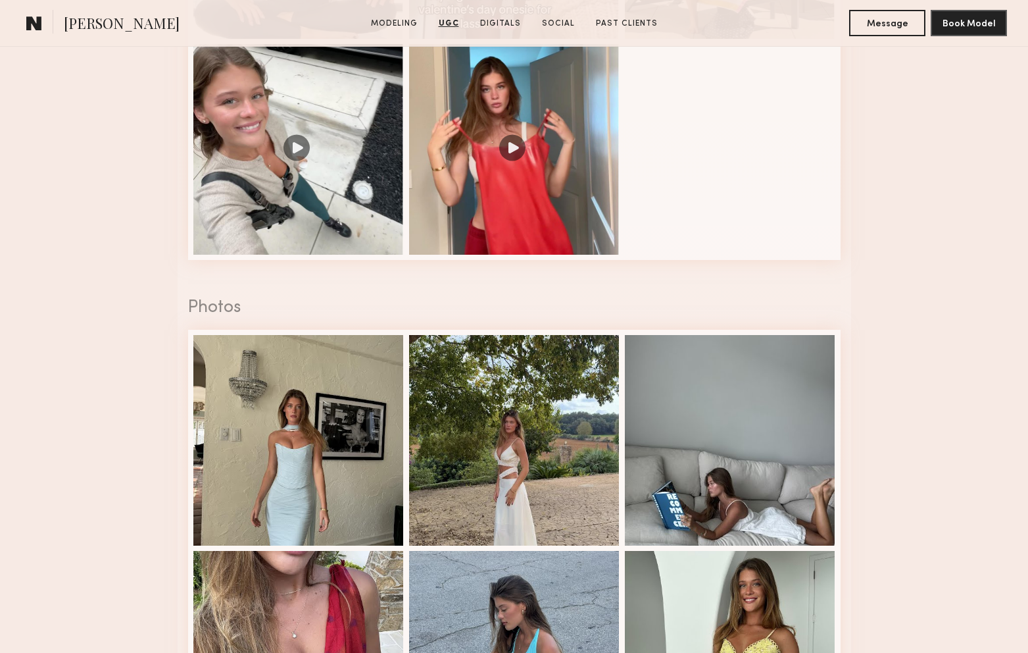
scroll to position [3076, 0]
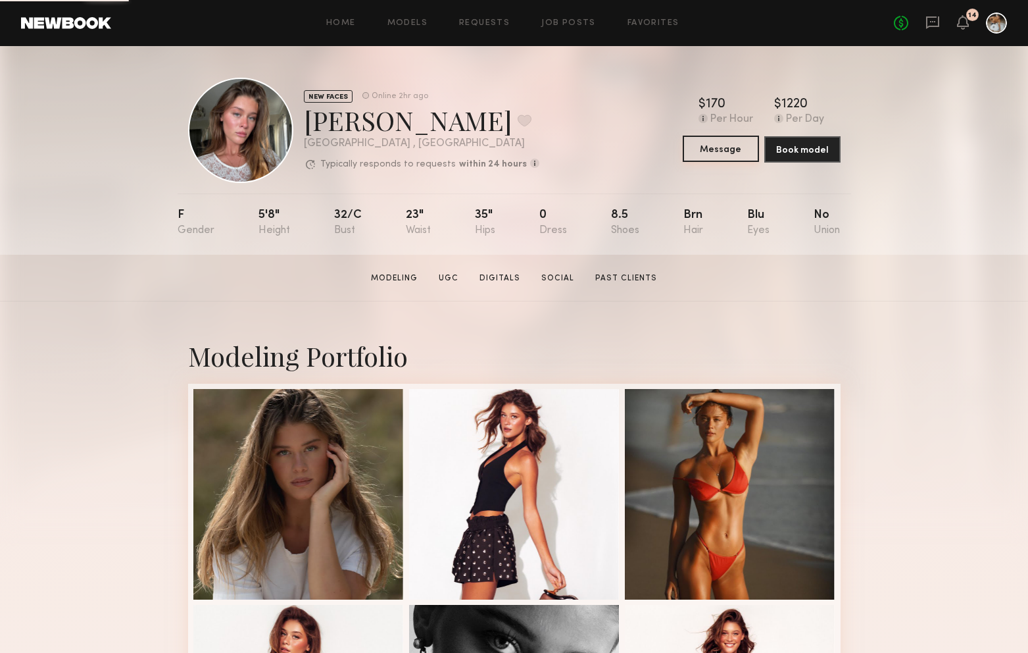
click at [715, 155] on button "Message" at bounding box center [721, 149] width 76 height 26
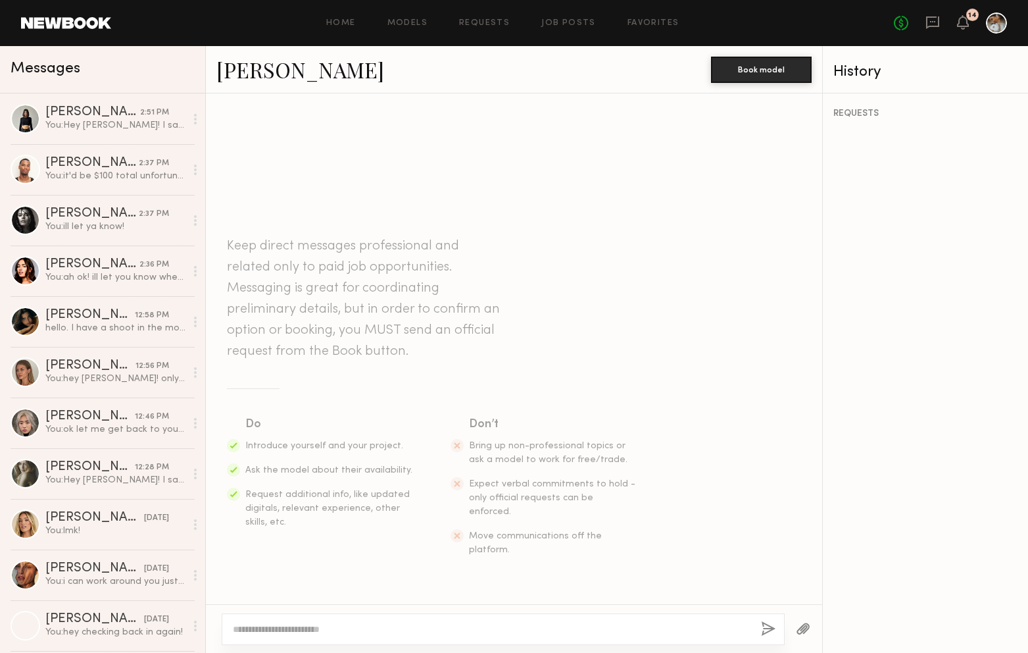
click at [376, 624] on textarea at bounding box center [492, 628] width 518 height 13
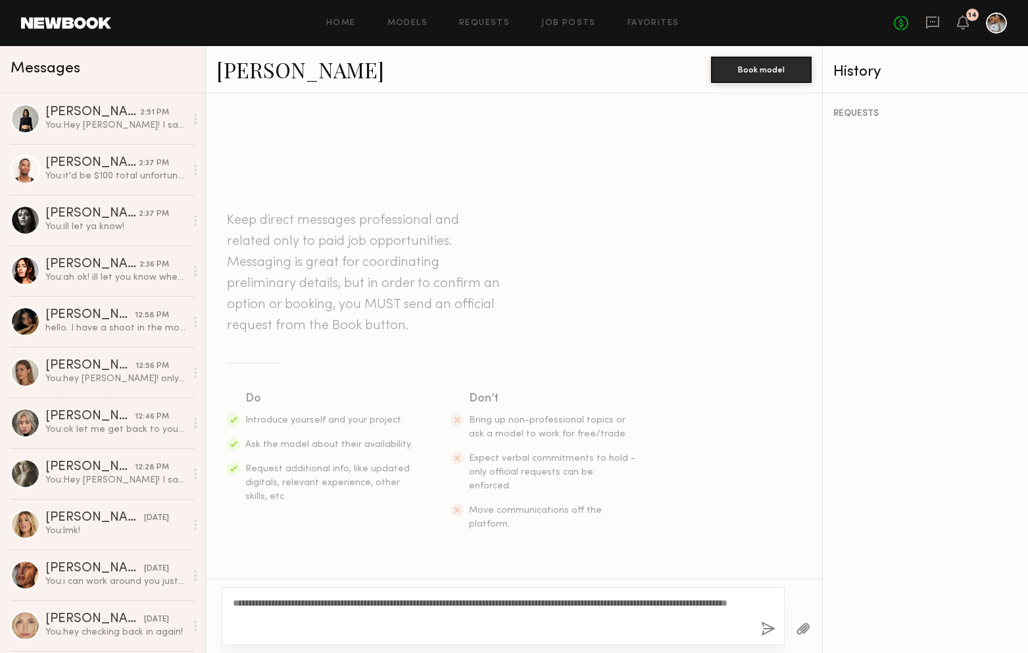
click at [275, 595] on div "**********" at bounding box center [503, 616] width 563 height 58
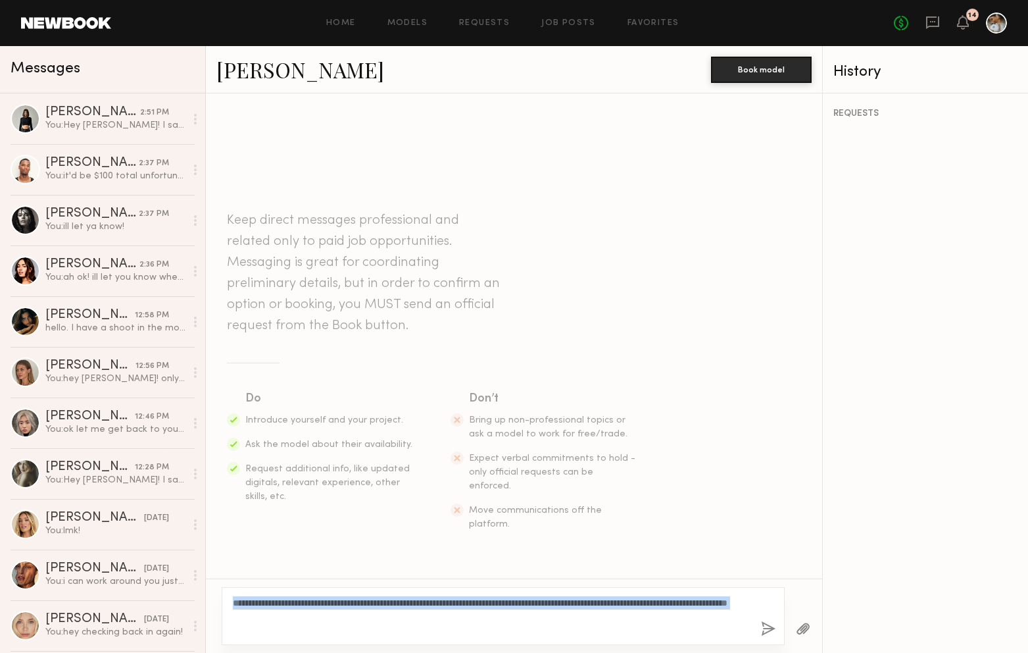
click at [275, 595] on div "**********" at bounding box center [503, 616] width 563 height 58
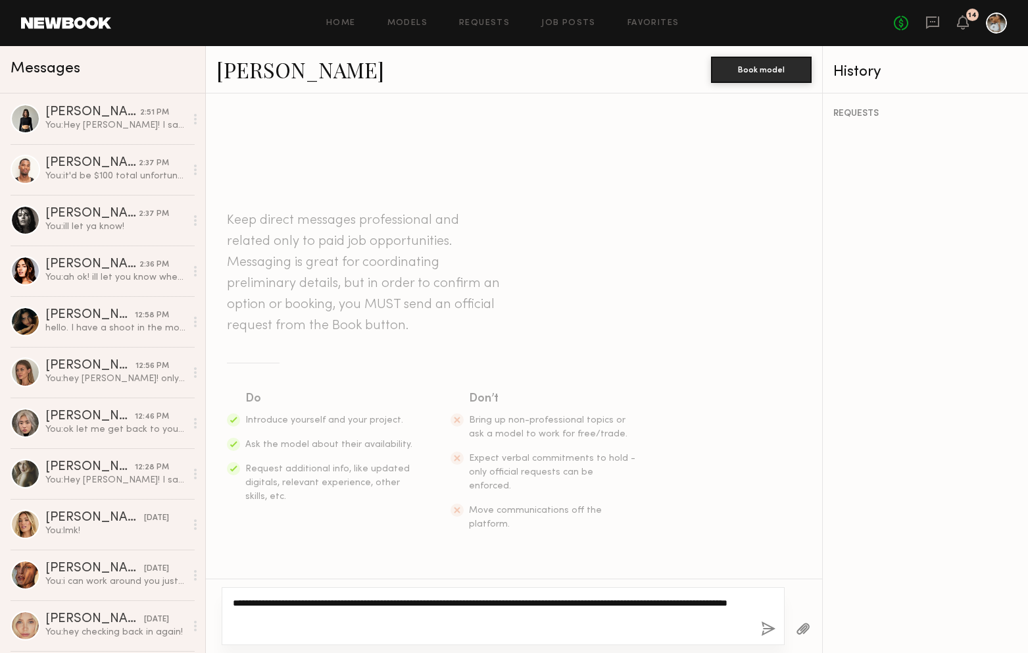
click at [275, 601] on textarea "**********" at bounding box center [492, 615] width 518 height 39
click at [458, 628] on textarea "**********" at bounding box center [492, 615] width 518 height 39
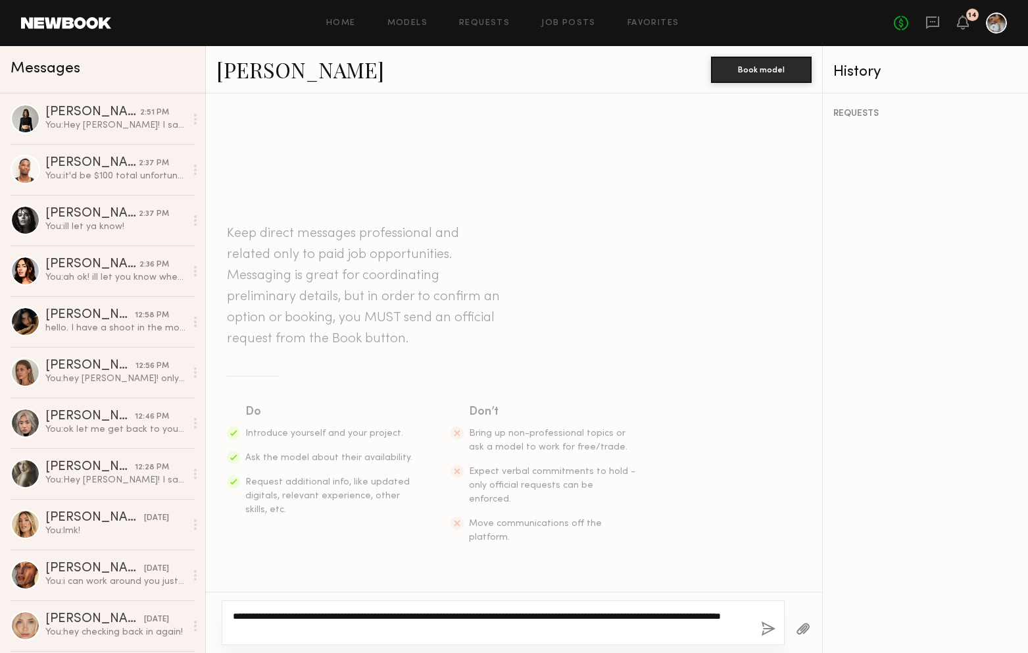
type textarea "**********"
click at [767, 627] on button "button" at bounding box center [768, 629] width 14 height 16
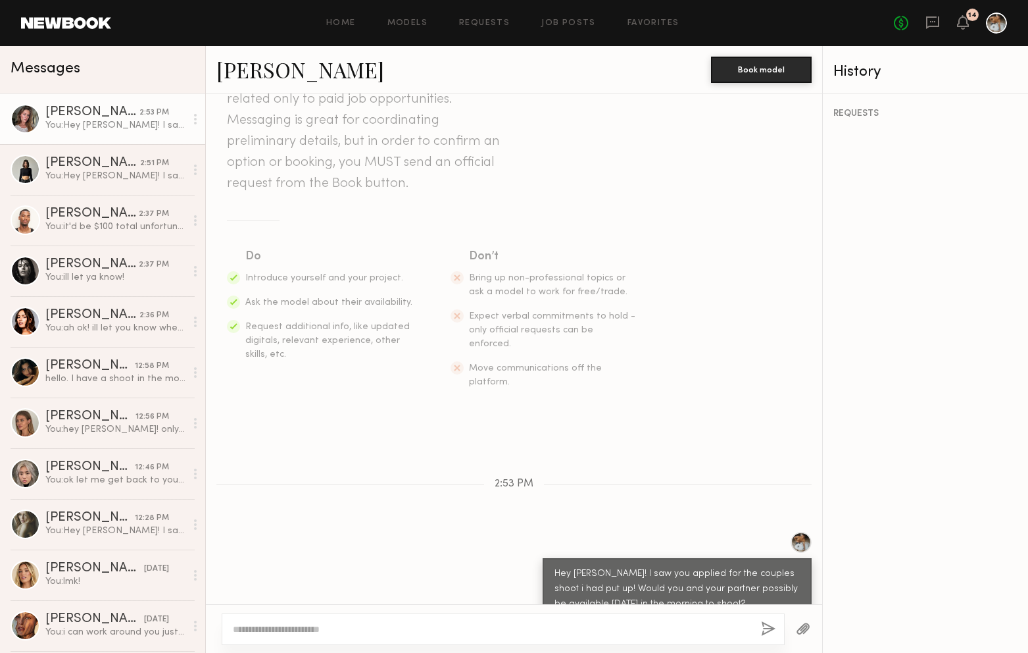
scroll to position [248, 0]
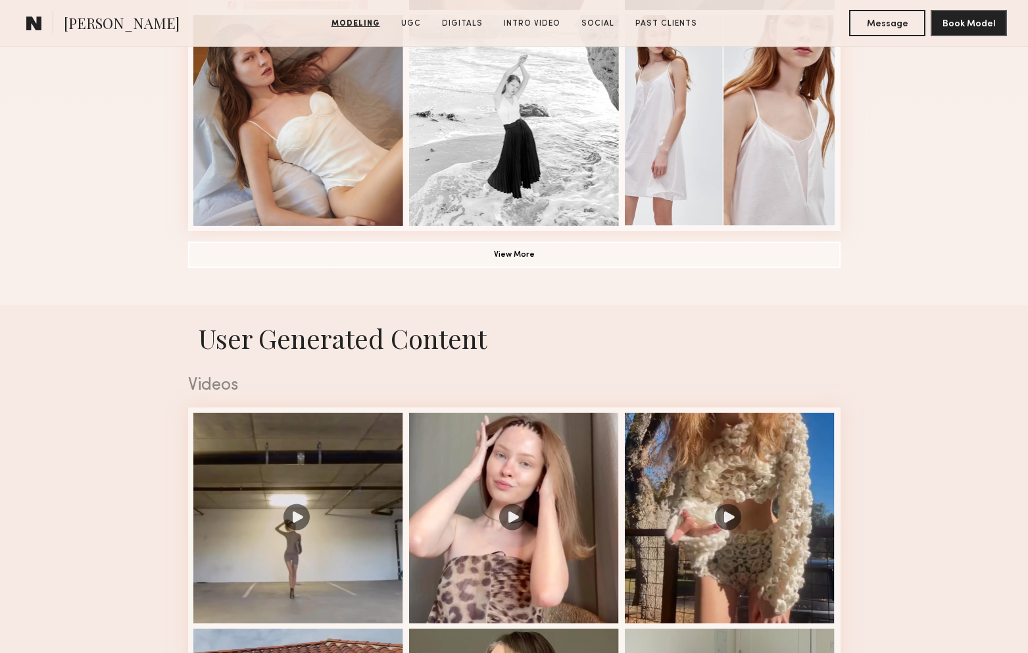
scroll to position [1011, 0]
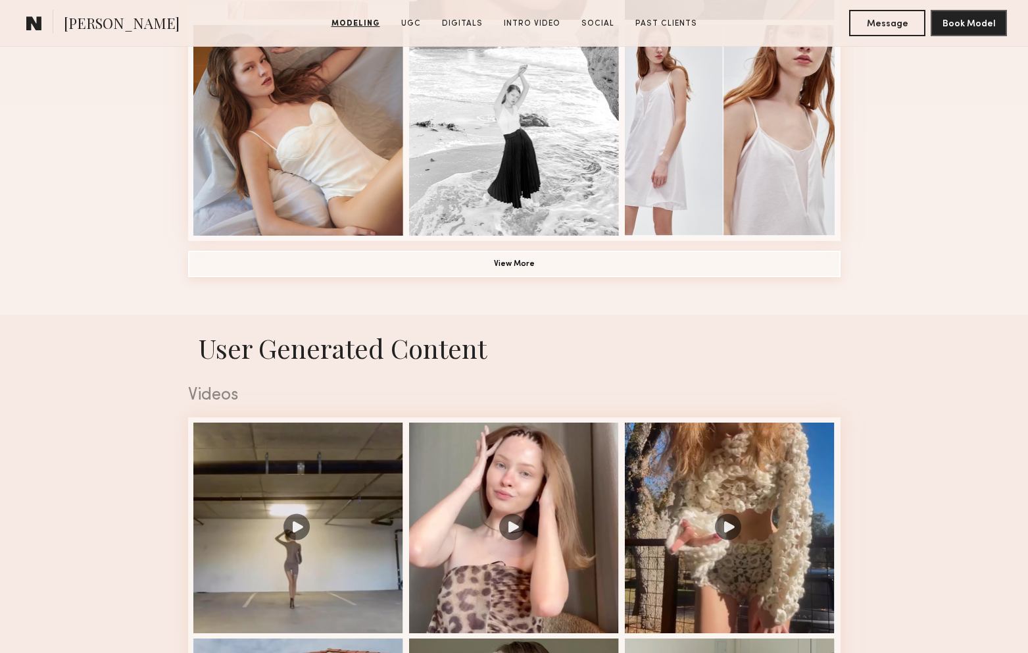
click at [614, 262] on button "View More" at bounding box center [514, 264] width 653 height 26
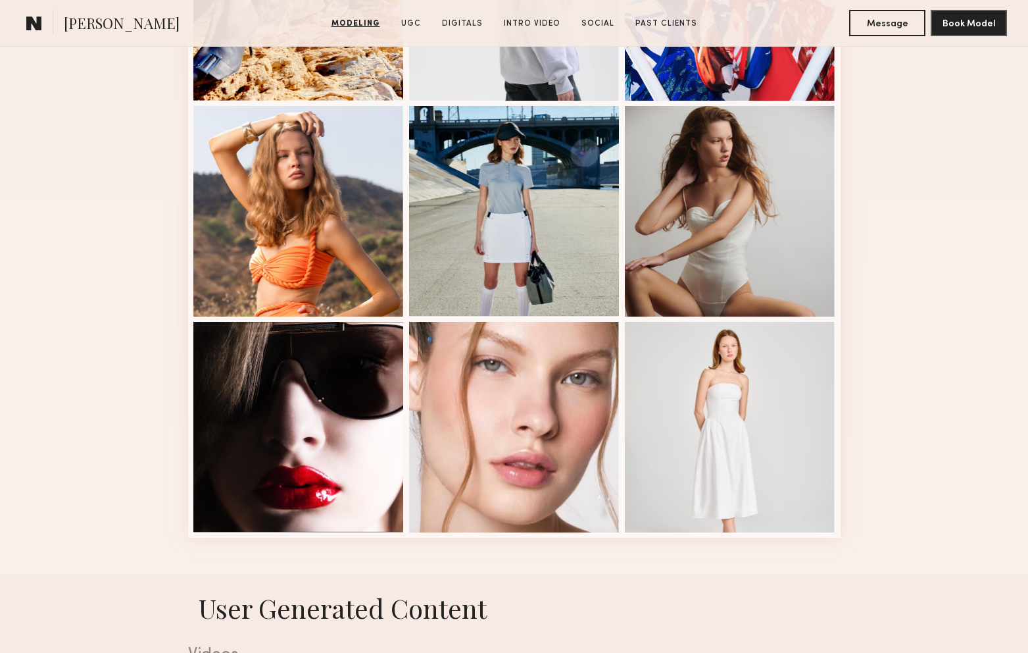
scroll to position [1795, 0]
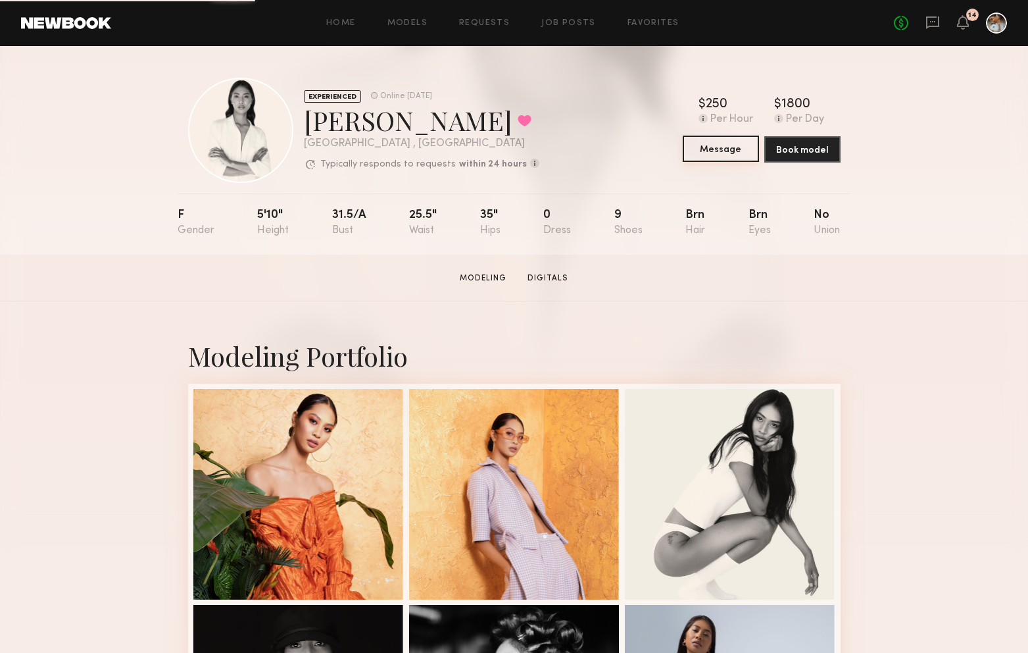
click at [713, 149] on button "Message" at bounding box center [721, 149] width 76 height 26
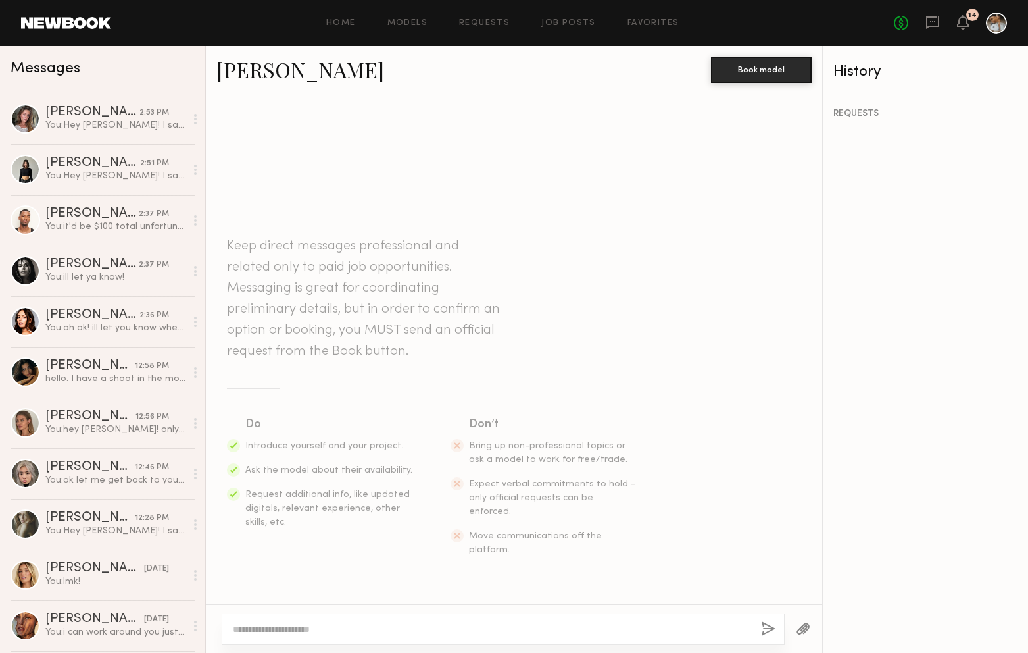
click at [425, 639] on div at bounding box center [503, 629] width 563 height 32
click at [372, 632] on textarea at bounding box center [492, 628] width 518 height 13
paste textarea "**********"
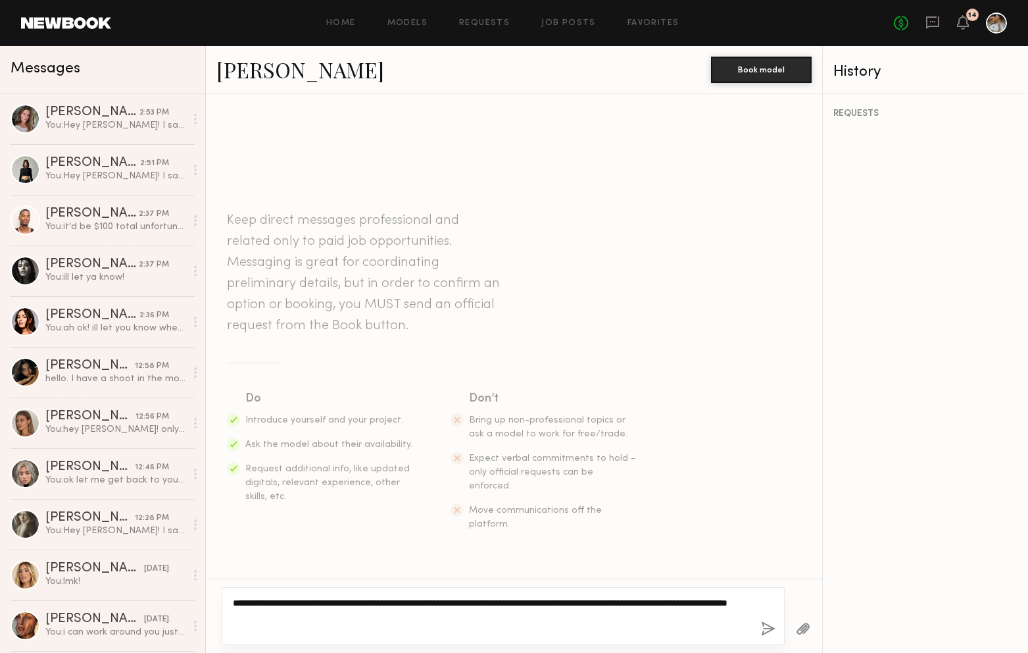
click at [264, 605] on textarea "**********" at bounding box center [492, 615] width 518 height 39
type textarea "**********"
click at [774, 626] on button "button" at bounding box center [768, 629] width 14 height 16
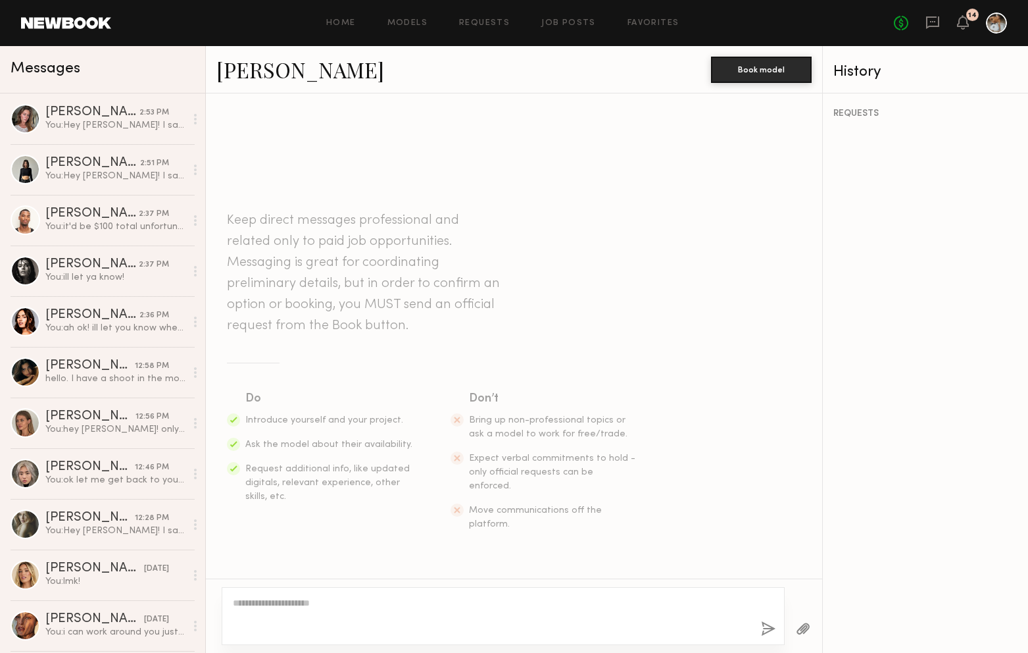
scroll to position [73, 0]
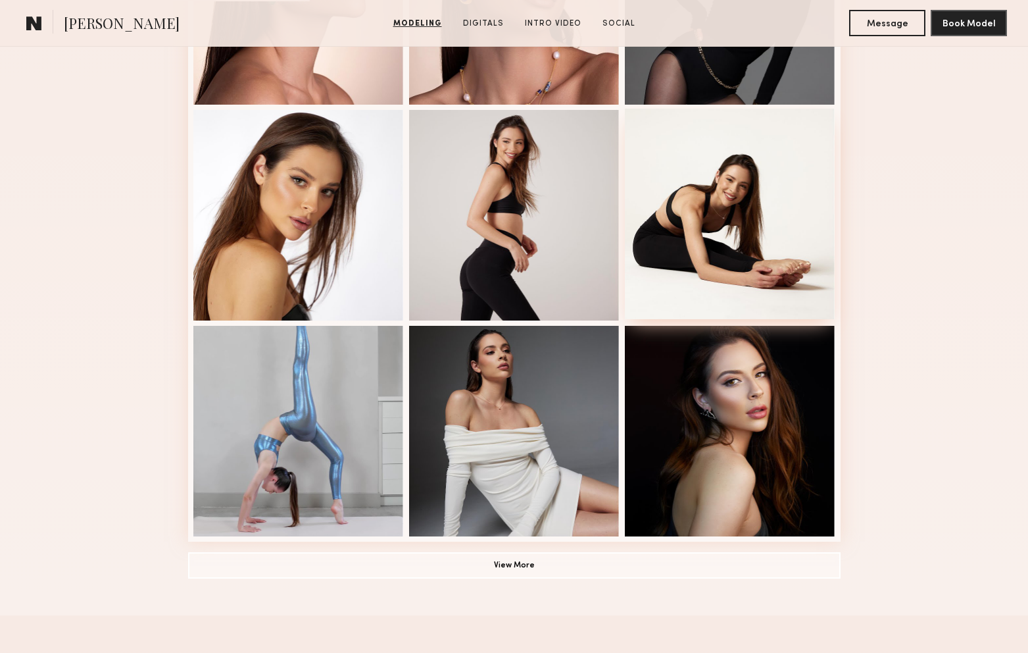
scroll to position [782, 0]
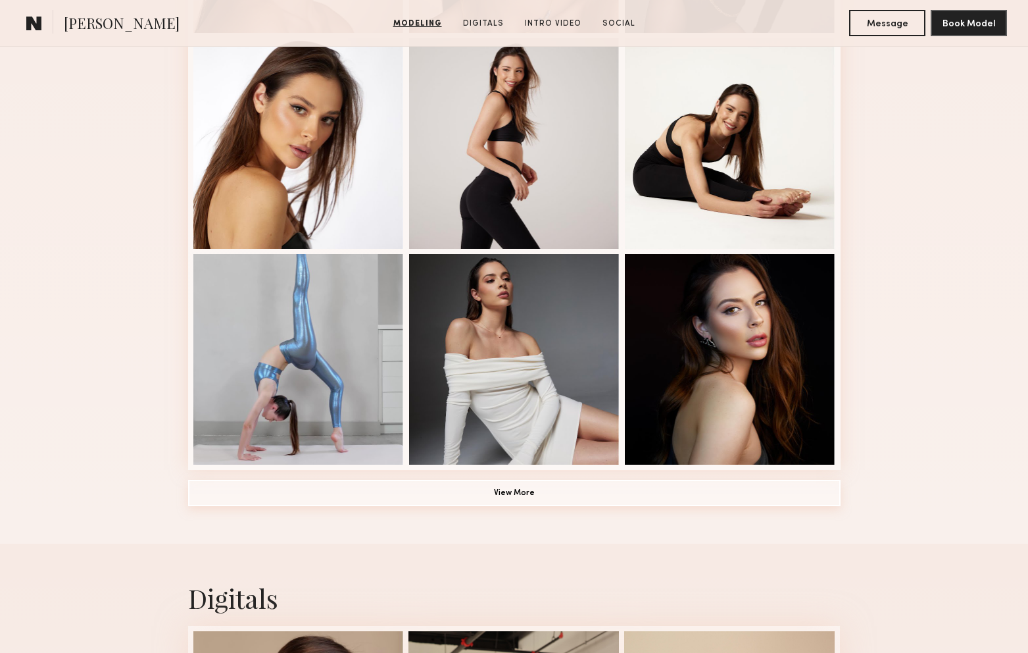
click at [575, 499] on button "View More" at bounding box center [514, 493] width 653 height 26
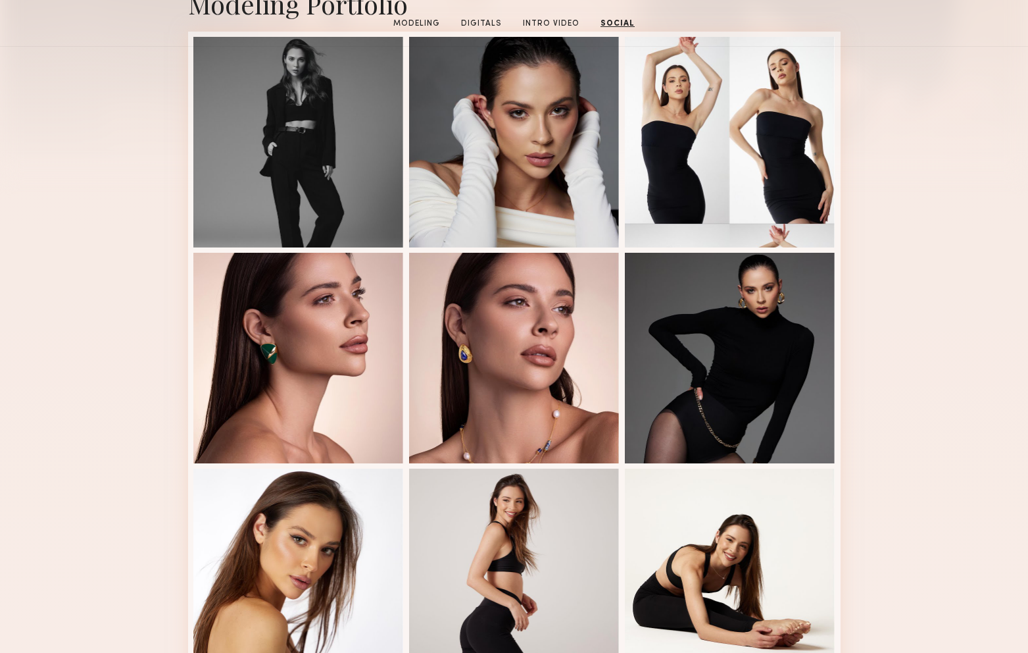
scroll to position [0, 0]
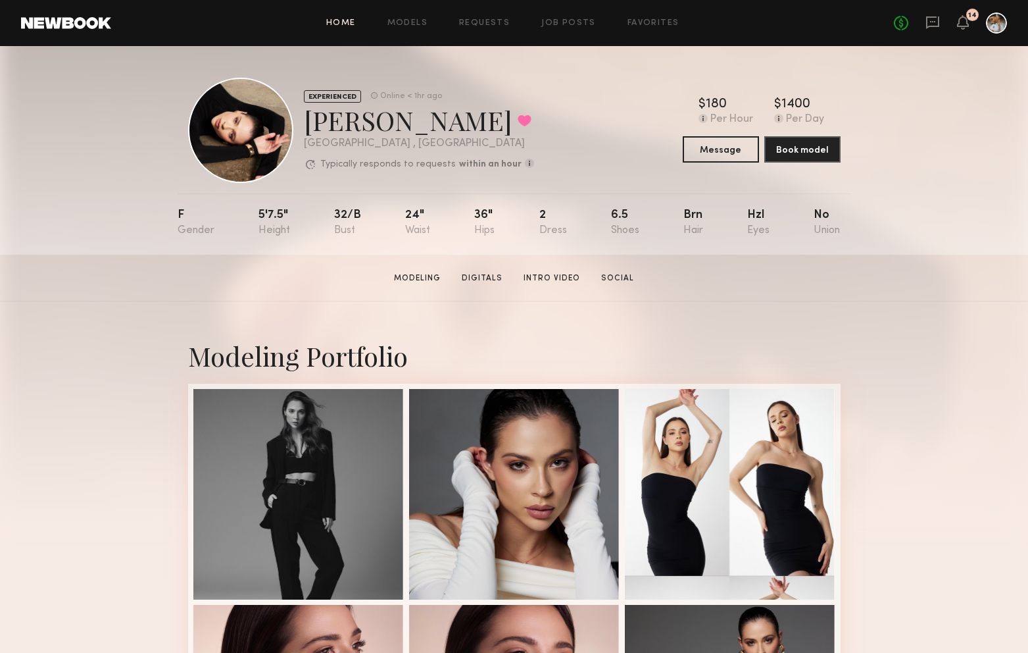
click at [335, 24] on link "Home" at bounding box center [341, 23] width 30 height 9
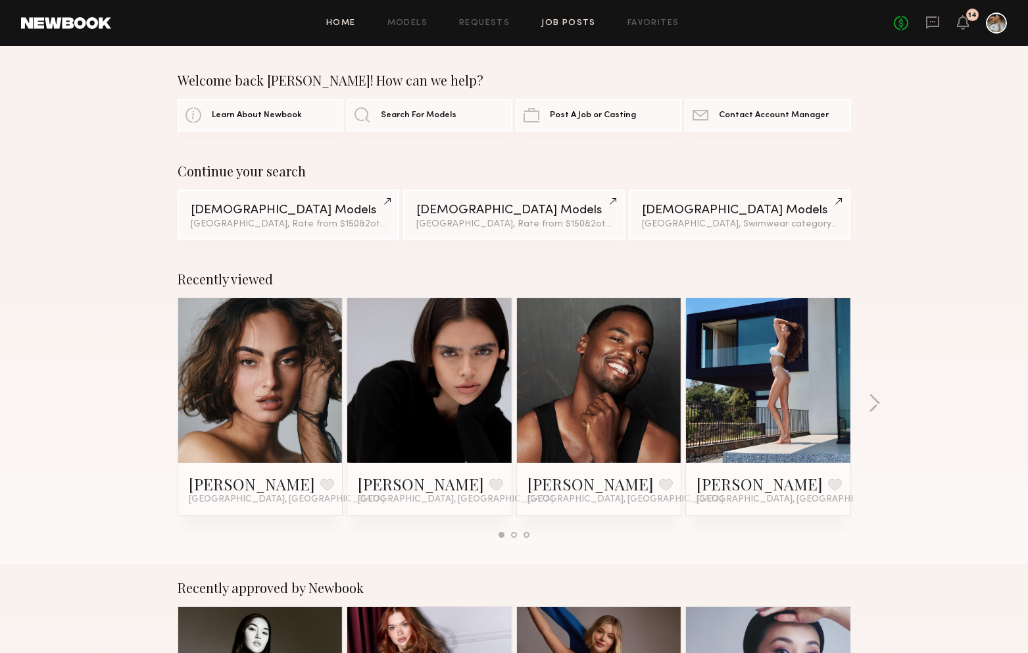
click at [572, 22] on link "Job Posts" at bounding box center [568, 23] width 55 height 9
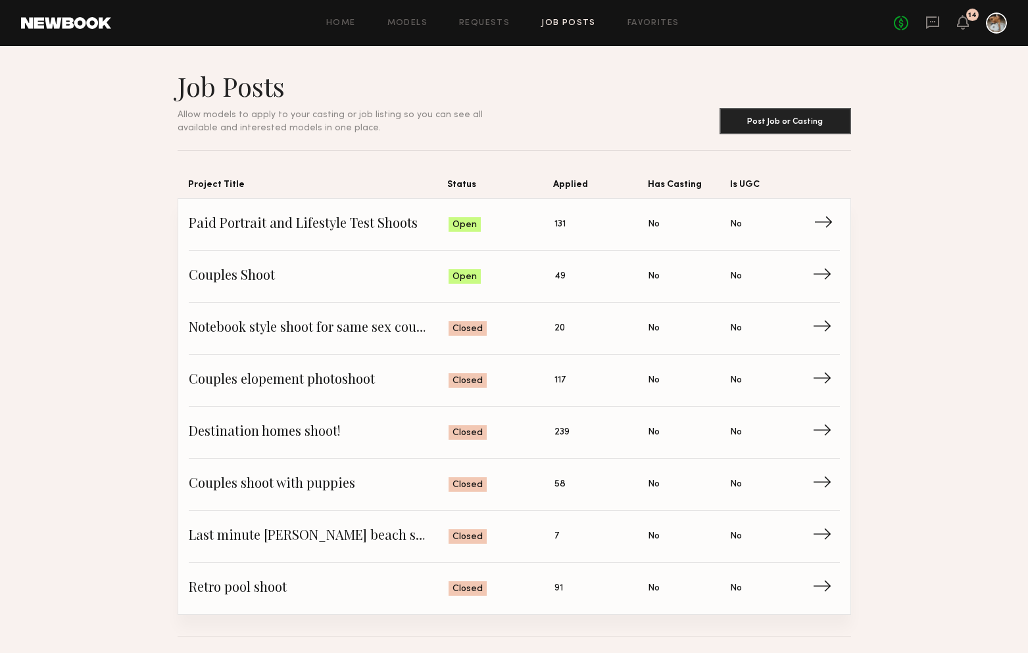
click at [307, 226] on span "Paid Portrait and Lifestyle Test Shoots" at bounding box center [319, 224] width 260 height 20
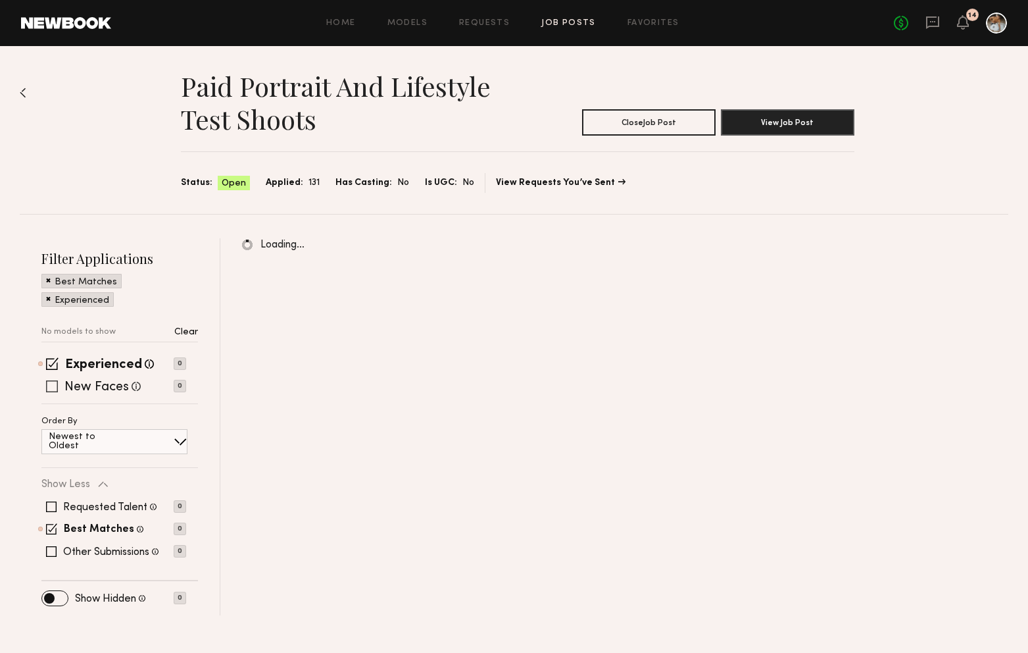
click at [41, 388] on div "New Faces Talent we've deemed to be in the early stages of their professional c…" at bounding box center [113, 386] width 145 height 11
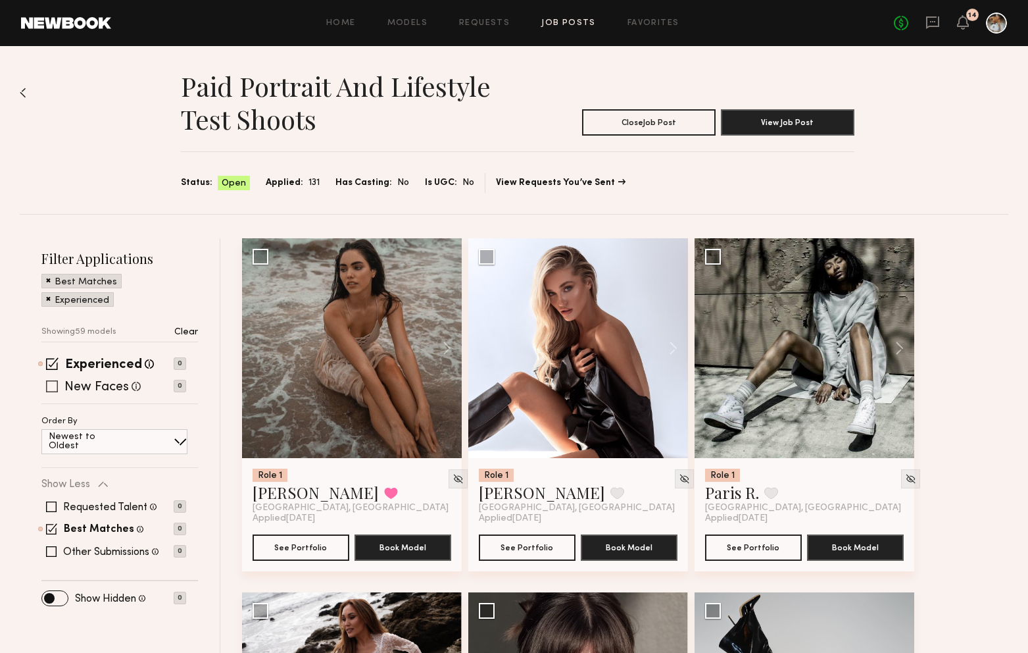
click at [51, 387] on span at bounding box center [52, 386] width 12 height 12
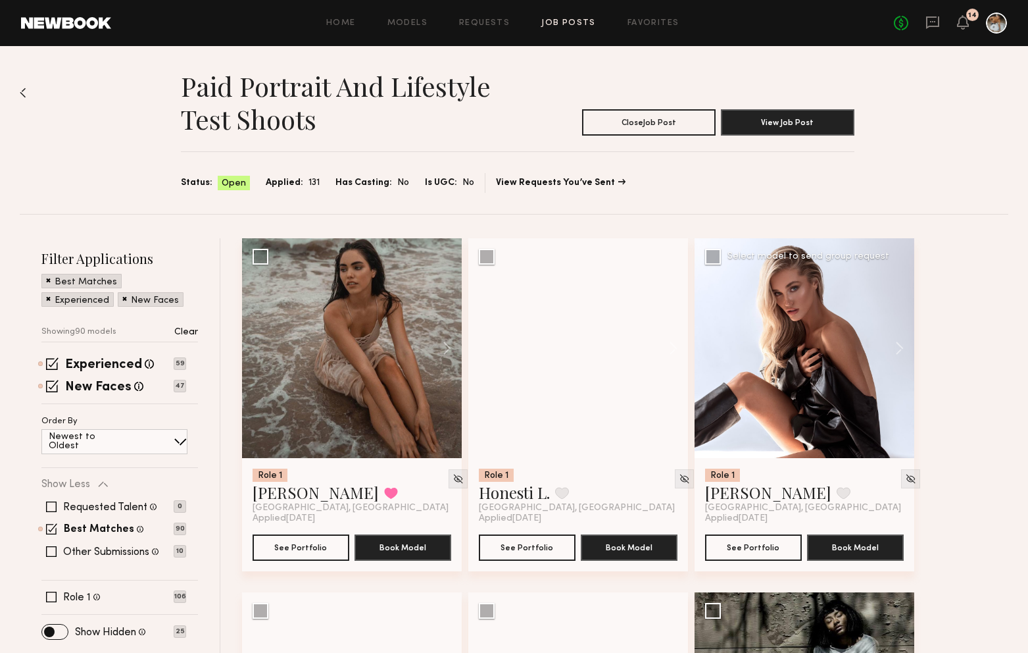
scroll to position [30, 0]
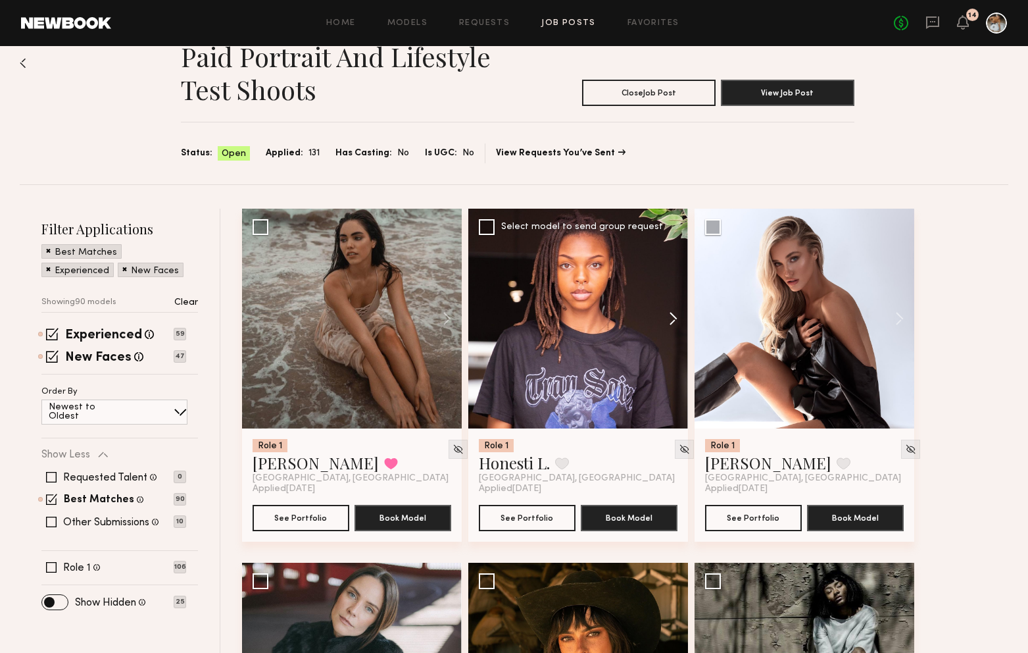
click at [669, 320] on button at bounding box center [667, 319] width 42 height 220
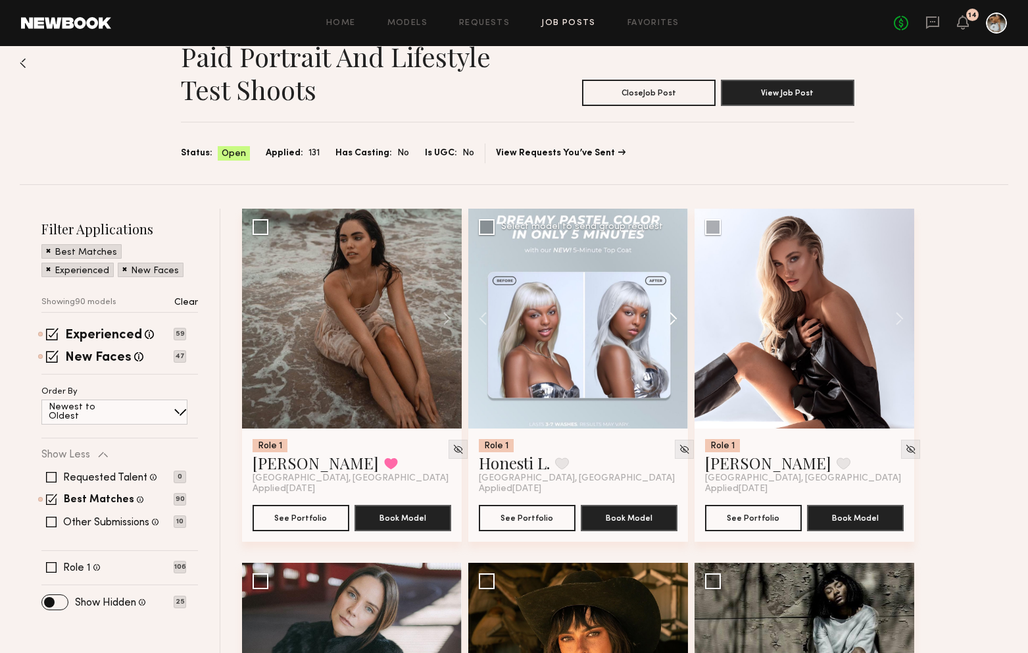
click at [673, 318] on button at bounding box center [667, 319] width 42 height 220
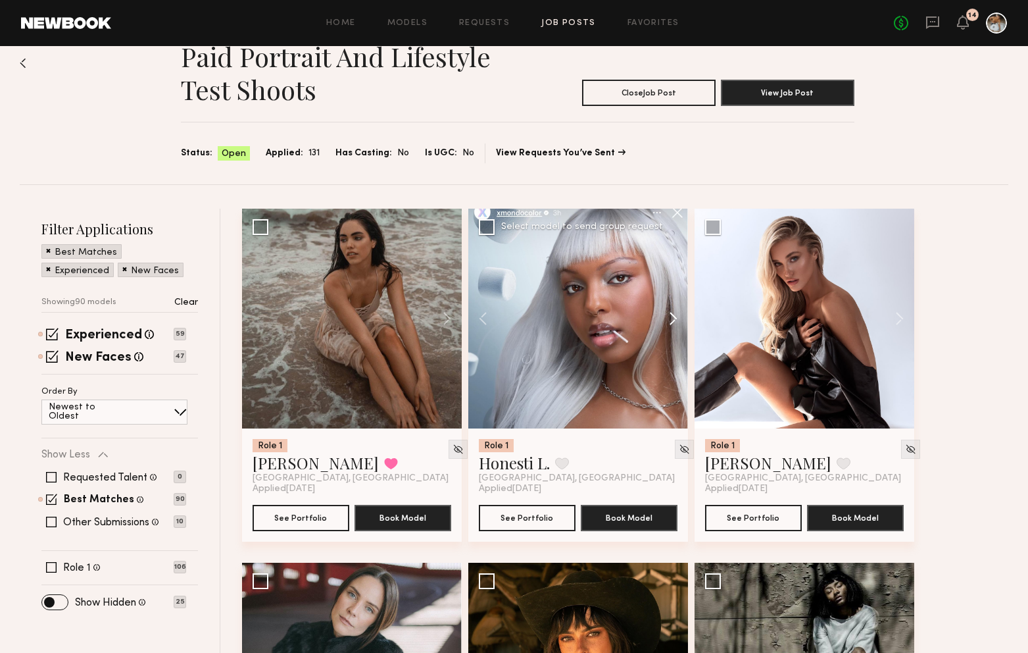
click at [671, 316] on button at bounding box center [667, 319] width 42 height 220
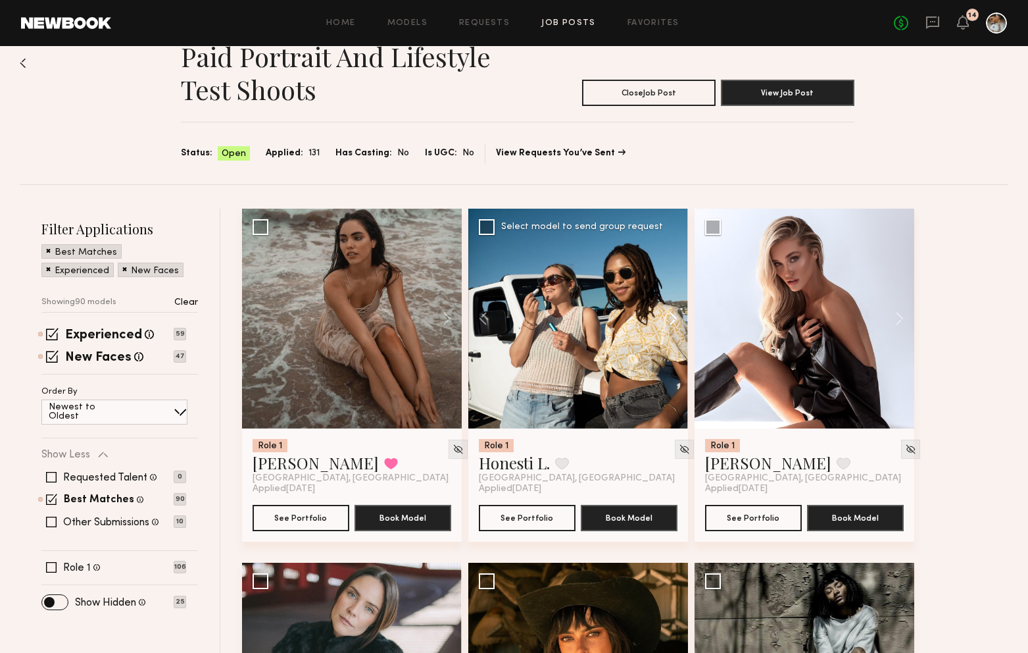
click at [671, 316] on button at bounding box center [667, 319] width 42 height 220
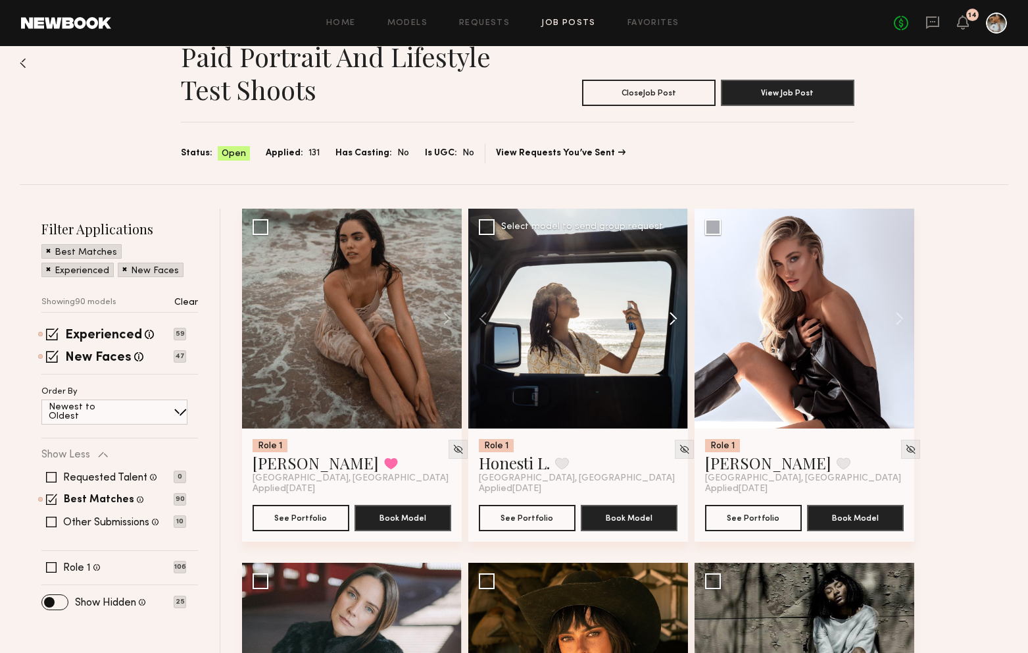
click at [671, 316] on button at bounding box center [667, 319] width 42 height 220
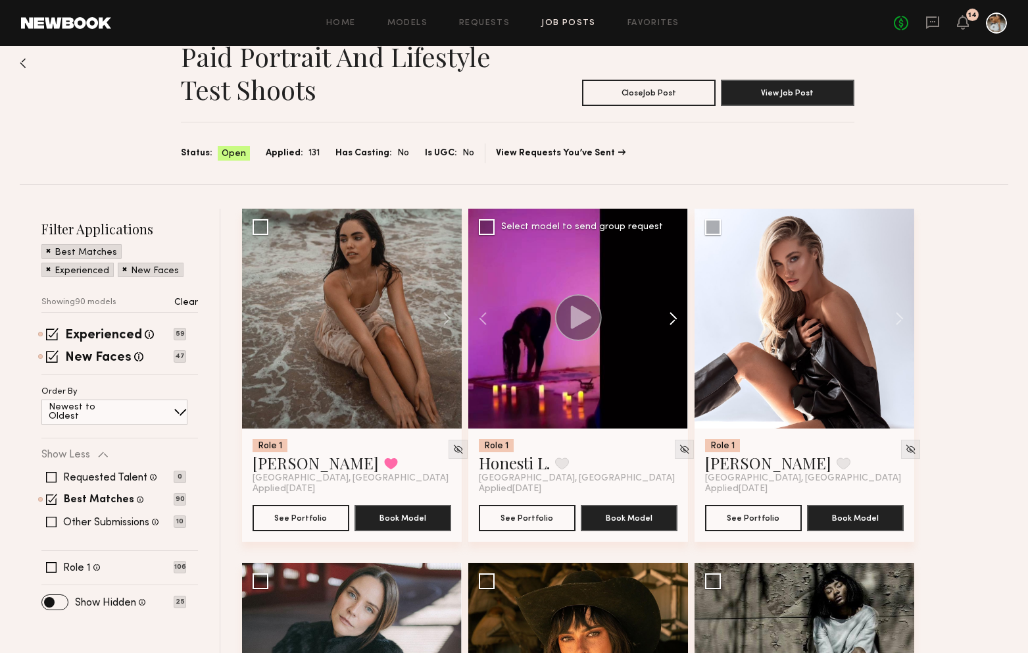
click at [671, 316] on button at bounding box center [667, 319] width 42 height 220
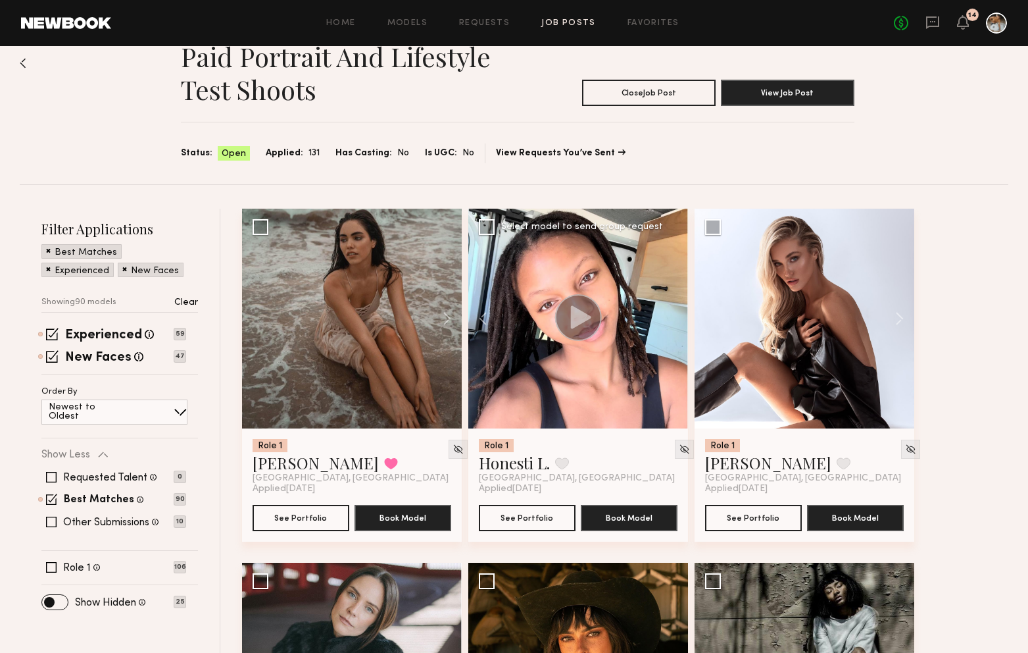
click at [671, 316] on div at bounding box center [578, 319] width 220 height 220
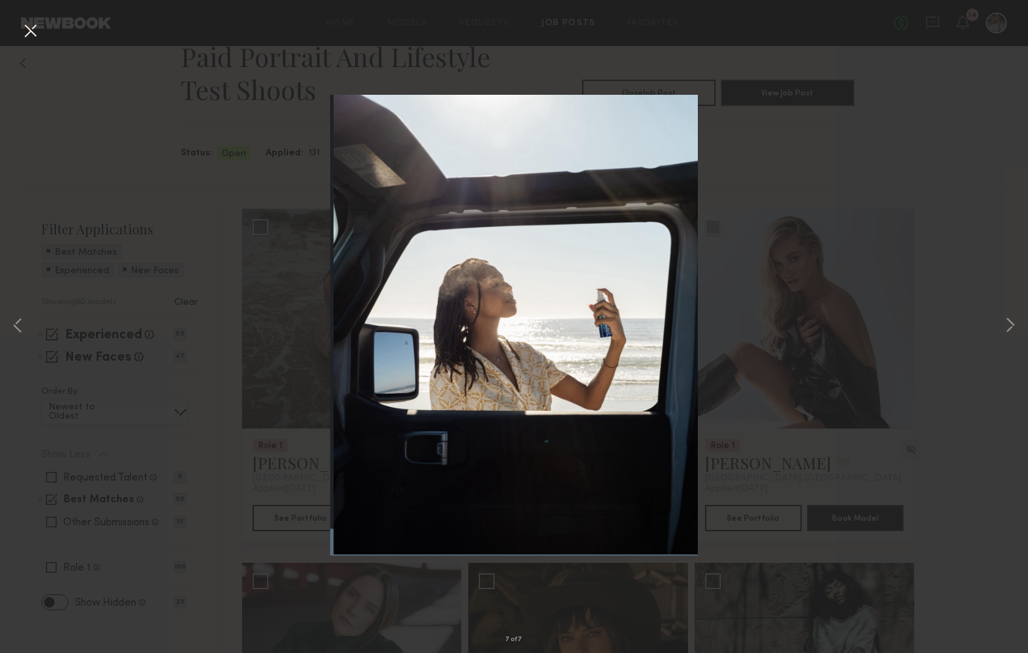
click at [255, 377] on div "7 of 7" at bounding box center [514, 326] width 1028 height 653
click at [26, 31] on button at bounding box center [30, 32] width 21 height 24
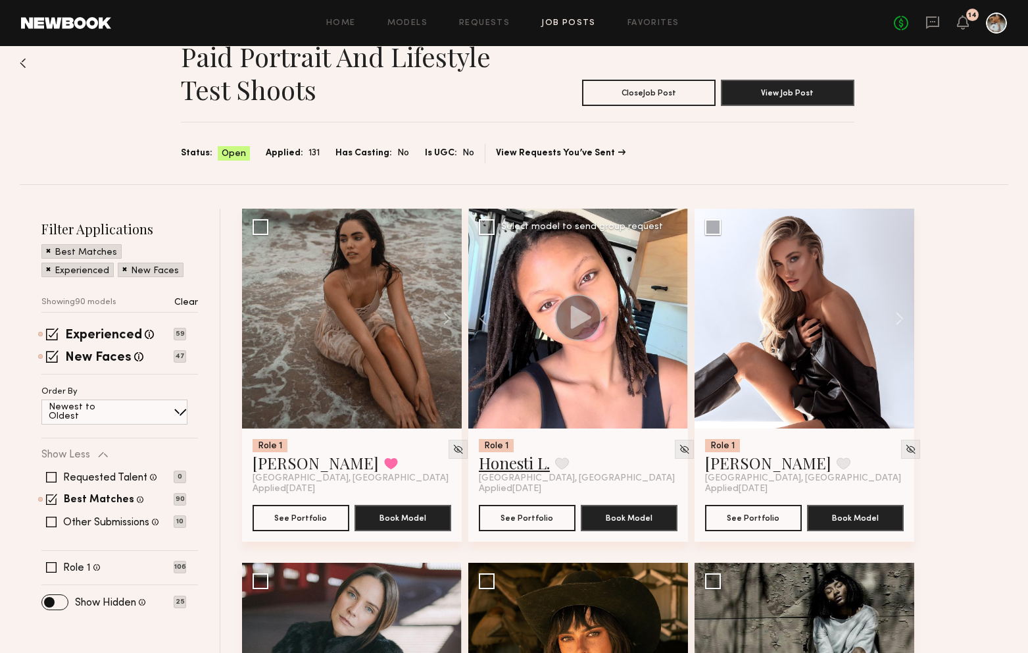
click at [520, 466] on link "Honesti L." at bounding box center [514, 462] width 71 height 21
click at [444, 313] on button at bounding box center [441, 319] width 42 height 220
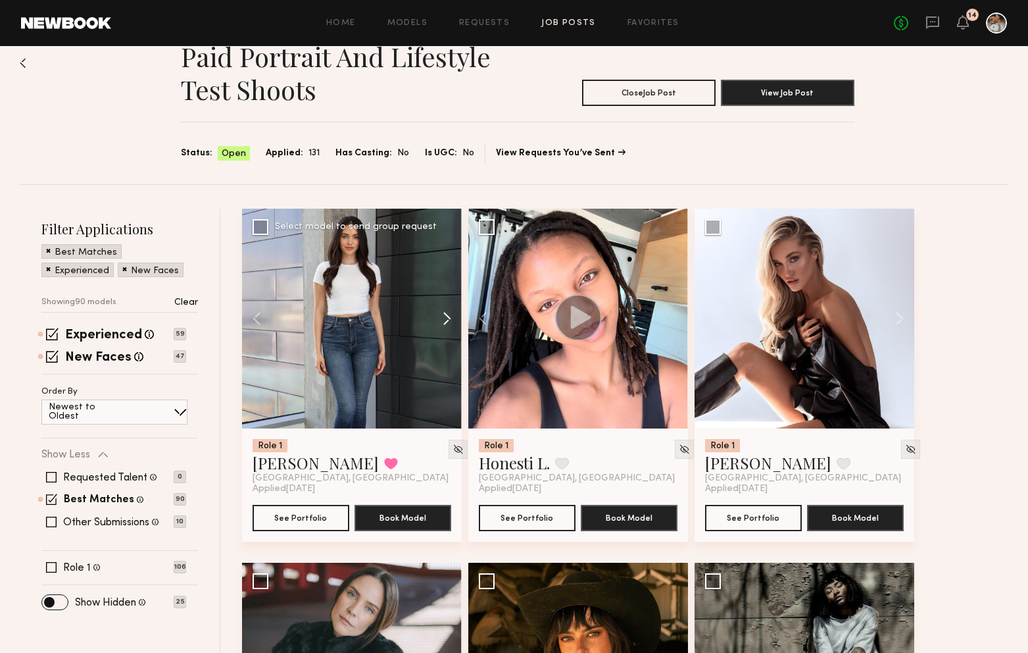
click at [445, 316] on button at bounding box center [441, 319] width 42 height 220
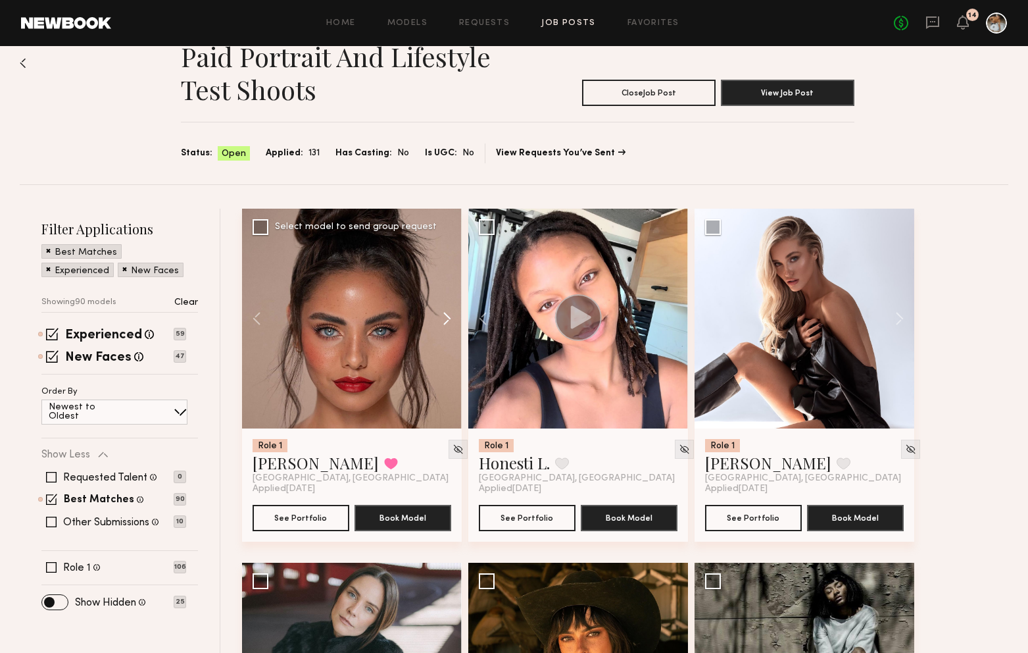
click at [445, 316] on button at bounding box center [441, 319] width 42 height 220
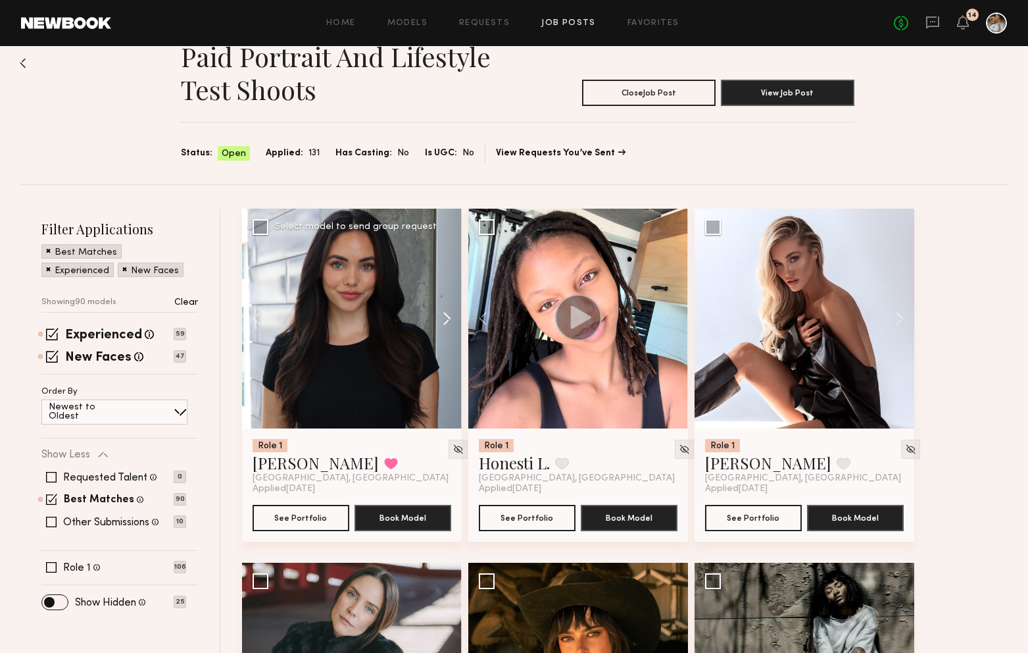
click at [449, 328] on button at bounding box center [441, 319] width 42 height 220
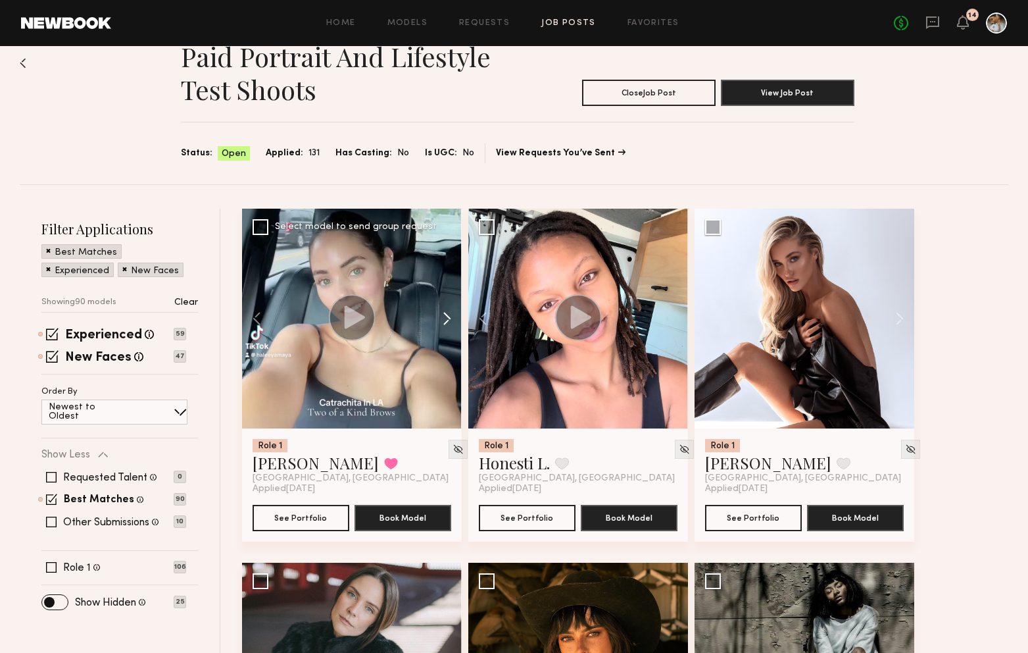
click at [447, 324] on button at bounding box center [441, 319] width 42 height 220
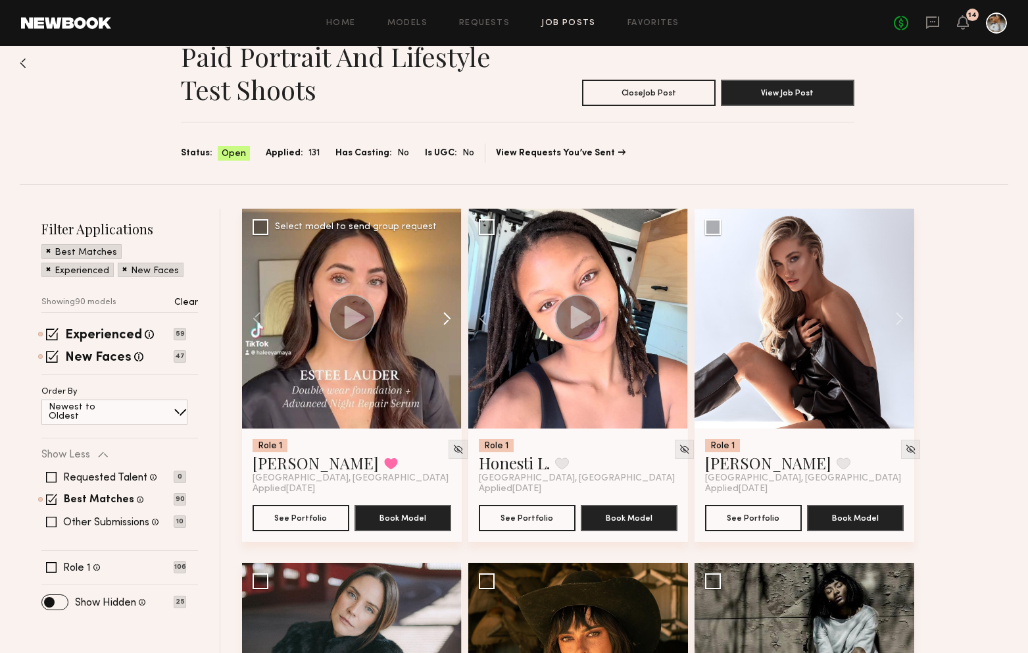
click at [453, 323] on button at bounding box center [441, 319] width 42 height 220
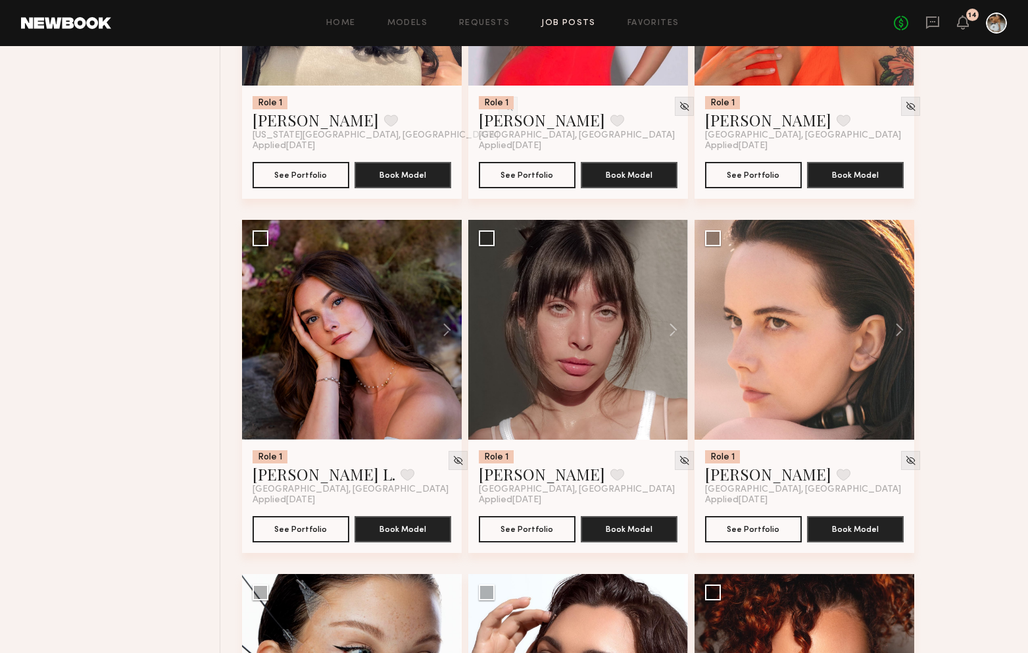
scroll to position [1108, 0]
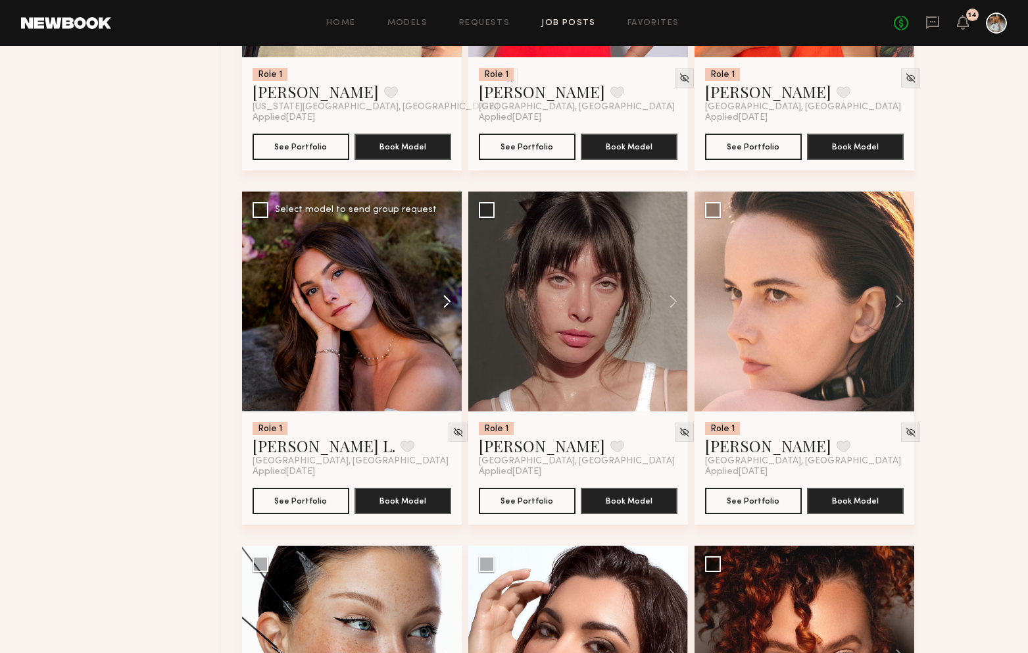
click at [450, 309] on button at bounding box center [441, 301] width 42 height 220
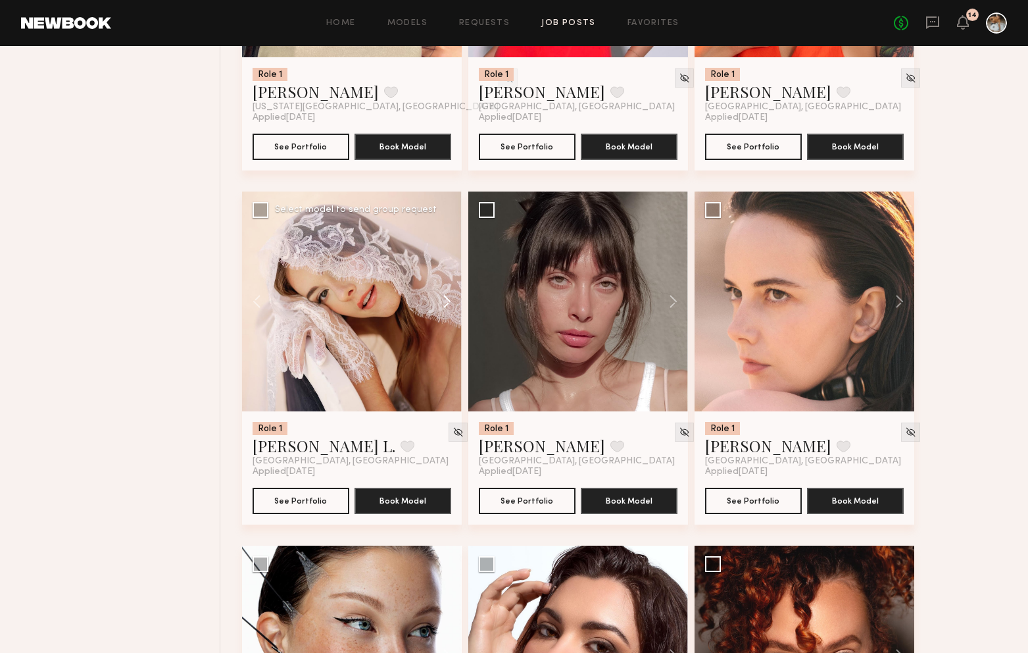
click at [449, 303] on button at bounding box center [441, 301] width 42 height 220
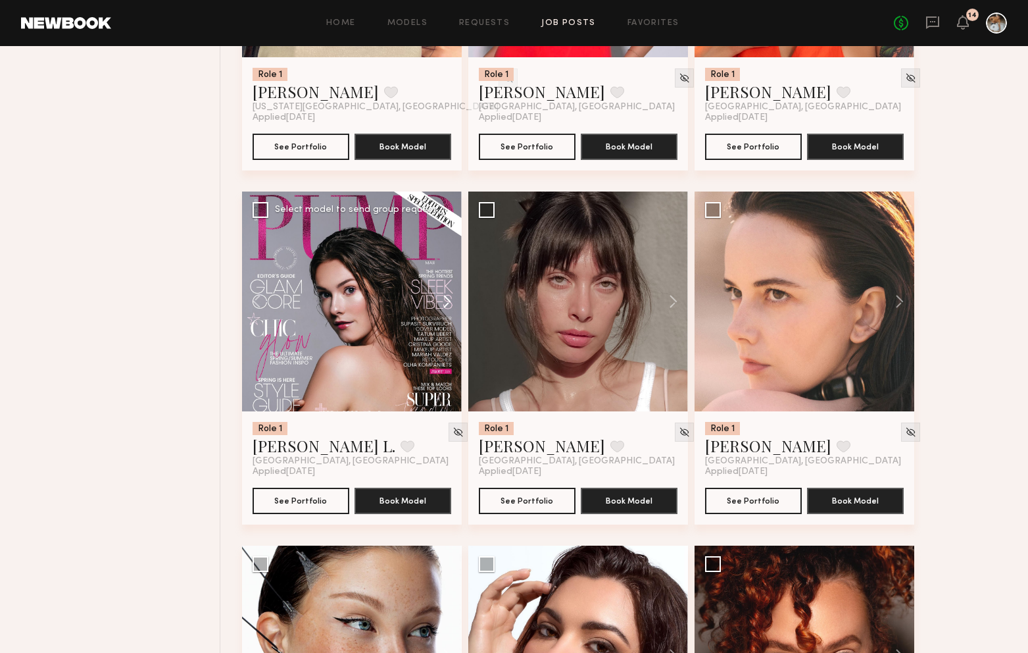
click at [449, 303] on button at bounding box center [441, 301] width 42 height 220
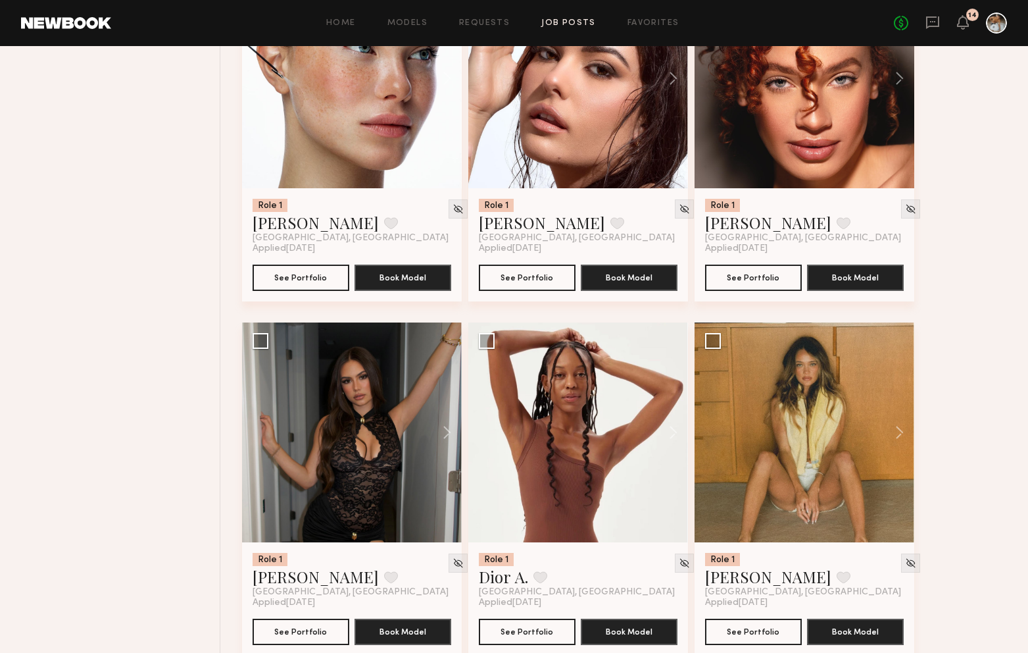
scroll to position [1702, 0]
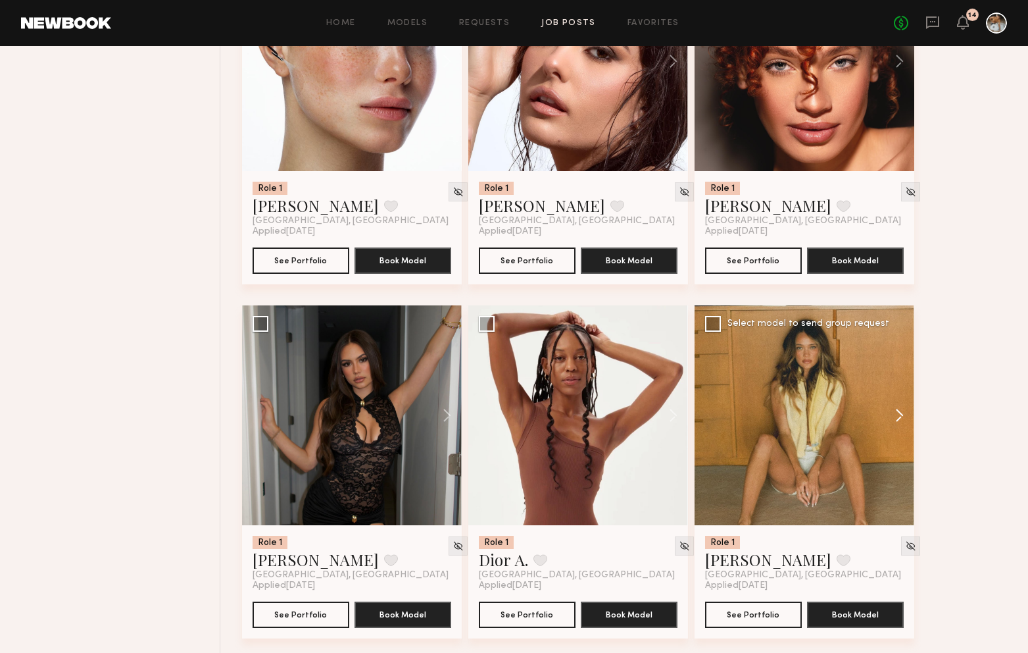
click at [904, 418] on button at bounding box center [893, 415] width 42 height 220
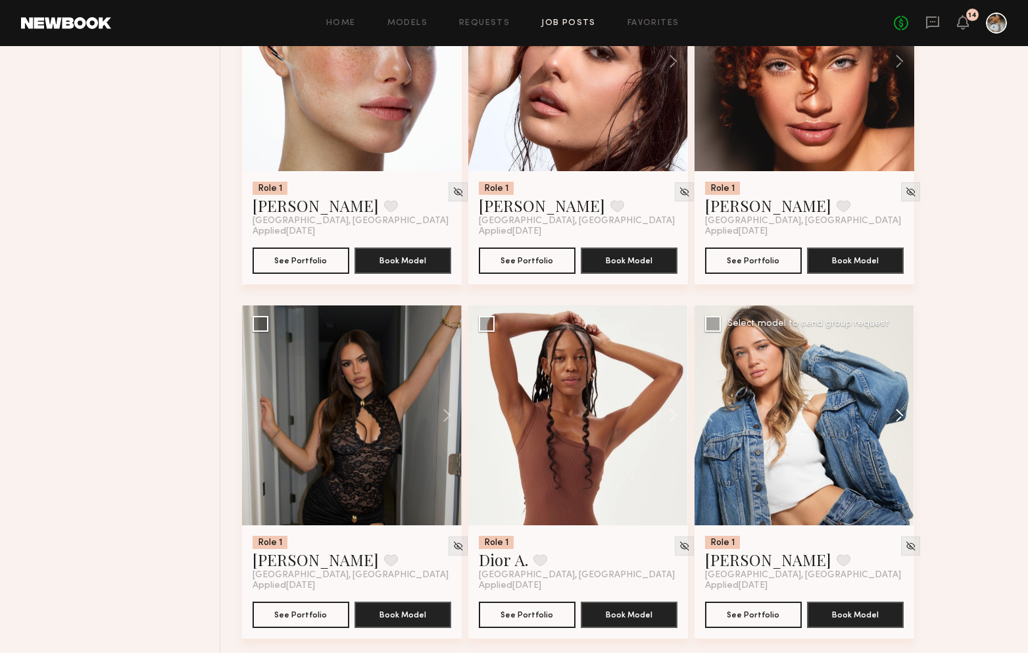
click at [905, 416] on button at bounding box center [893, 415] width 42 height 220
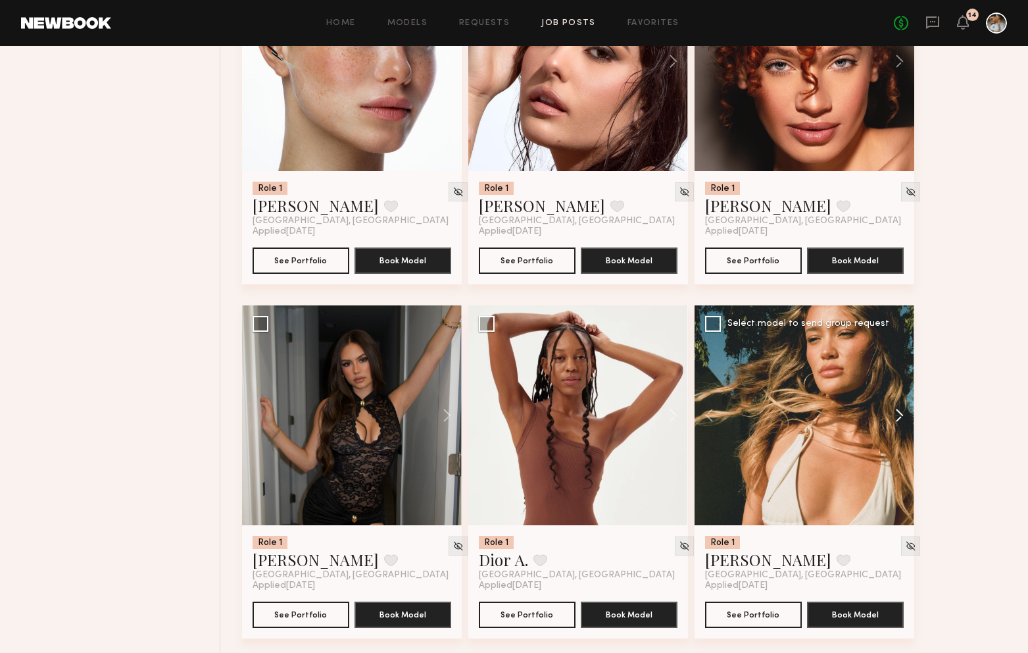
click at [906, 418] on button at bounding box center [893, 415] width 42 height 220
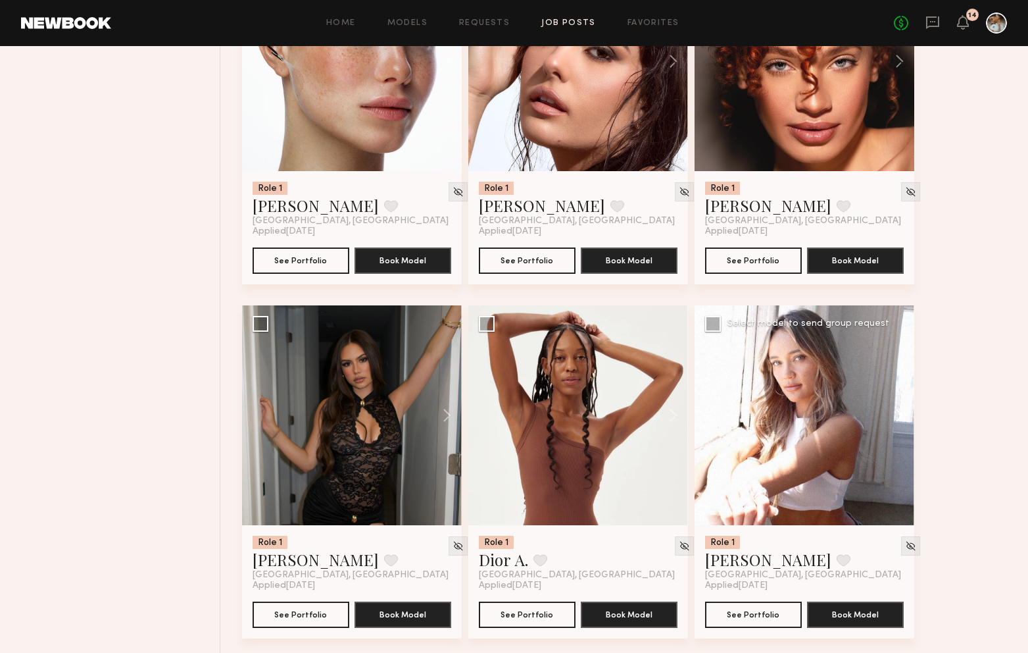
click at [904, 418] on button at bounding box center [893, 415] width 42 height 220
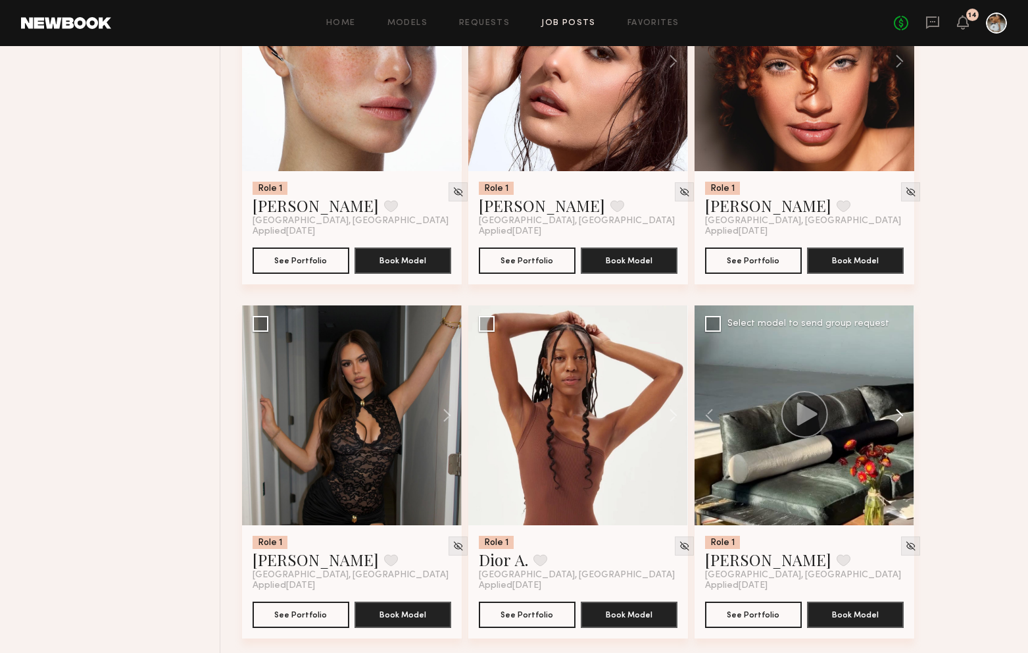
click at [904, 418] on button at bounding box center [893, 415] width 42 height 220
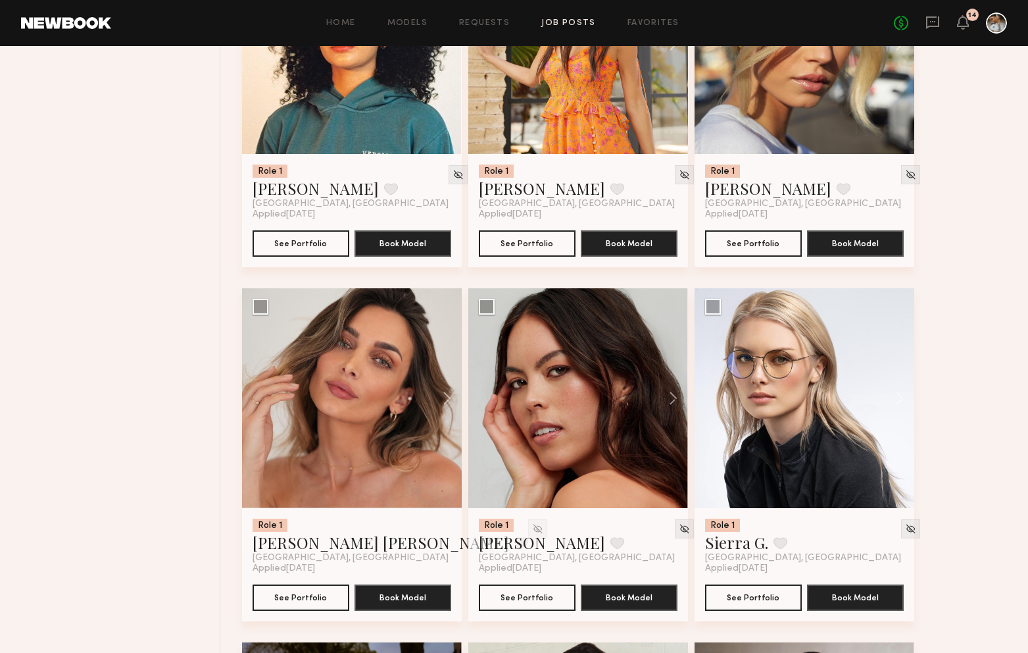
scroll to position [4557, 0]
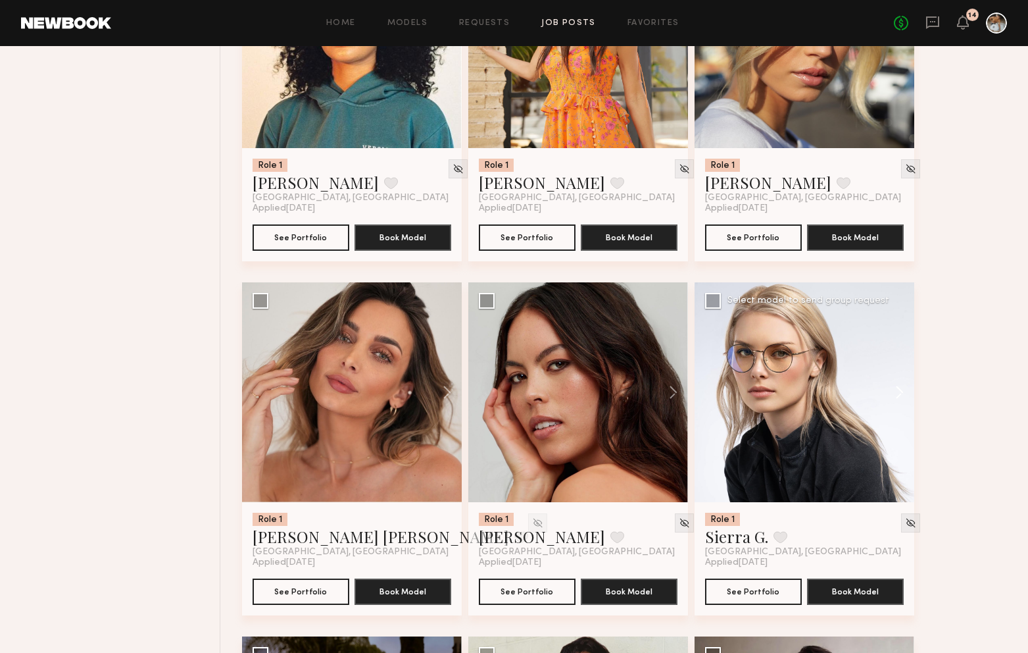
click at [899, 395] on button at bounding box center [893, 392] width 42 height 220
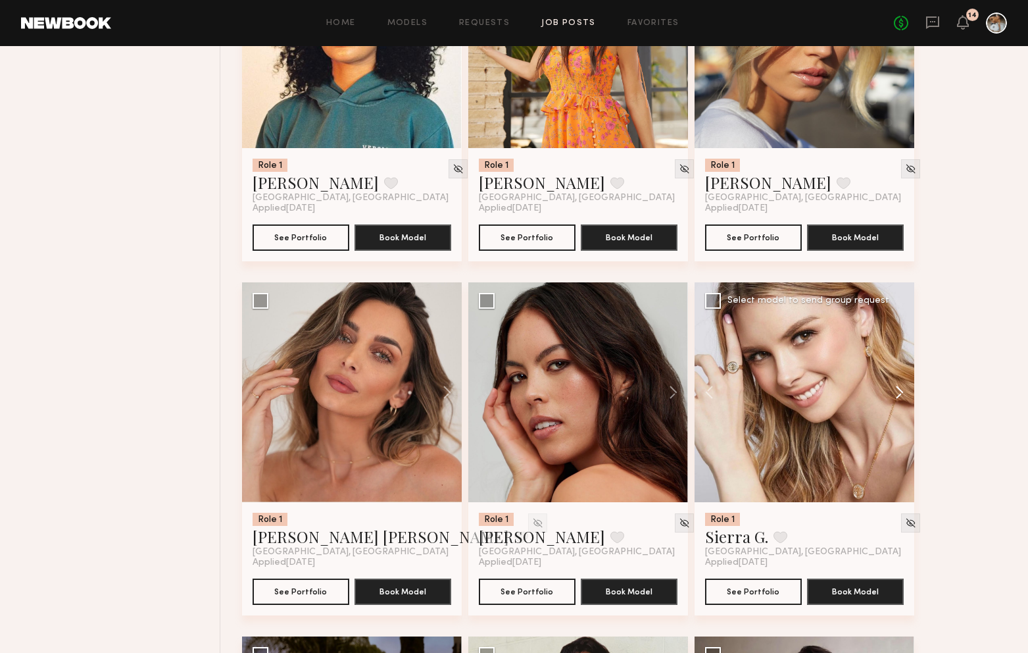
click at [901, 392] on button at bounding box center [893, 392] width 42 height 220
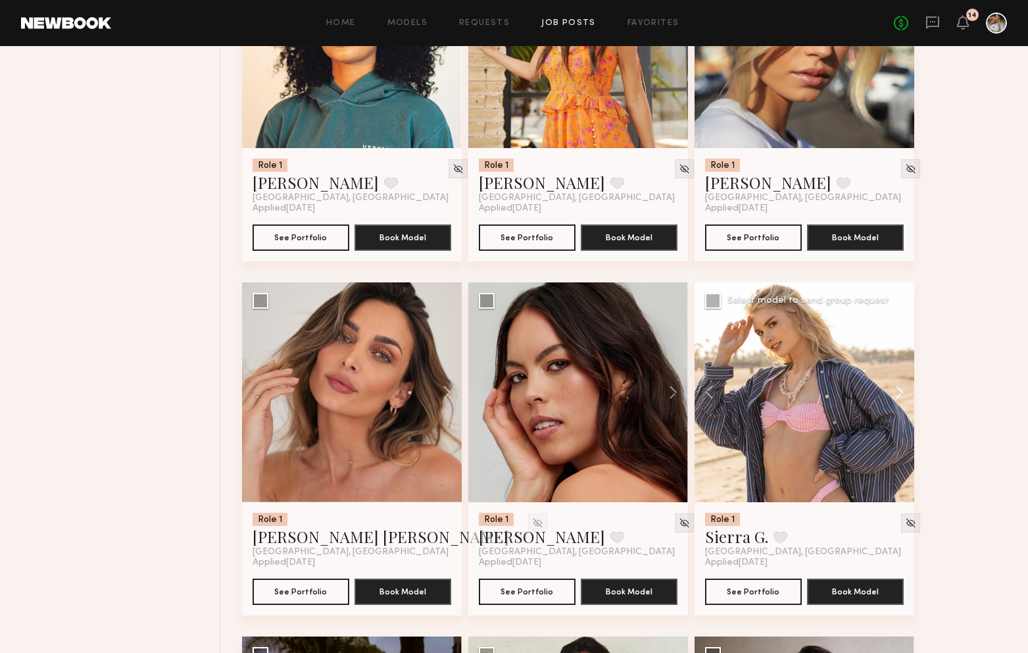
click at [901, 392] on button at bounding box center [893, 392] width 42 height 220
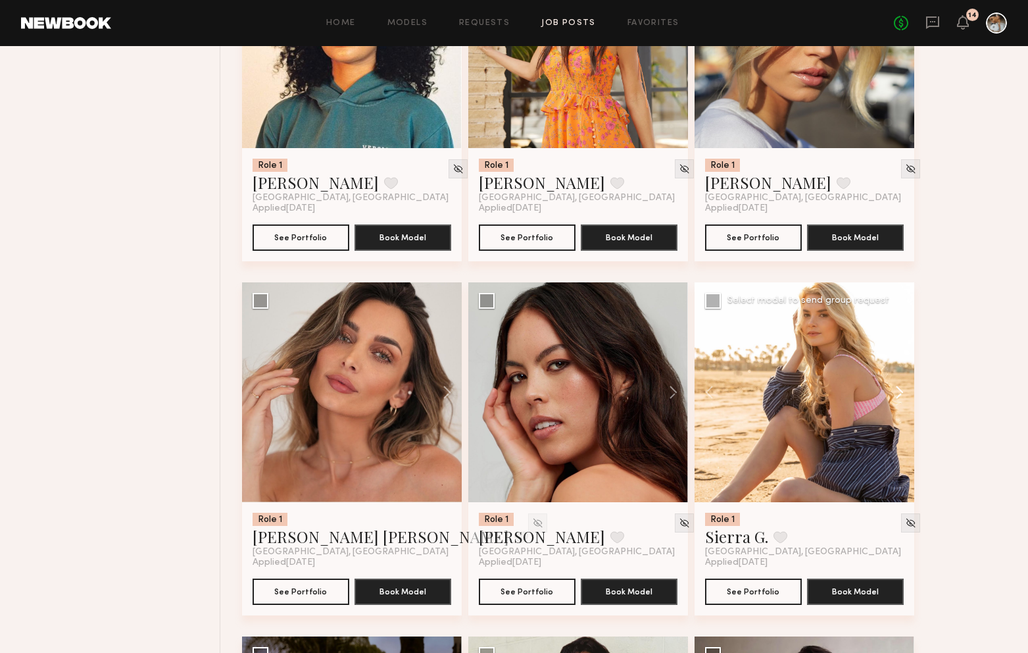
click at [902, 392] on button at bounding box center [893, 392] width 42 height 220
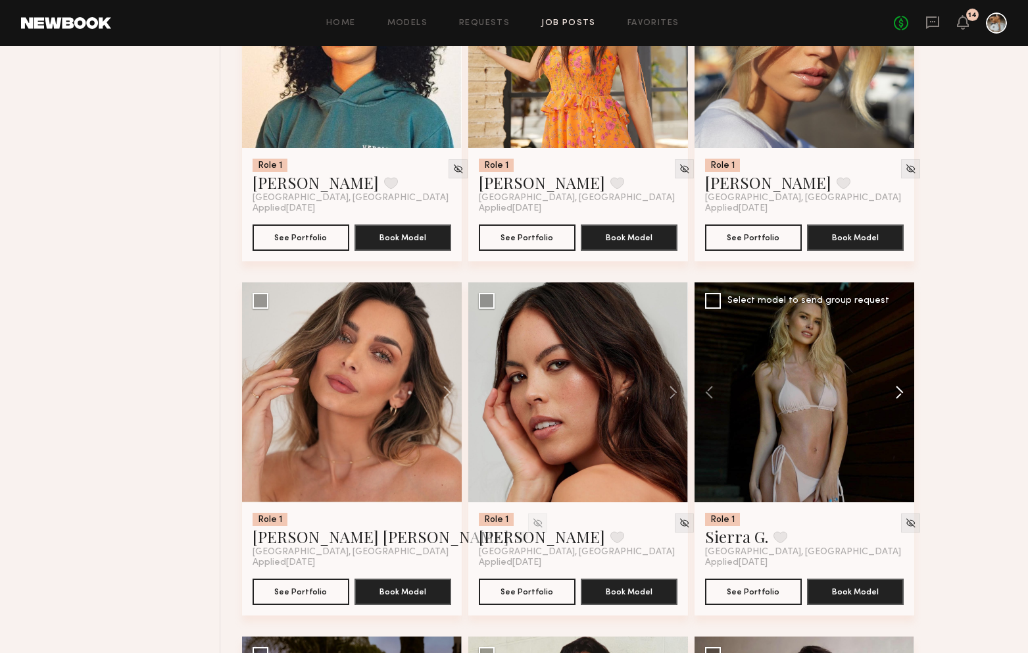
click at [904, 393] on button at bounding box center [893, 392] width 42 height 220
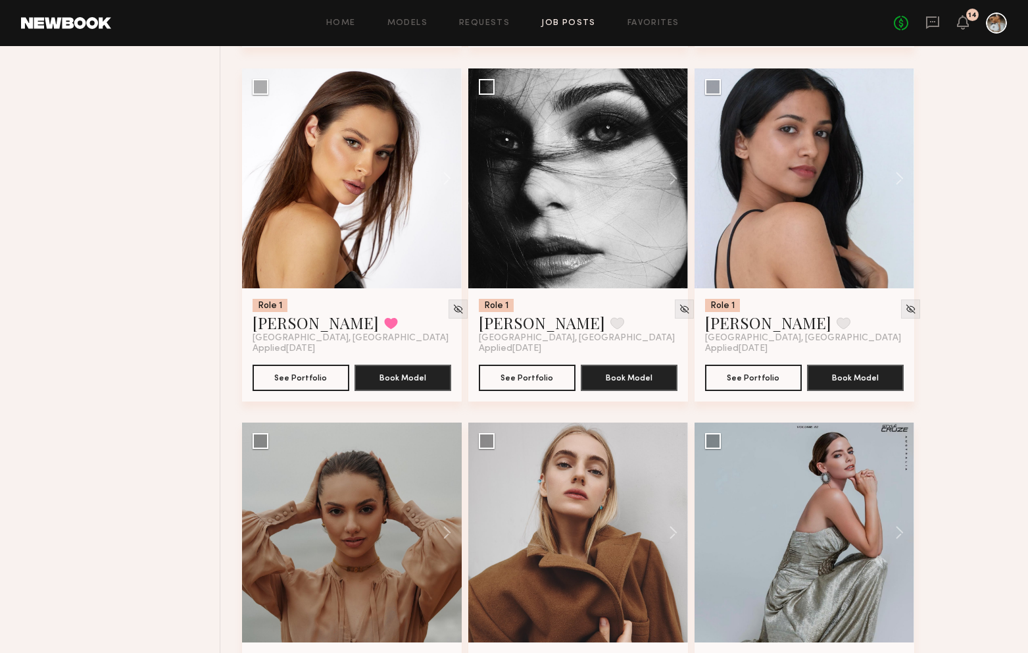
scroll to position [9716, 0]
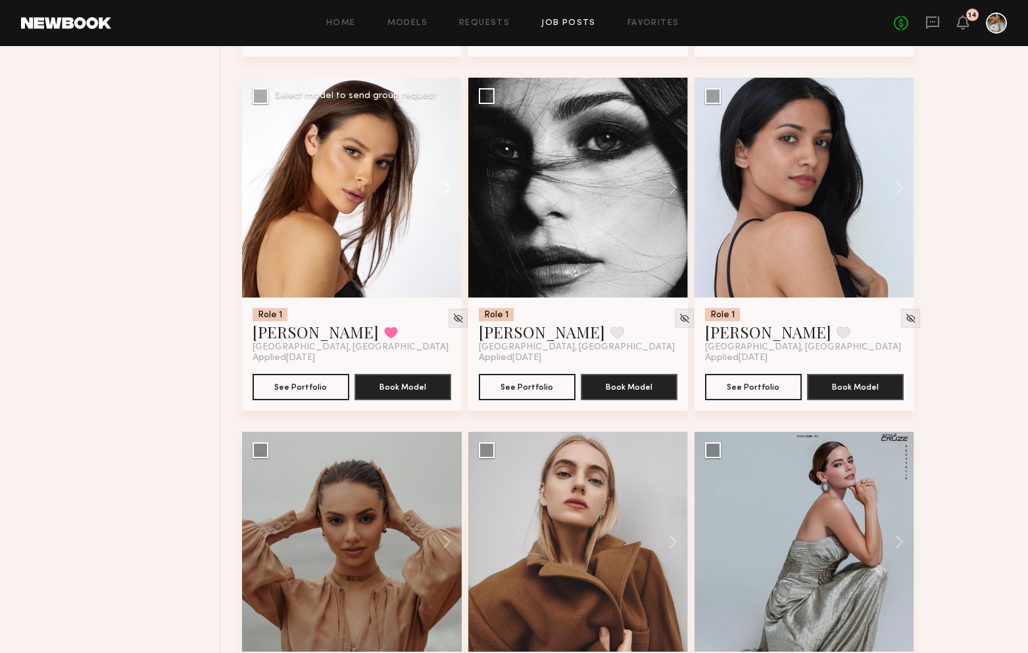
click at [447, 201] on button at bounding box center [441, 188] width 42 height 220
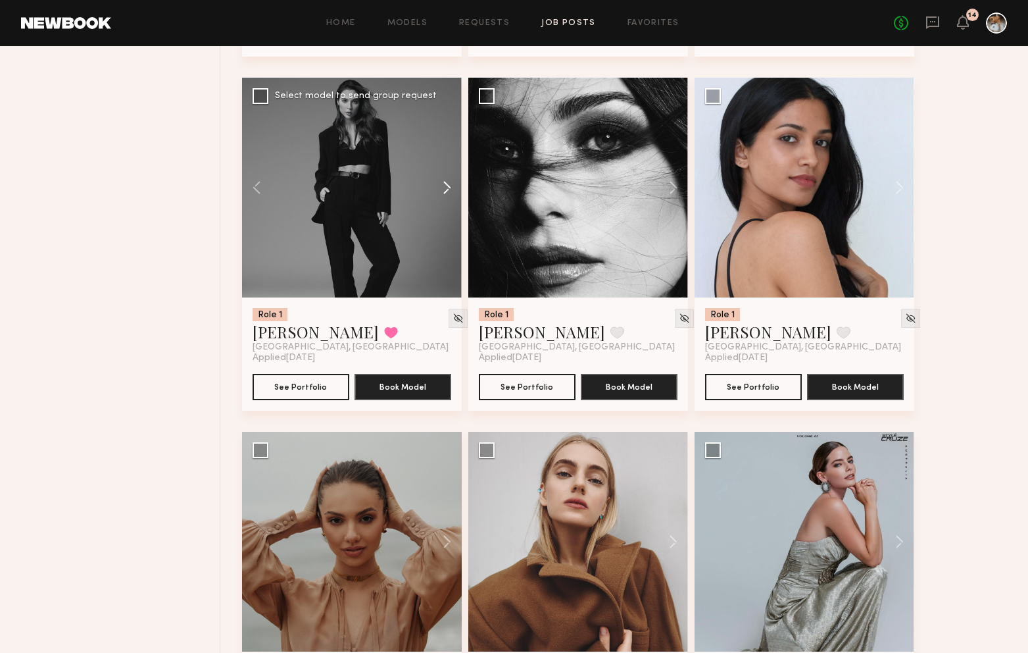
click at [447, 200] on button at bounding box center [441, 188] width 42 height 220
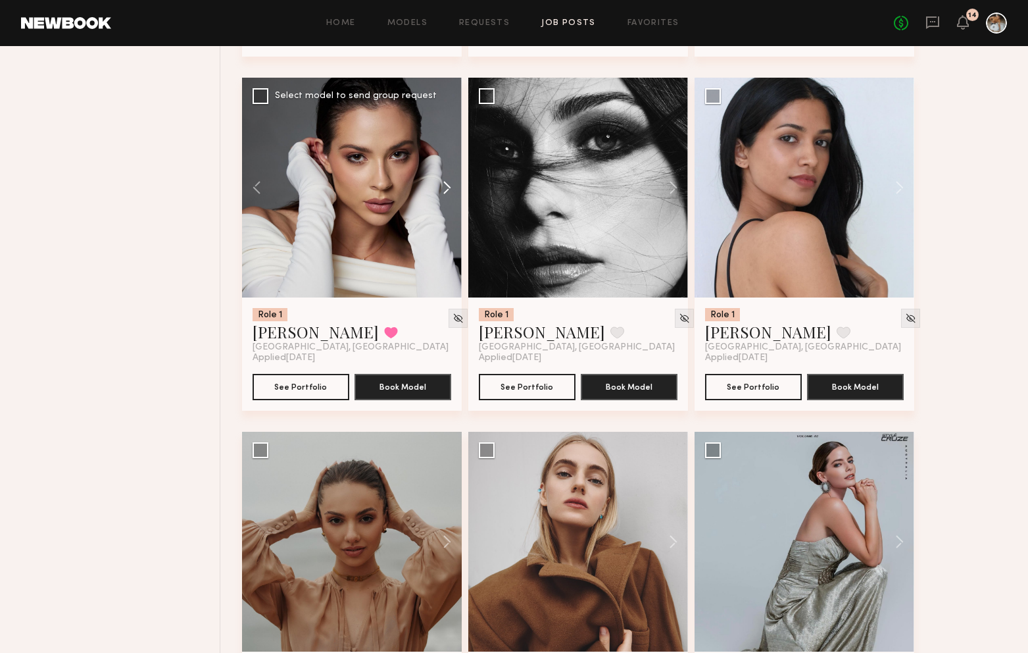
click at [447, 200] on button at bounding box center [441, 188] width 42 height 220
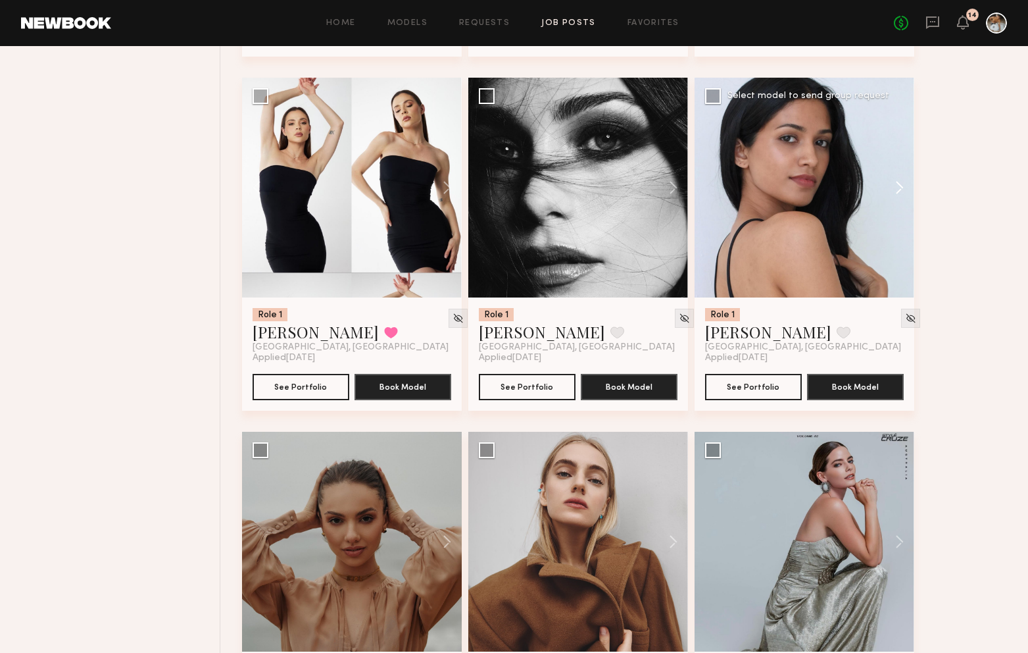
click at [901, 203] on button at bounding box center [893, 188] width 42 height 220
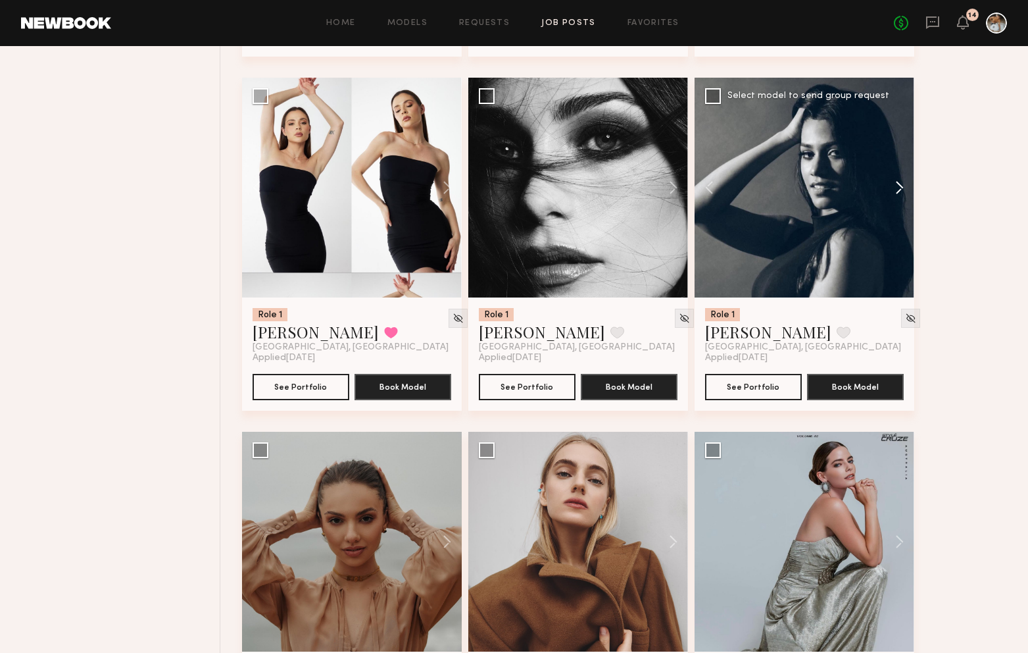
click at [903, 200] on button at bounding box center [893, 188] width 42 height 220
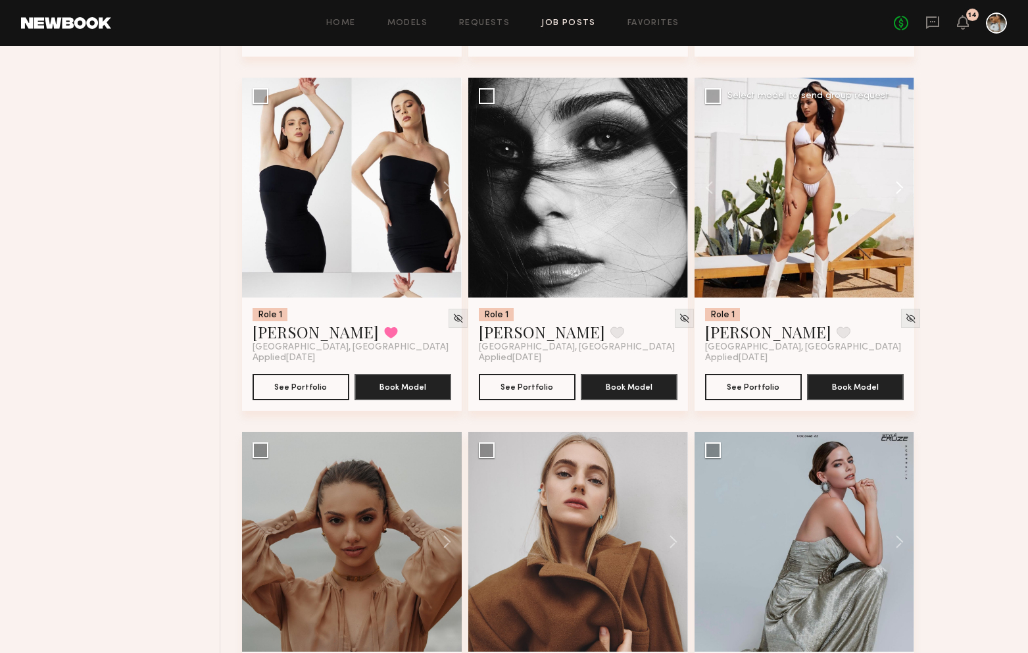
click at [903, 200] on button at bounding box center [893, 188] width 42 height 220
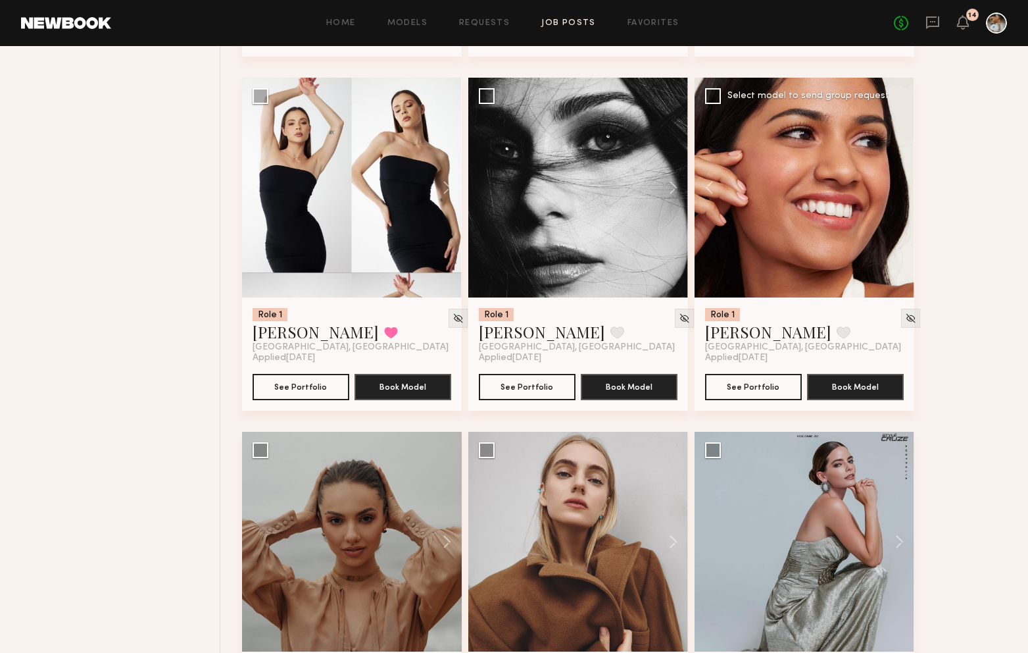
click at [903, 200] on div at bounding box center [805, 188] width 220 height 220
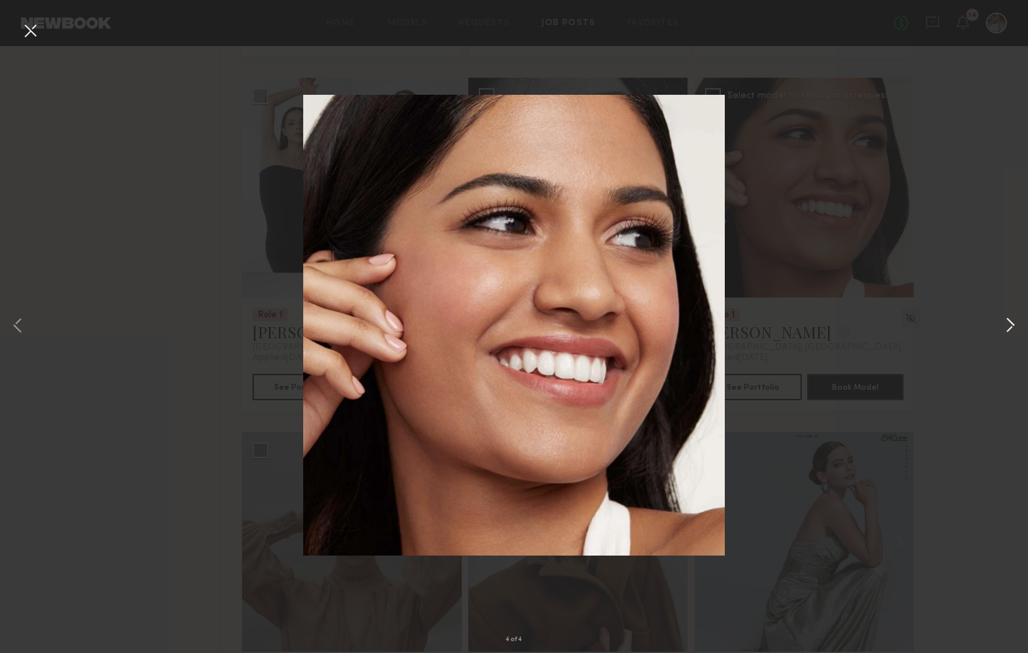
click at [1009, 326] on button at bounding box center [1011, 326] width 16 height 522
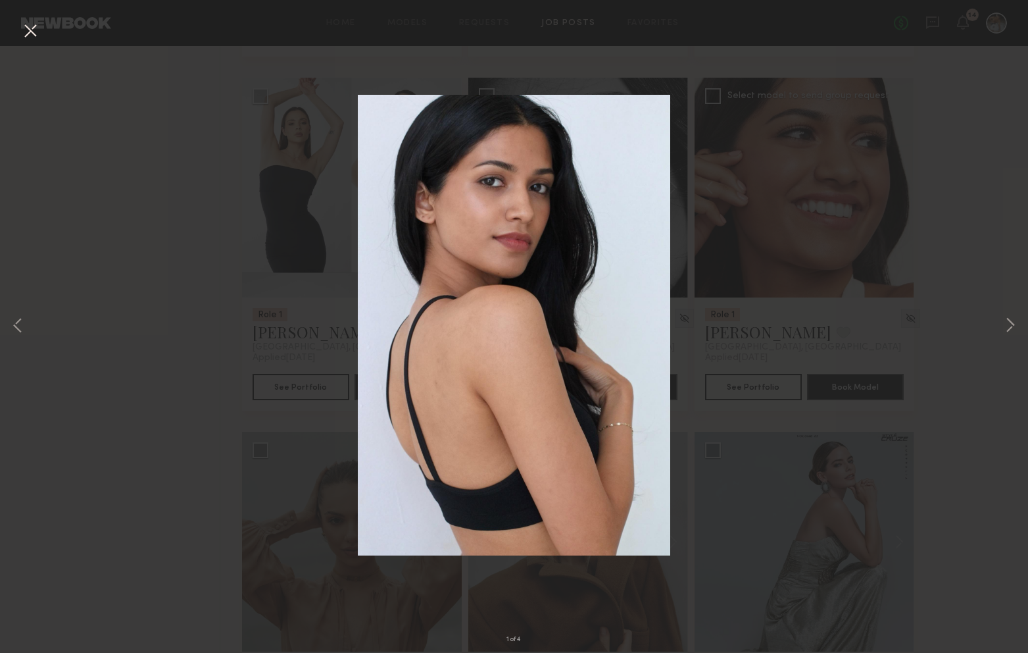
click at [299, 197] on div "1 of 4" at bounding box center [514, 326] width 1028 height 653
click at [28, 28] on button at bounding box center [30, 32] width 21 height 24
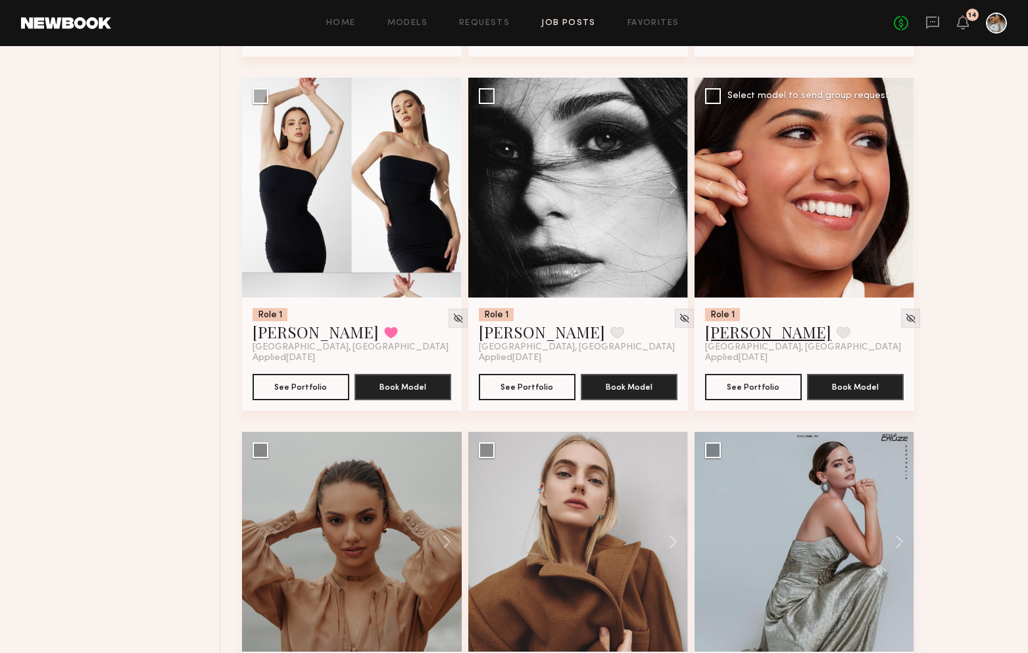
click at [730, 342] on link "[PERSON_NAME]" at bounding box center [768, 331] width 126 height 21
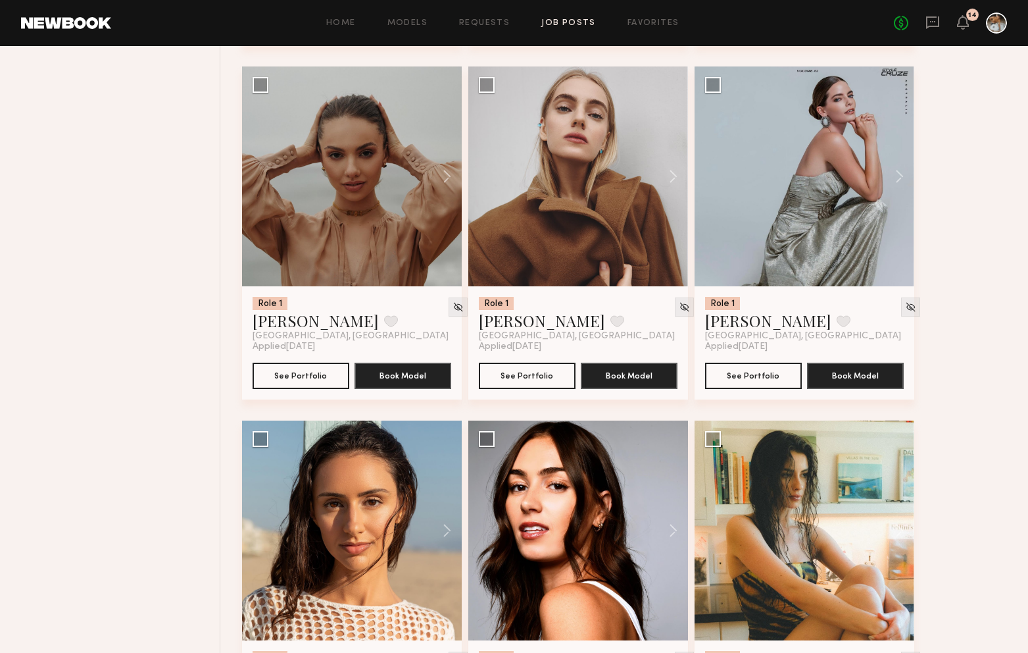
scroll to position [10213, 0]
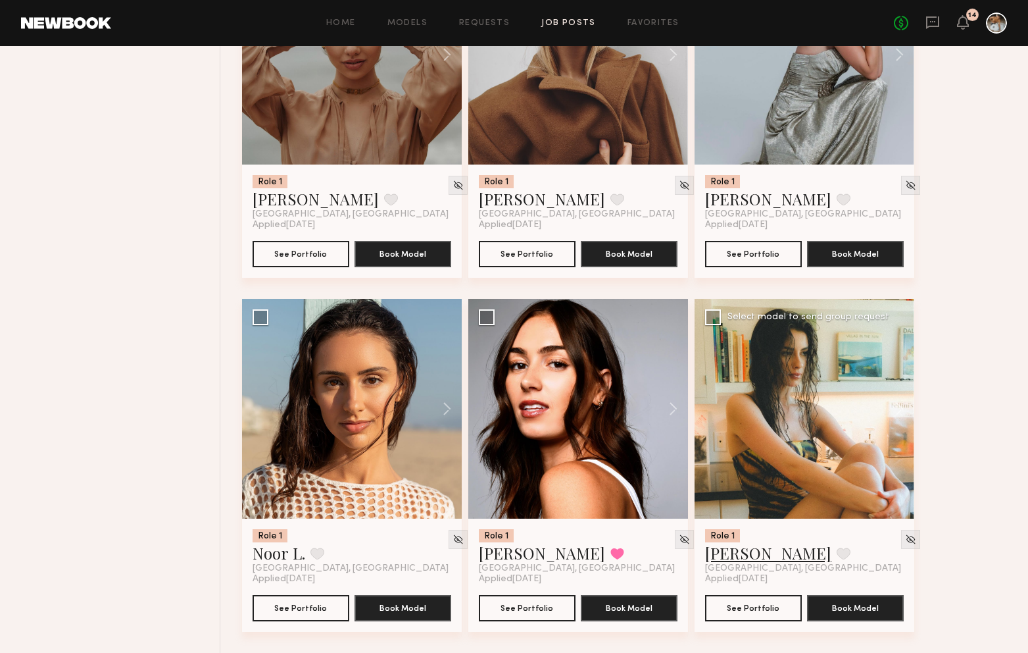
click at [749, 555] on link "Emma H." at bounding box center [768, 552] width 126 height 21
click at [759, 607] on button "See Portfolio" at bounding box center [753, 607] width 97 height 26
click at [752, 560] on link "Emma H." at bounding box center [768, 552] width 126 height 21
click at [674, 409] on button at bounding box center [667, 409] width 42 height 220
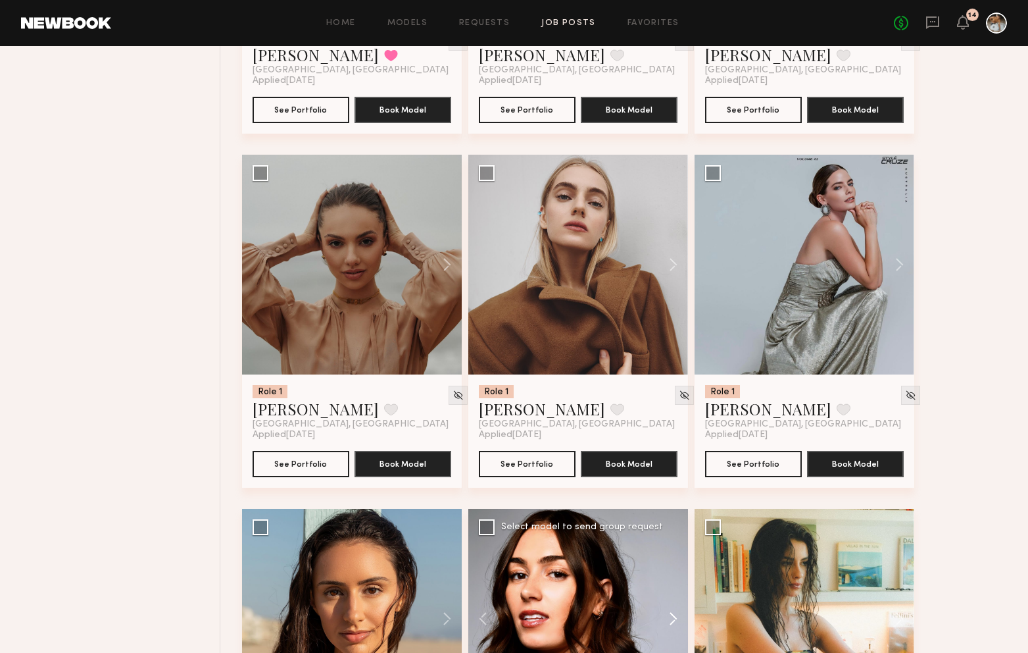
scroll to position [9988, 0]
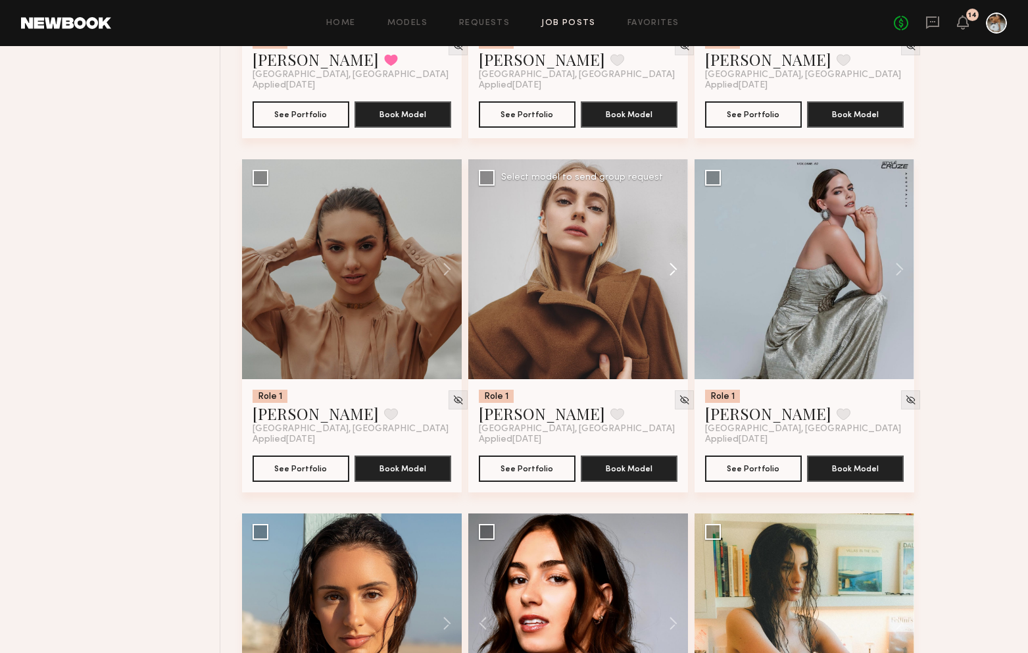
click at [673, 269] on button at bounding box center [667, 269] width 42 height 220
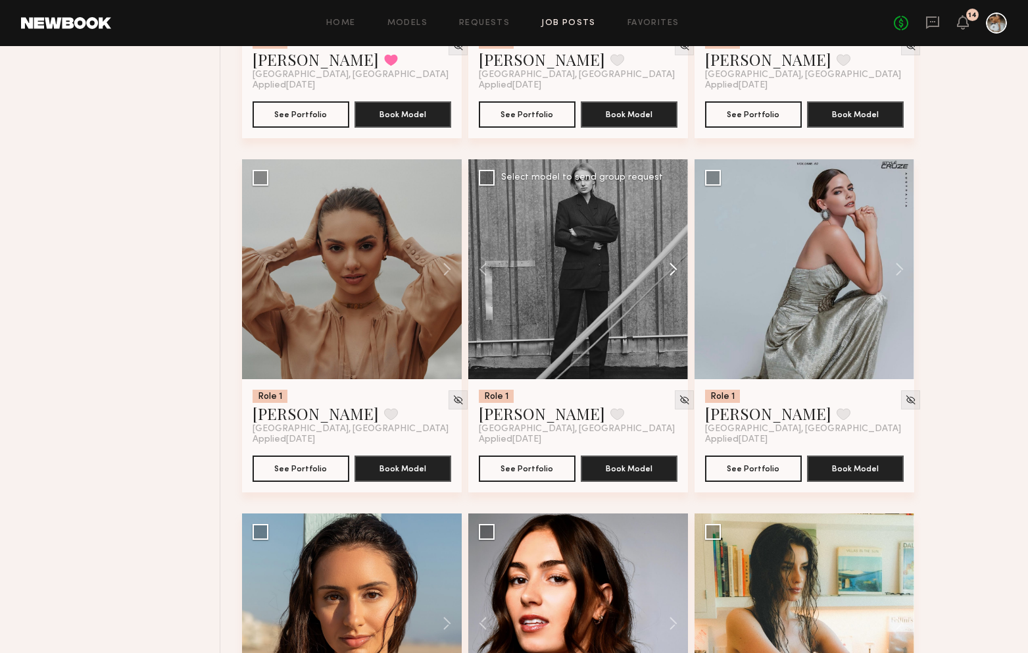
click at [674, 270] on button at bounding box center [667, 269] width 42 height 220
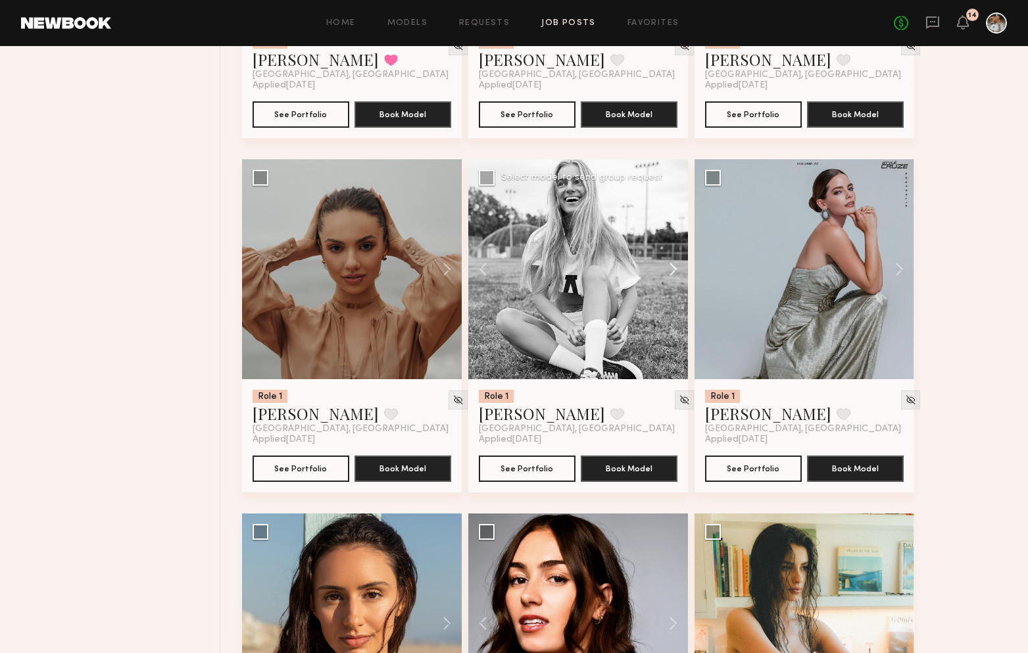
click at [675, 270] on button at bounding box center [667, 269] width 42 height 220
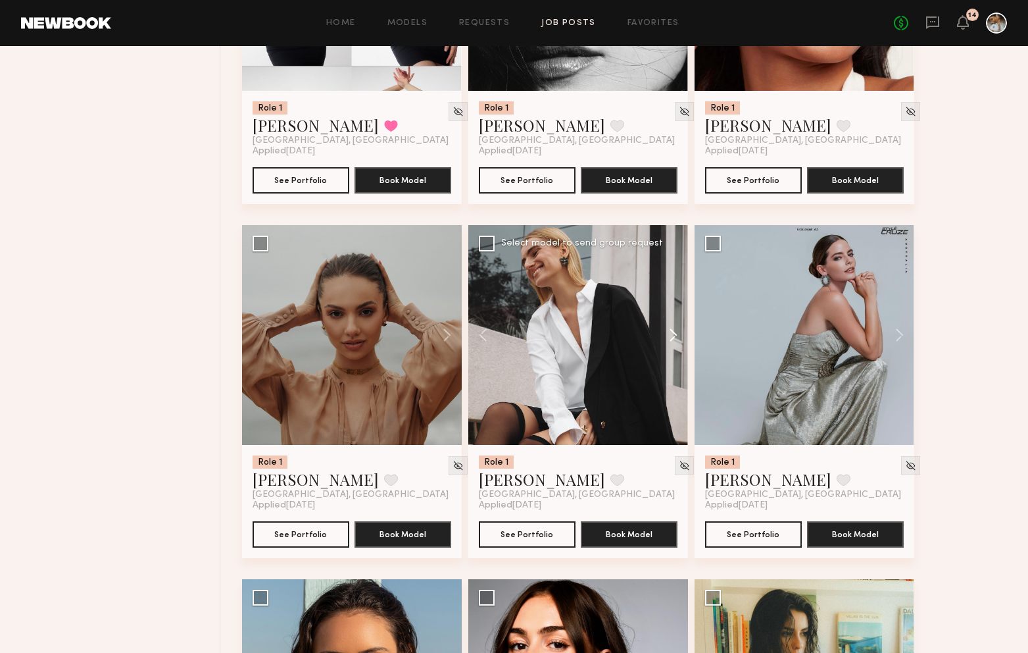
scroll to position [9920, 0]
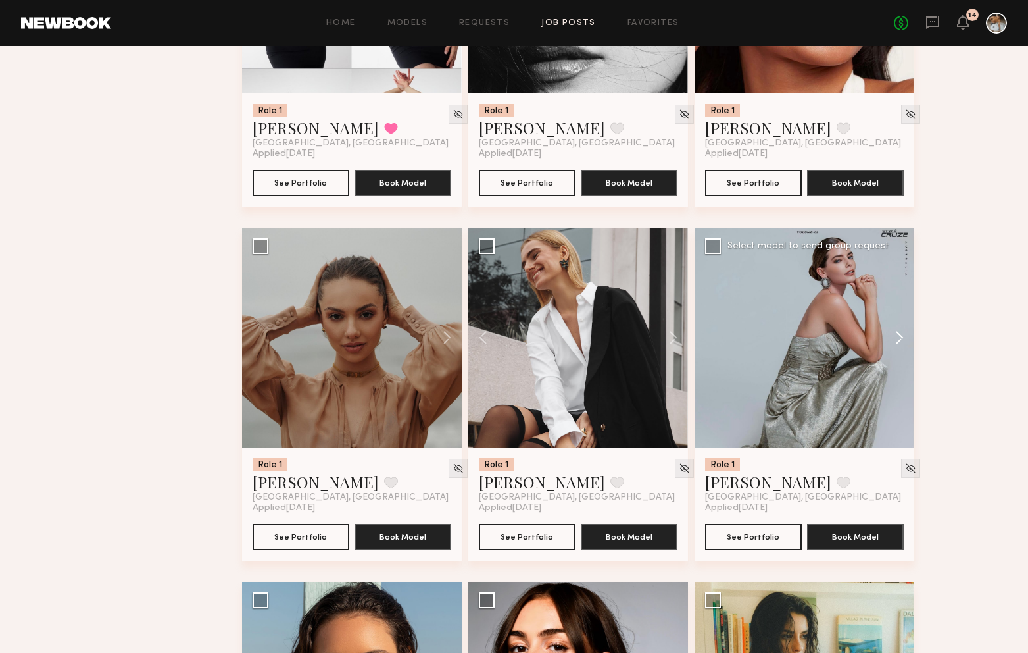
click at [896, 349] on button at bounding box center [893, 338] width 42 height 220
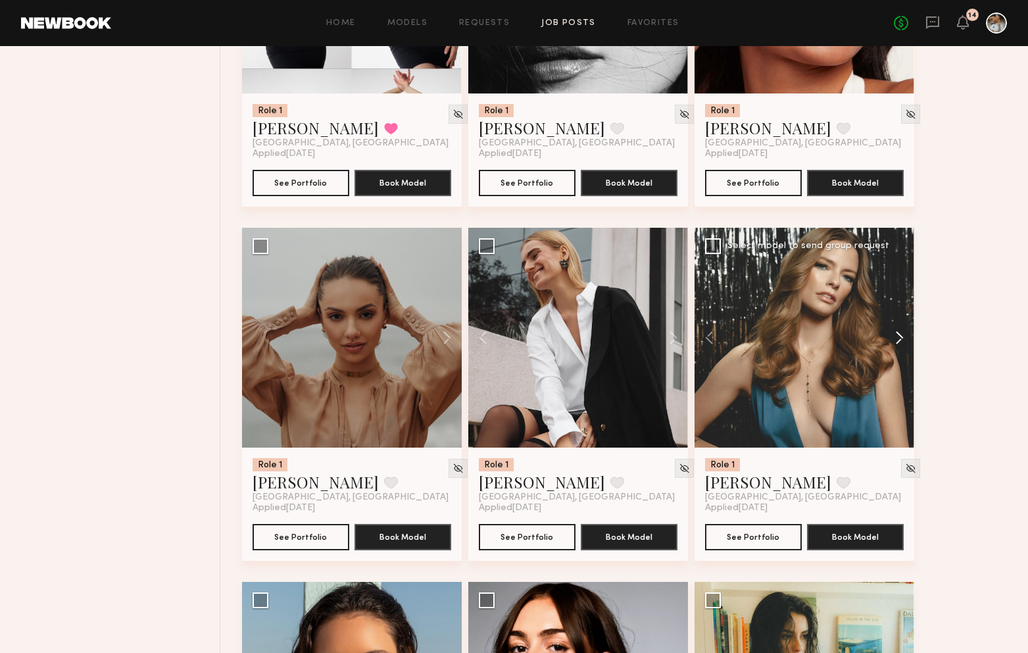
click at [897, 345] on button at bounding box center [893, 338] width 42 height 220
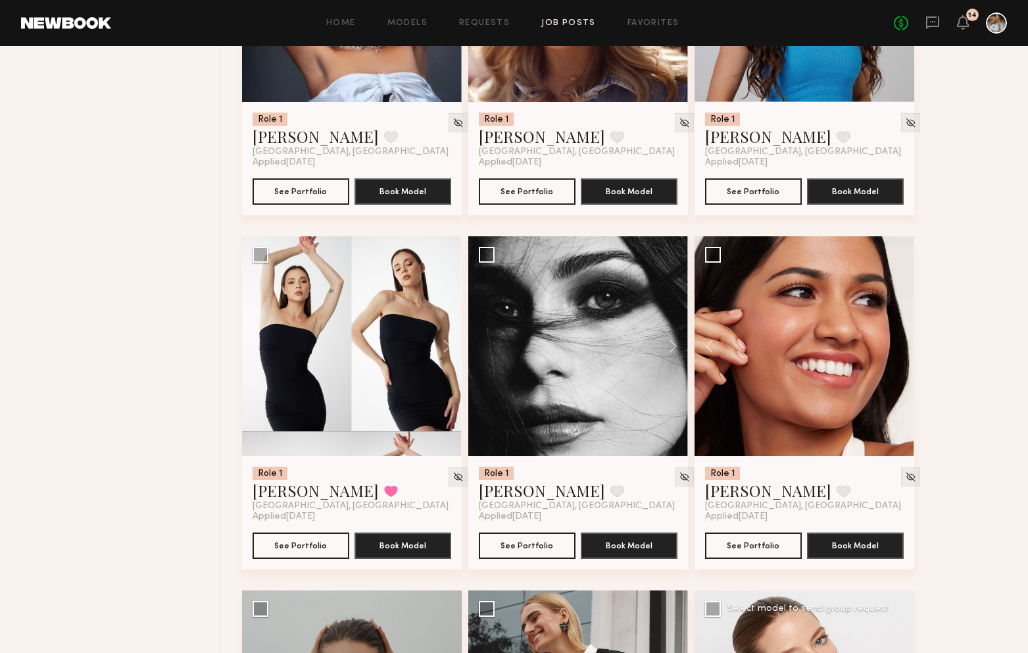
scroll to position [9475, 0]
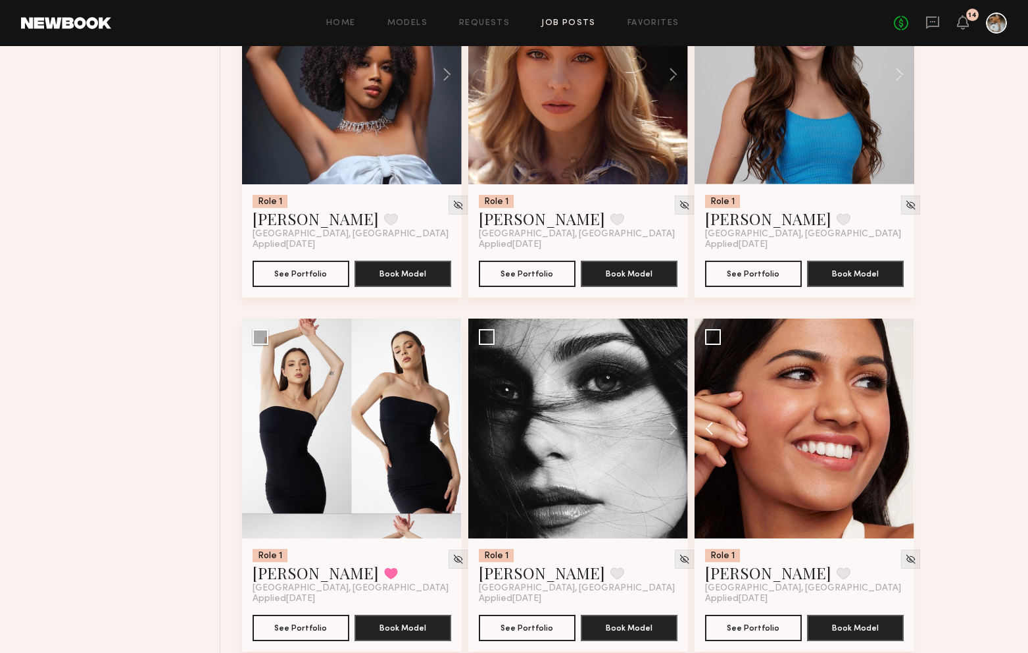
click at [707, 437] on button at bounding box center [716, 428] width 42 height 220
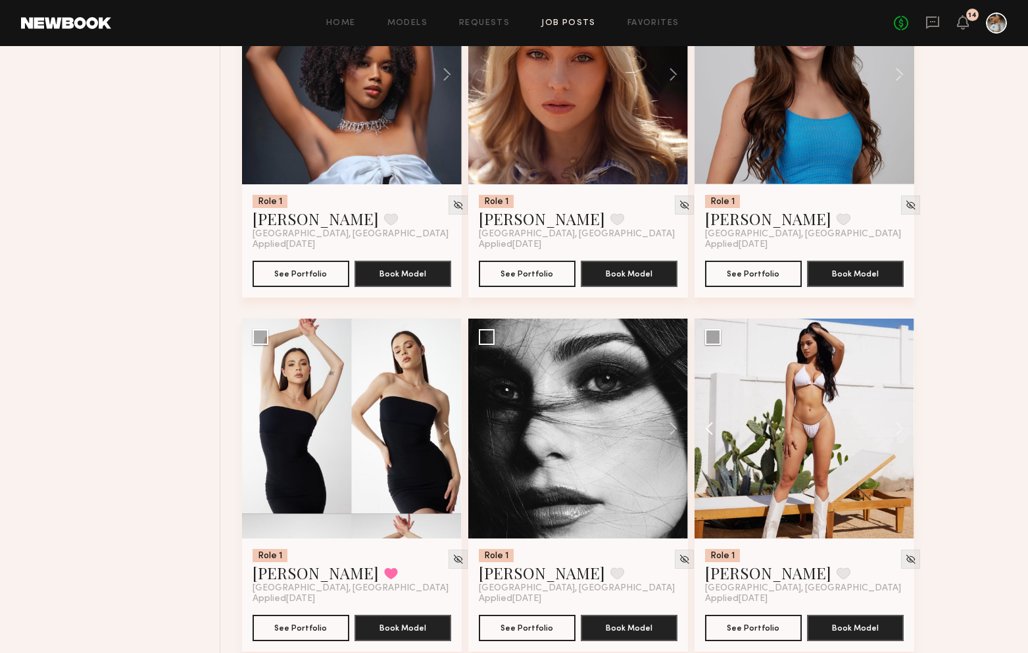
click at [707, 437] on button at bounding box center [716, 428] width 42 height 220
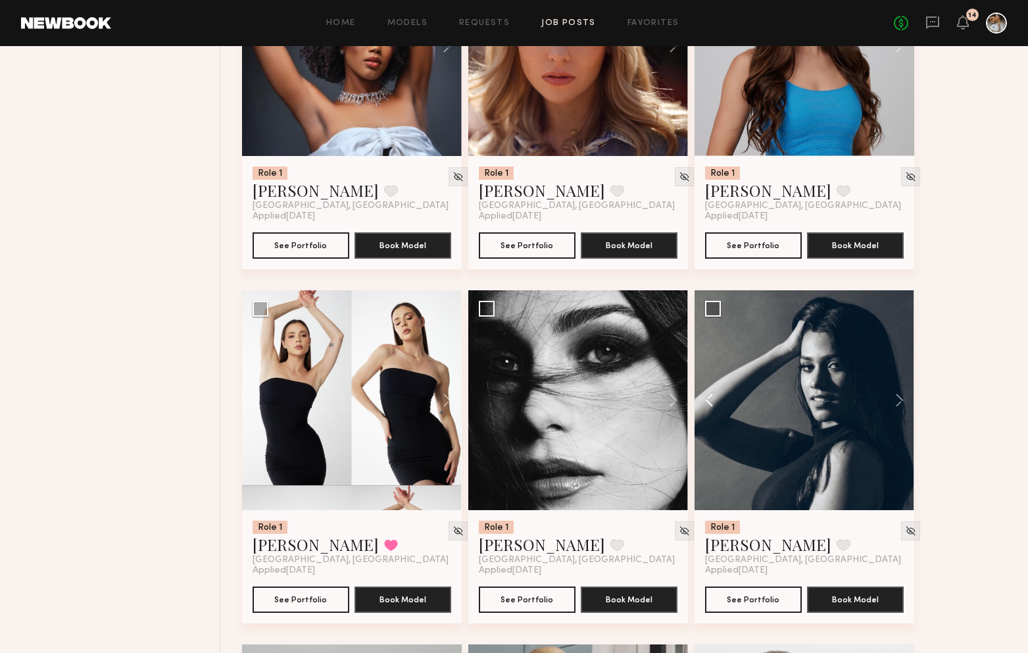
scroll to position [9593, 0]
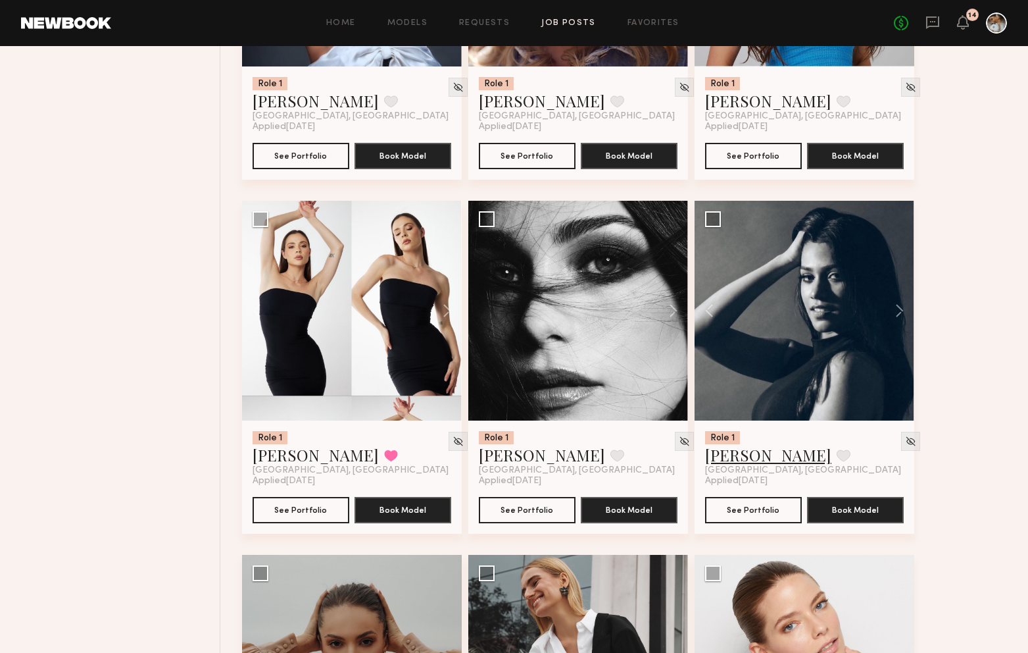
click at [743, 464] on link "Christina M." at bounding box center [768, 454] width 126 height 21
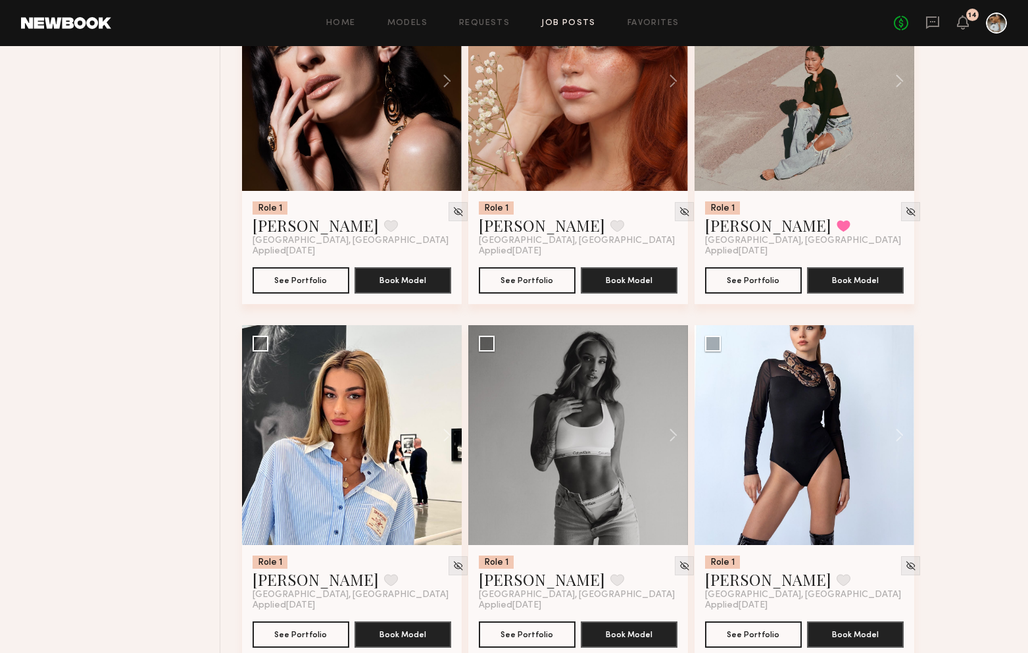
scroll to position [8670, 0]
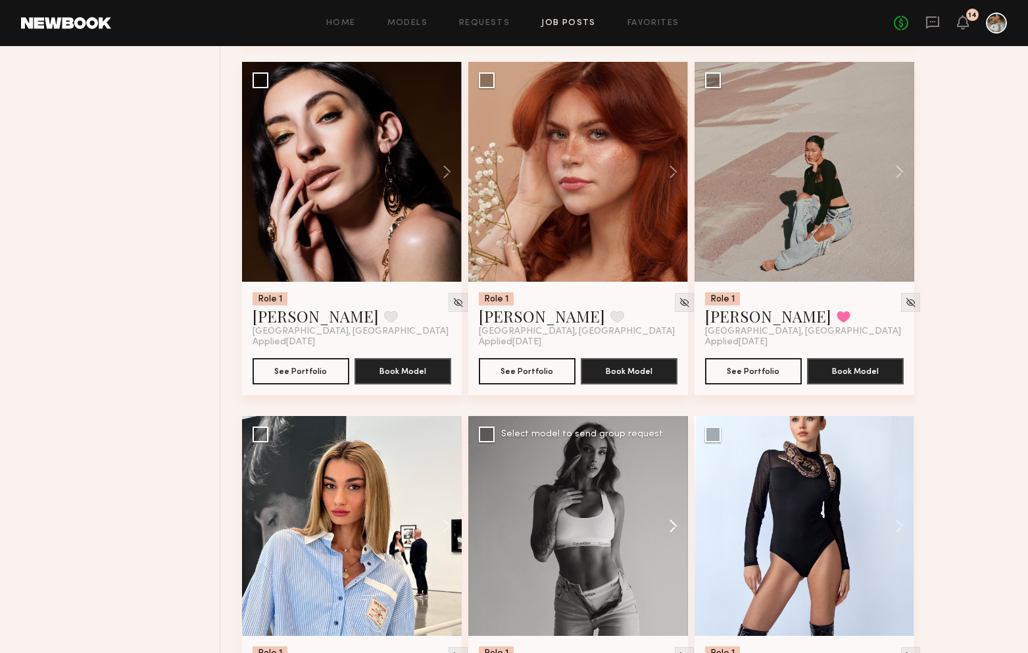
click at [668, 539] on button at bounding box center [667, 526] width 42 height 220
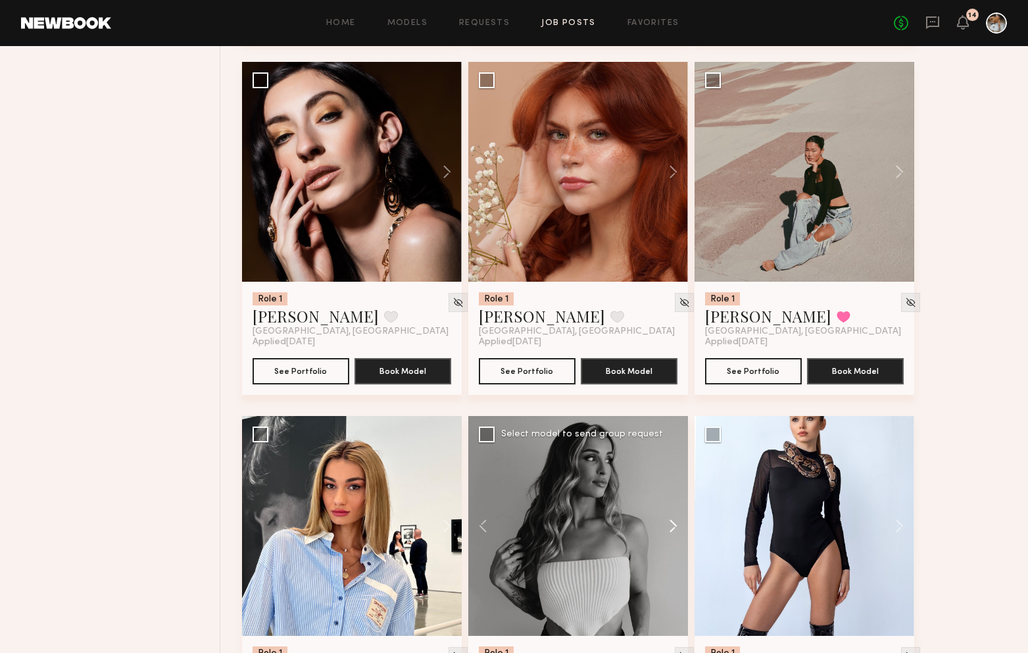
click at [672, 543] on button at bounding box center [667, 526] width 42 height 220
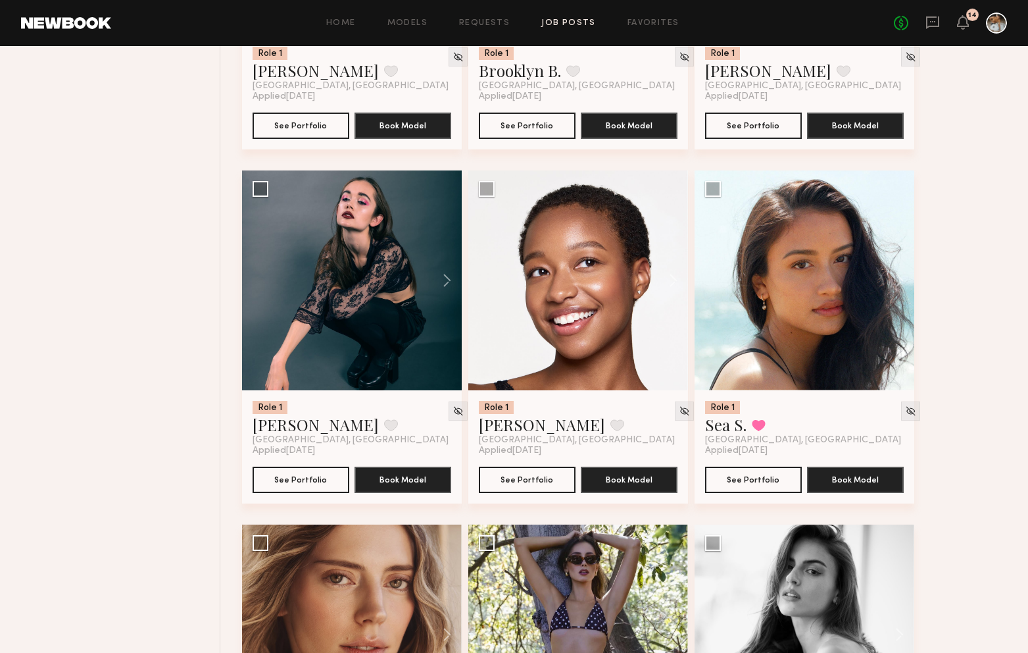
scroll to position [6791, 0]
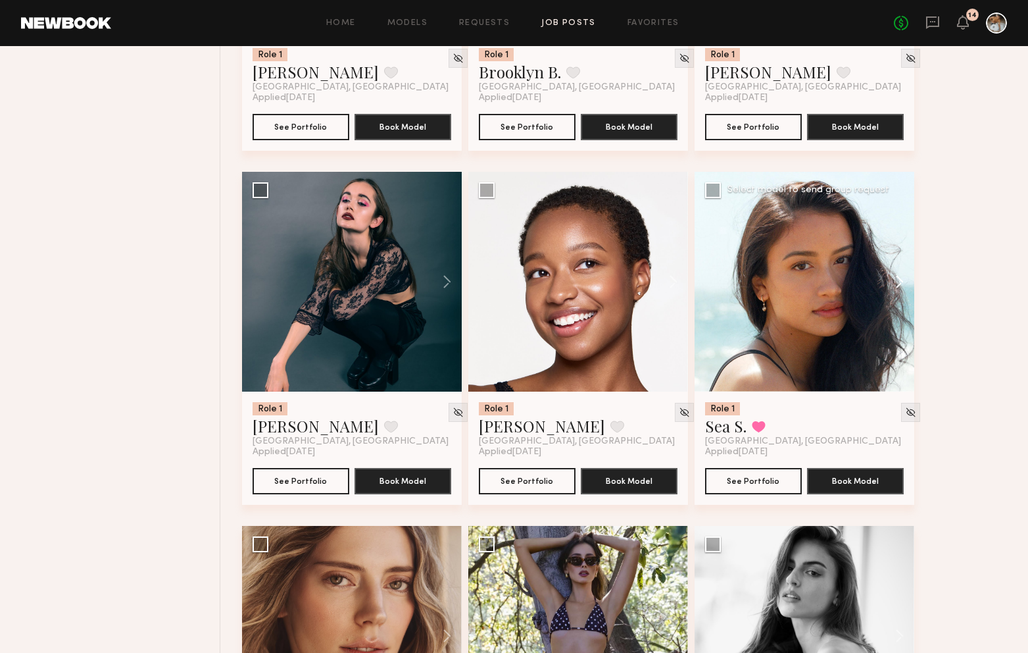
click at [901, 291] on button at bounding box center [893, 282] width 42 height 220
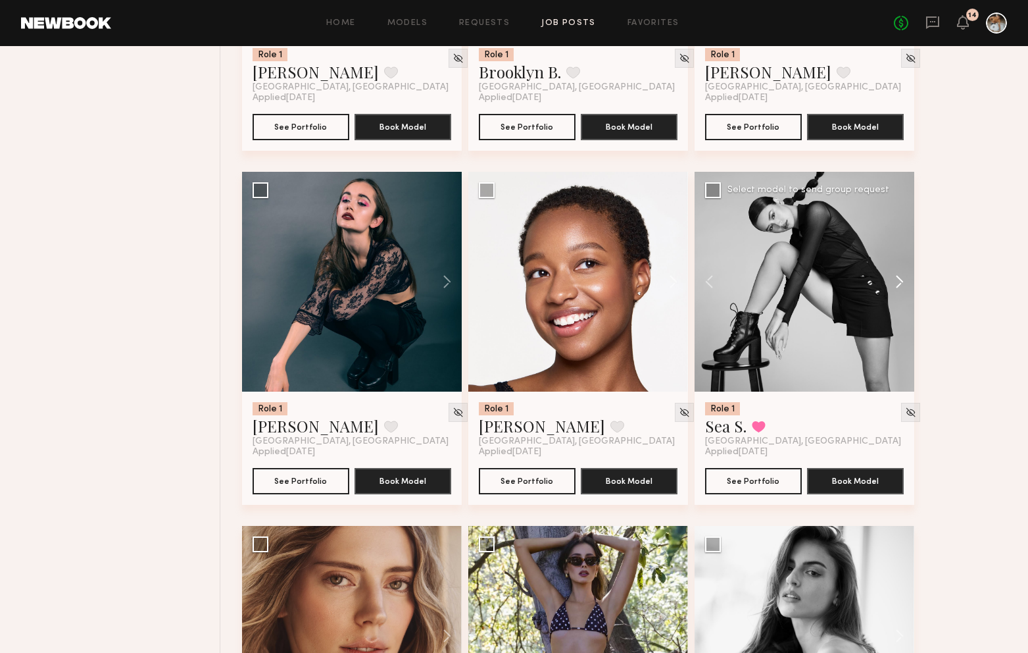
click at [901, 291] on button at bounding box center [893, 282] width 42 height 220
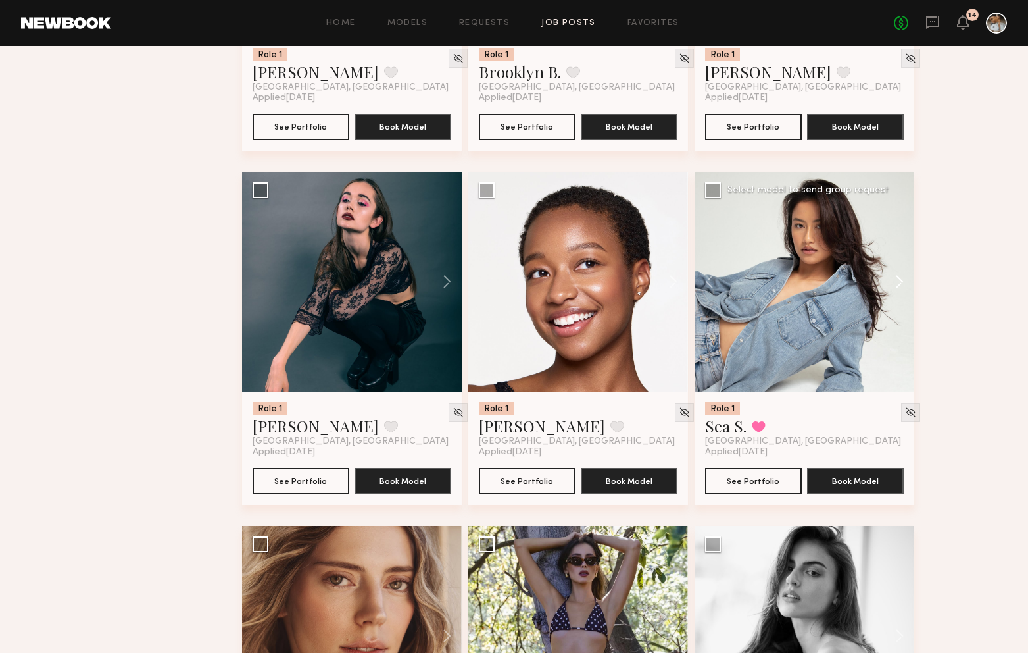
click at [901, 291] on button at bounding box center [893, 282] width 42 height 220
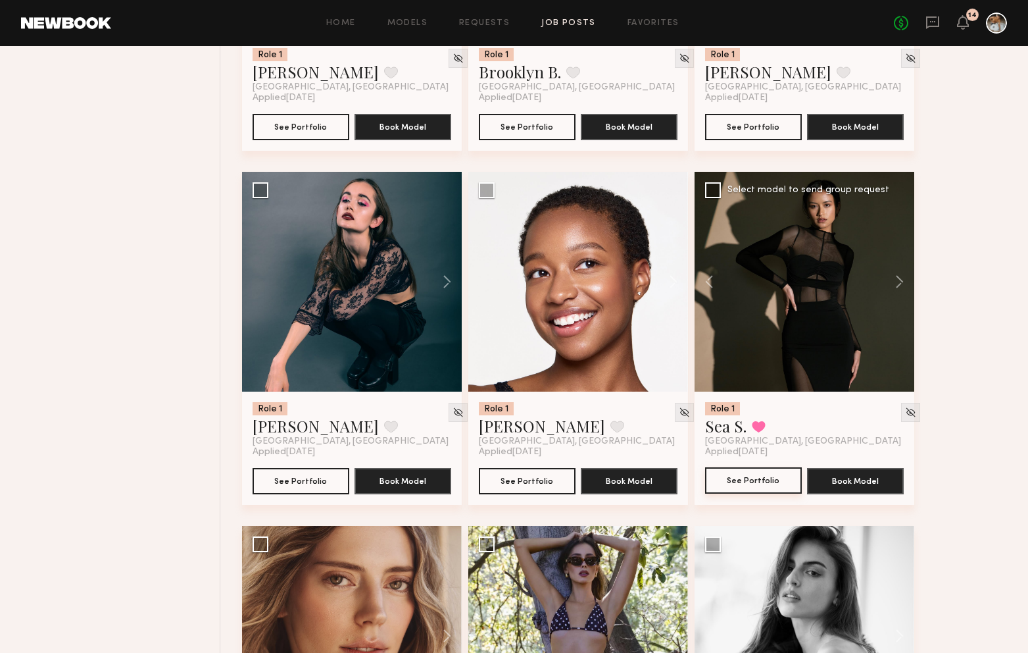
click at [750, 493] on button "See Portfolio" at bounding box center [753, 480] width 97 height 26
click at [843, 484] on button "Book Model" at bounding box center [855, 480] width 97 height 26
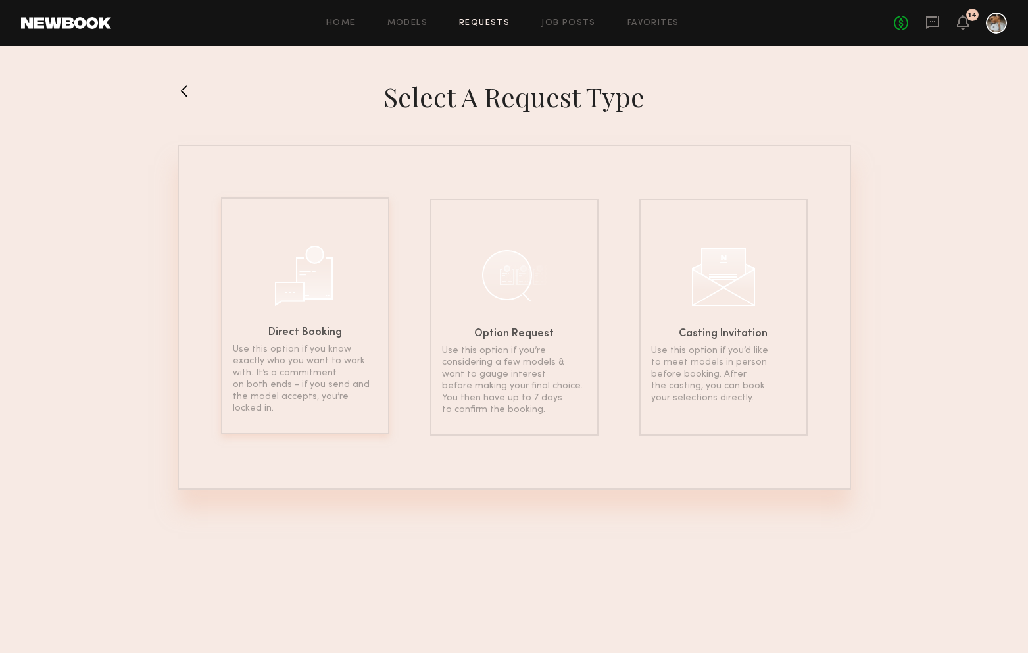
click at [312, 301] on div at bounding box center [305, 274] width 66 height 66
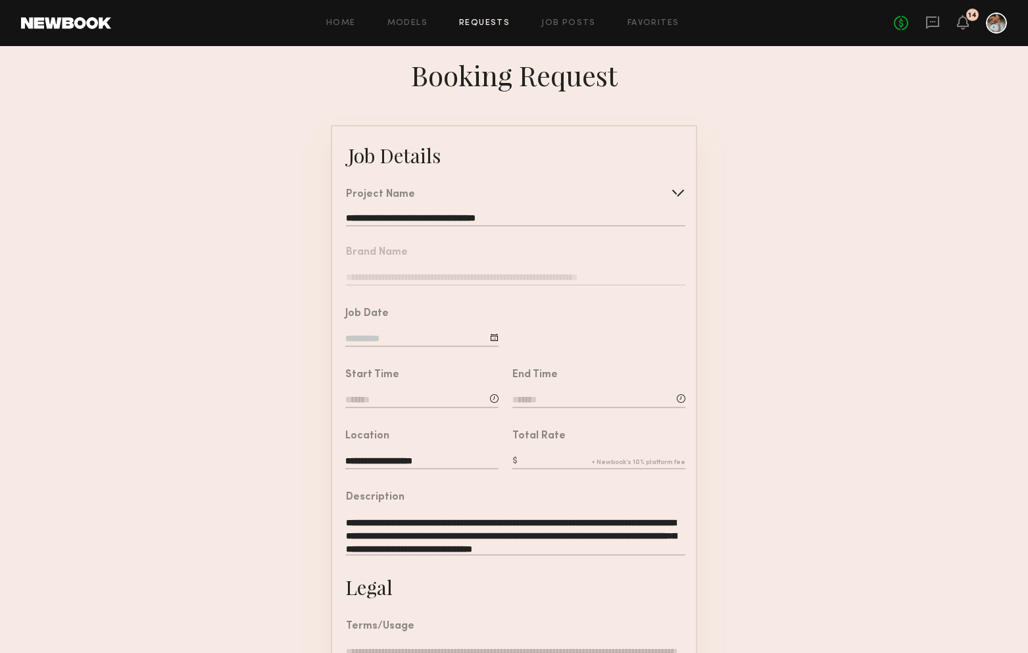
click at [471, 280] on nb-form-field "Brand Name" at bounding box center [514, 262] width 364 height 61
click at [494, 271] on nb-form-field "Brand Name" at bounding box center [514, 262] width 364 height 61
click at [494, 333] on div at bounding box center [494, 337] width 9 height 9
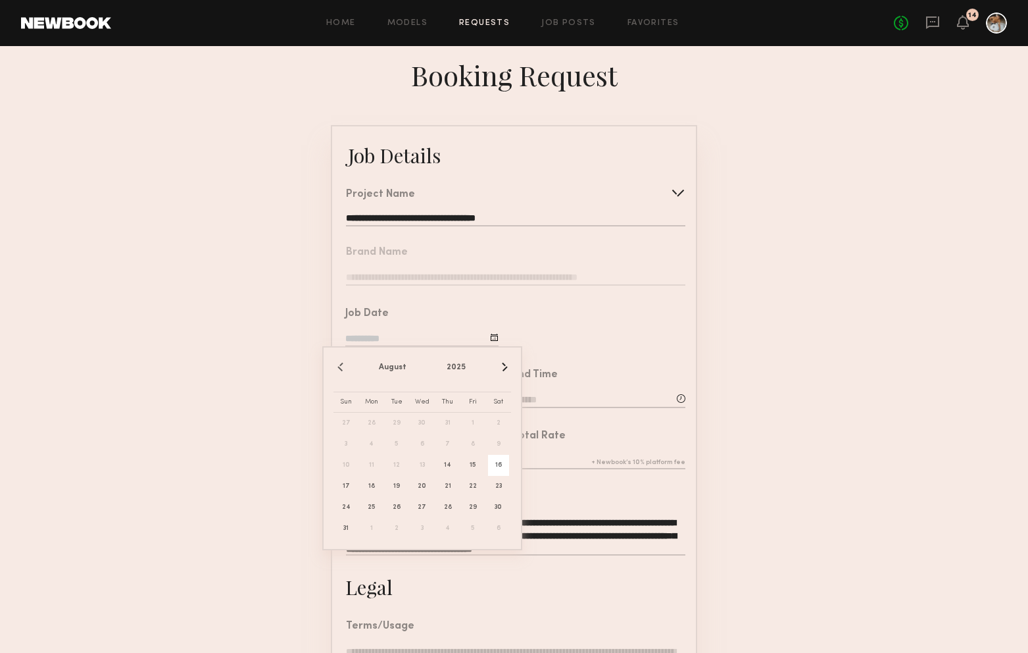
click at [497, 464] on span "16" at bounding box center [498, 465] width 21 height 21
type input "**********"
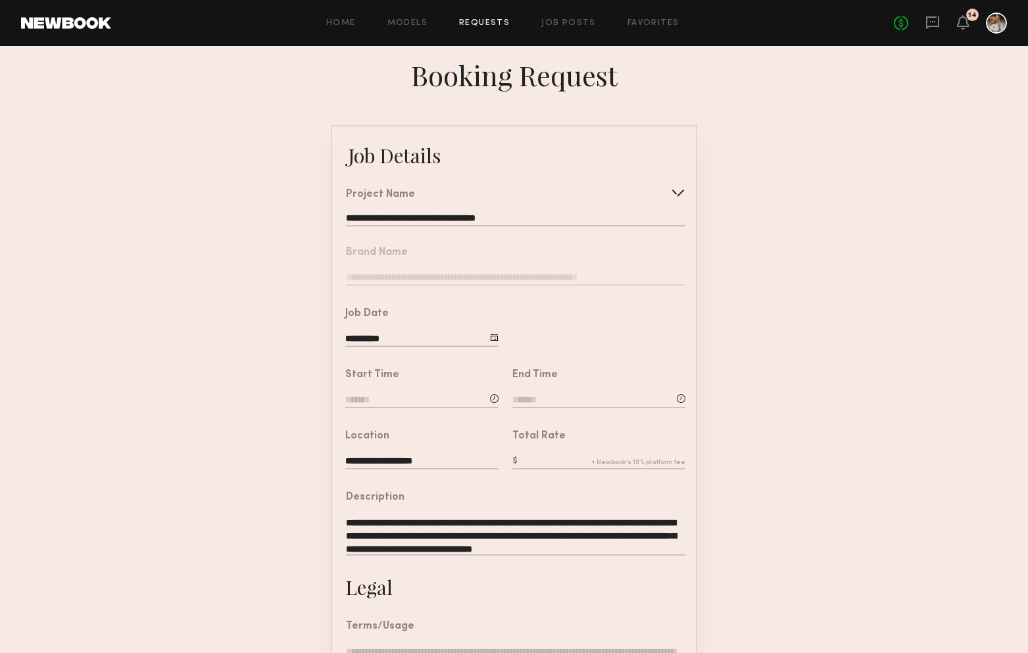
click at [460, 400] on input at bounding box center [421, 400] width 153 height 14
click at [382, 474] on span at bounding box center [383, 477] width 14 height 14
type input "********"
type input "**"
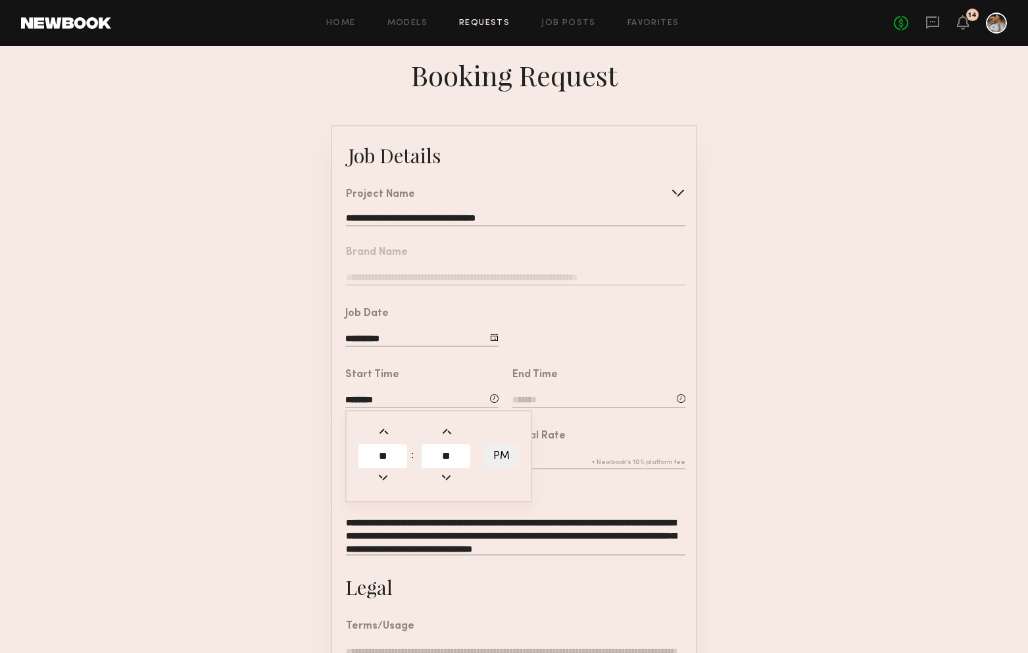
click at [393, 455] on input "**" at bounding box center [383, 456] width 49 height 24
type input "**"
type input "********"
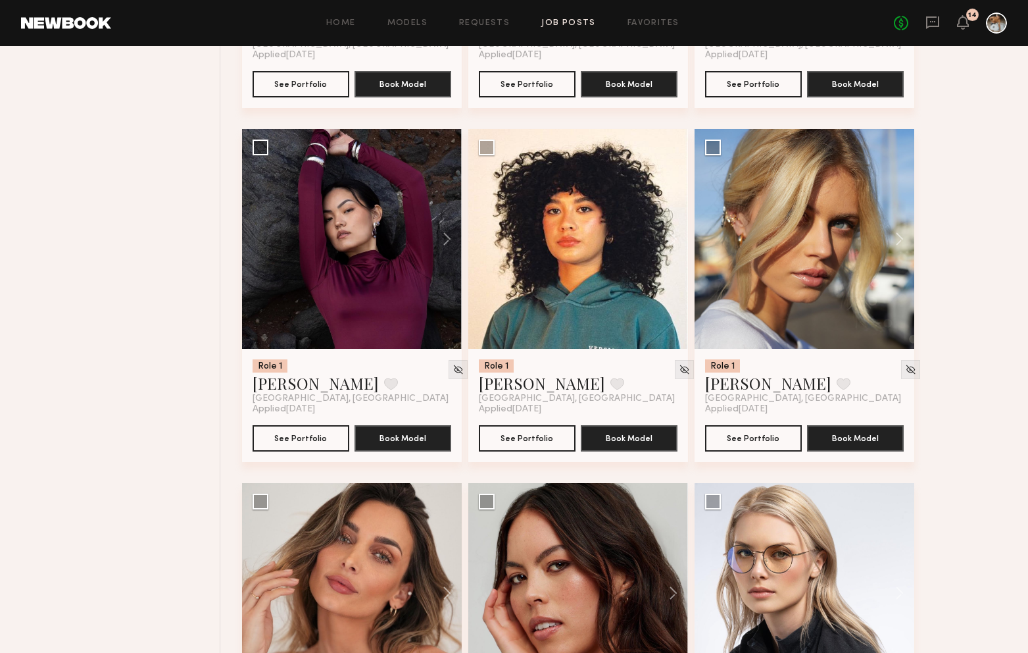
scroll to position [2573, 0]
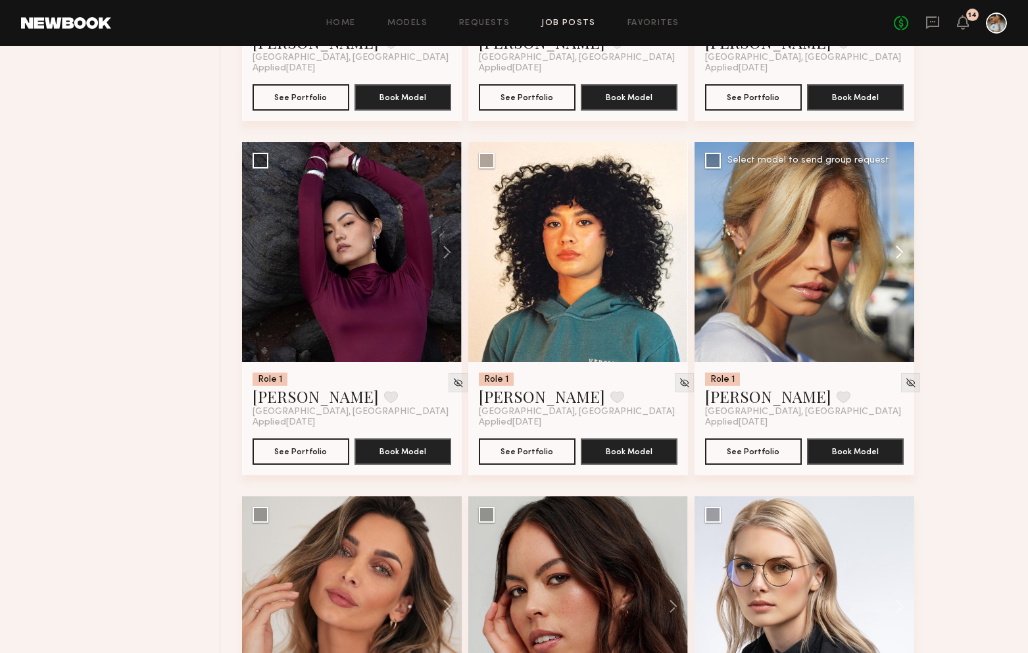
click at [895, 255] on button at bounding box center [893, 252] width 42 height 220
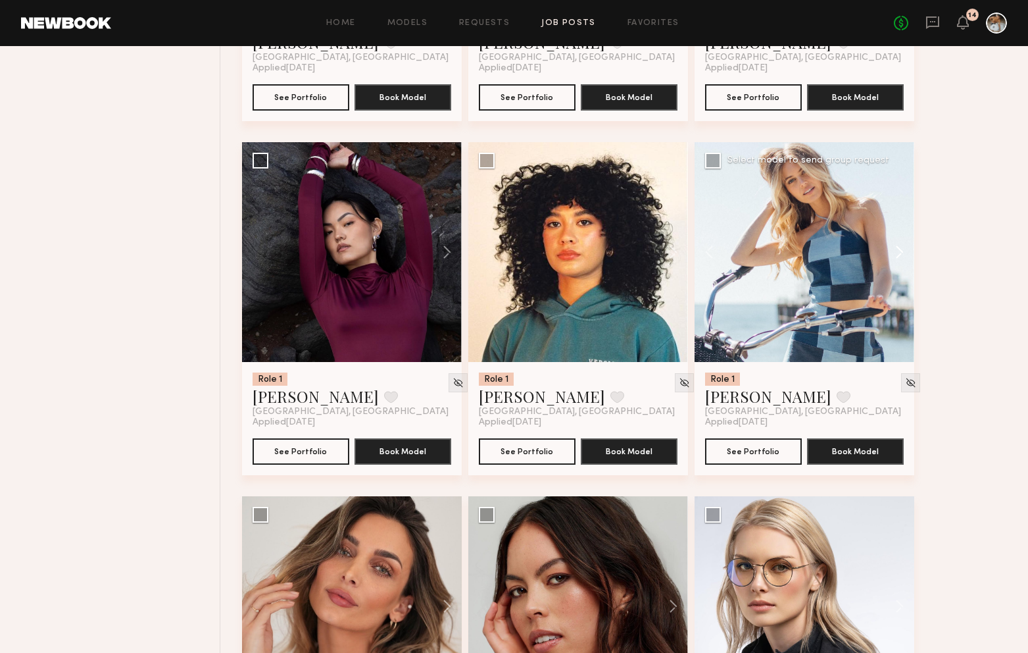
click at [895, 255] on button at bounding box center [893, 252] width 42 height 220
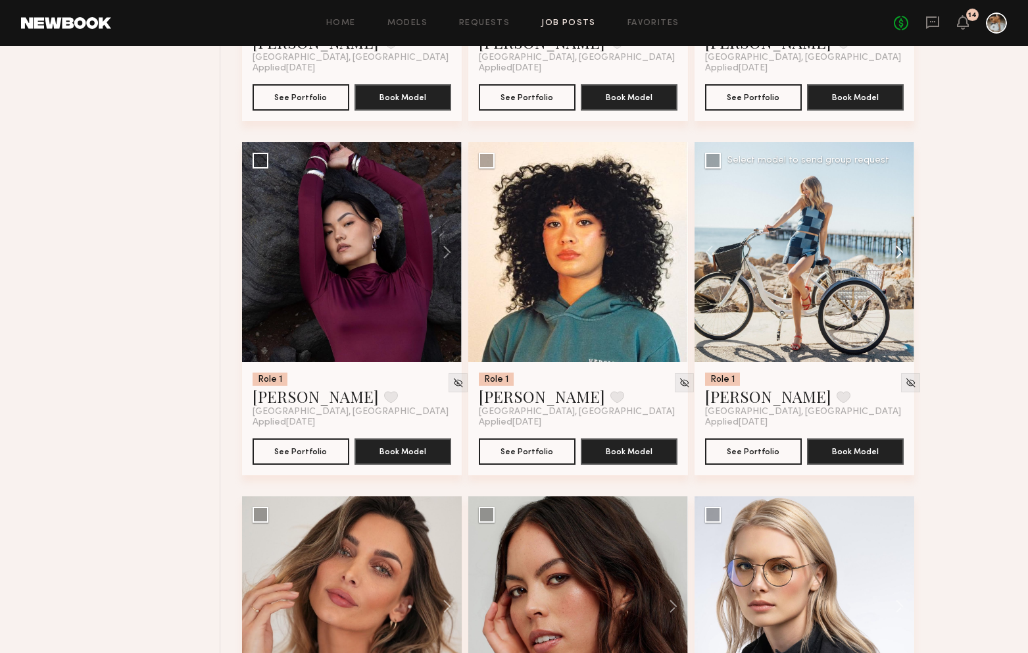
click at [895, 255] on button at bounding box center [893, 252] width 42 height 220
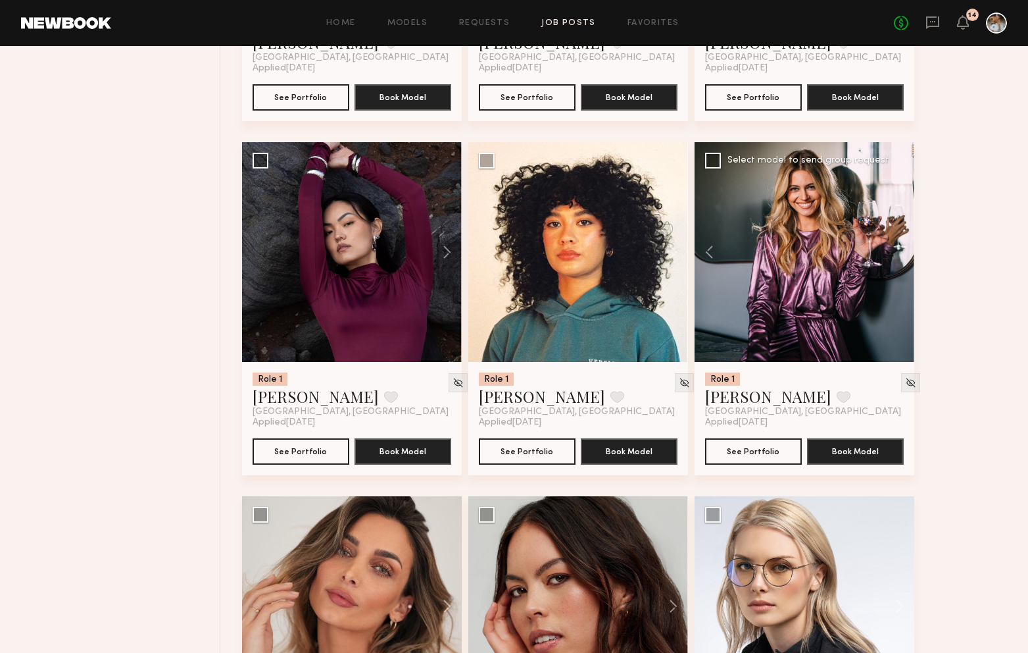
click at [895, 255] on div at bounding box center [805, 252] width 220 height 220
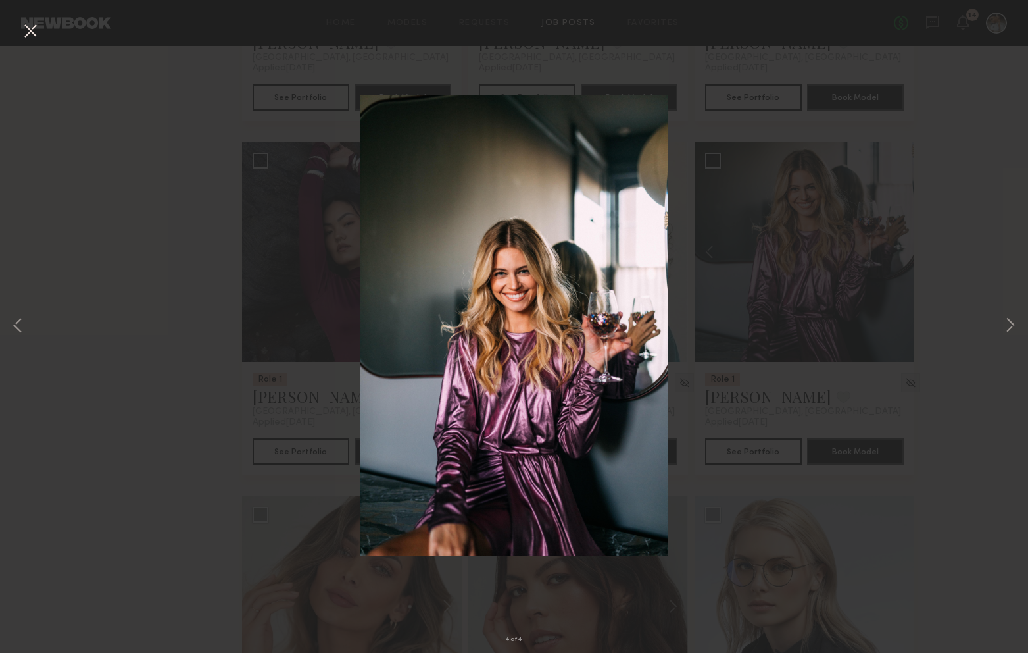
click at [283, 371] on div "4 of 4" at bounding box center [514, 326] width 1028 height 653
click at [37, 29] on button at bounding box center [30, 32] width 21 height 24
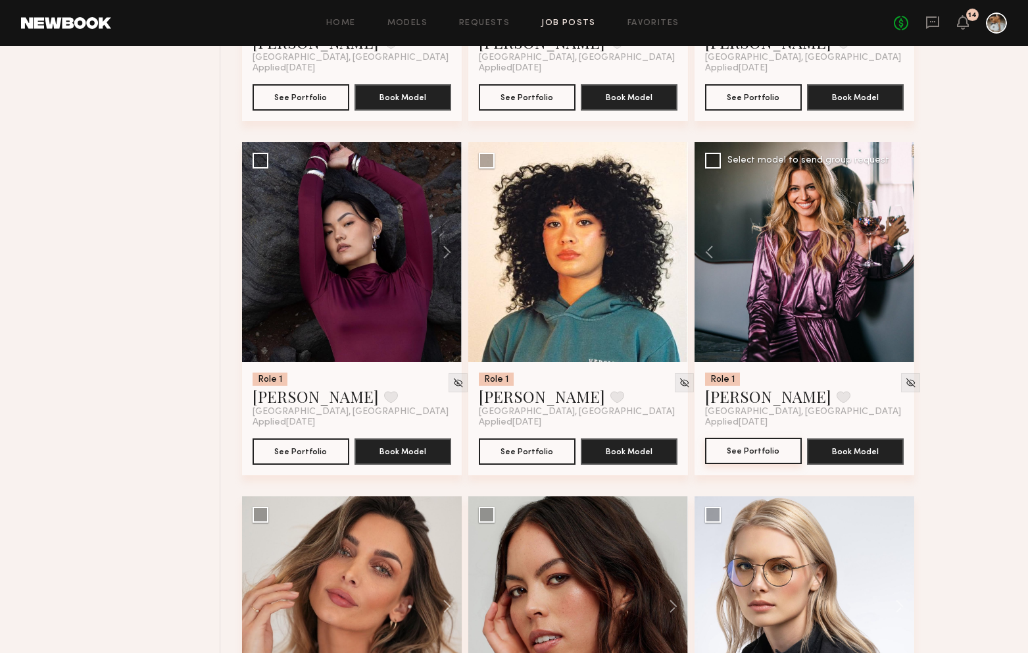
click at [764, 453] on button "See Portfolio" at bounding box center [753, 450] width 97 height 26
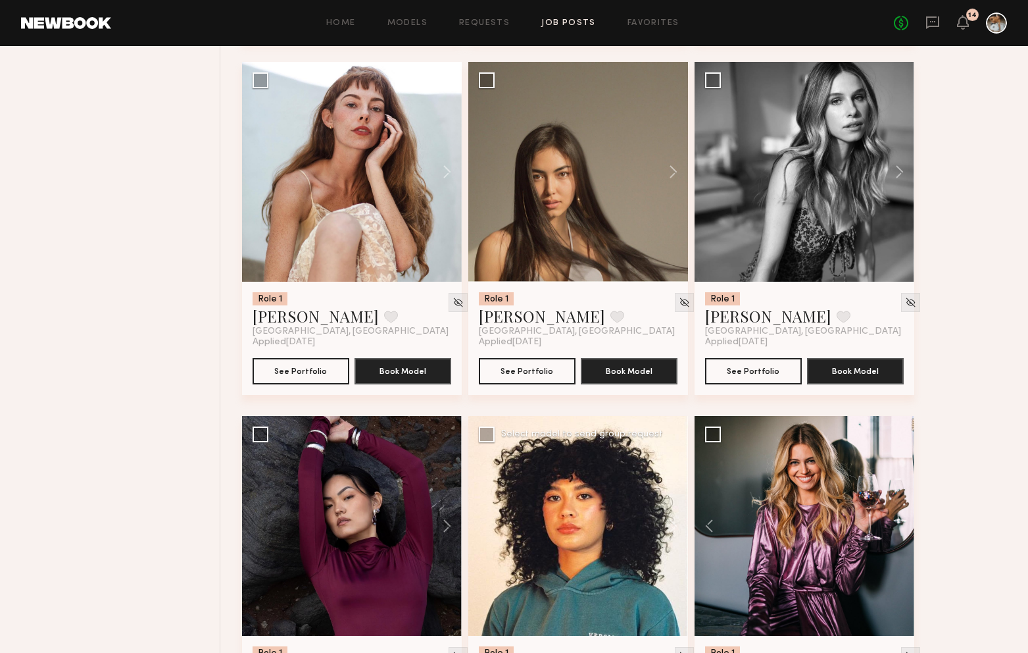
scroll to position [2239, 0]
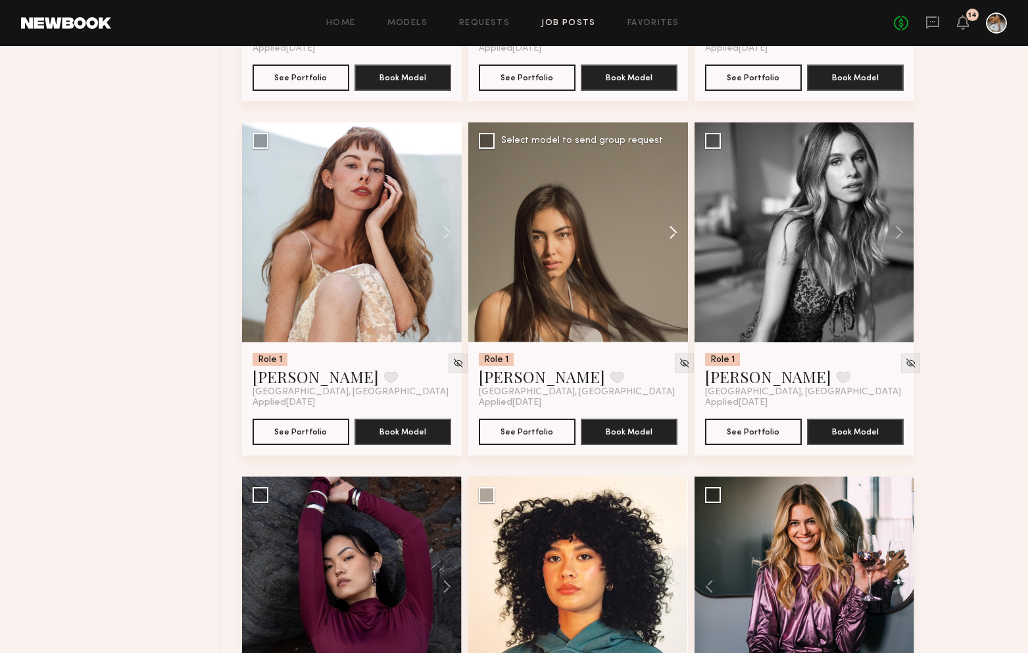
click at [671, 230] on button at bounding box center [667, 232] width 42 height 220
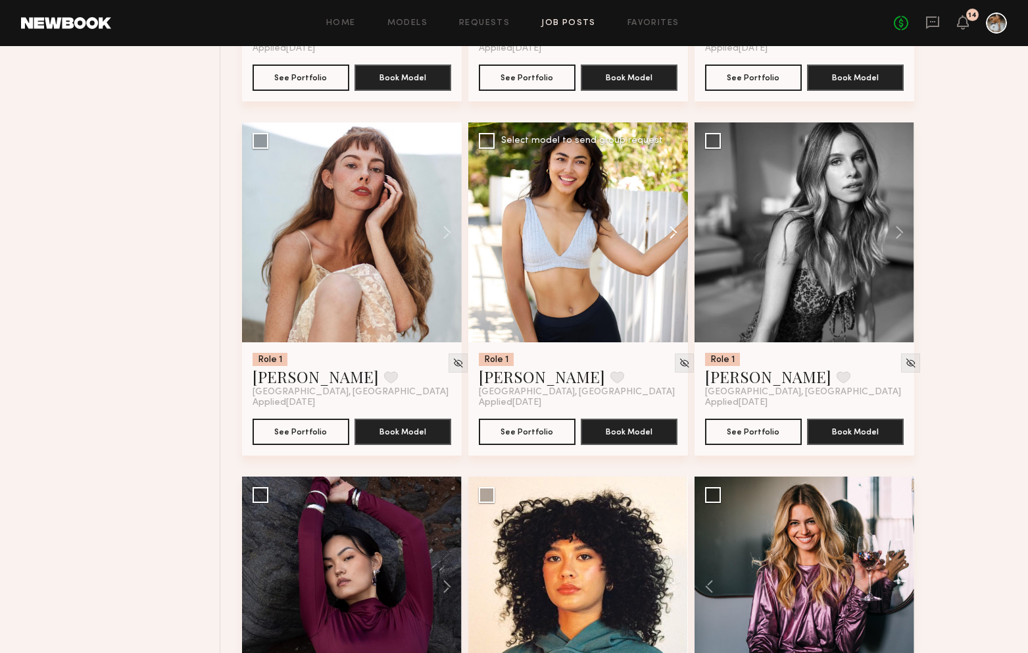
click at [674, 233] on button at bounding box center [667, 232] width 42 height 220
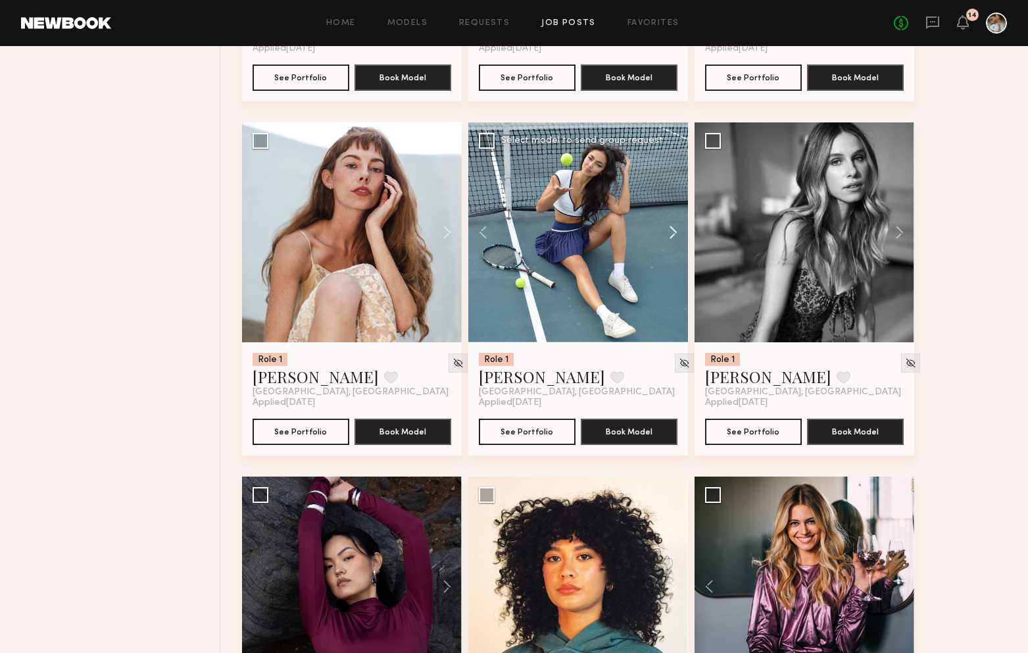
click at [674, 234] on button at bounding box center [667, 232] width 42 height 220
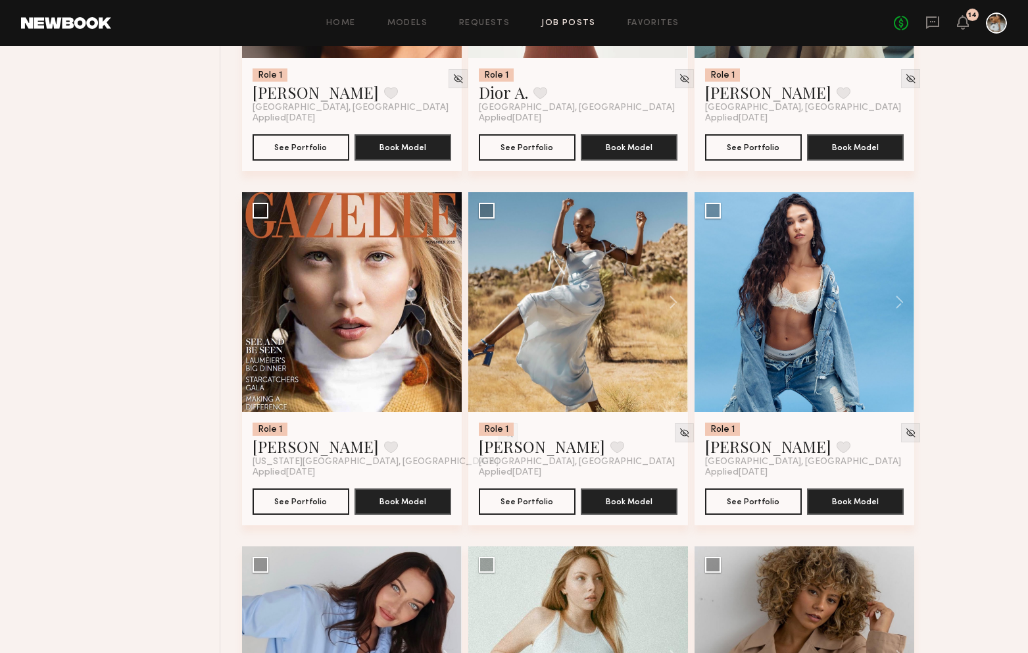
scroll to position [1461, 0]
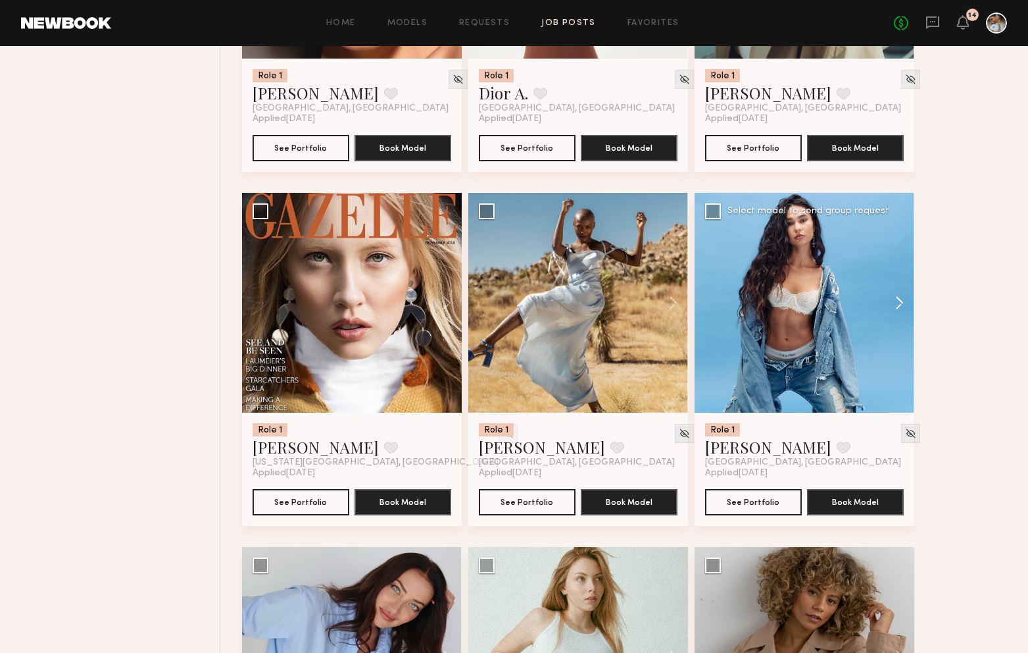
click at [900, 297] on button at bounding box center [893, 303] width 42 height 220
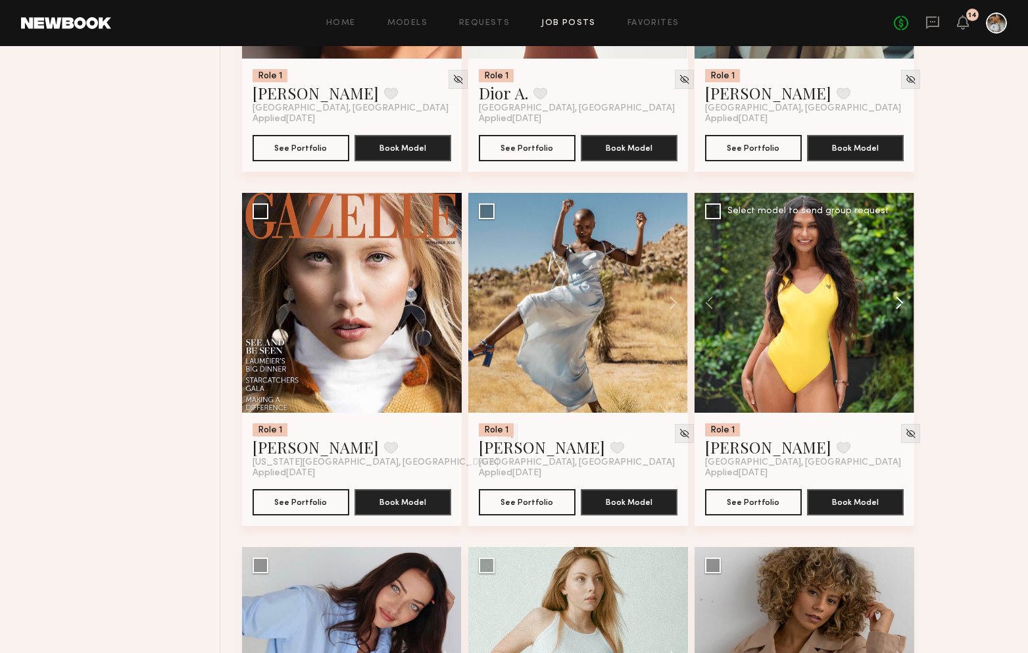
click at [901, 309] on button at bounding box center [893, 303] width 42 height 220
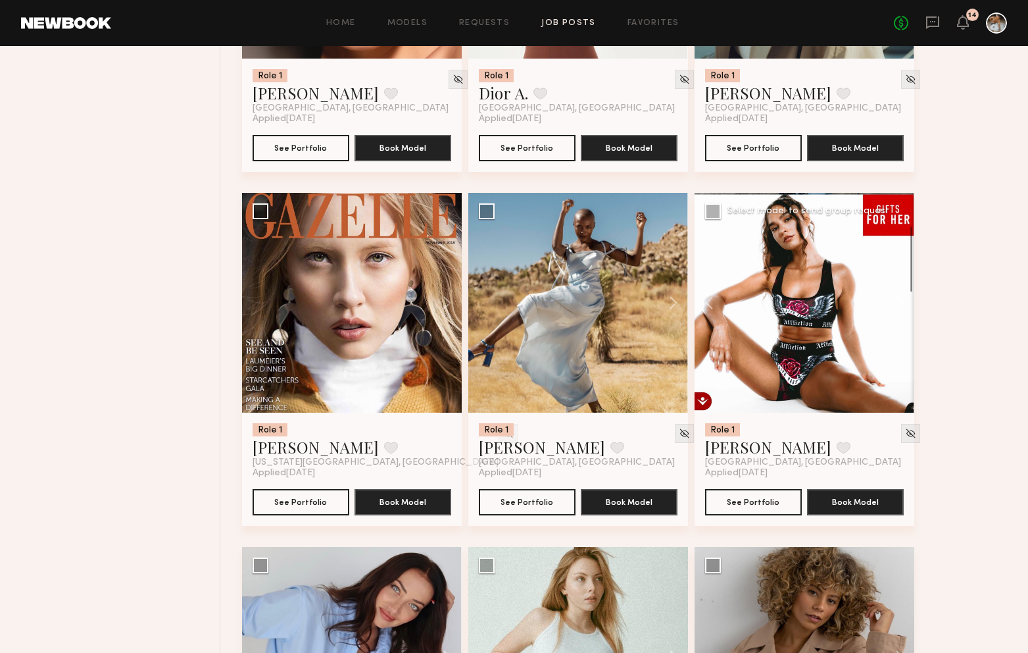
click at [900, 309] on button at bounding box center [893, 303] width 42 height 220
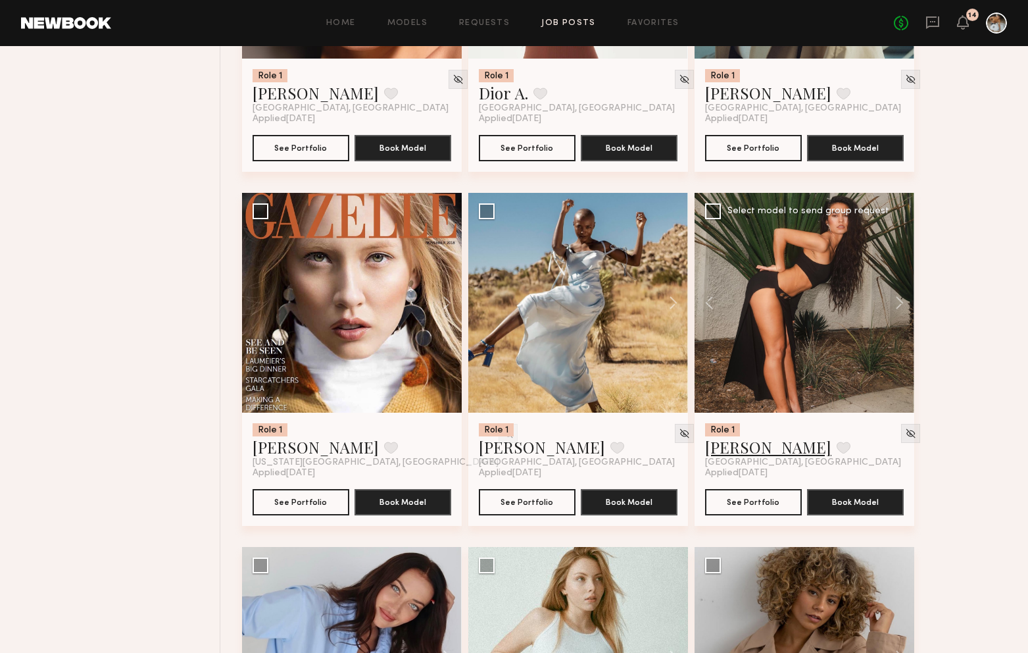
click at [729, 451] on link "[PERSON_NAME]" at bounding box center [768, 446] width 126 height 21
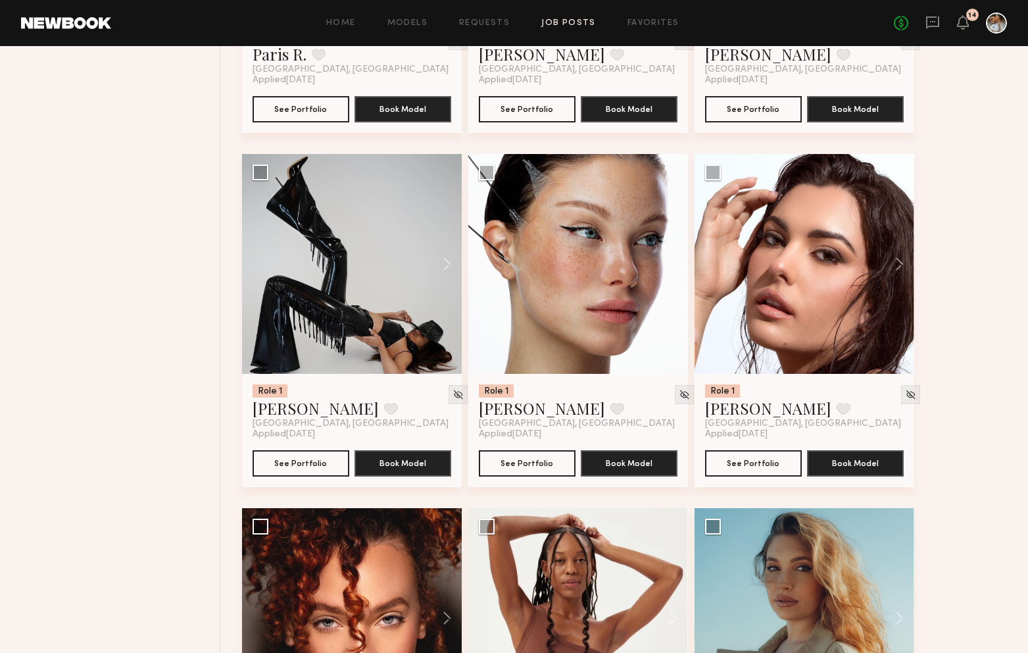
scroll to position [791, 0]
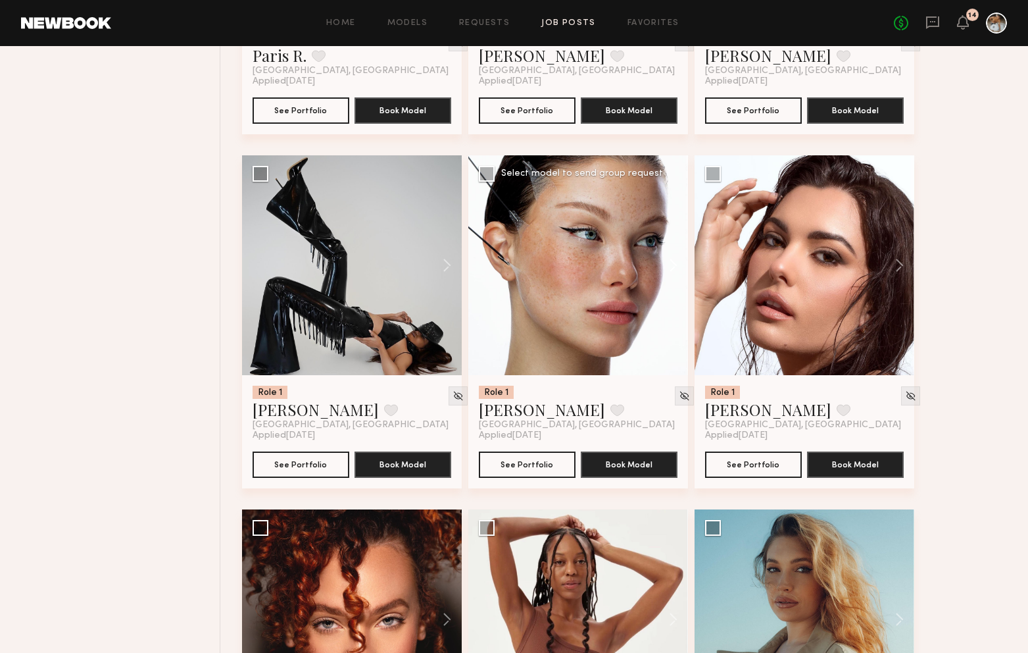
click at [670, 264] on button at bounding box center [667, 265] width 42 height 220
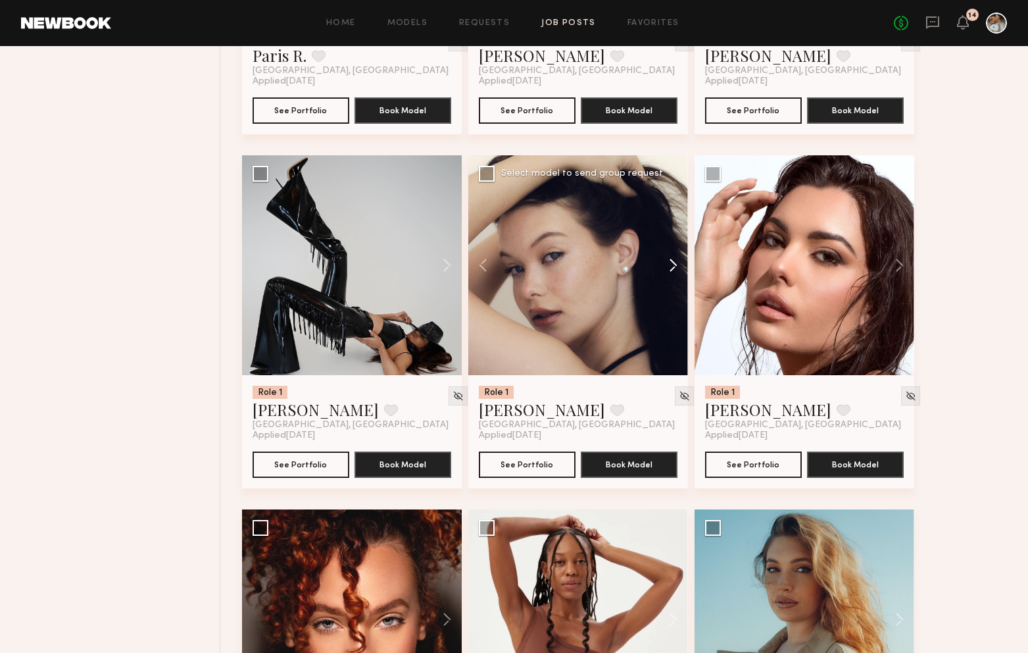
click at [671, 260] on button at bounding box center [667, 265] width 42 height 220
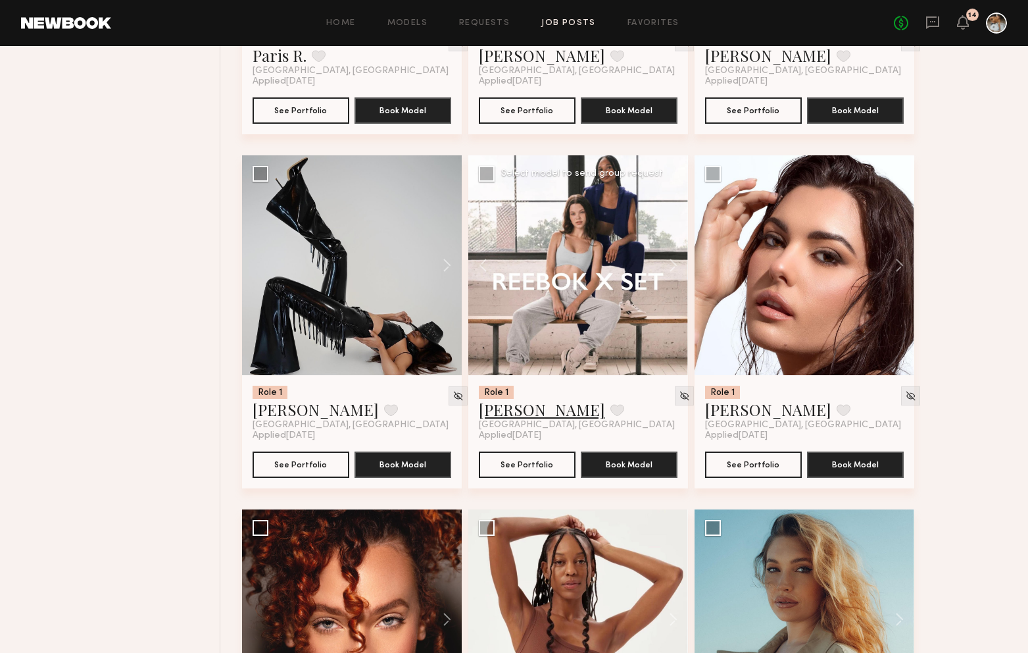
click at [532, 406] on link "Marina F." at bounding box center [542, 409] width 126 height 21
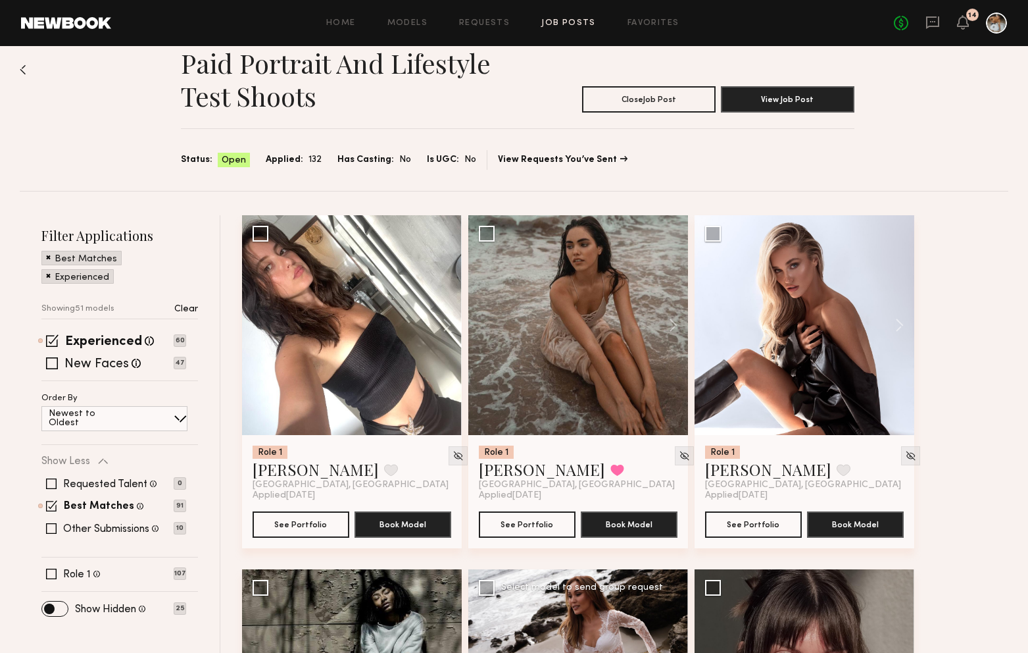
scroll to position [22, 0]
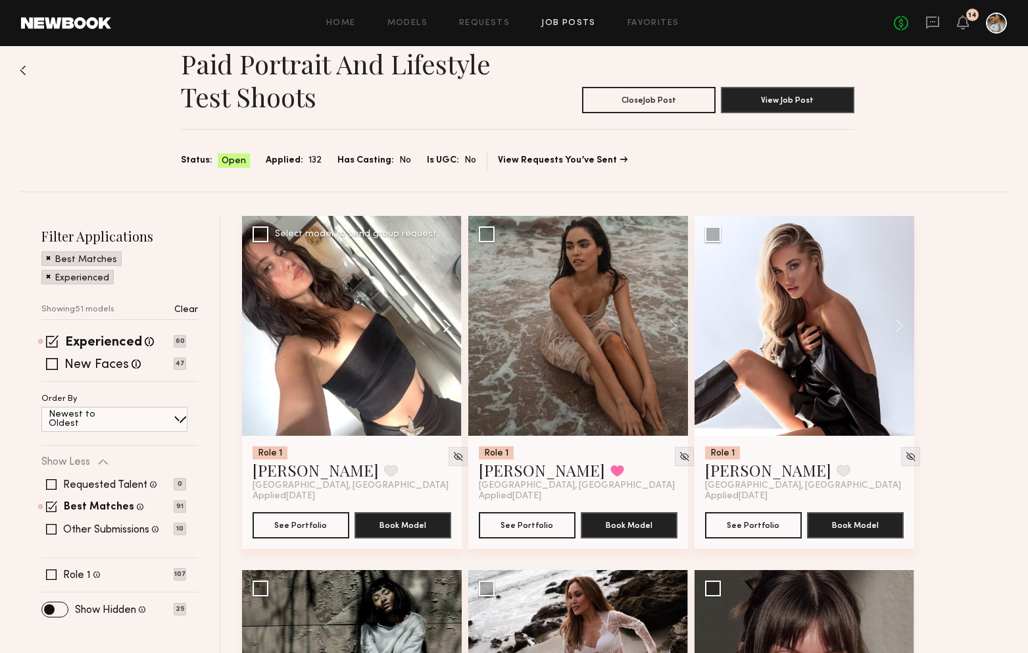
click at [445, 320] on button at bounding box center [441, 326] width 42 height 220
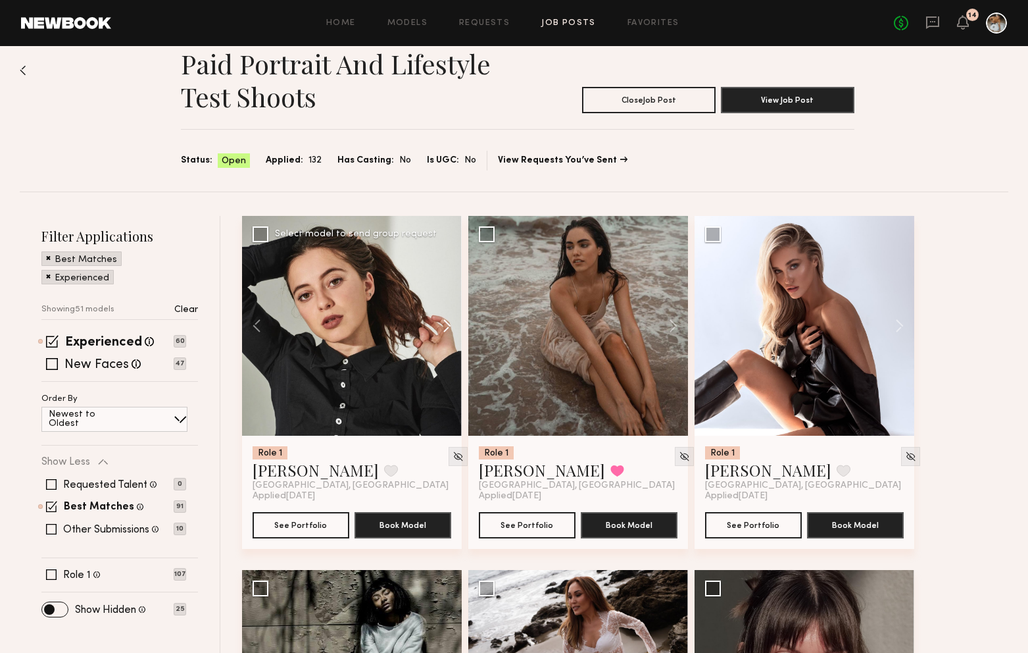
click at [447, 329] on button at bounding box center [441, 326] width 42 height 220
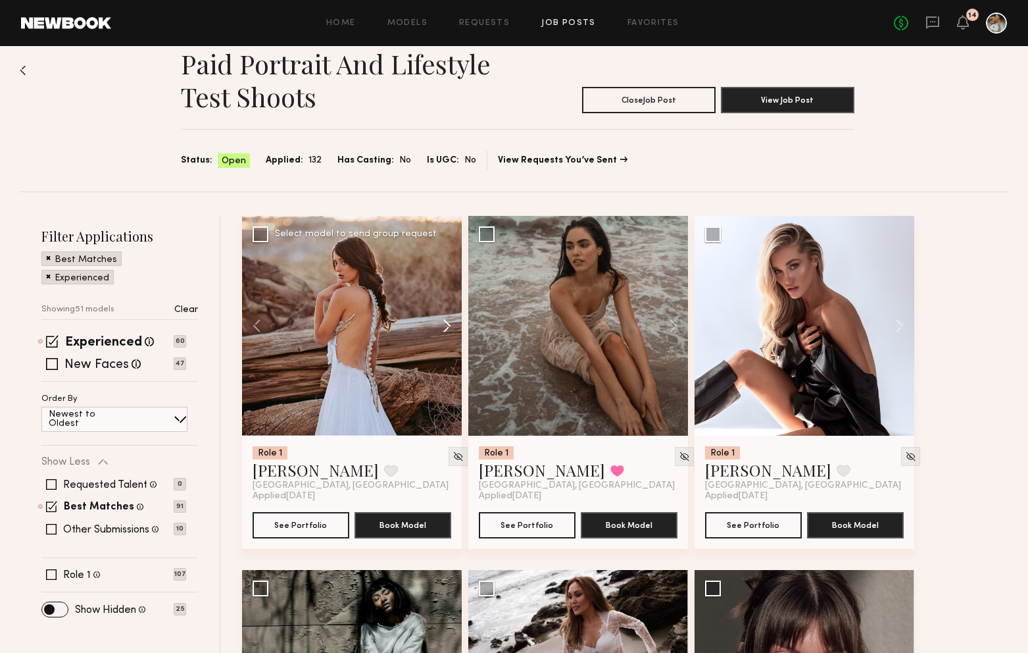
click at [444, 328] on button at bounding box center [441, 326] width 42 height 220
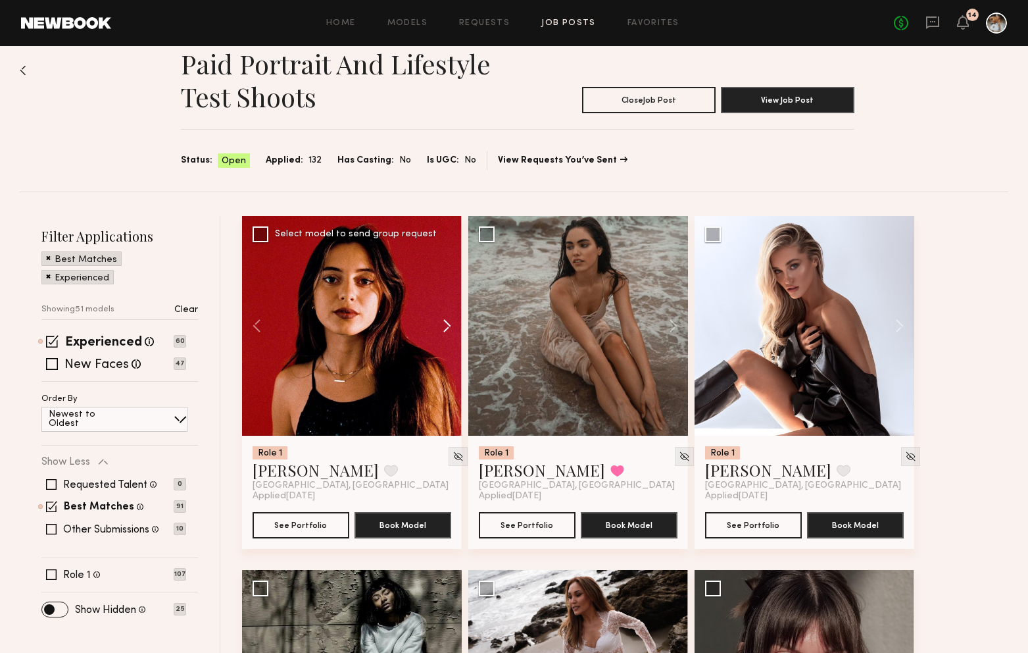
click at [444, 328] on button at bounding box center [441, 326] width 42 height 220
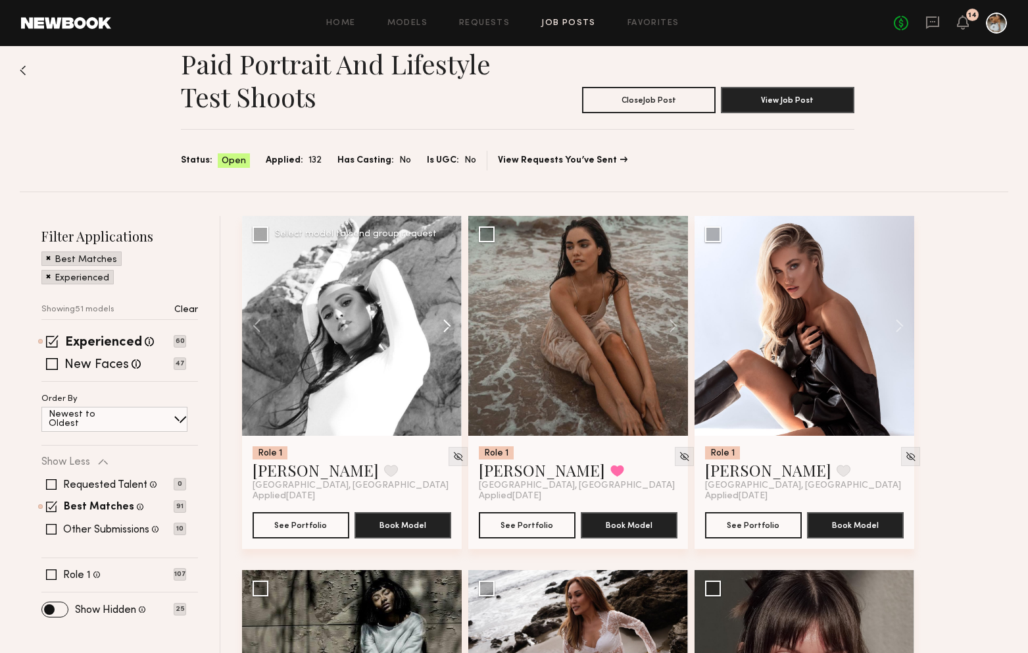
click at [444, 328] on button at bounding box center [441, 326] width 42 height 220
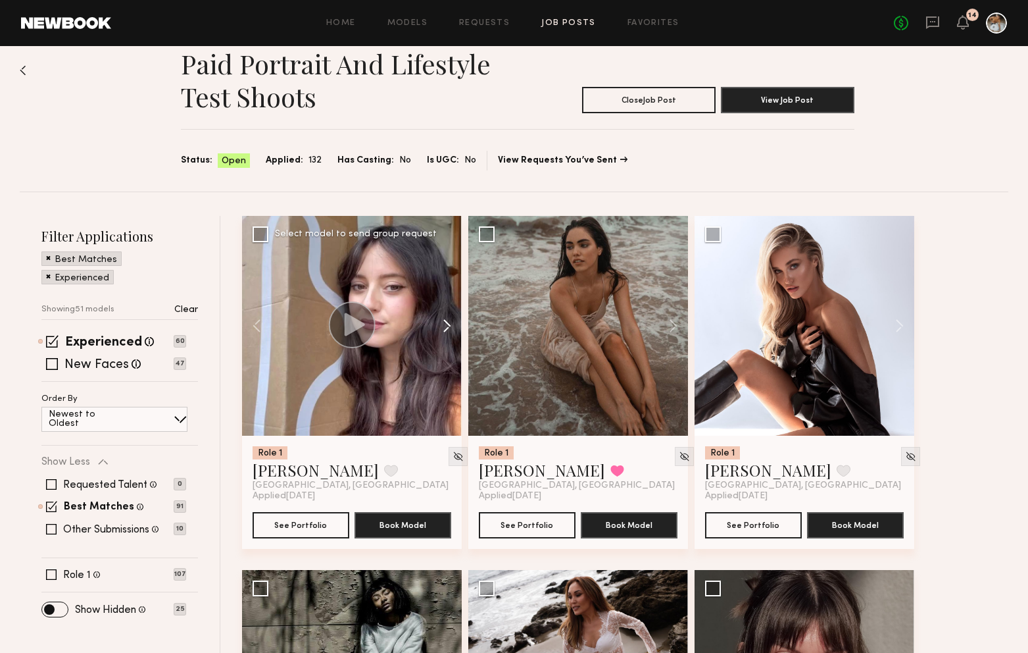
click at [444, 328] on button at bounding box center [441, 326] width 42 height 220
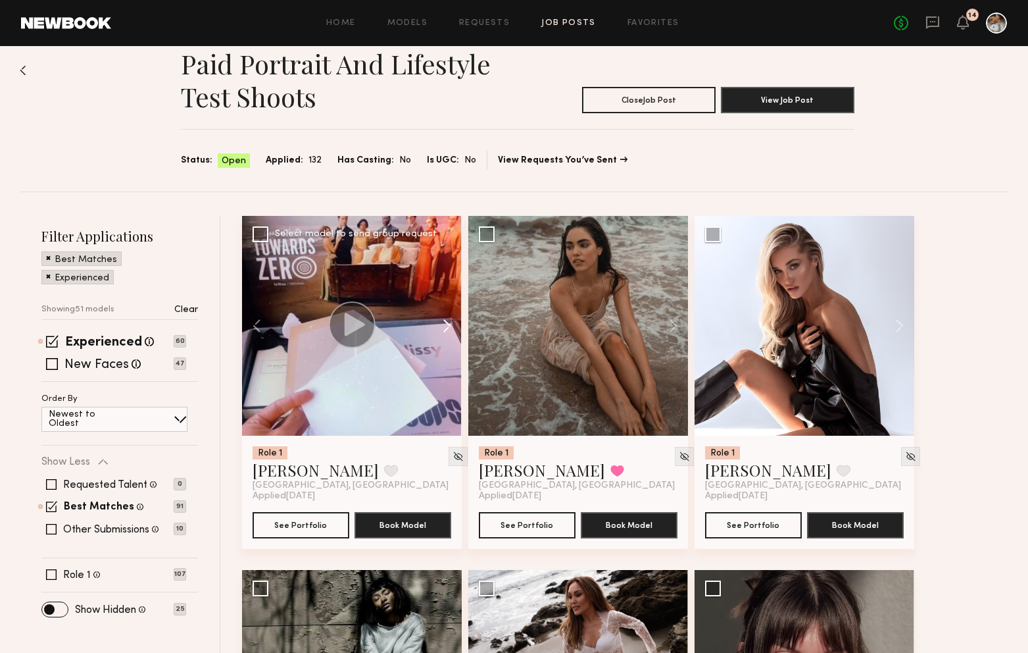
click at [444, 328] on button at bounding box center [441, 326] width 42 height 220
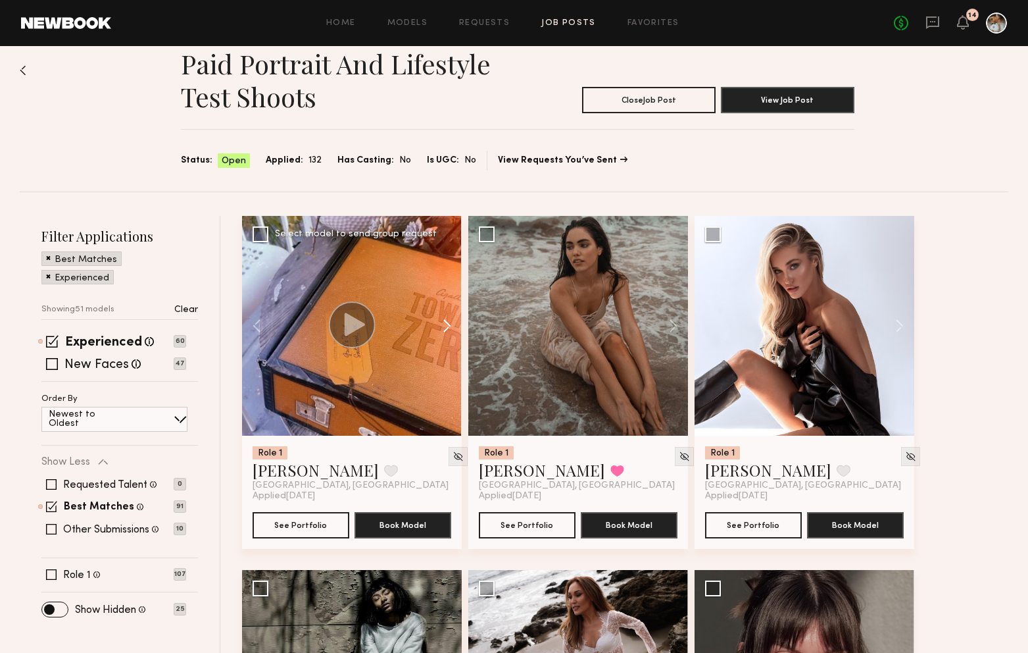
click at [447, 329] on button at bounding box center [441, 326] width 42 height 220
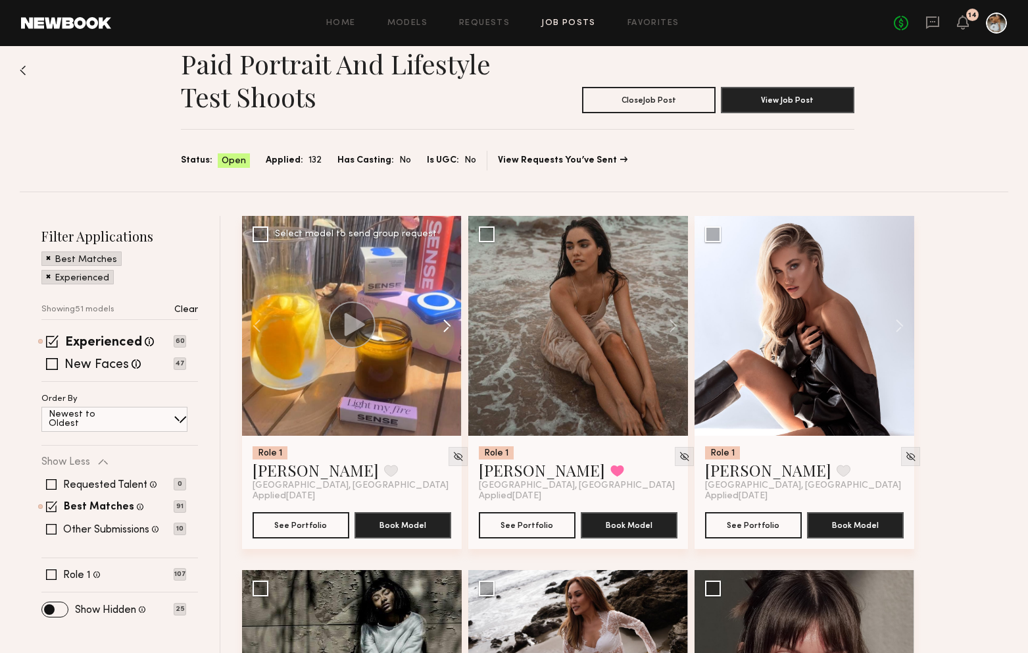
click at [447, 329] on button at bounding box center [441, 326] width 42 height 220
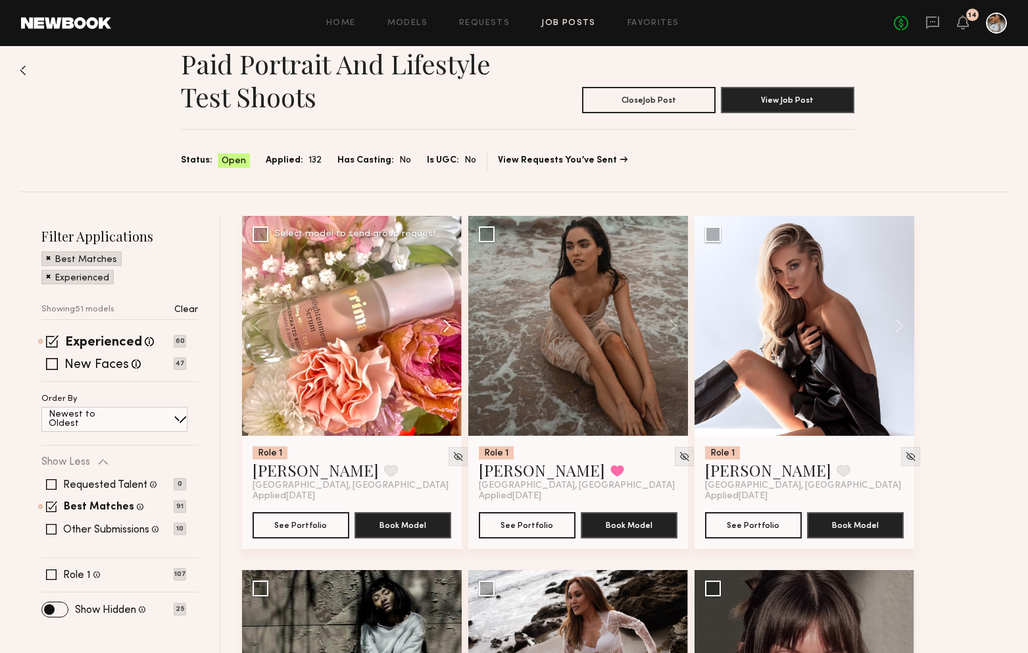
click at [447, 329] on button at bounding box center [441, 326] width 42 height 220
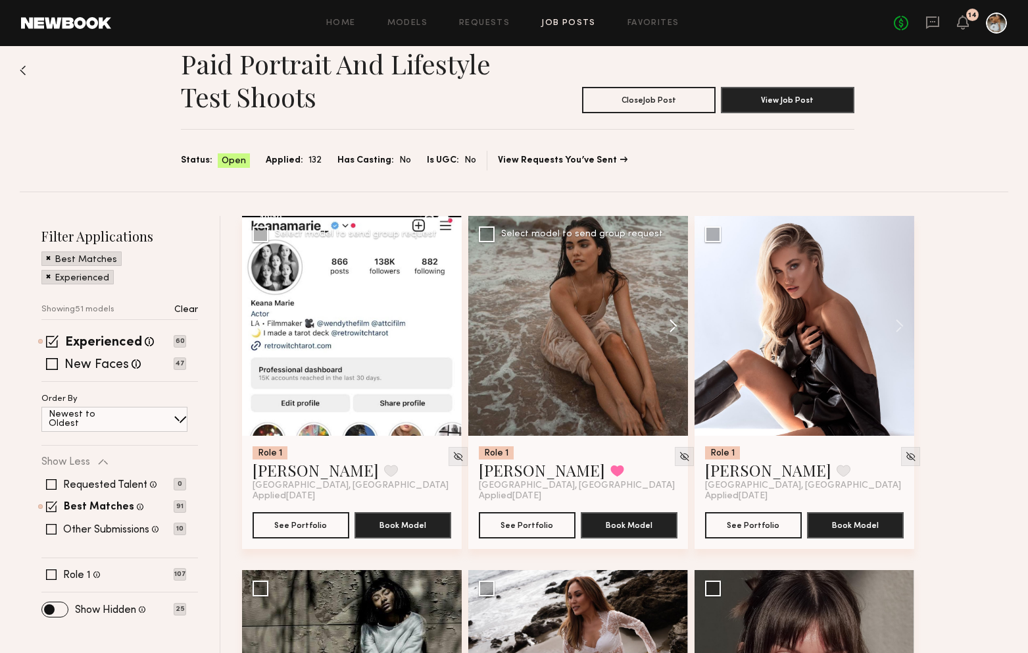
click at [671, 324] on button at bounding box center [667, 326] width 42 height 220
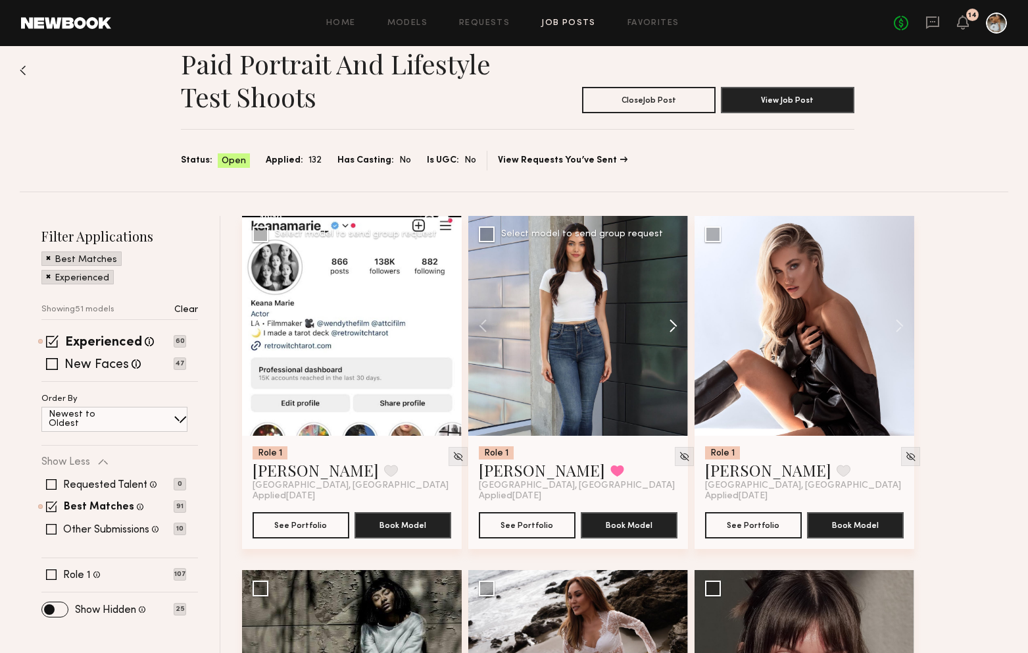
click at [671, 324] on button at bounding box center [667, 326] width 42 height 220
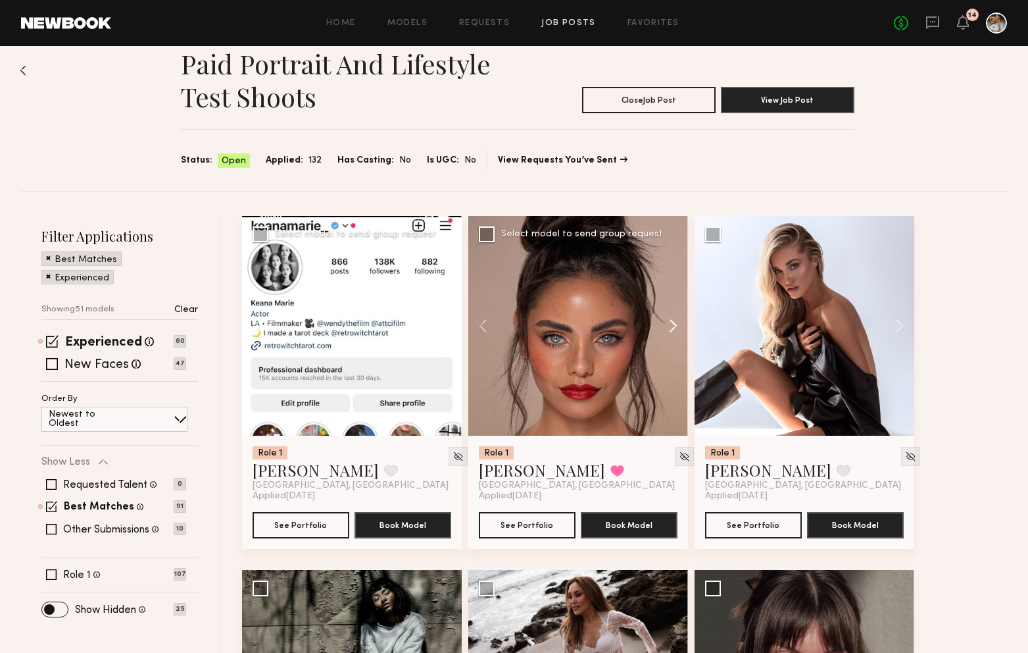
click at [671, 324] on button at bounding box center [667, 326] width 42 height 220
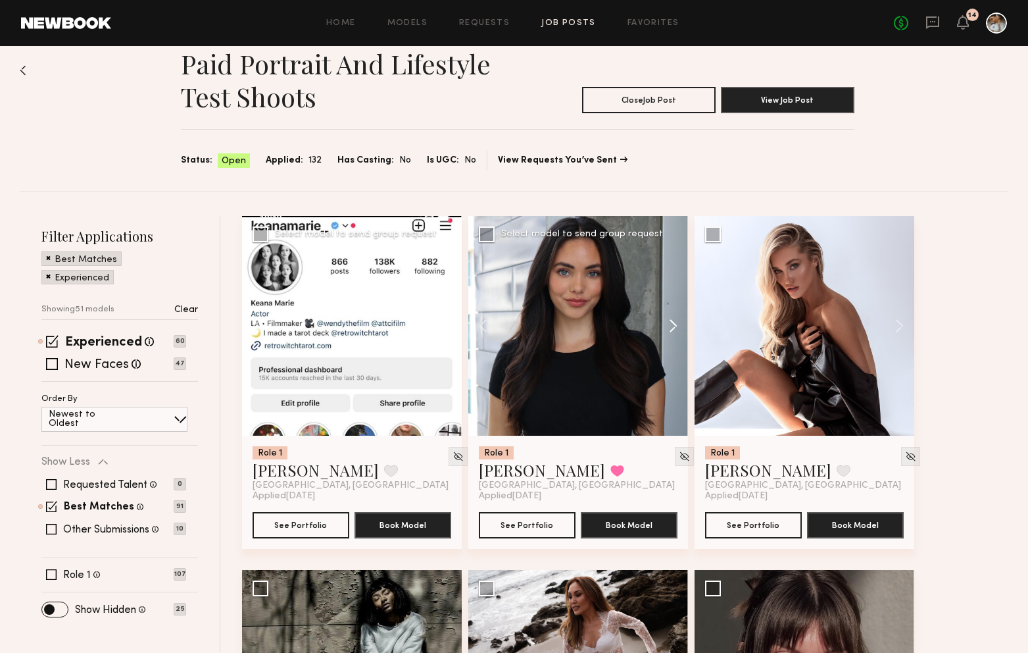
click at [671, 324] on button at bounding box center [667, 326] width 42 height 220
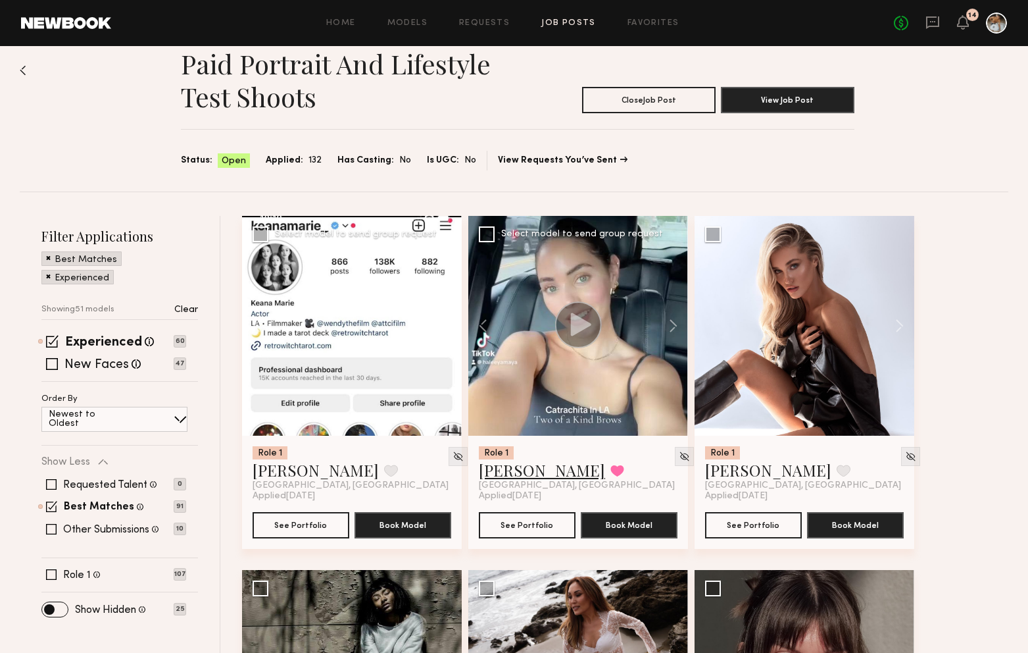
click at [514, 471] on link "Haley A." at bounding box center [542, 469] width 126 height 21
click at [292, 474] on link "[PERSON_NAME]" at bounding box center [316, 469] width 126 height 21
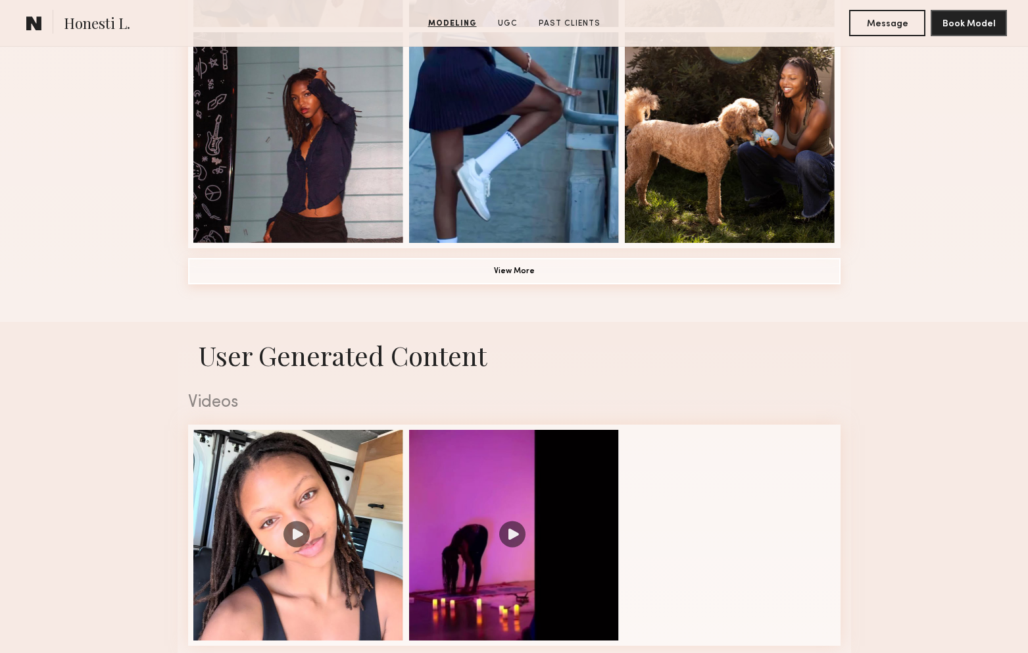
scroll to position [1034, 0]
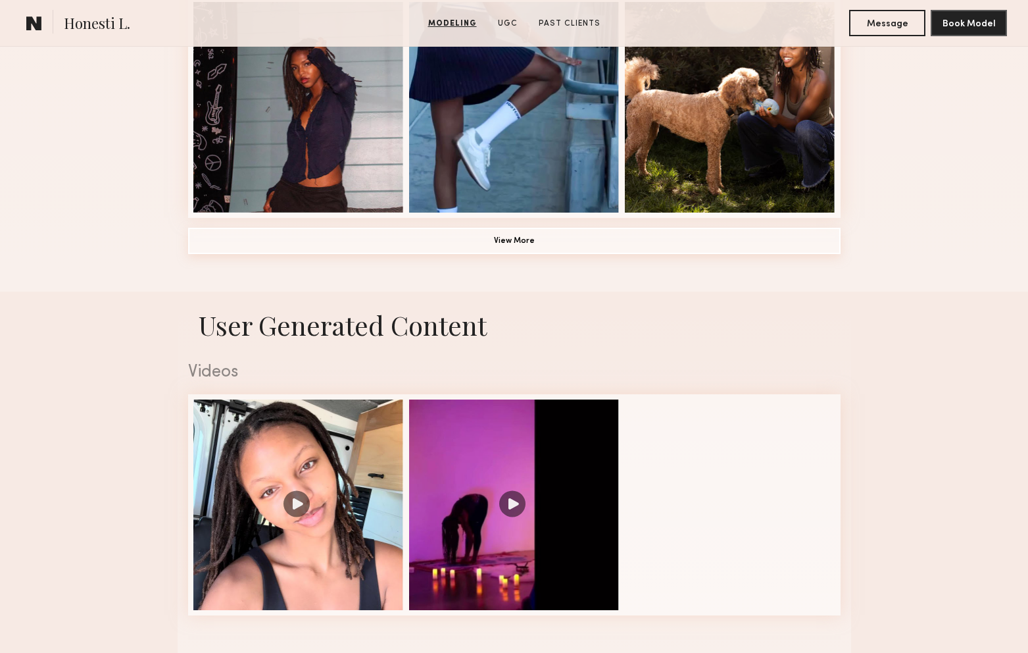
click at [468, 247] on button "View More" at bounding box center [514, 241] width 653 height 26
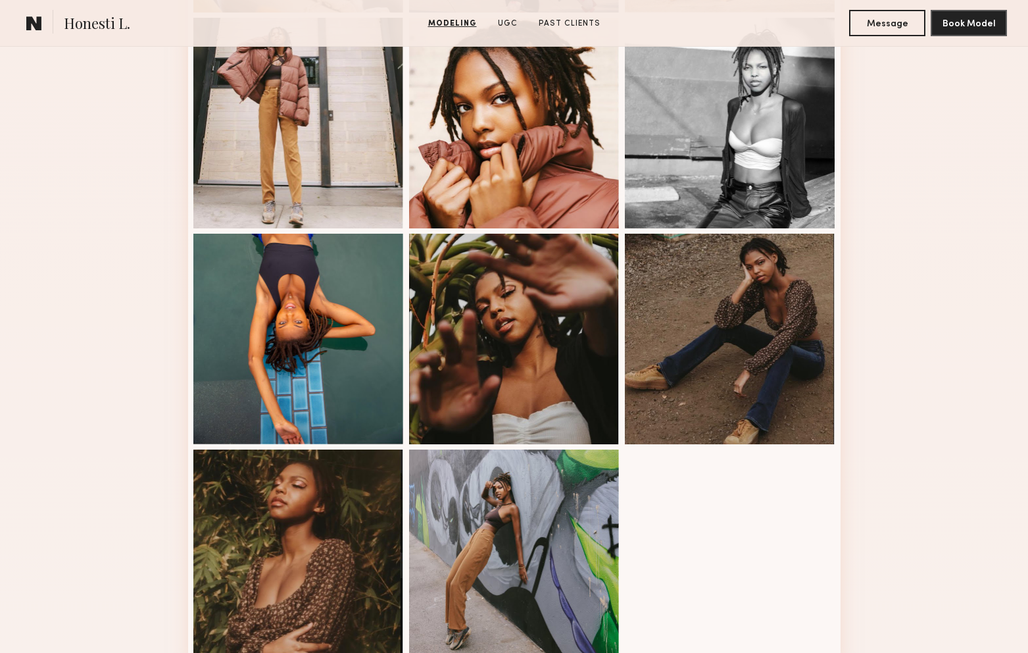
scroll to position [1536, 0]
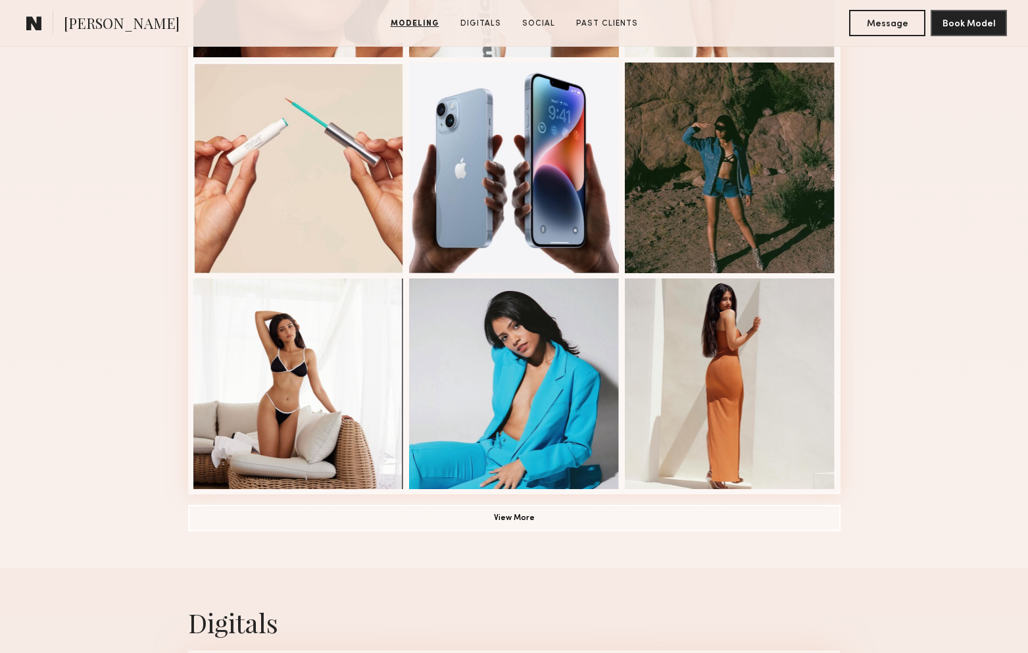
scroll to position [820, 0]
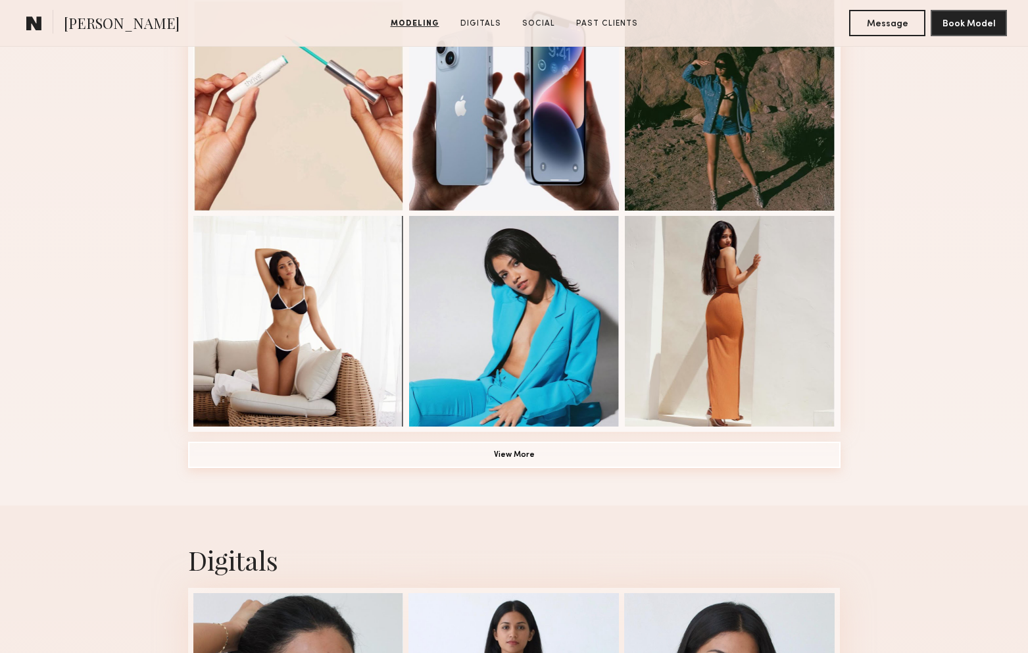
click at [508, 454] on button "View More" at bounding box center [514, 454] width 653 height 26
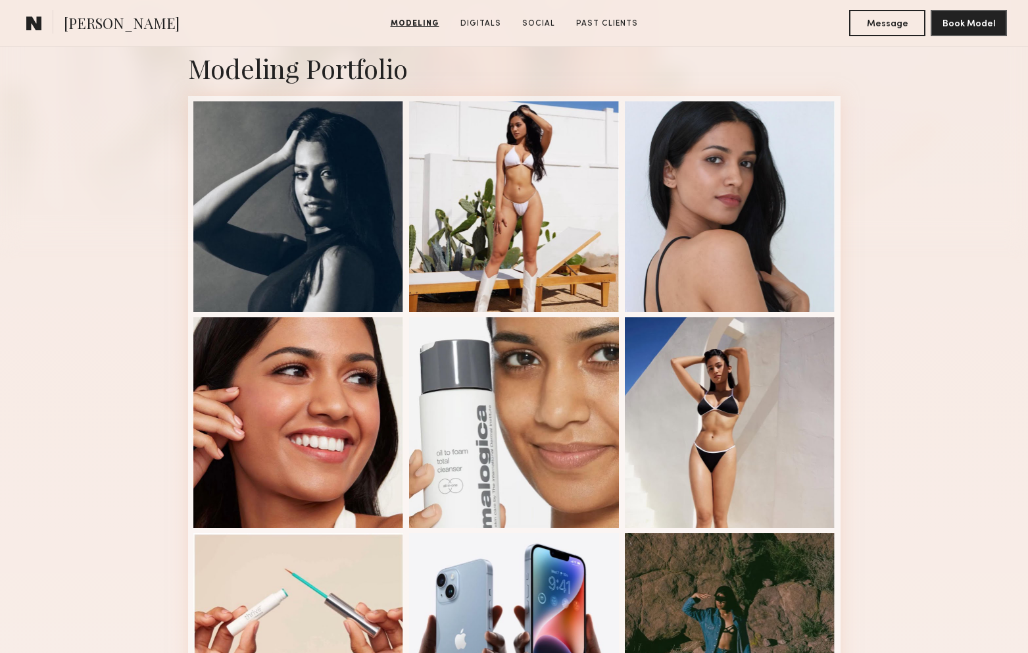
scroll to position [0, 0]
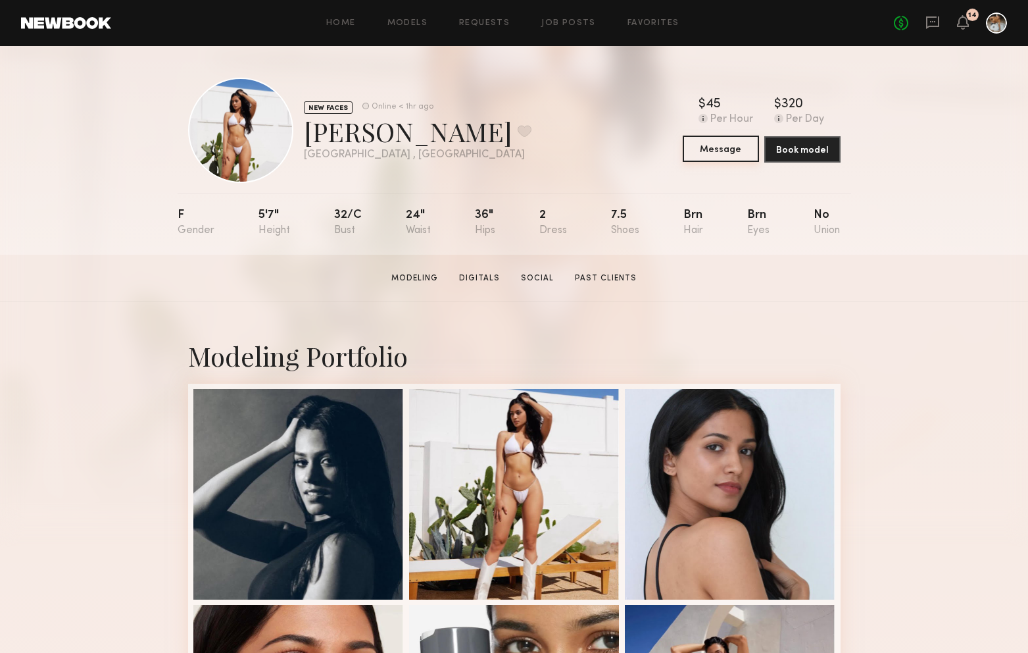
click at [722, 151] on button "Message" at bounding box center [721, 149] width 76 height 26
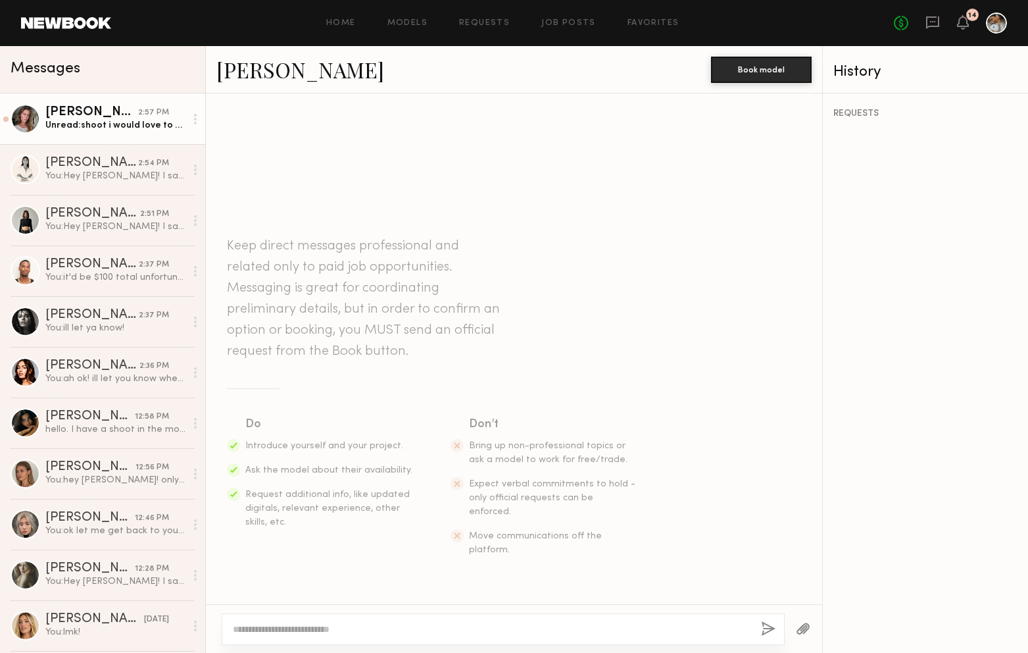
click at [130, 137] on link "[PERSON_NAME] 2:57 PM Unread: shoot i would love to shoot with you! unfortunate…" at bounding box center [102, 118] width 205 height 51
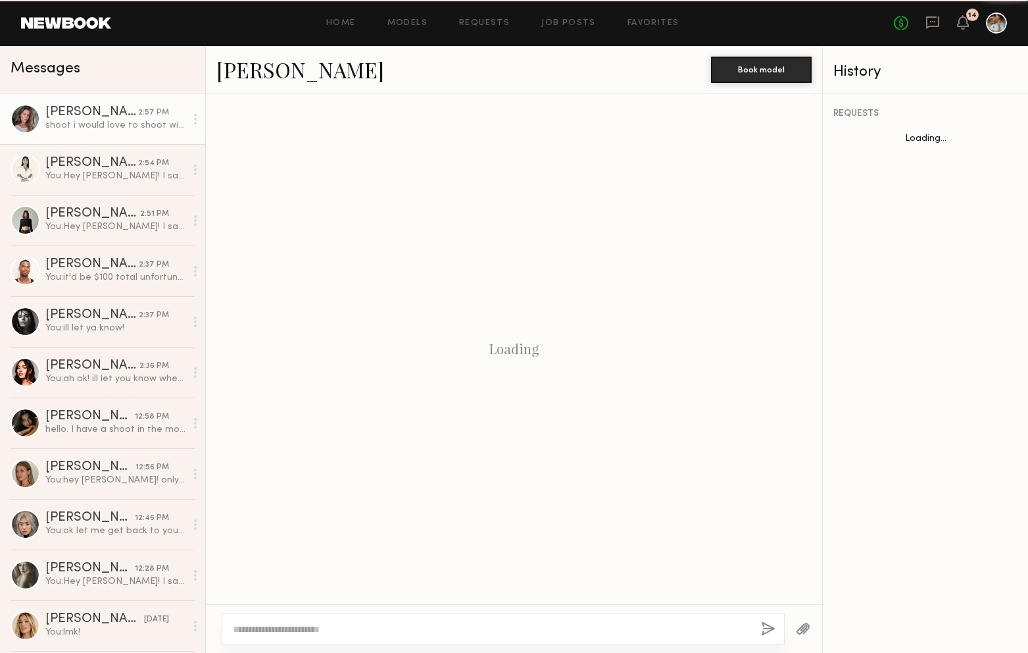
scroll to position [155, 0]
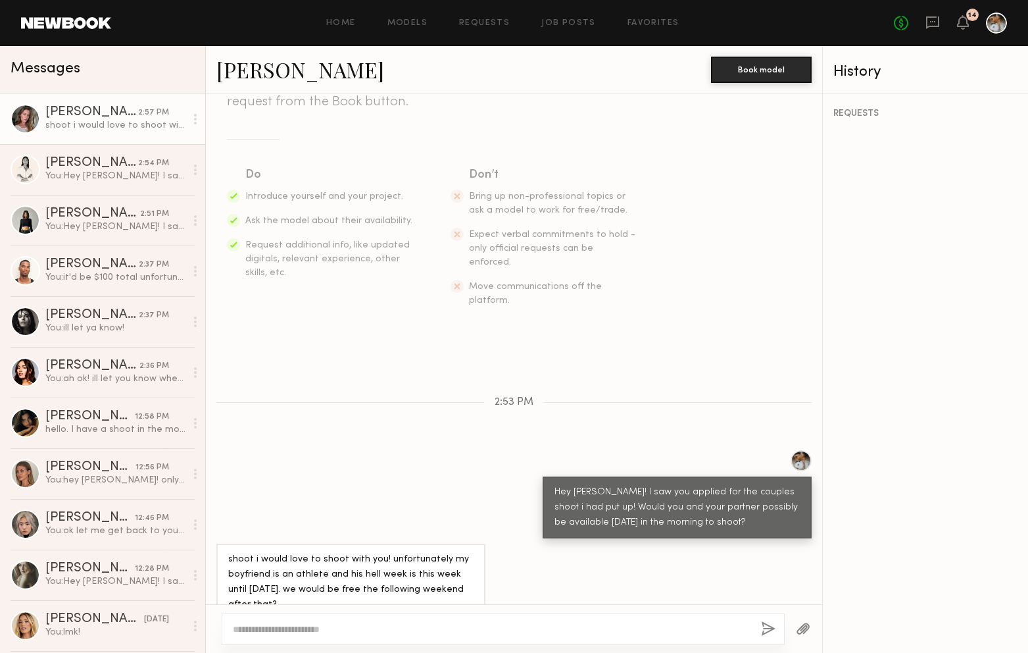
click at [350, 627] on textarea at bounding box center [492, 628] width 518 height 13
click at [265, 78] on link "[PERSON_NAME]" at bounding box center [300, 69] width 168 height 28
click at [340, 635] on textarea at bounding box center [492, 628] width 518 height 13
drag, startPoint x: 401, startPoint y: 626, endPoint x: 297, endPoint y: 624, distance: 103.9
click at [297, 624] on textarea "**********" at bounding box center [492, 628] width 518 height 13
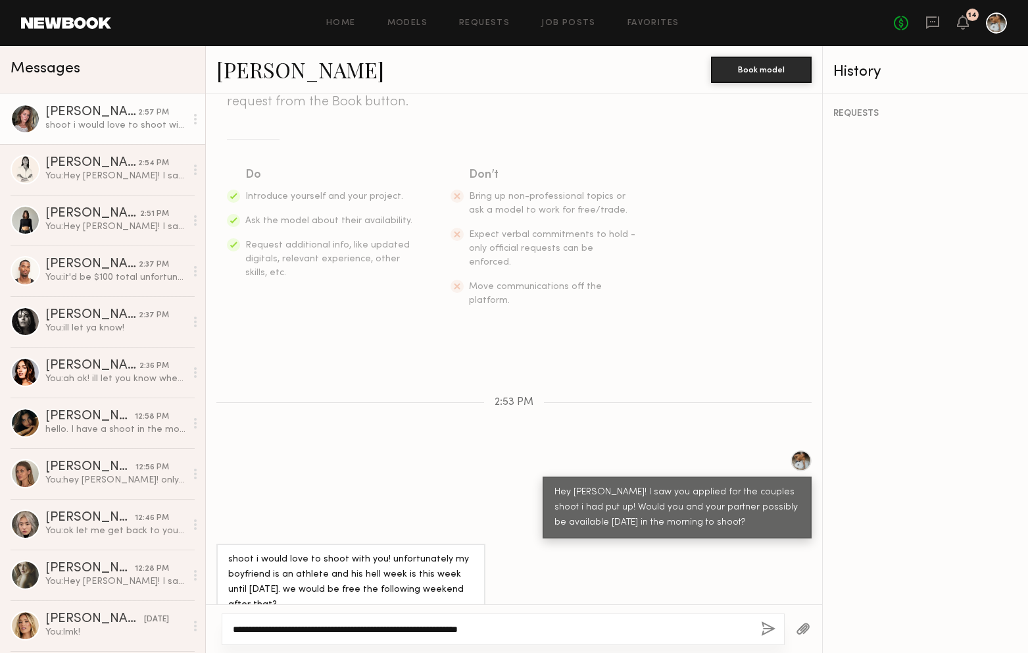
click at [528, 624] on textarea "**********" at bounding box center [492, 628] width 518 height 13
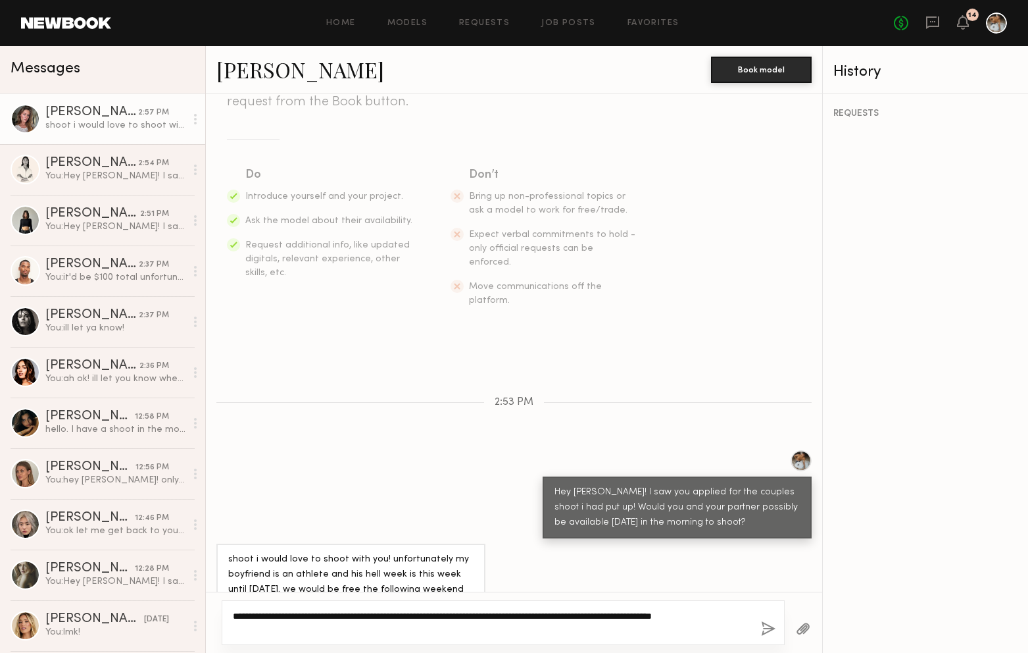
type textarea "**********"
click at [406, 629] on textarea "**********" at bounding box center [492, 622] width 518 height 26
type textarea "**********"
click at [765, 634] on button "button" at bounding box center [768, 629] width 14 height 16
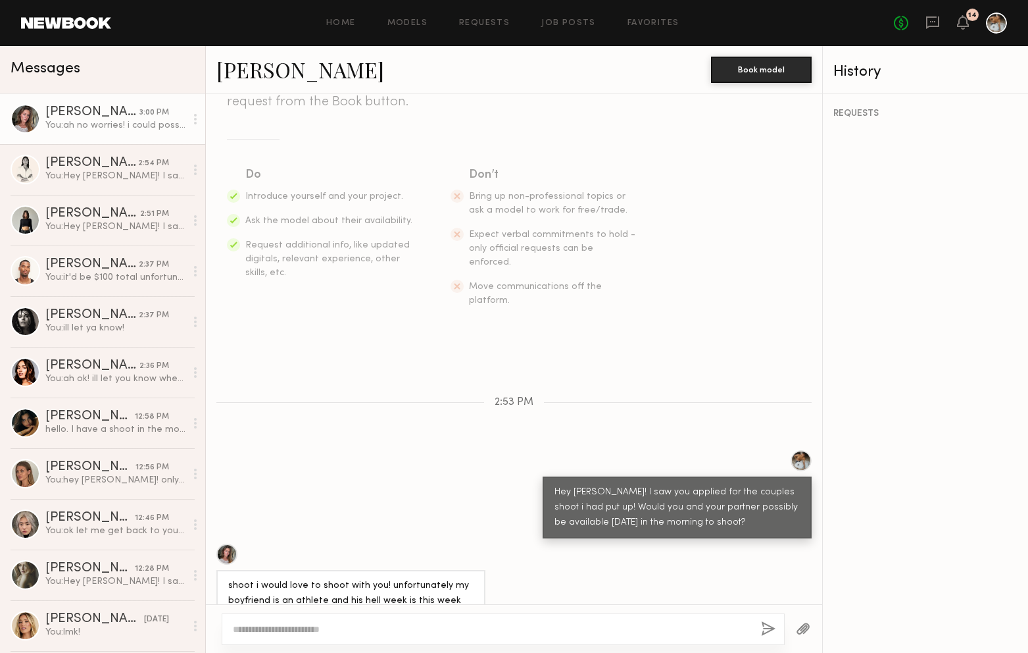
scroll to position [348, 0]
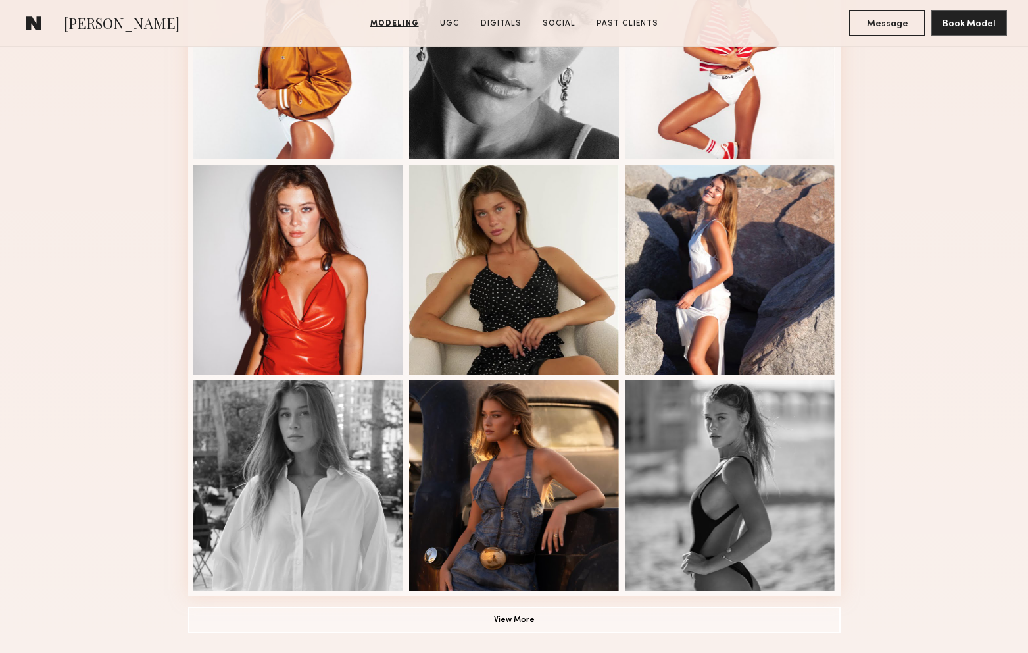
scroll to position [795, 0]
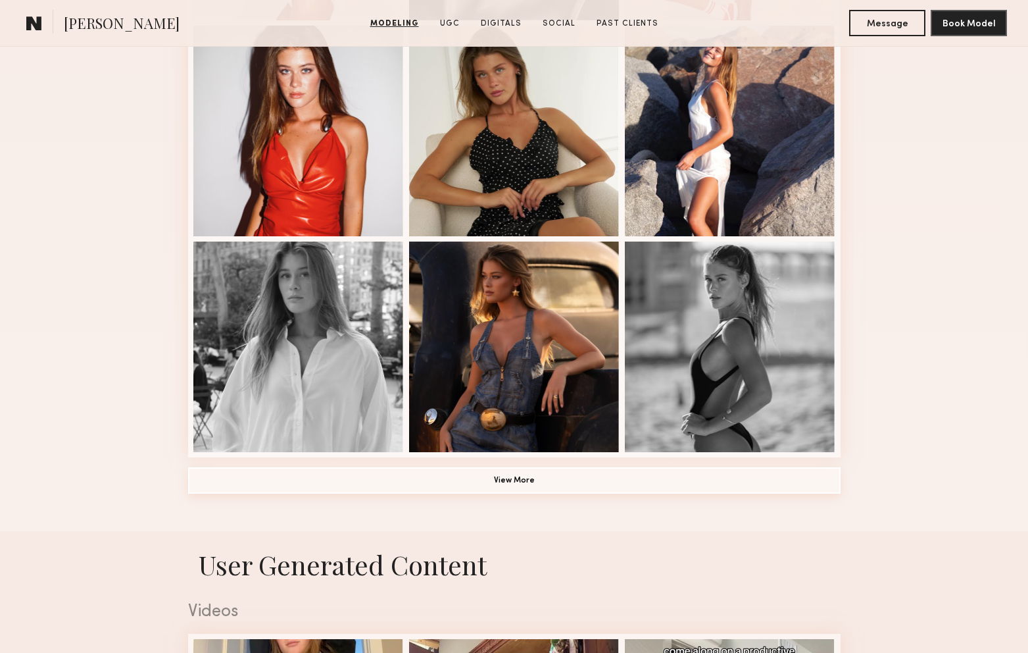
click at [602, 479] on button "View More" at bounding box center [514, 480] width 653 height 26
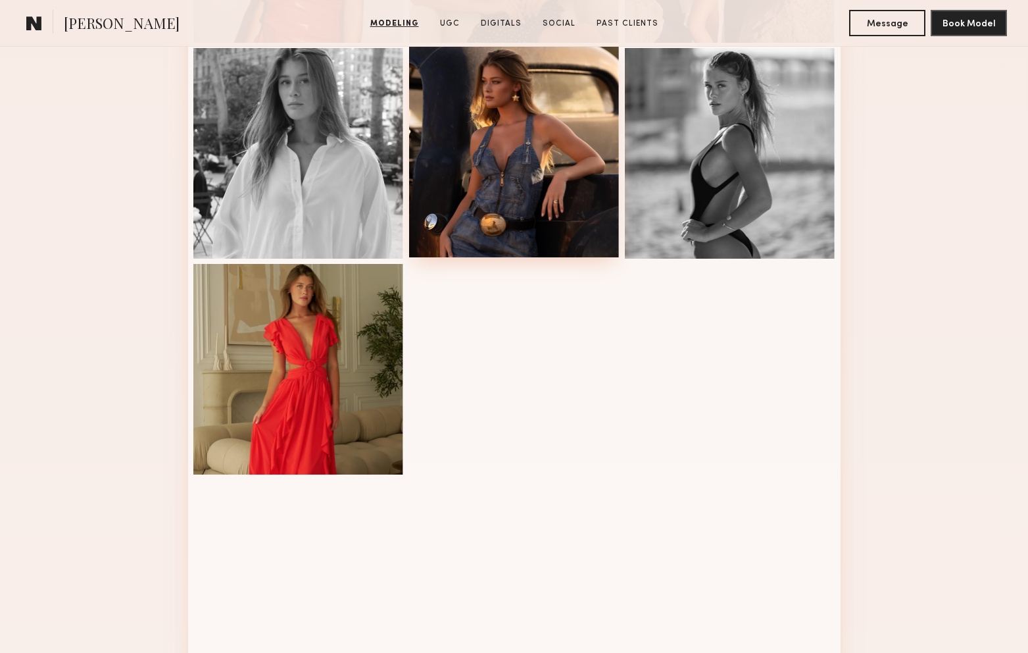
scroll to position [1007, 0]
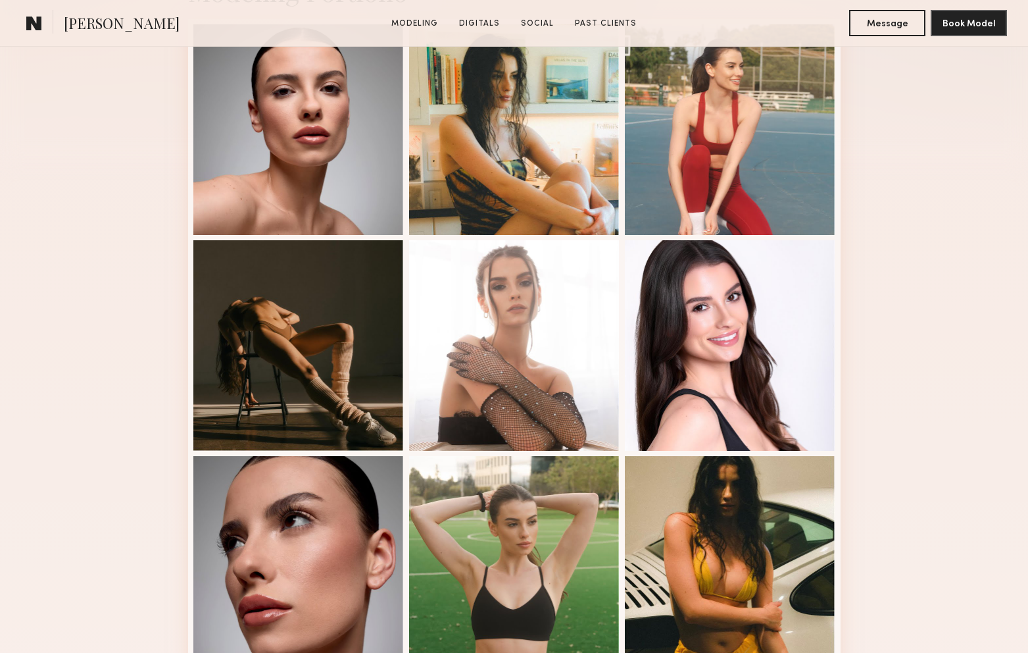
scroll to position [703, 0]
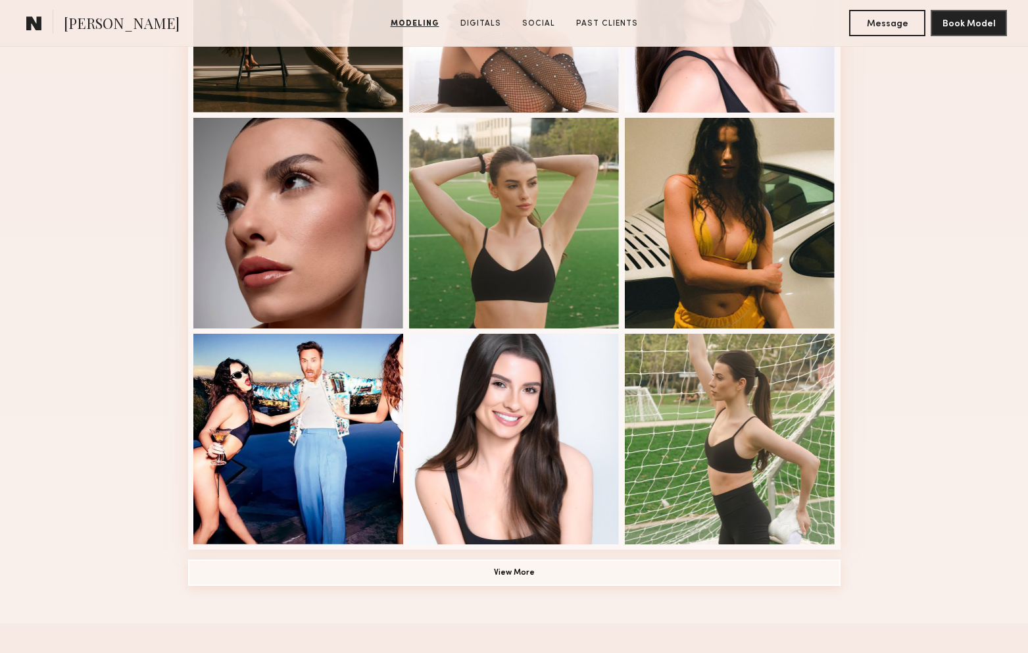
click at [556, 580] on button "View More" at bounding box center [514, 572] width 653 height 26
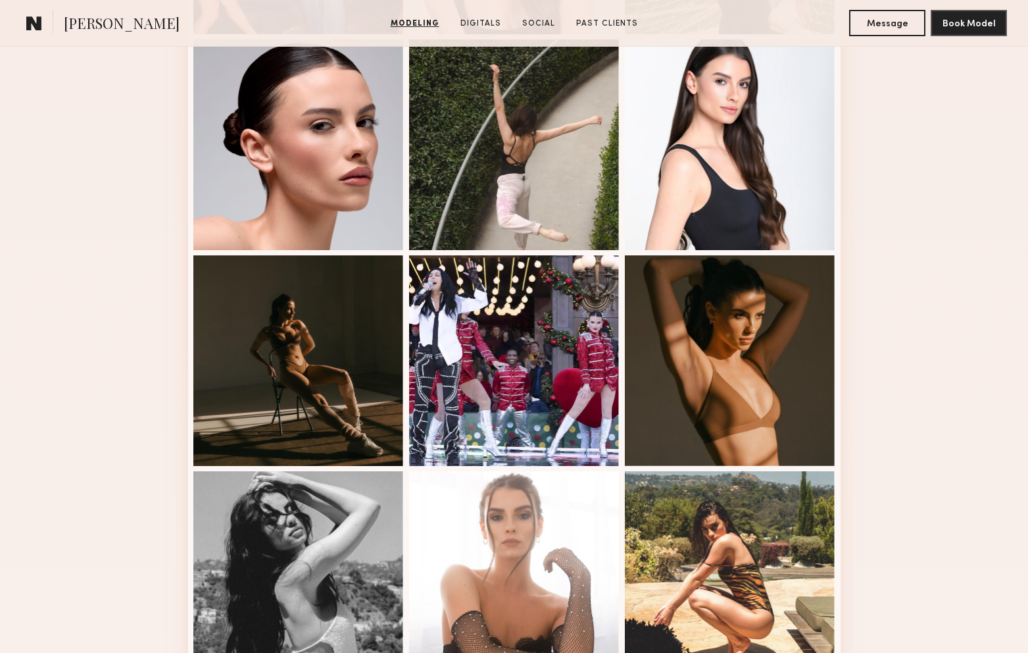
scroll to position [1210, 0]
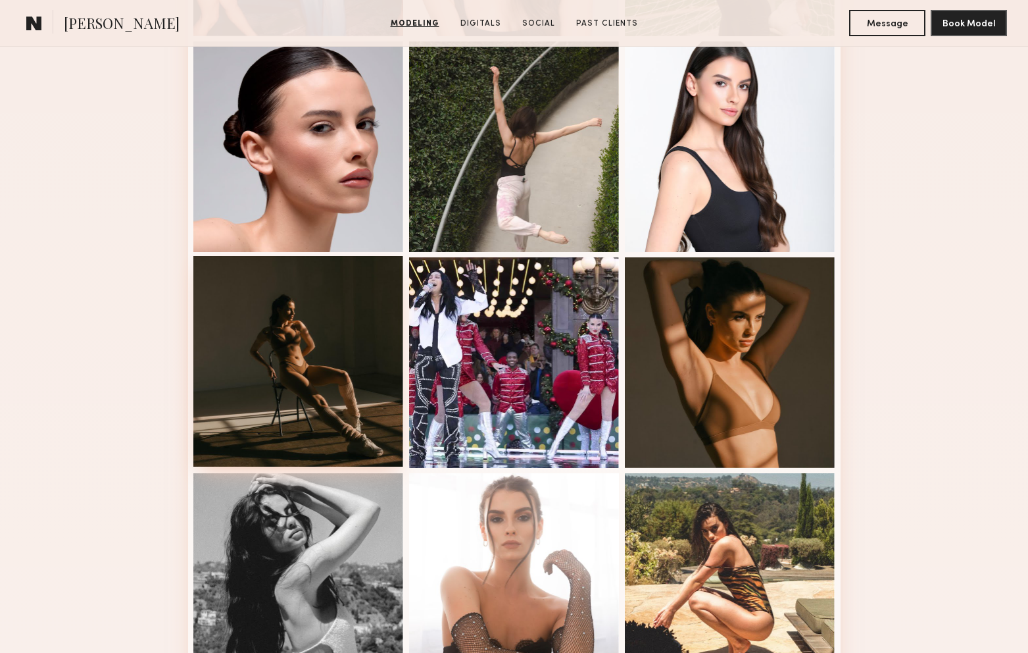
click at [354, 312] on div at bounding box center [298, 361] width 211 height 211
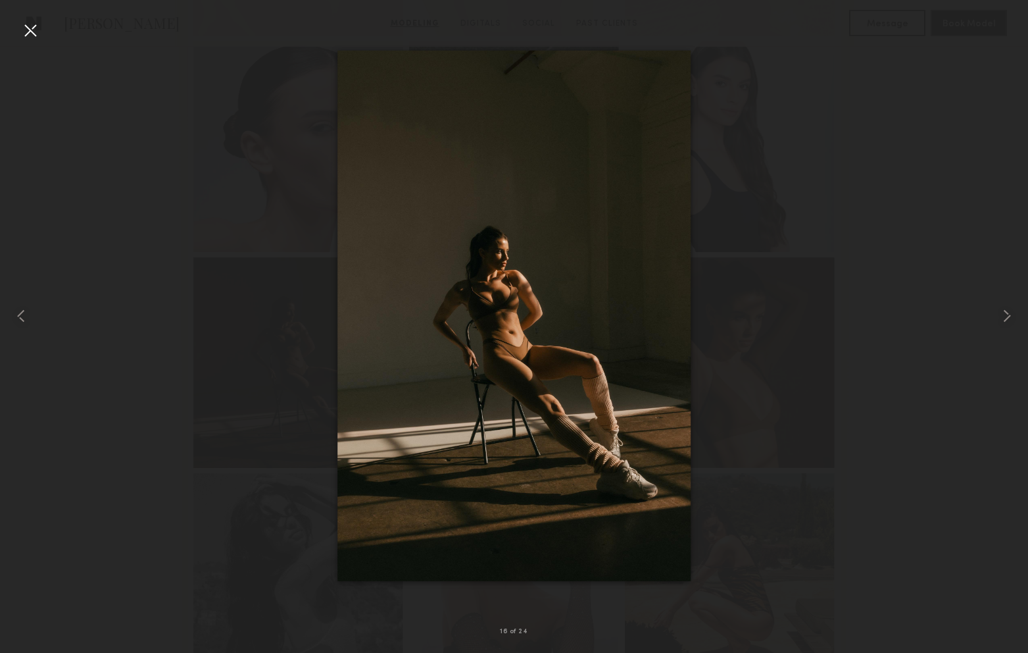
click at [805, 381] on div at bounding box center [514, 315] width 1028 height 589
click at [27, 30] on div at bounding box center [30, 30] width 21 height 21
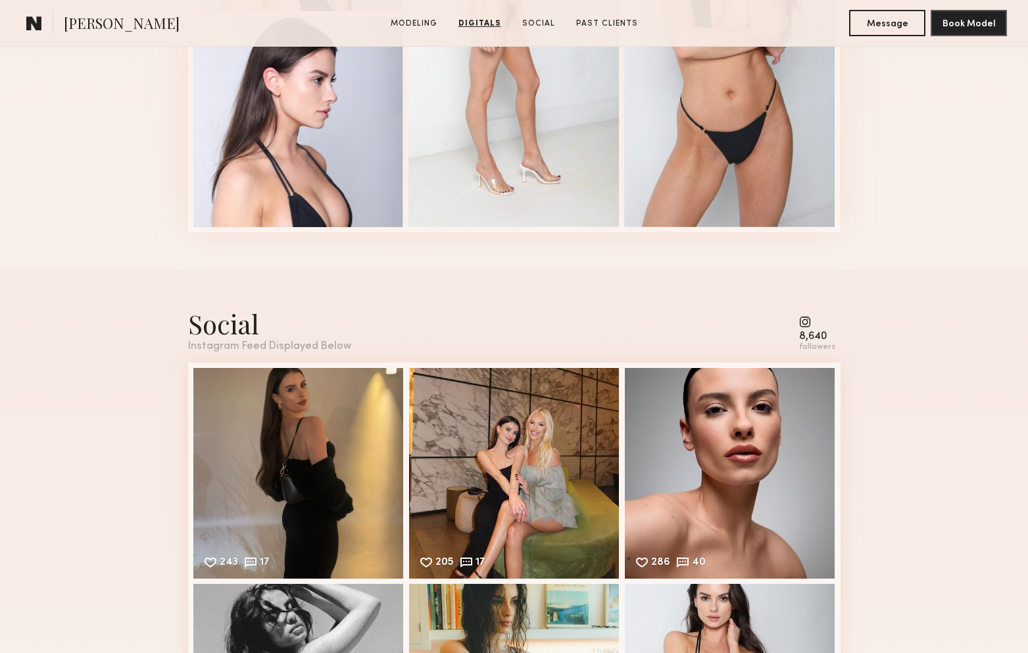
scroll to position [2445, 0]
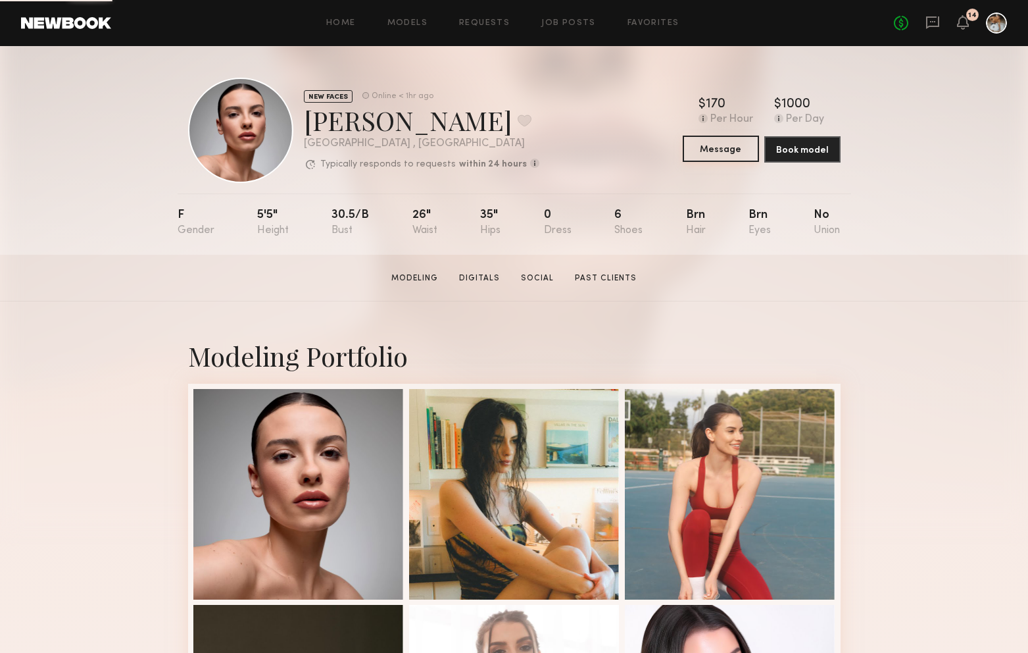
click at [693, 149] on button "Message" at bounding box center [721, 149] width 76 height 26
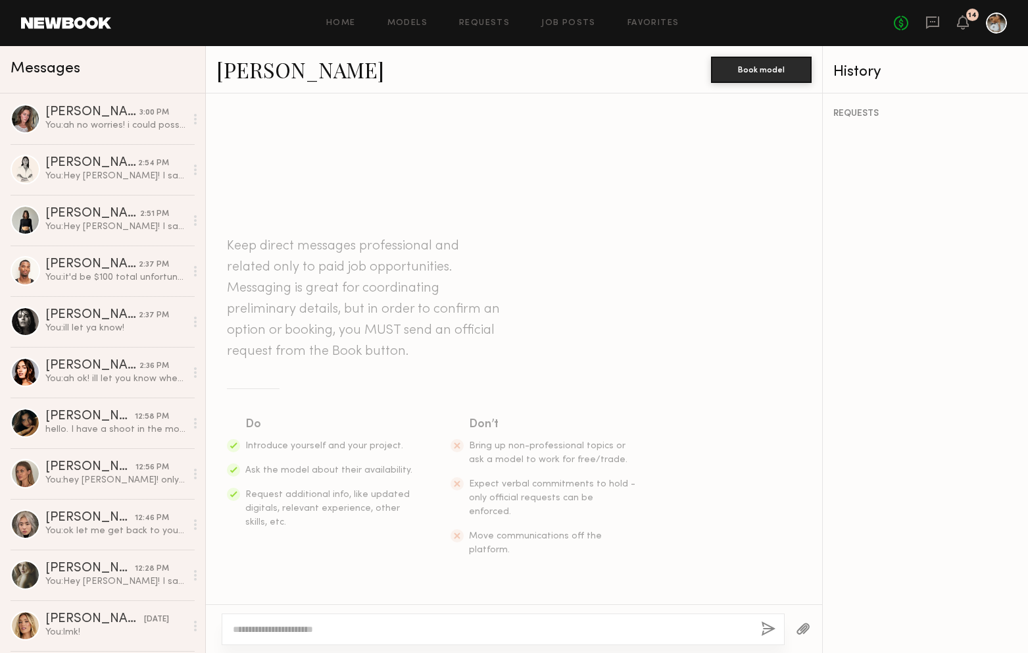
click at [359, 630] on textarea at bounding box center [492, 628] width 518 height 13
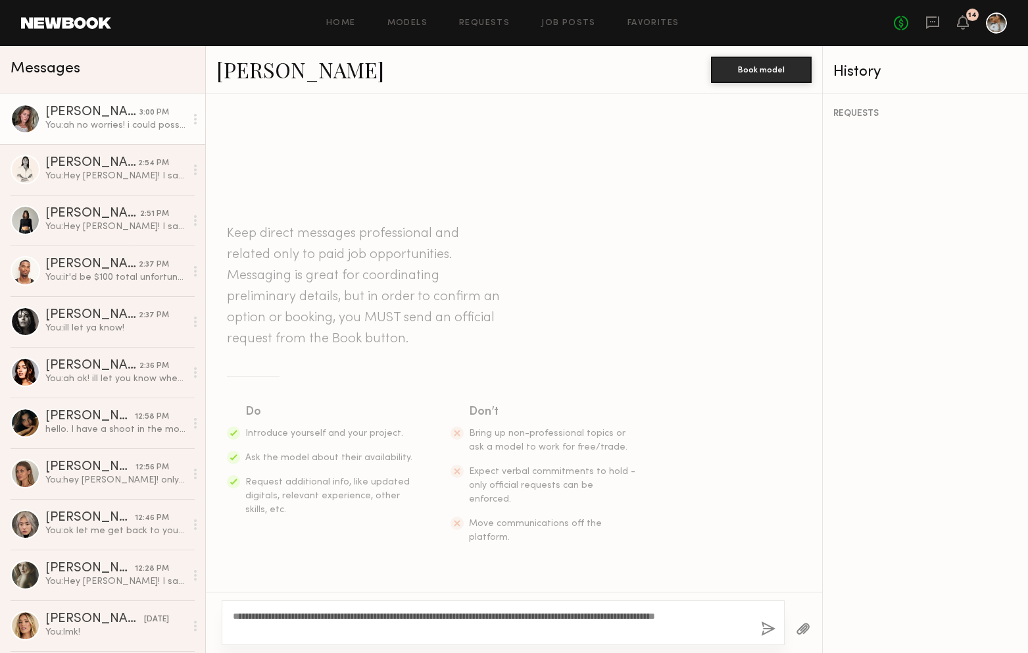
type textarea "**********"
click at [105, 126] on div "You: ah no worries! i could possibly sunday morning of next week though? im als…" at bounding box center [115, 125] width 140 height 12
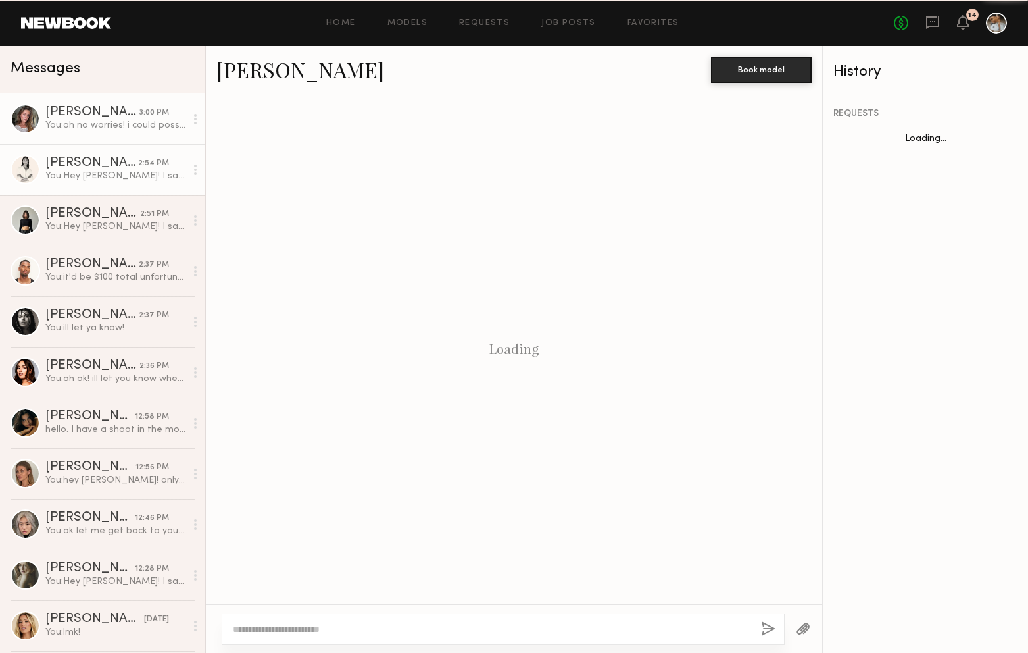
scroll to position [248, 0]
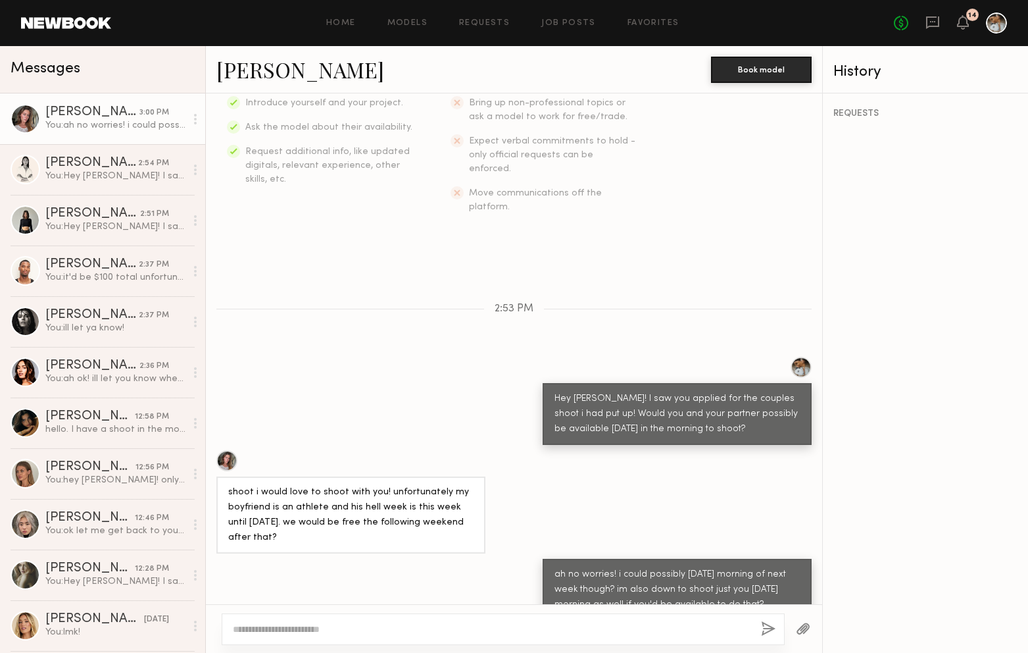
click at [637, 399] on div "Hey Nicole! I saw you applied for the couples shoot i had put up! Would you and…" at bounding box center [677, 413] width 245 height 45
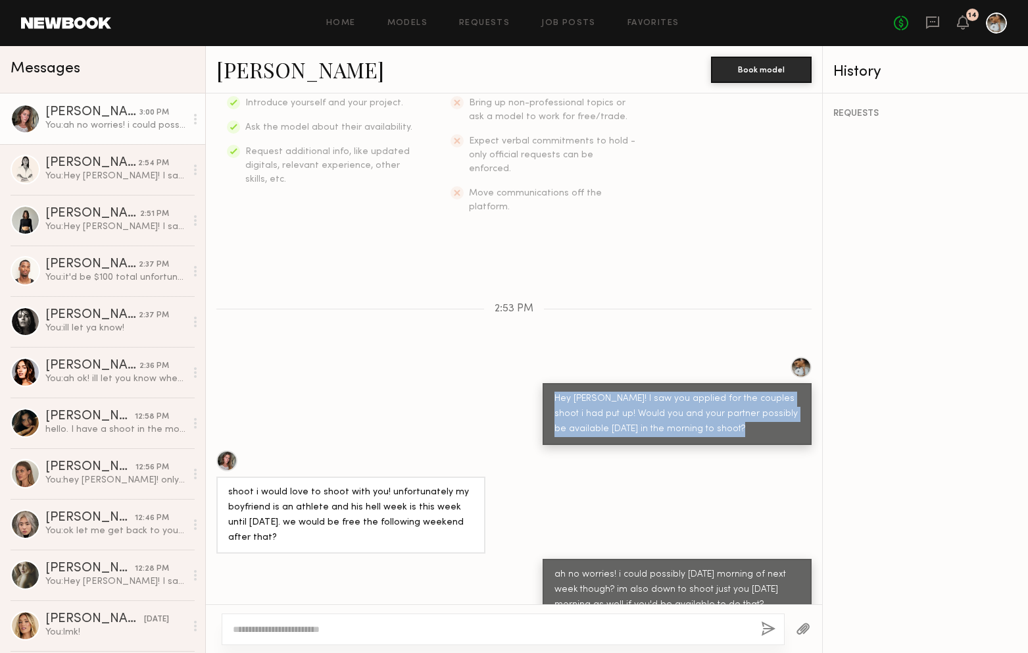
click at [637, 399] on div "Hey Nicole! I saw you applied for the couples shoot i had put up! Would you and…" at bounding box center [677, 413] width 245 height 45
copy div "Hey Nicole! I saw you applied for the couples shoot i had put up! Would you and…"
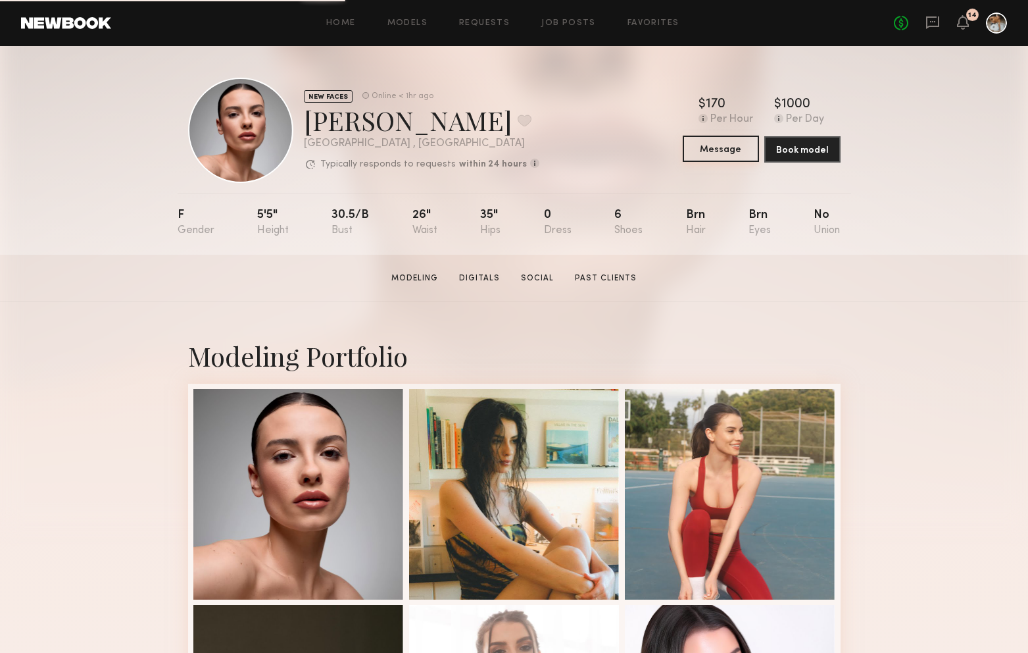
click at [714, 145] on button "Message" at bounding box center [721, 149] width 76 height 26
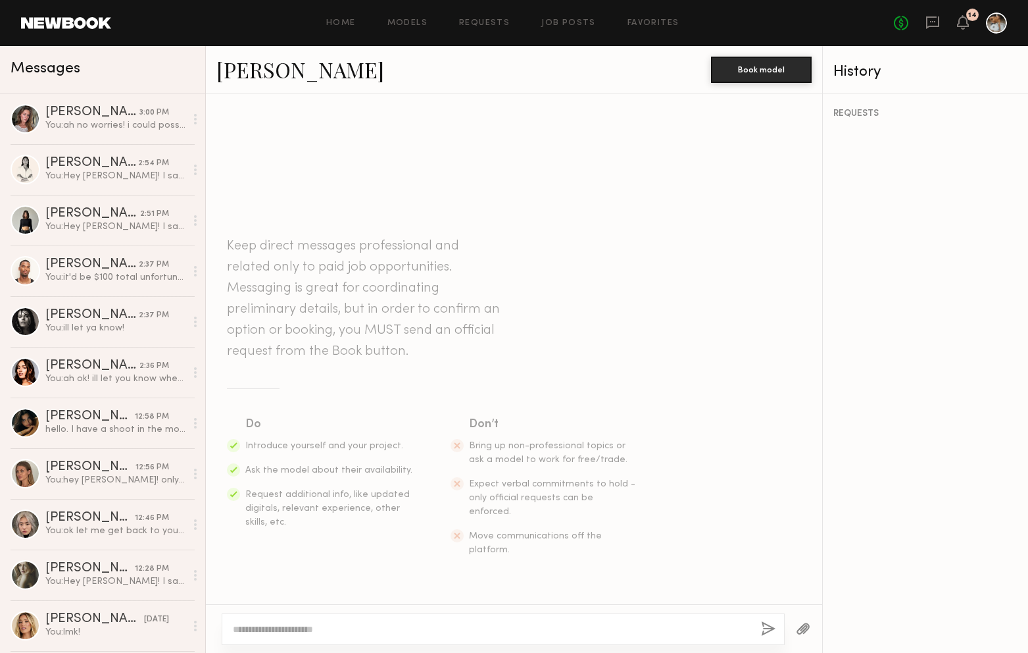
click at [450, 620] on div at bounding box center [503, 629] width 563 height 32
click at [444, 636] on div at bounding box center [503, 629] width 563 height 32
click at [436, 633] on textarea at bounding box center [492, 628] width 518 height 13
paste textarea "**********"
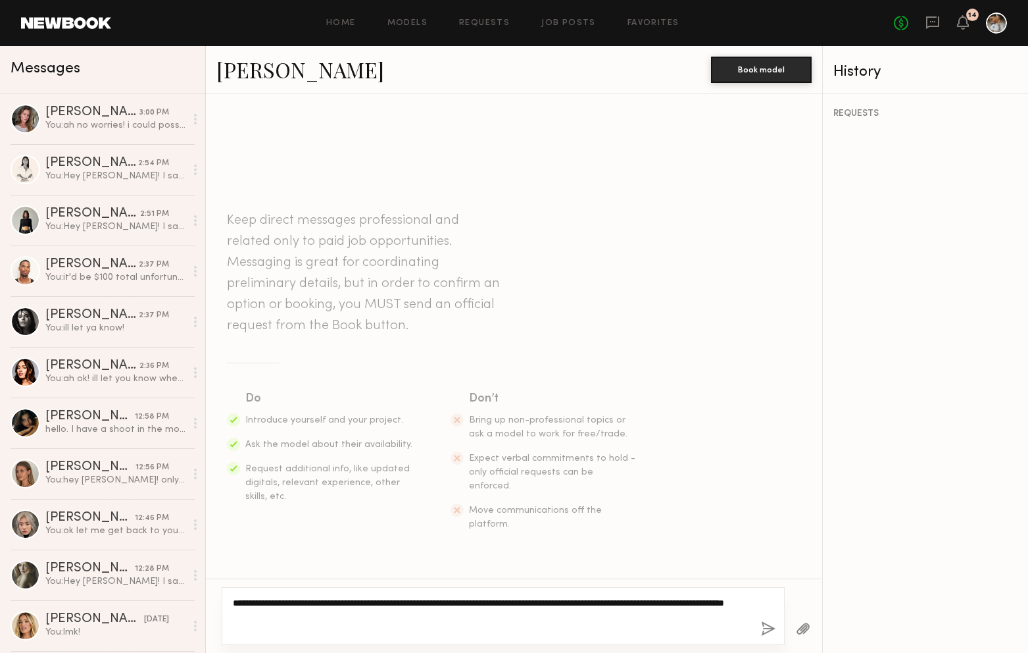
click at [266, 603] on textarea "**********" at bounding box center [492, 615] width 518 height 39
click at [401, 607] on textarea "**********" at bounding box center [492, 615] width 518 height 39
drag, startPoint x: 583, startPoint y: 603, endPoint x: 655, endPoint y: 602, distance: 71.7
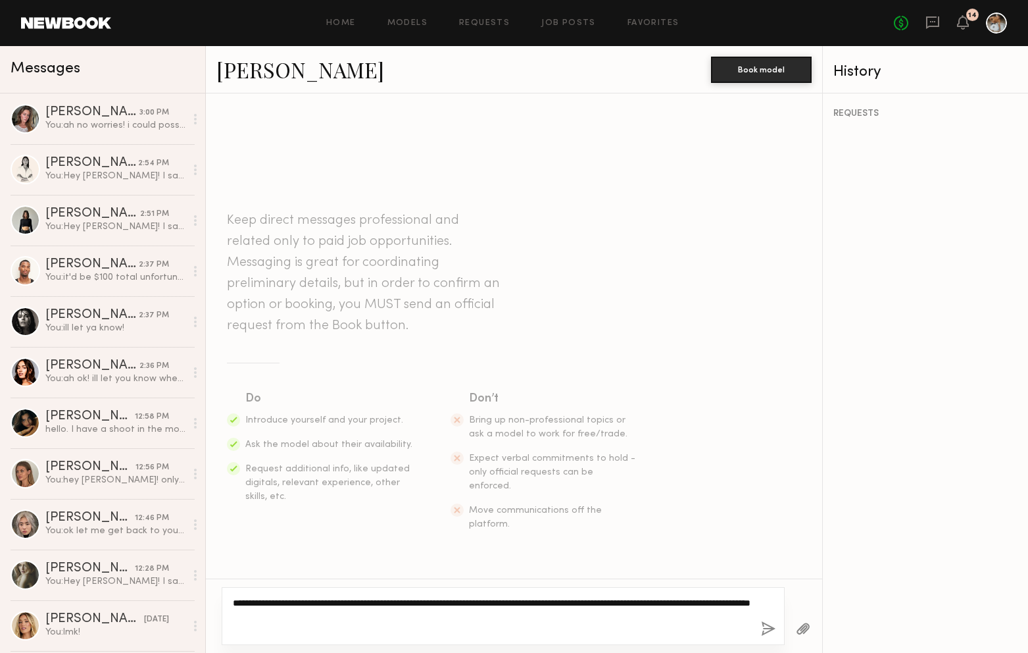
click at [655, 602] on textarea "**********" at bounding box center [492, 615] width 518 height 39
type textarea "**********"
click at [765, 628] on button "button" at bounding box center [768, 629] width 14 height 16
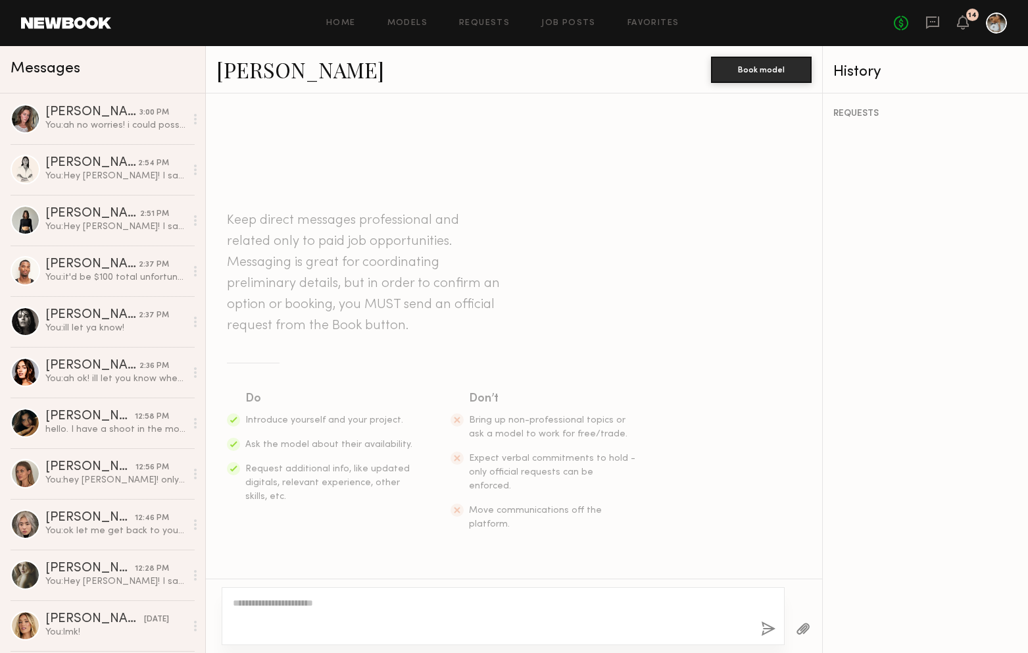
scroll to position [73, 0]
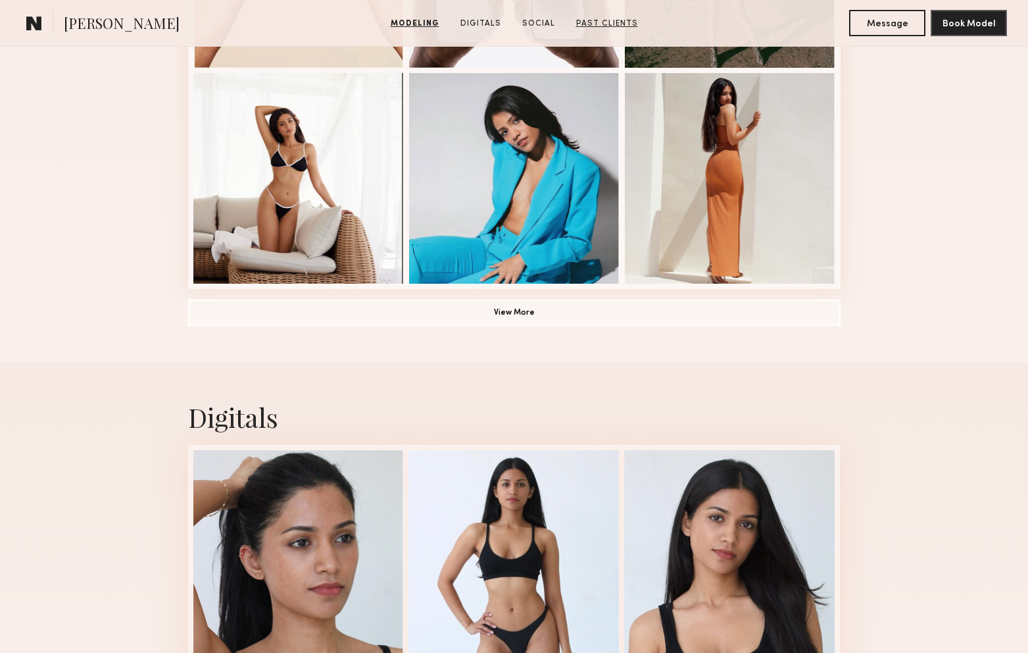
scroll to position [964, 0]
click at [554, 314] on button "View More" at bounding box center [514, 311] width 653 height 26
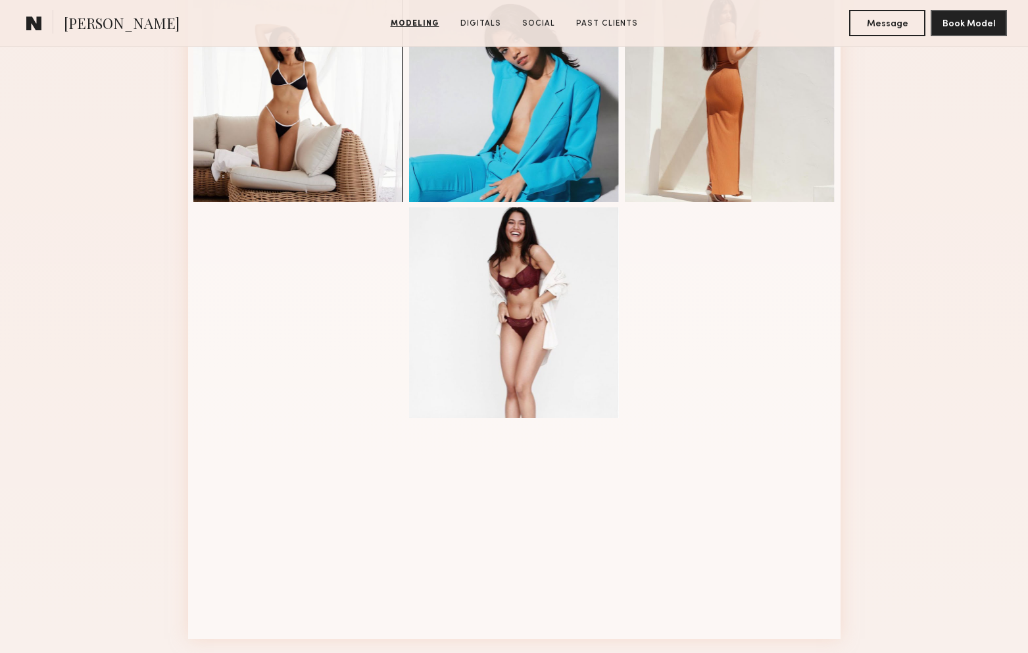
scroll to position [1047, 0]
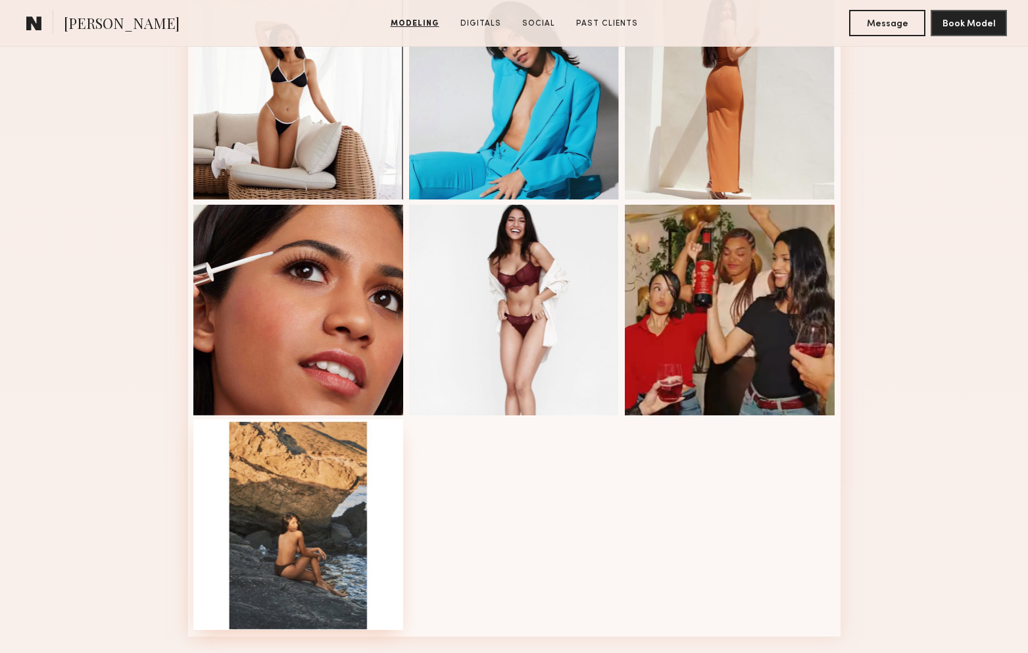
click at [299, 487] on div at bounding box center [298, 524] width 211 height 211
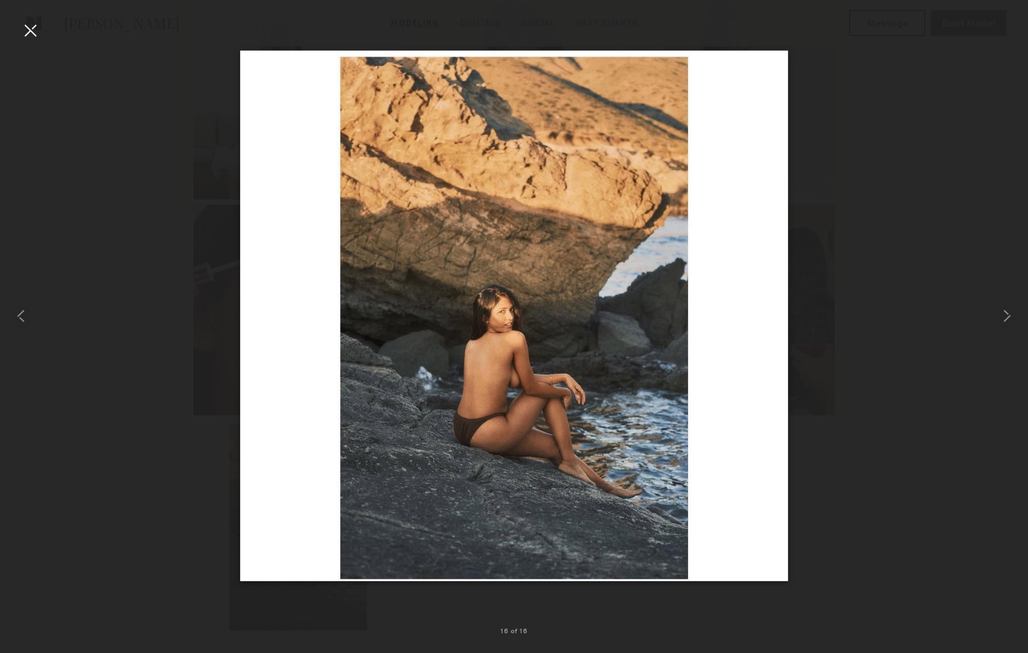
click at [29, 38] on div at bounding box center [30, 30] width 21 height 21
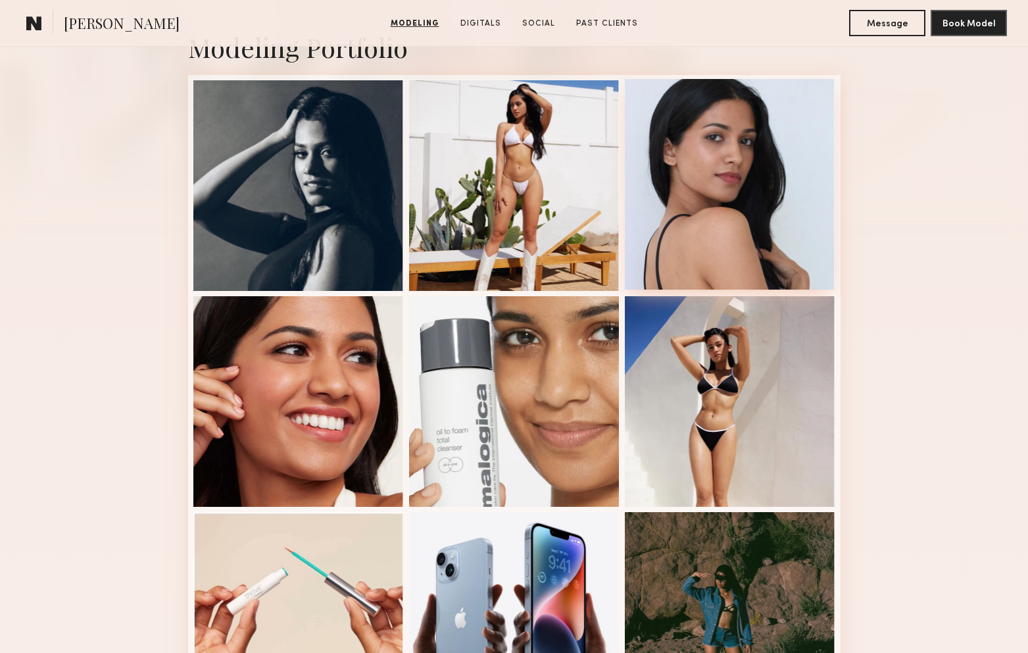
scroll to position [0, 0]
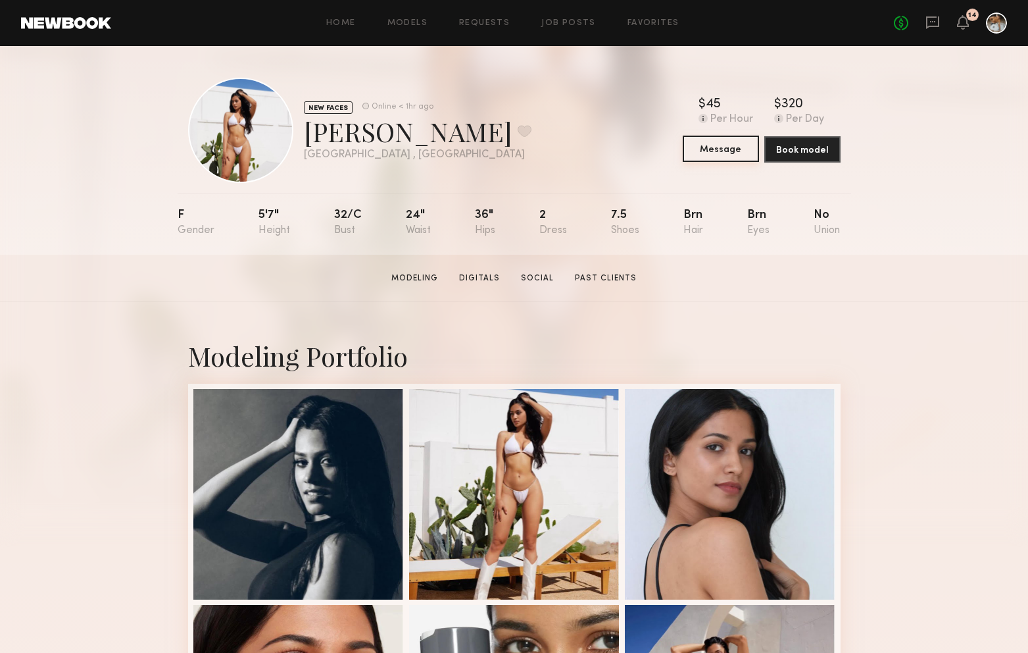
click at [728, 157] on button "Message" at bounding box center [721, 149] width 76 height 26
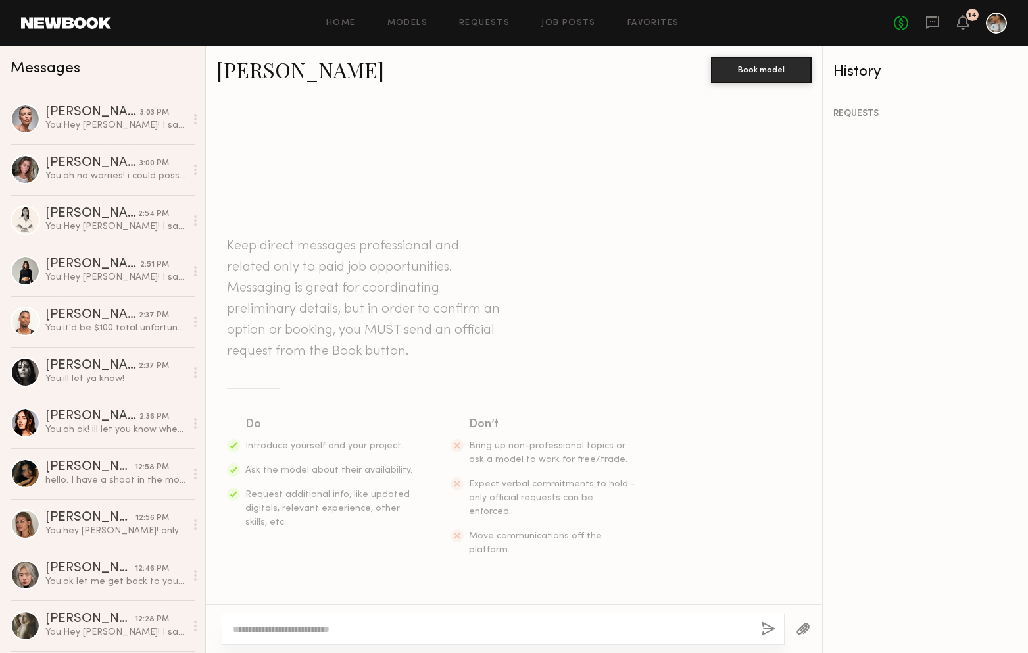
click at [413, 626] on textarea at bounding box center [492, 628] width 518 height 13
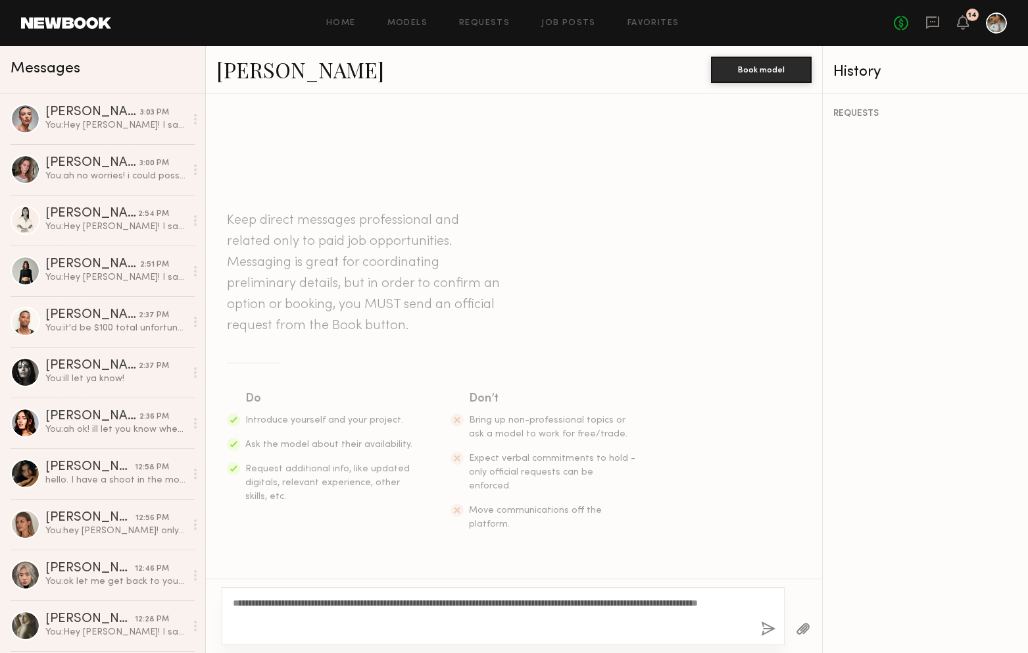
click at [263, 603] on textarea "**********" at bounding box center [492, 615] width 518 height 39
type textarea "**********"
click at [759, 632] on div "**********" at bounding box center [503, 616] width 563 height 58
click at [768, 633] on button "button" at bounding box center [768, 629] width 14 height 16
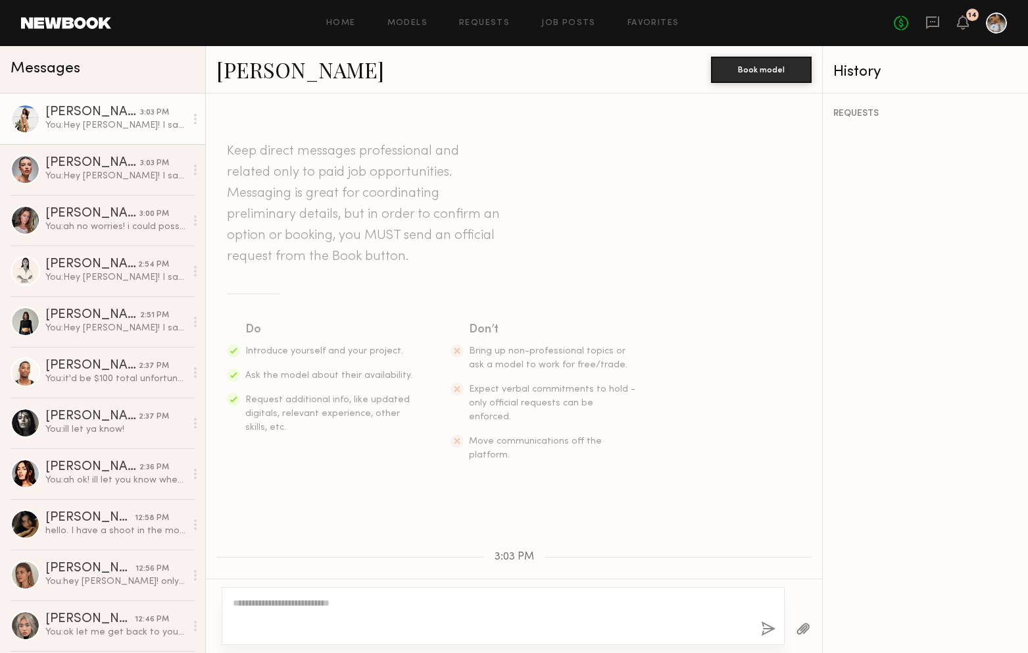
scroll to position [73, 0]
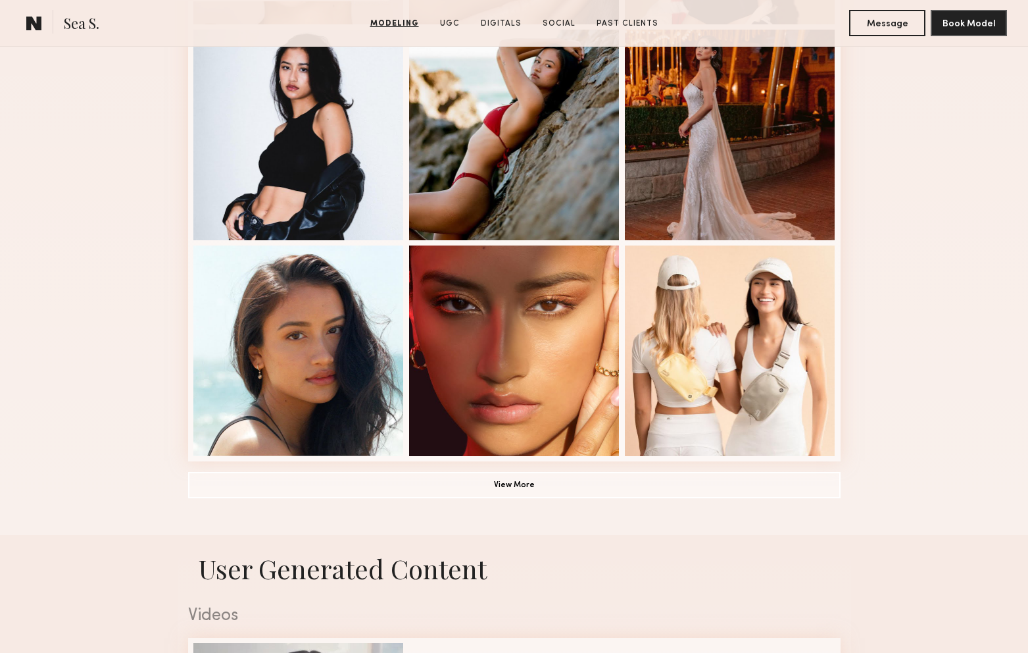
scroll to position [794, 0]
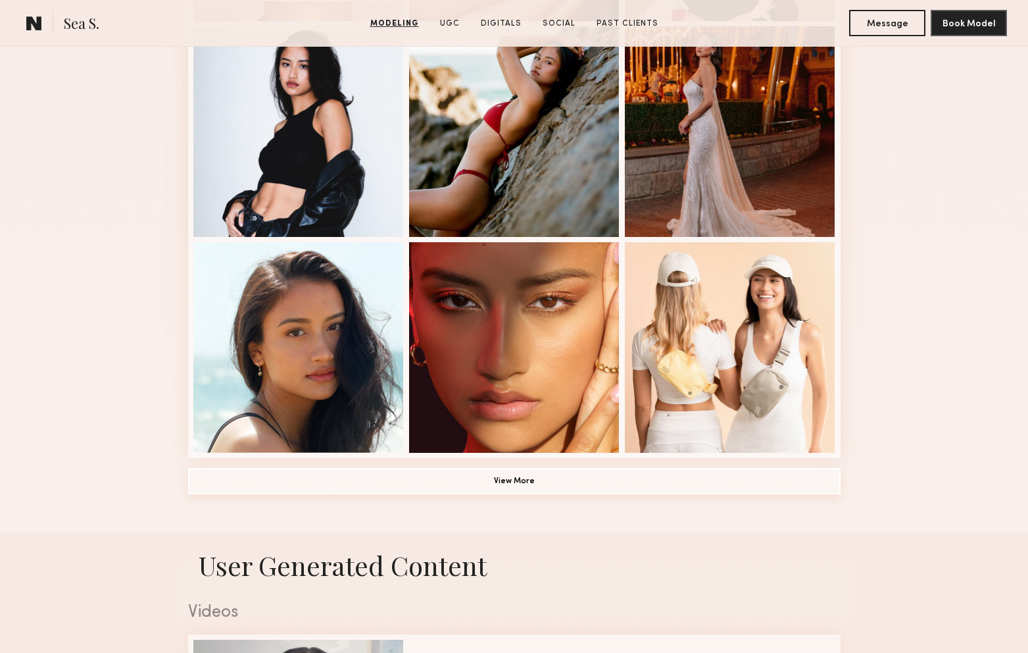
click at [681, 468] on button "View More" at bounding box center [514, 481] width 653 height 26
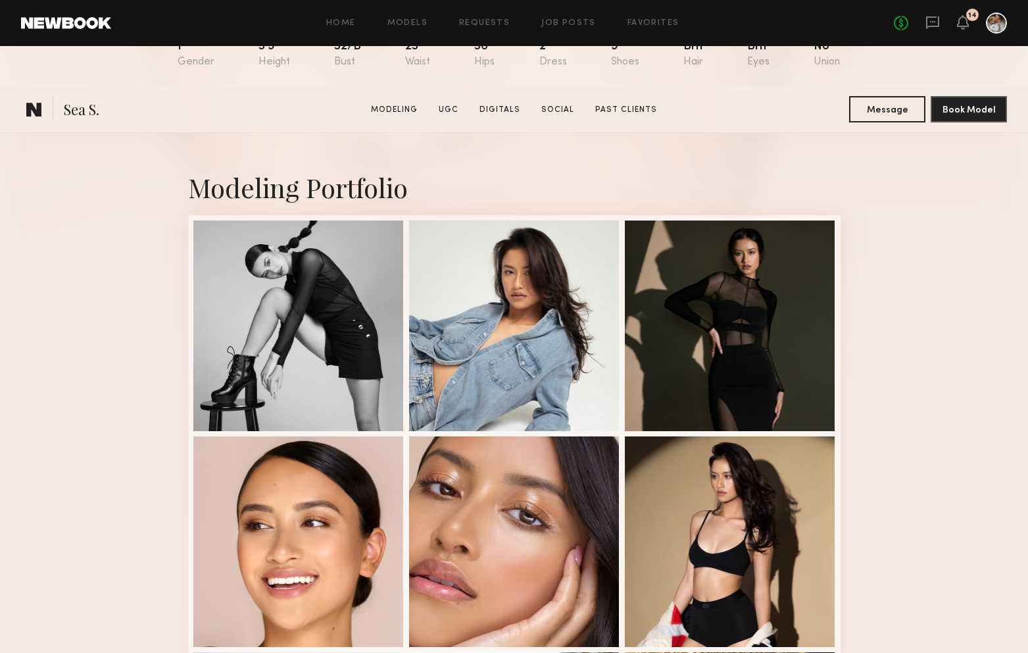
scroll to position [0, 0]
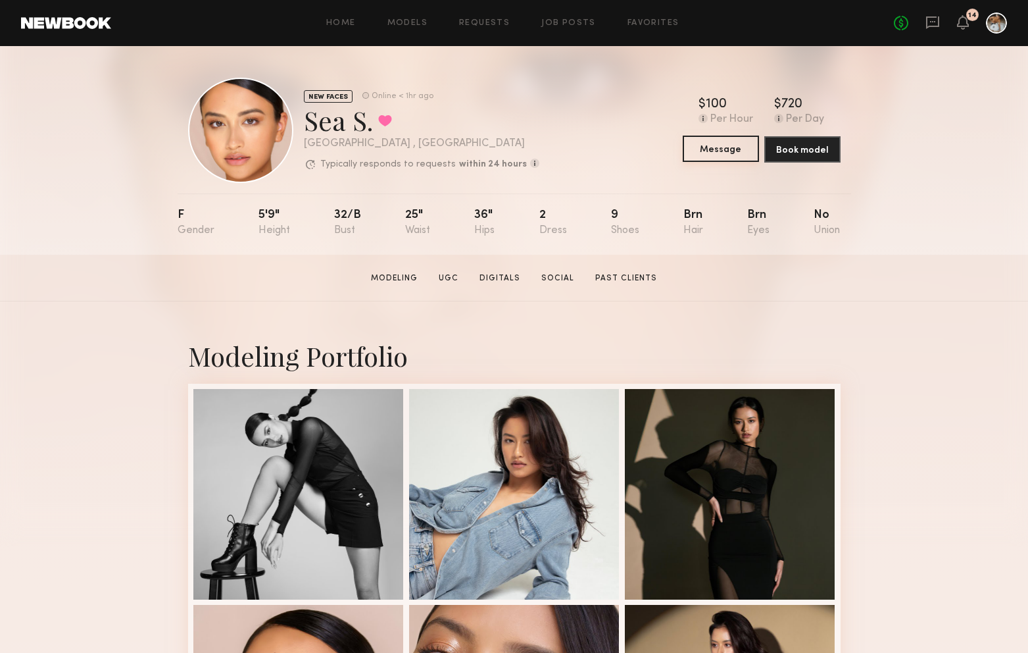
click at [732, 152] on button "Message" at bounding box center [721, 149] width 76 height 26
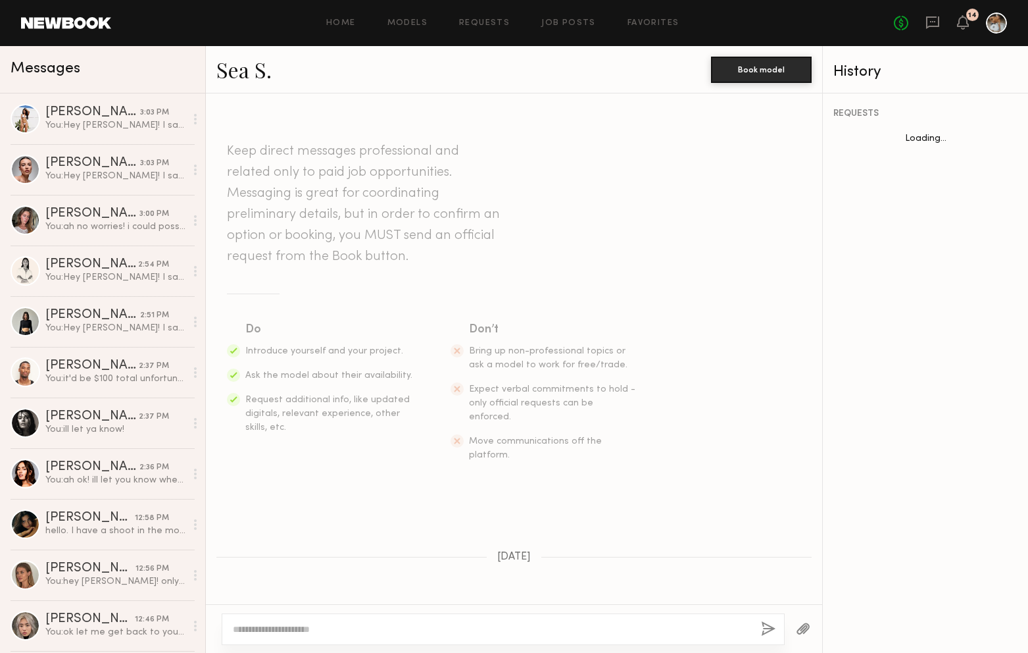
scroll to position [587, 0]
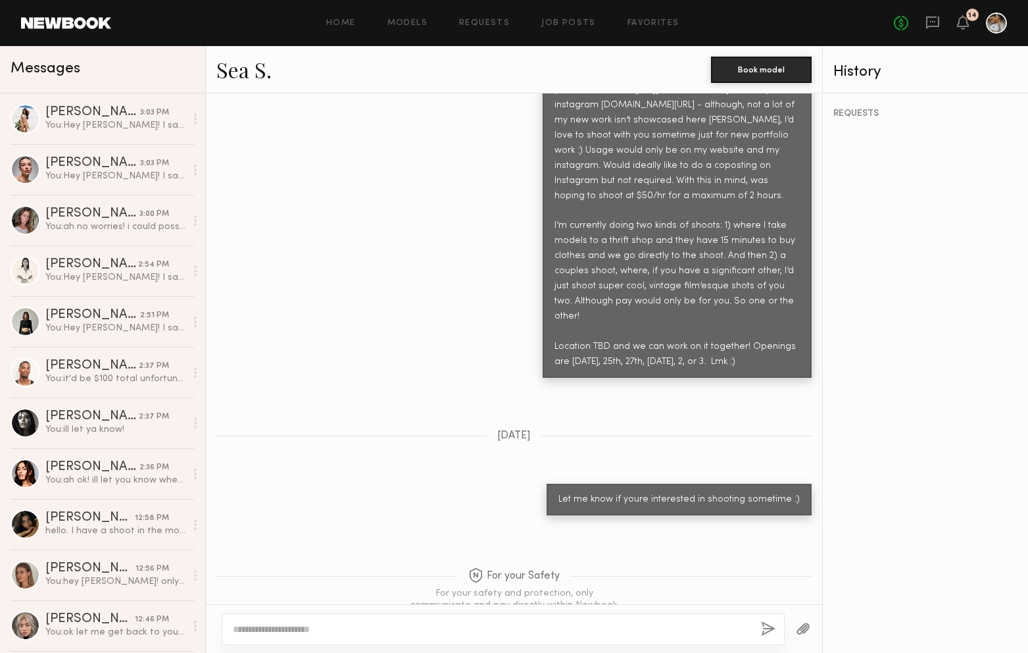
click at [420, 628] on textarea at bounding box center [492, 628] width 518 height 13
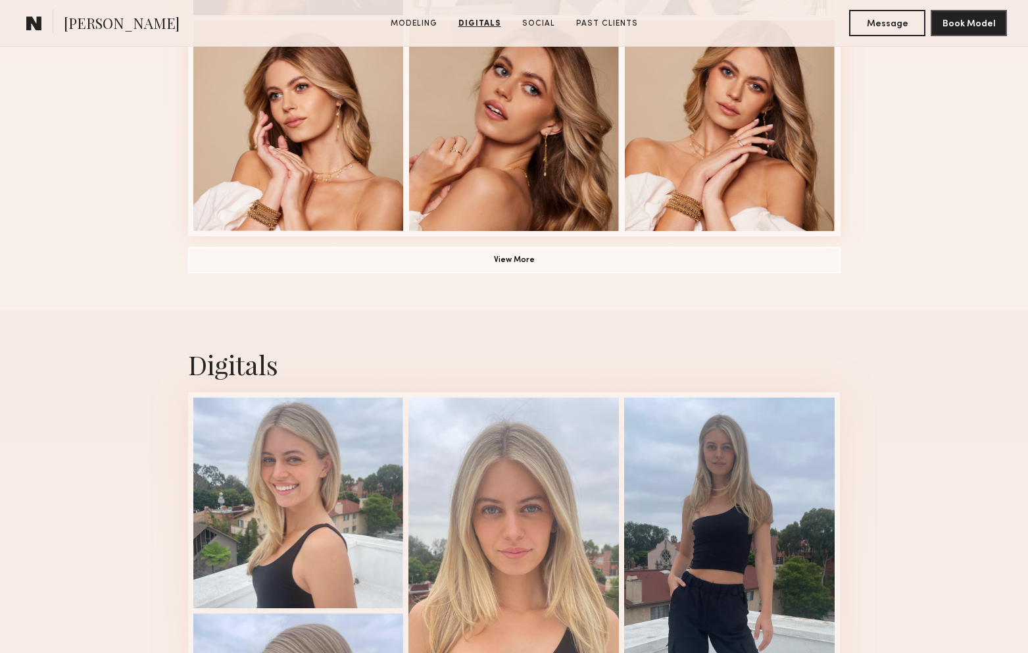
scroll to position [968, 0]
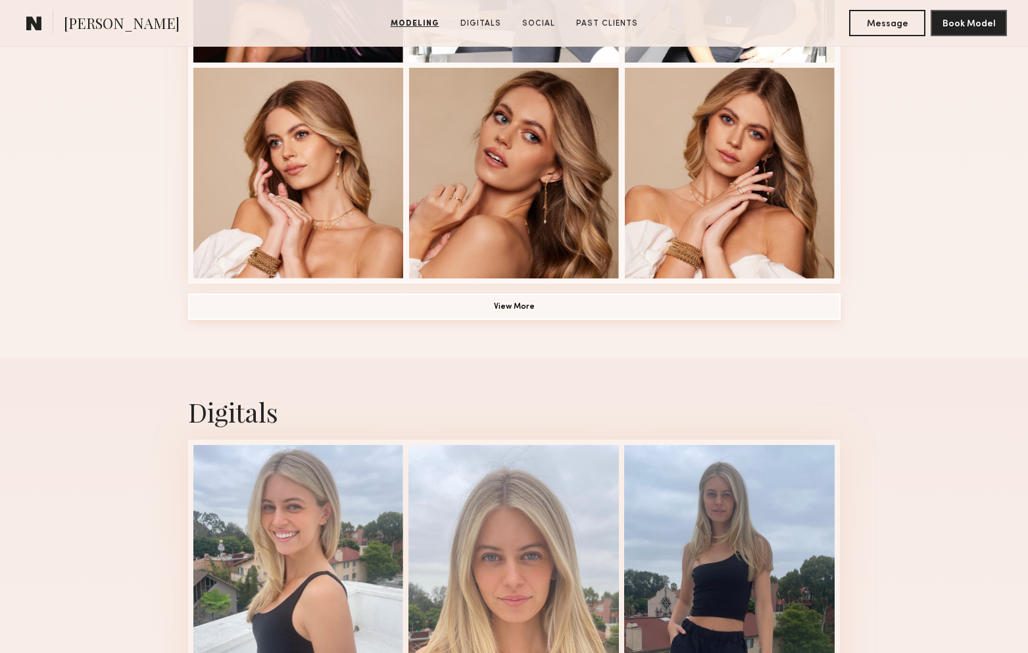
click at [520, 318] on button "View More" at bounding box center [514, 306] width 653 height 26
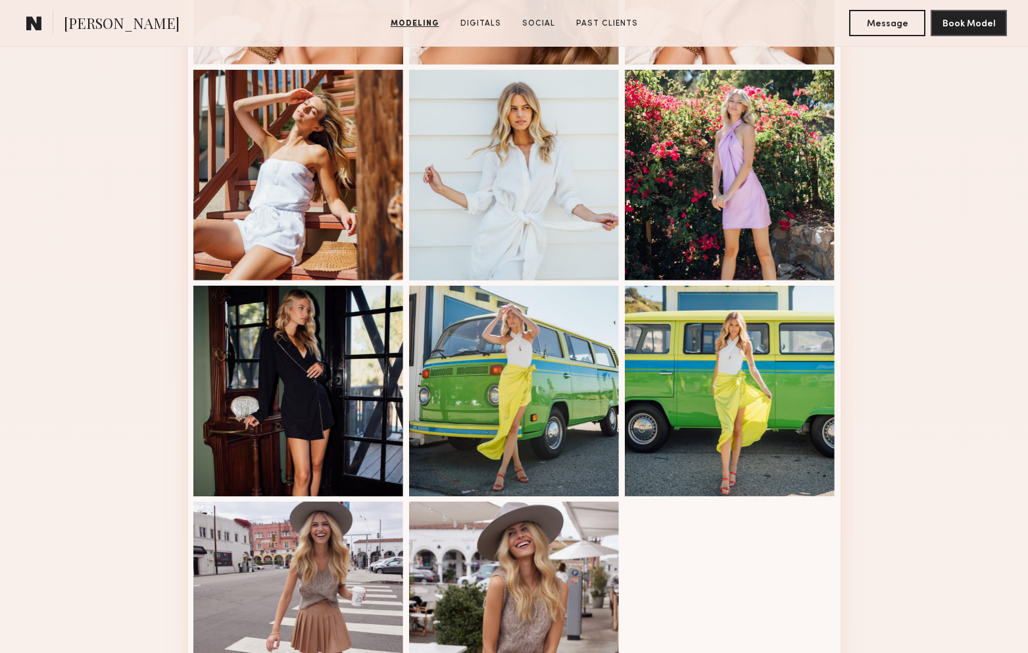
scroll to position [1183, 0]
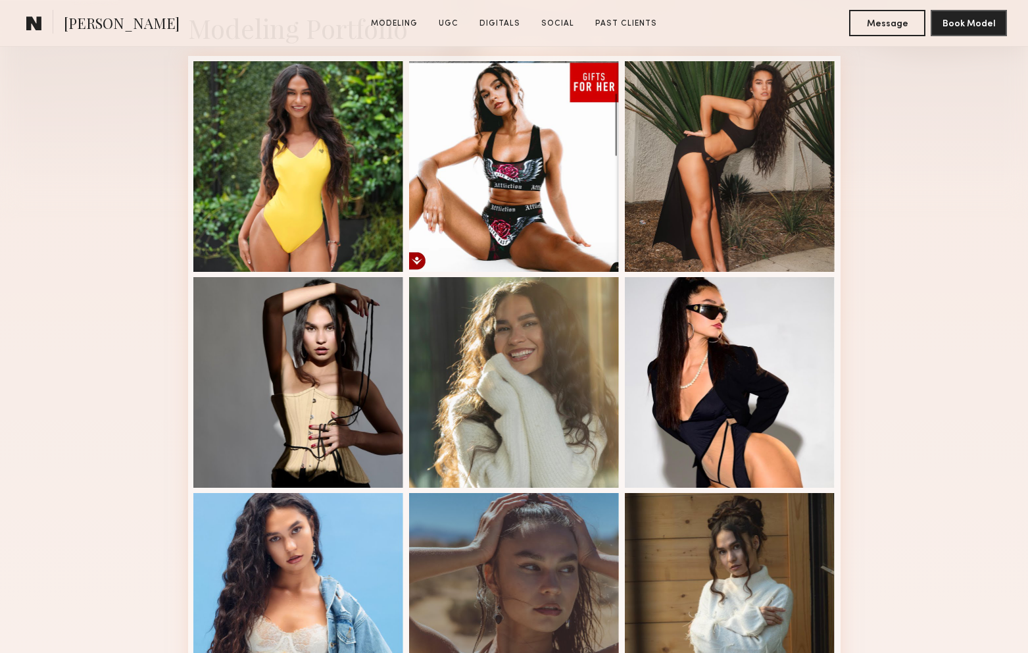
scroll to position [616, 0]
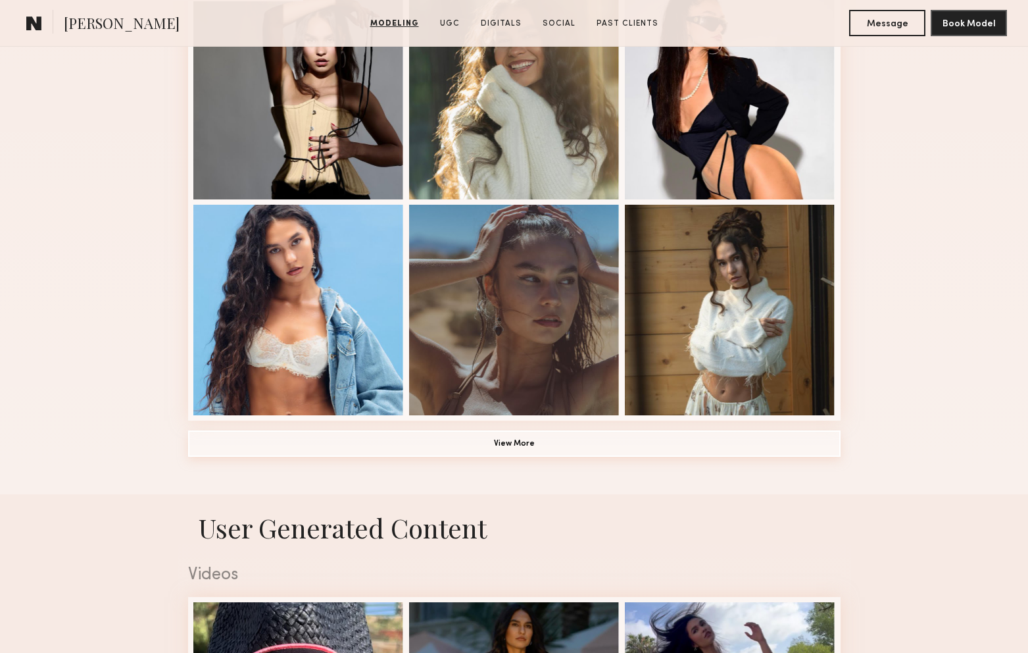
click at [394, 435] on button "View More" at bounding box center [514, 443] width 653 height 26
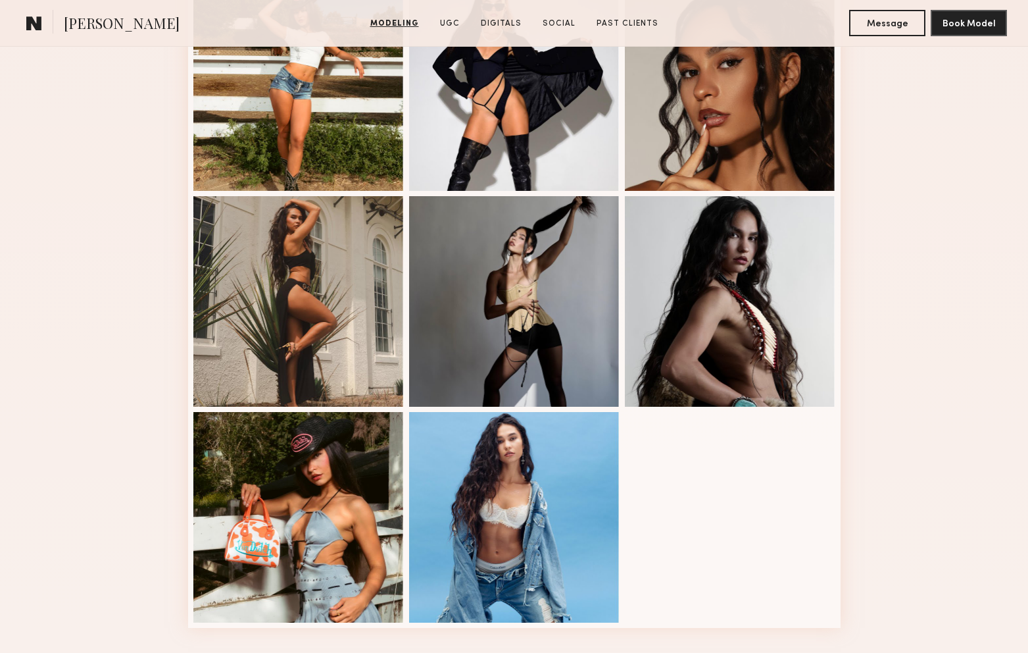
scroll to position [1074, 0]
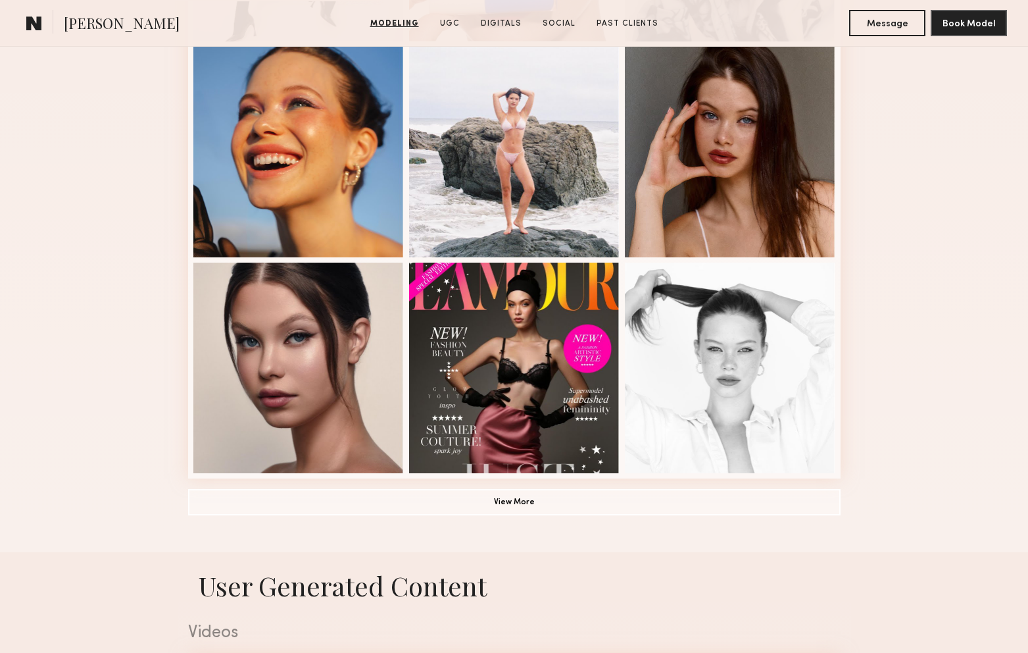
scroll to position [780, 0]
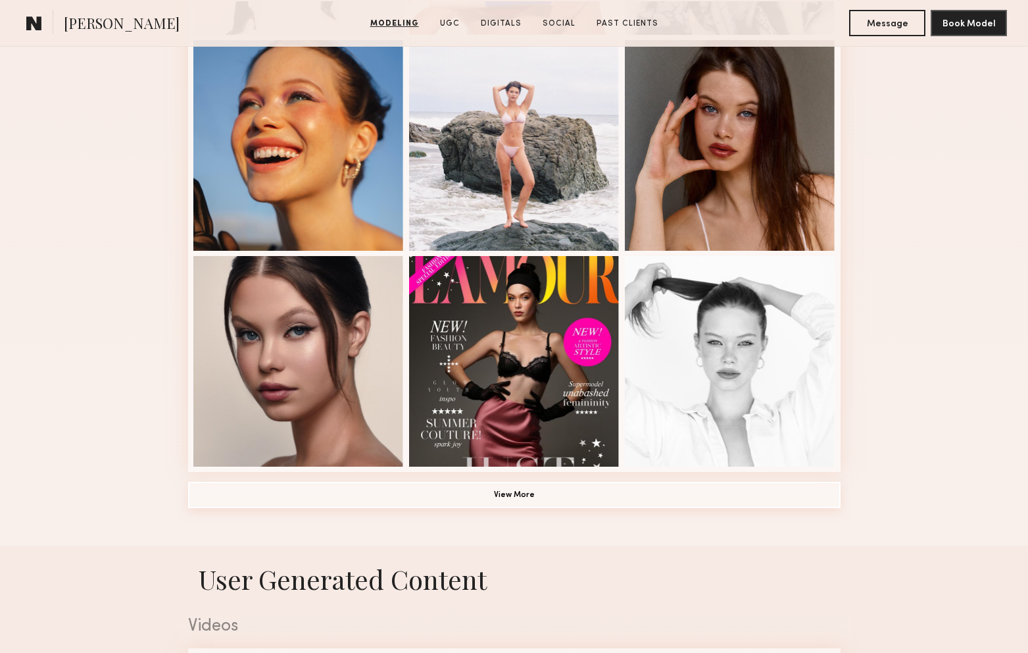
click at [535, 493] on button "View More" at bounding box center [514, 495] width 653 height 26
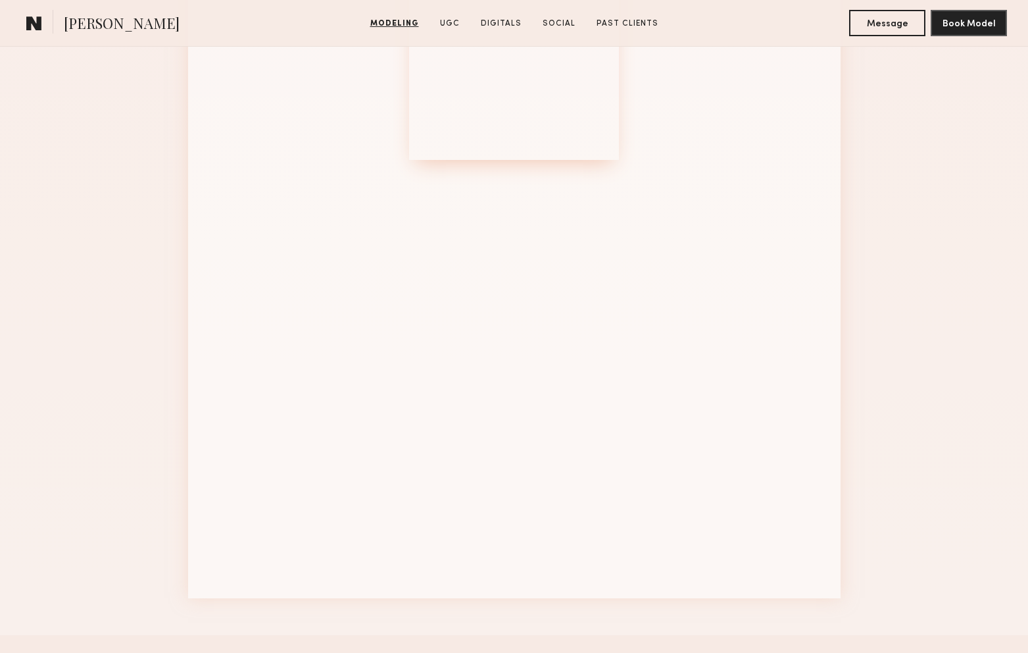
scroll to position [1635, 0]
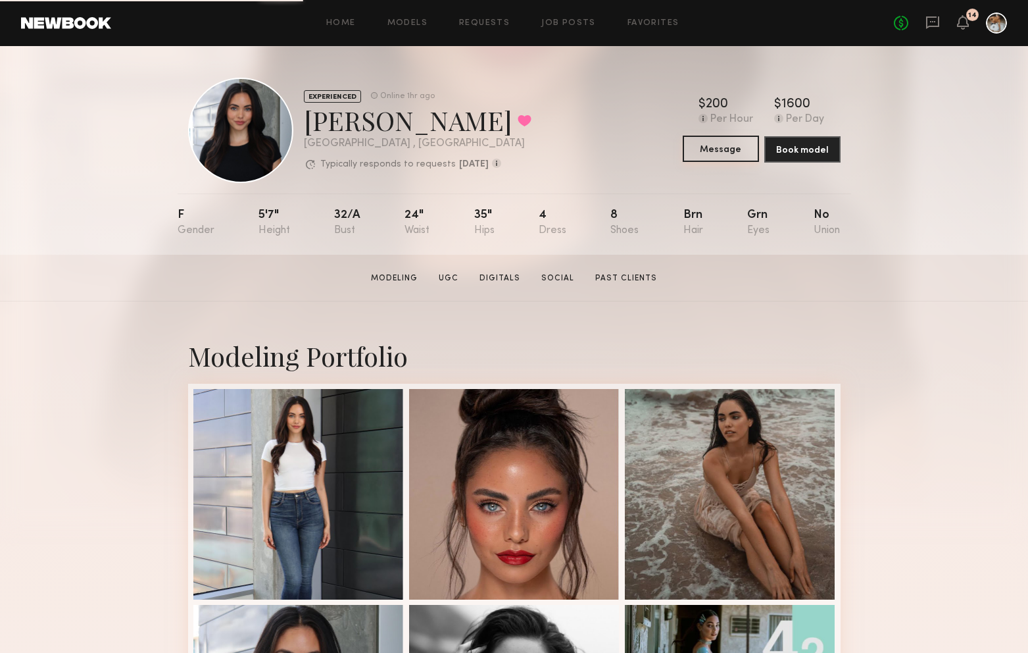
click at [725, 151] on button "Message" at bounding box center [721, 149] width 76 height 26
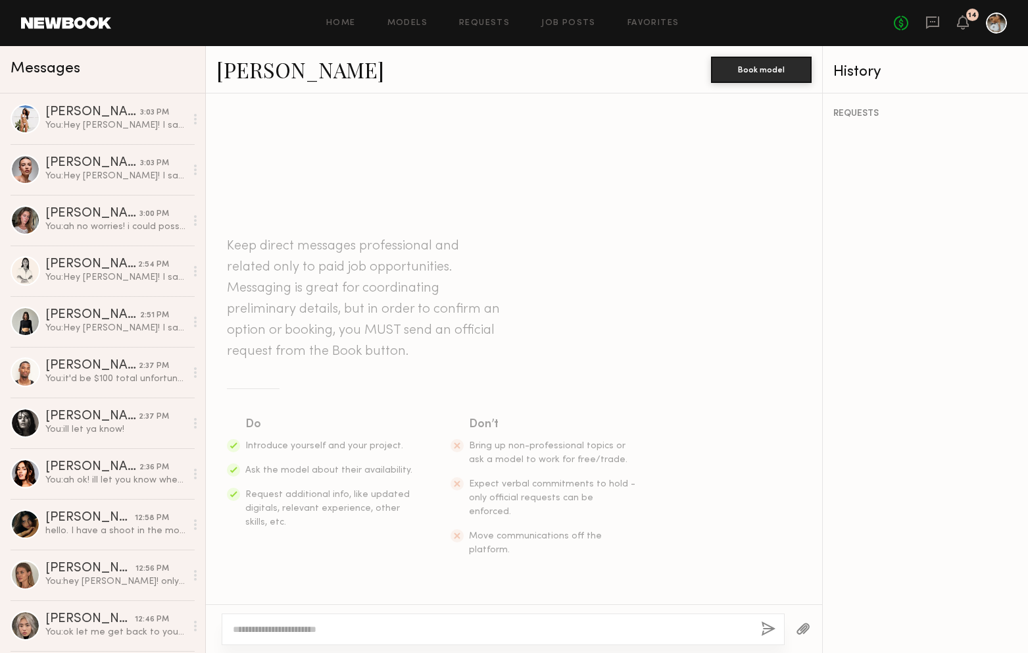
click at [426, 628] on textarea at bounding box center [492, 628] width 518 height 13
type textarea "*"
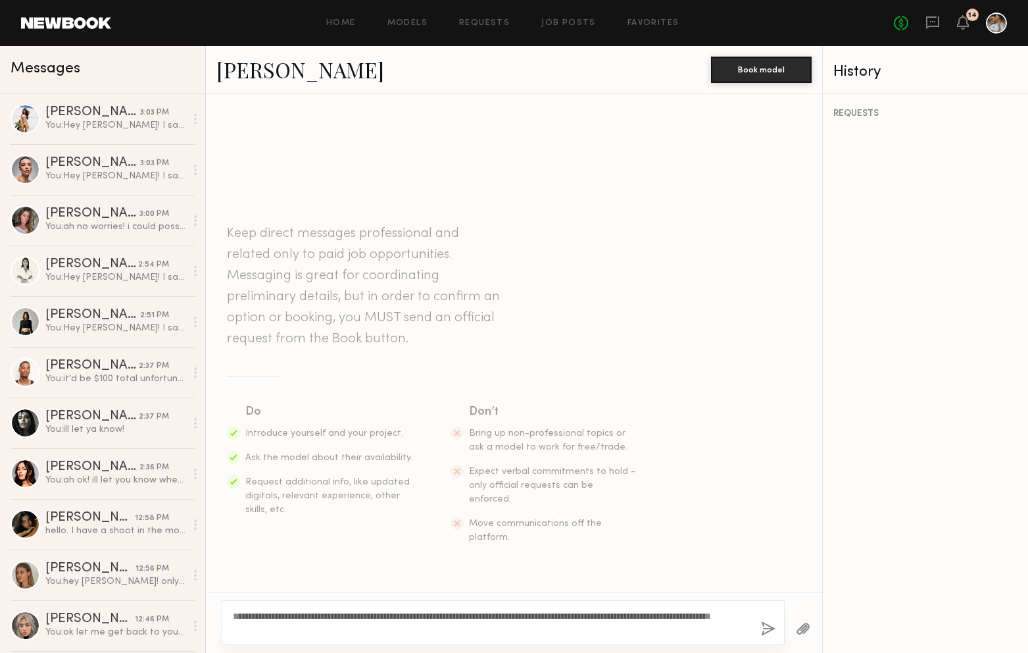
click at [262, 614] on textarea "**********" at bounding box center [492, 622] width 518 height 26
type textarea "**********"
click at [762, 628] on button "button" at bounding box center [768, 629] width 14 height 16
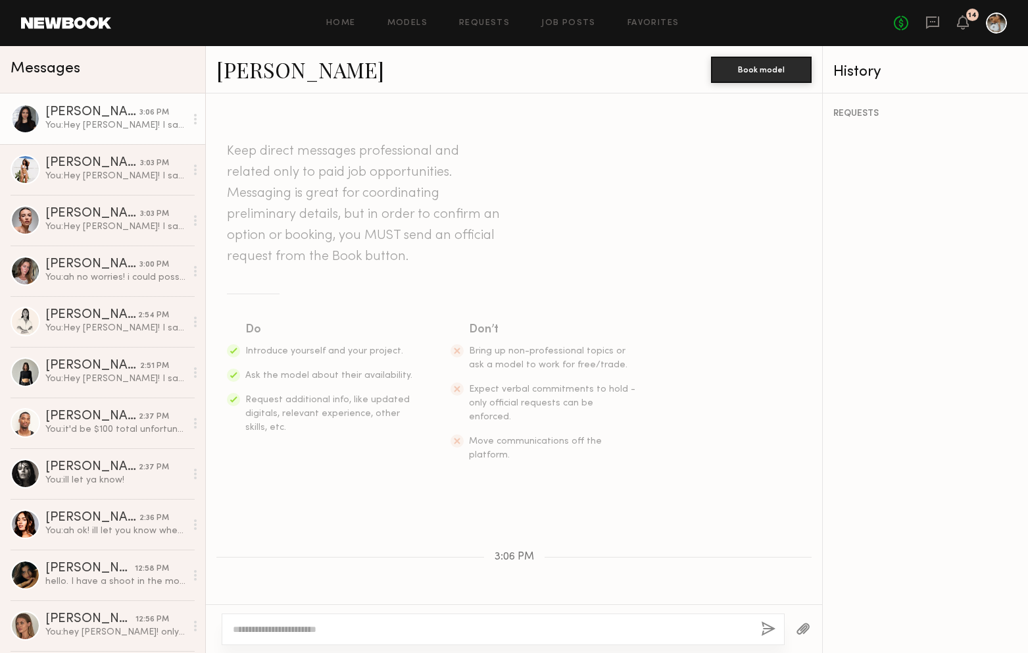
scroll to position [73, 0]
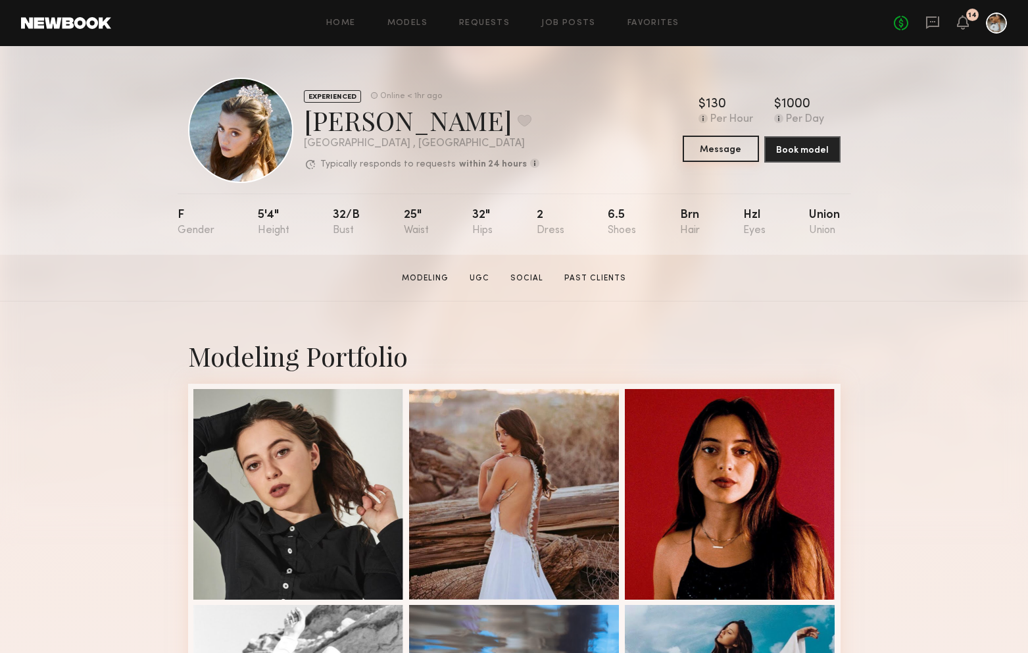
click at [726, 159] on button "Message" at bounding box center [721, 149] width 76 height 26
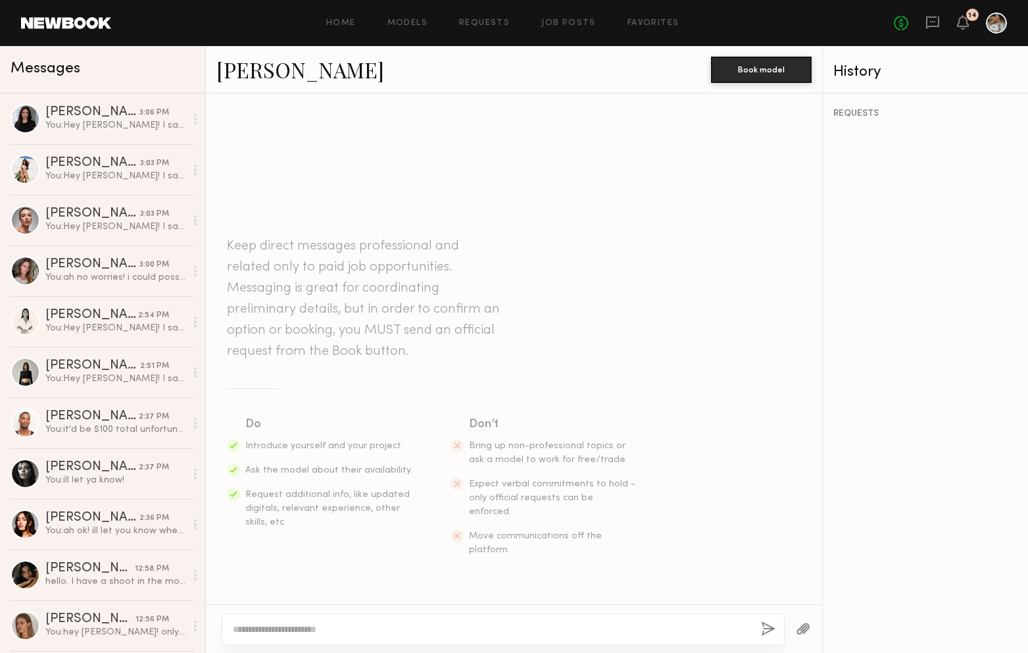
click at [429, 630] on textarea at bounding box center [492, 628] width 518 height 13
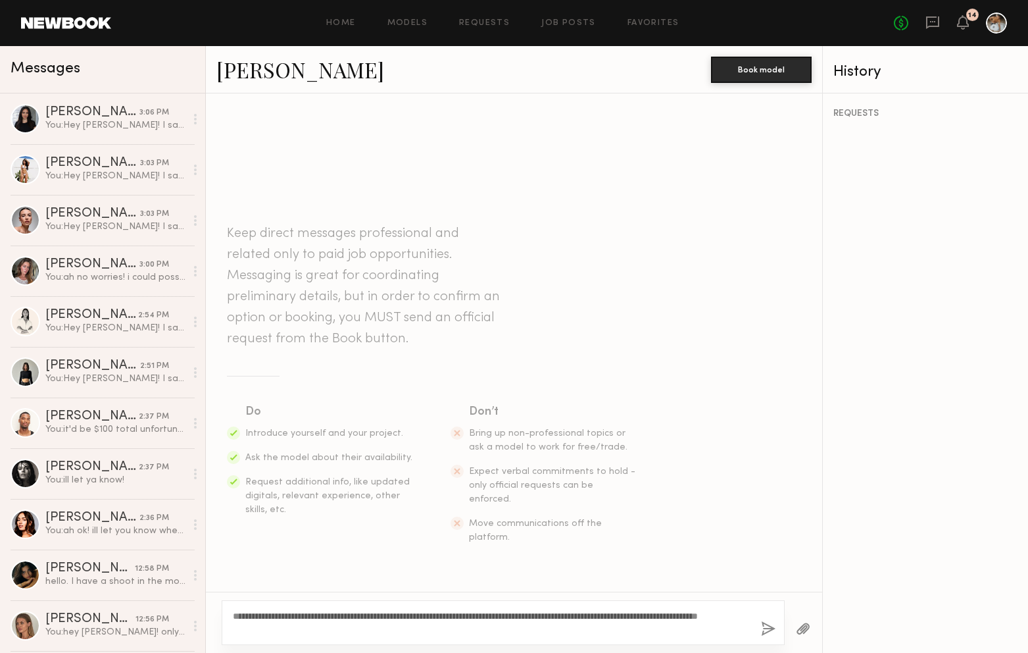
click at [266, 617] on textarea "**********" at bounding box center [492, 622] width 518 height 26
type textarea "**********"
click at [763, 628] on button "button" at bounding box center [768, 629] width 14 height 16
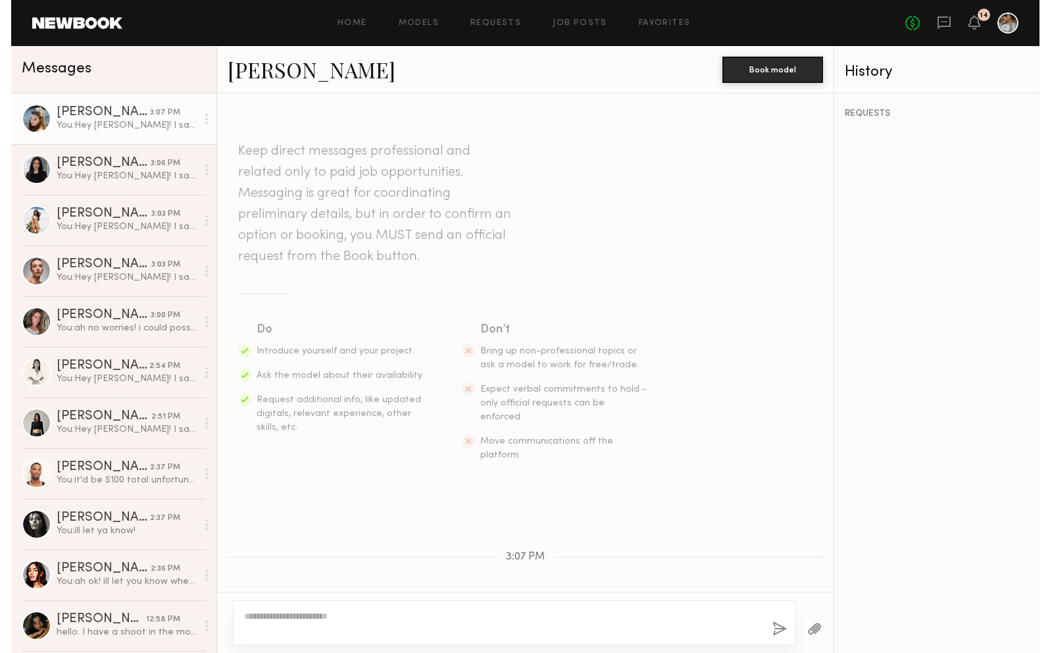
scroll to position [73, 0]
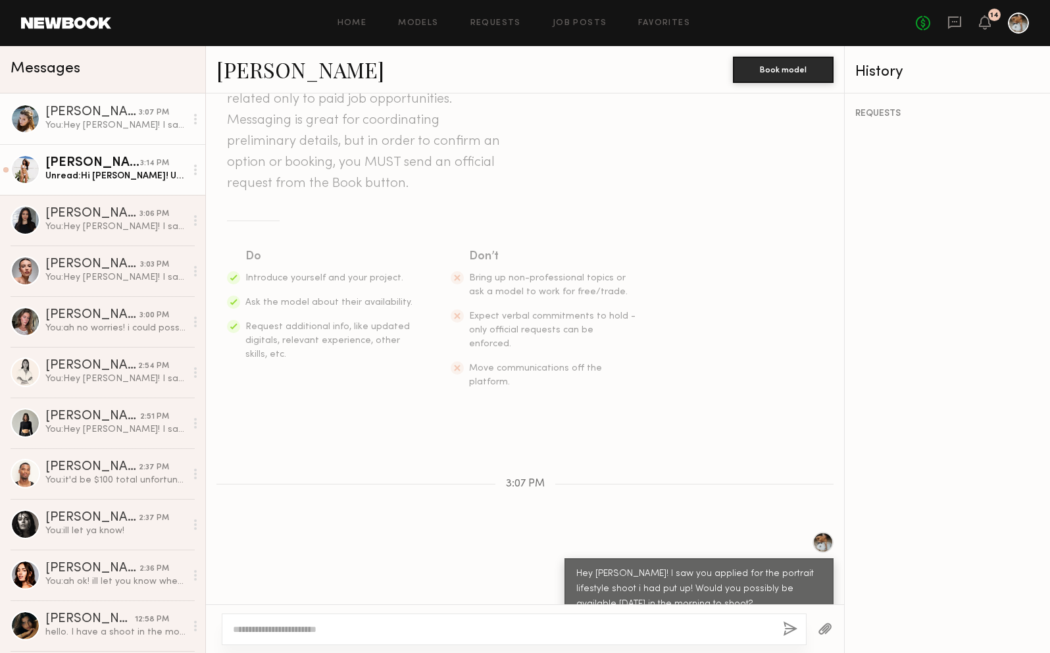
click at [136, 168] on div "[PERSON_NAME]" at bounding box center [92, 163] width 95 height 13
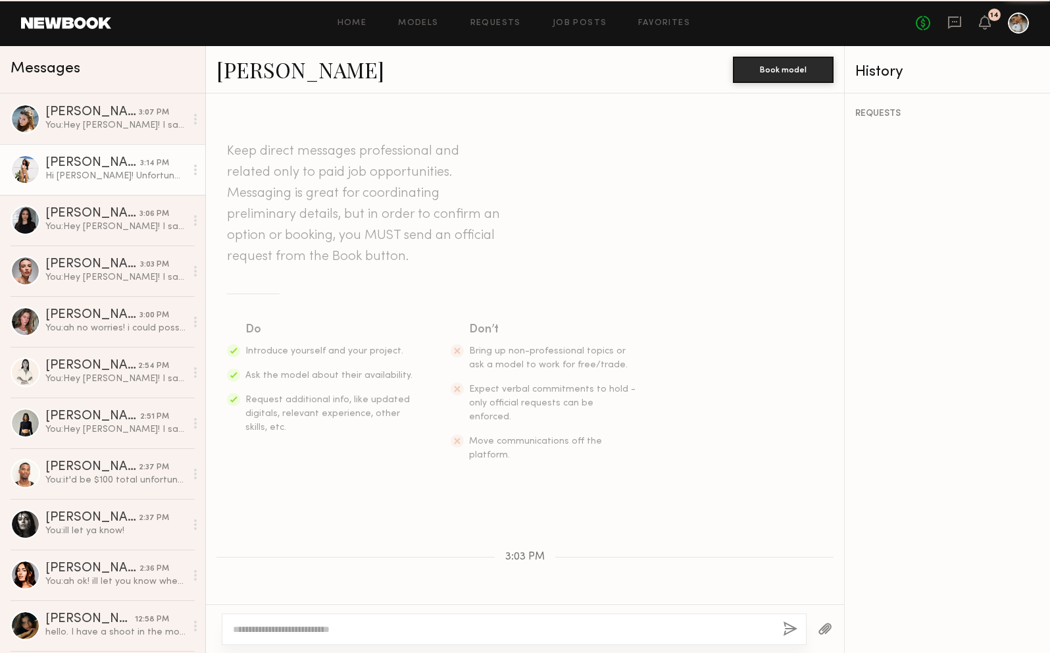
scroll to position [125, 0]
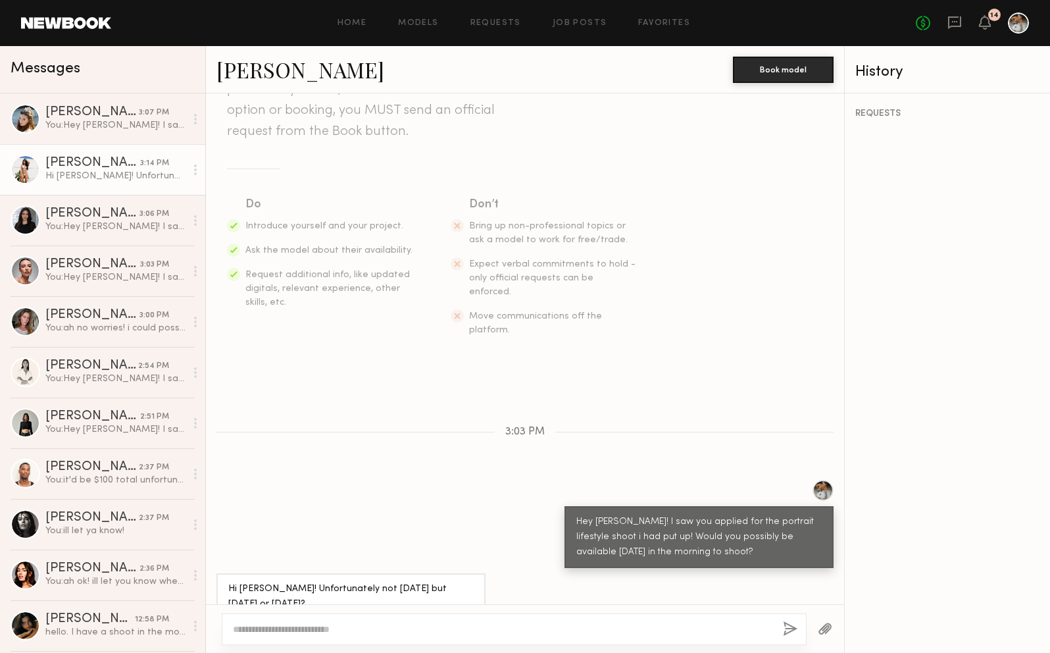
click at [268, 74] on link "[PERSON_NAME]" at bounding box center [300, 69] width 168 height 28
click at [112, 121] on div "You: Hey [PERSON_NAME]! I saw you applied for the portrait lifestyle shoot i ha…" at bounding box center [115, 125] width 140 height 12
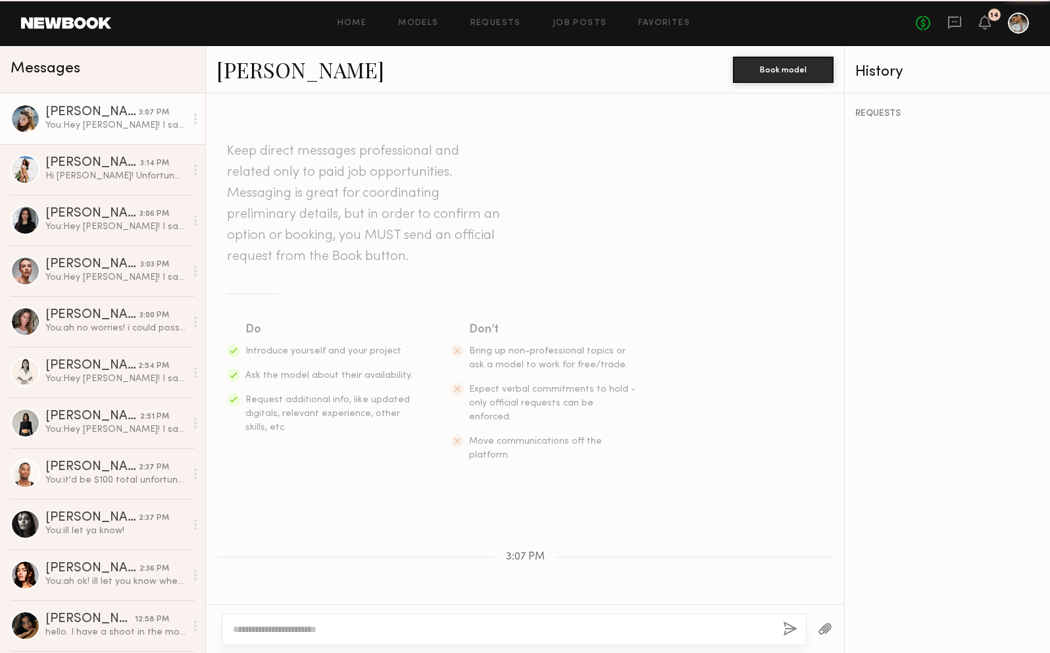
scroll to position [73, 0]
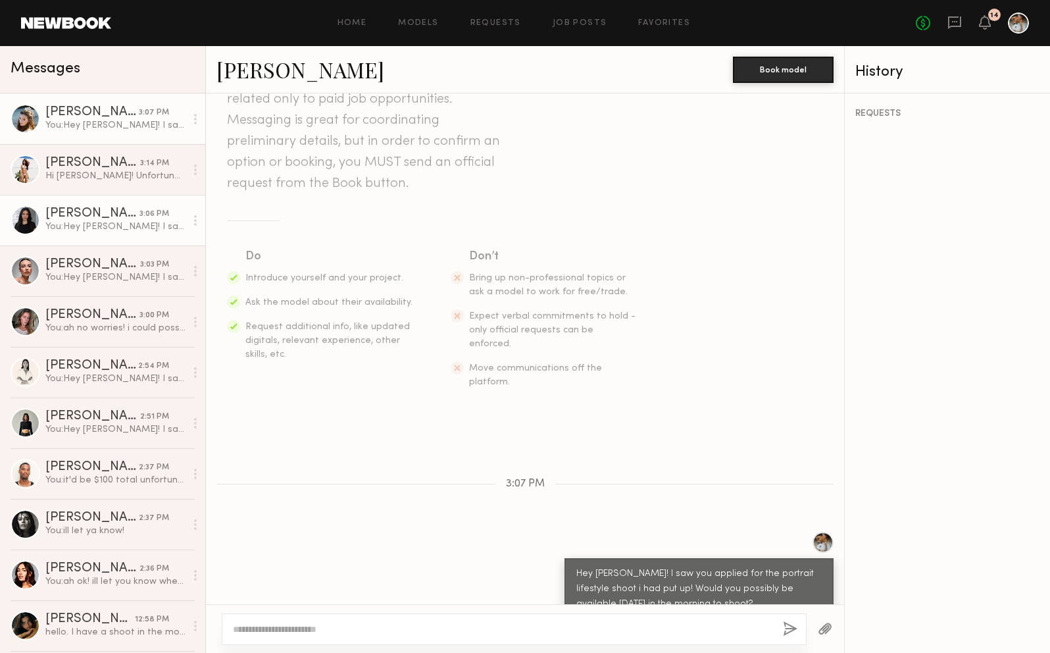
click at [99, 195] on link "[PERSON_NAME] 3:06 PM You: Hey [PERSON_NAME]! I saw you applied for the portrai…" at bounding box center [102, 220] width 205 height 51
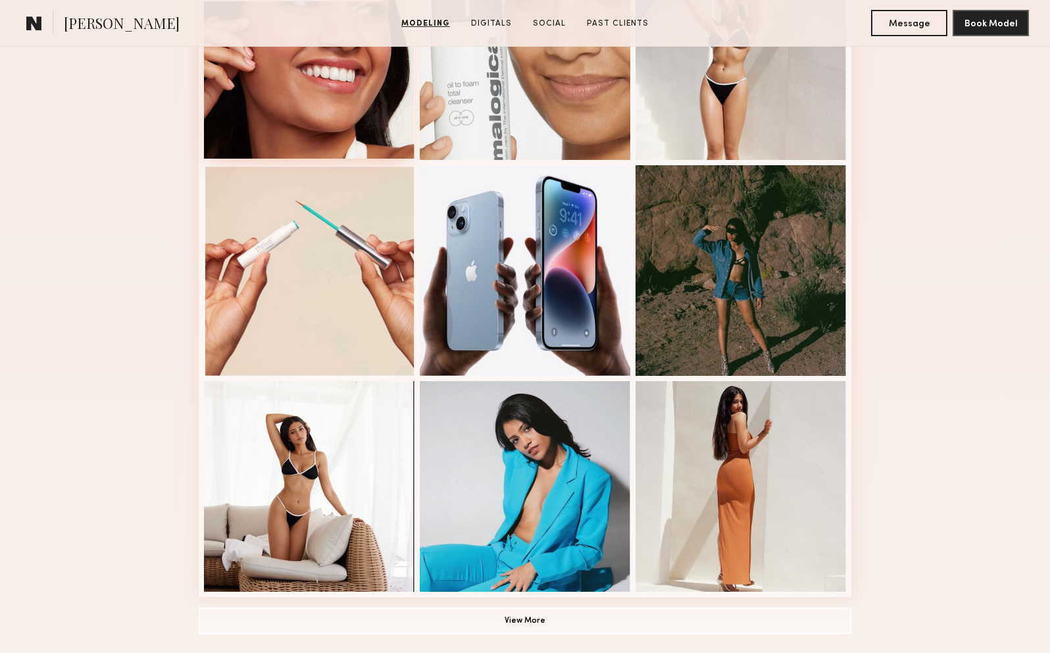
scroll to position [675, 0]
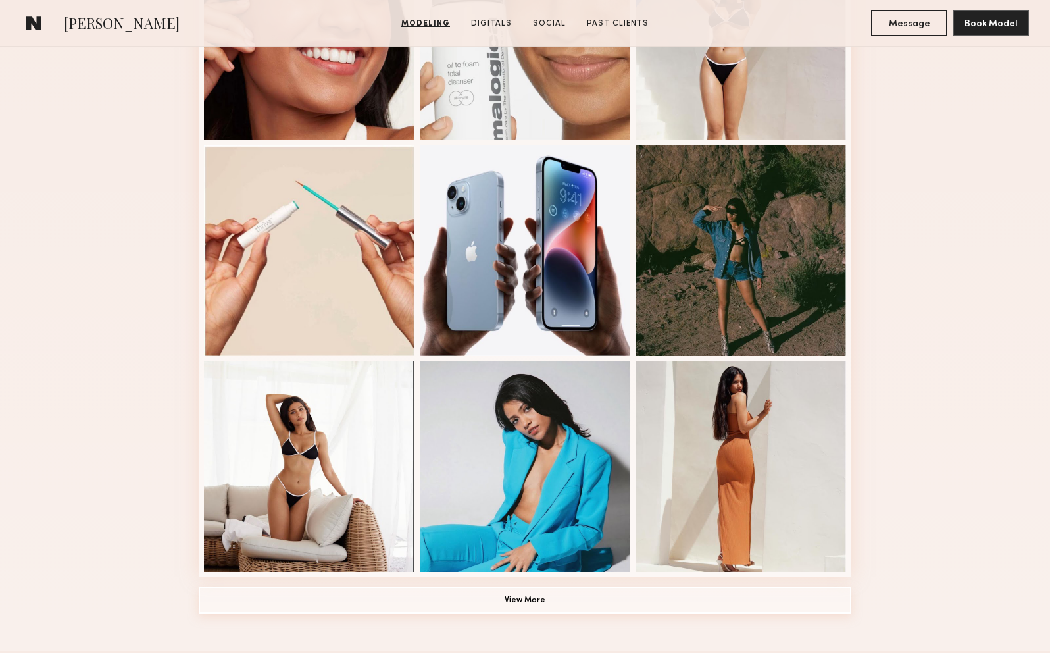
click at [498, 608] on button "View More" at bounding box center [525, 600] width 653 height 26
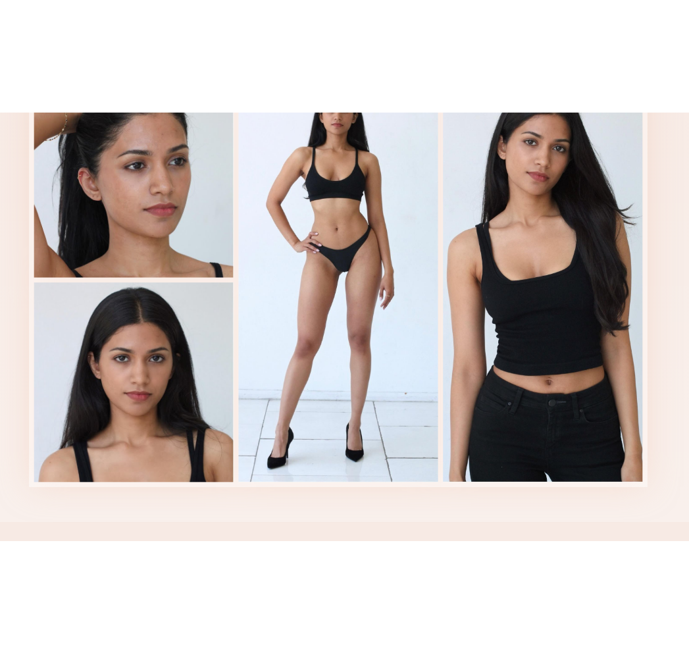
scroll to position [1658, 0]
